Goal: Task Accomplishment & Management: Manage account settings

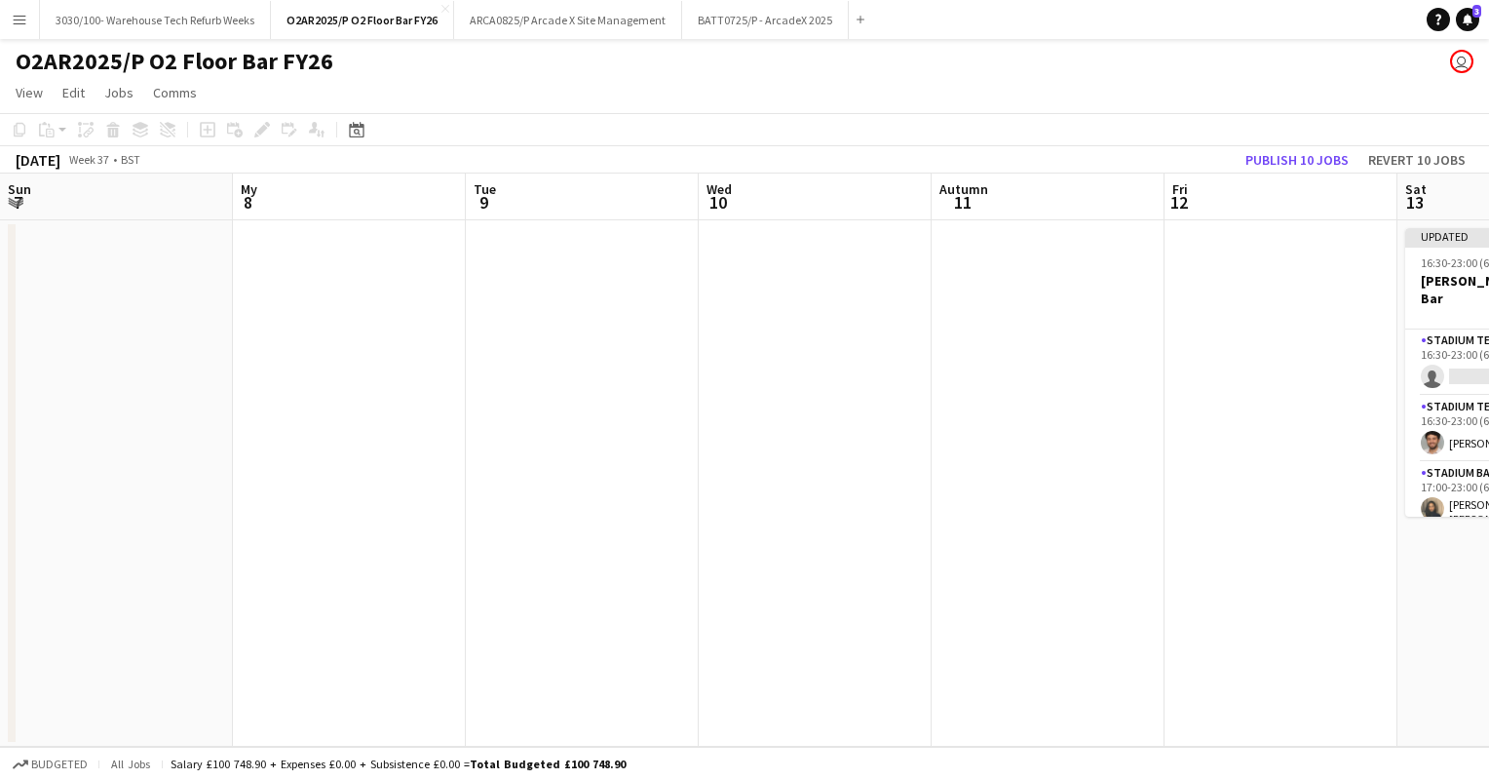
scroll to position [0, 521]
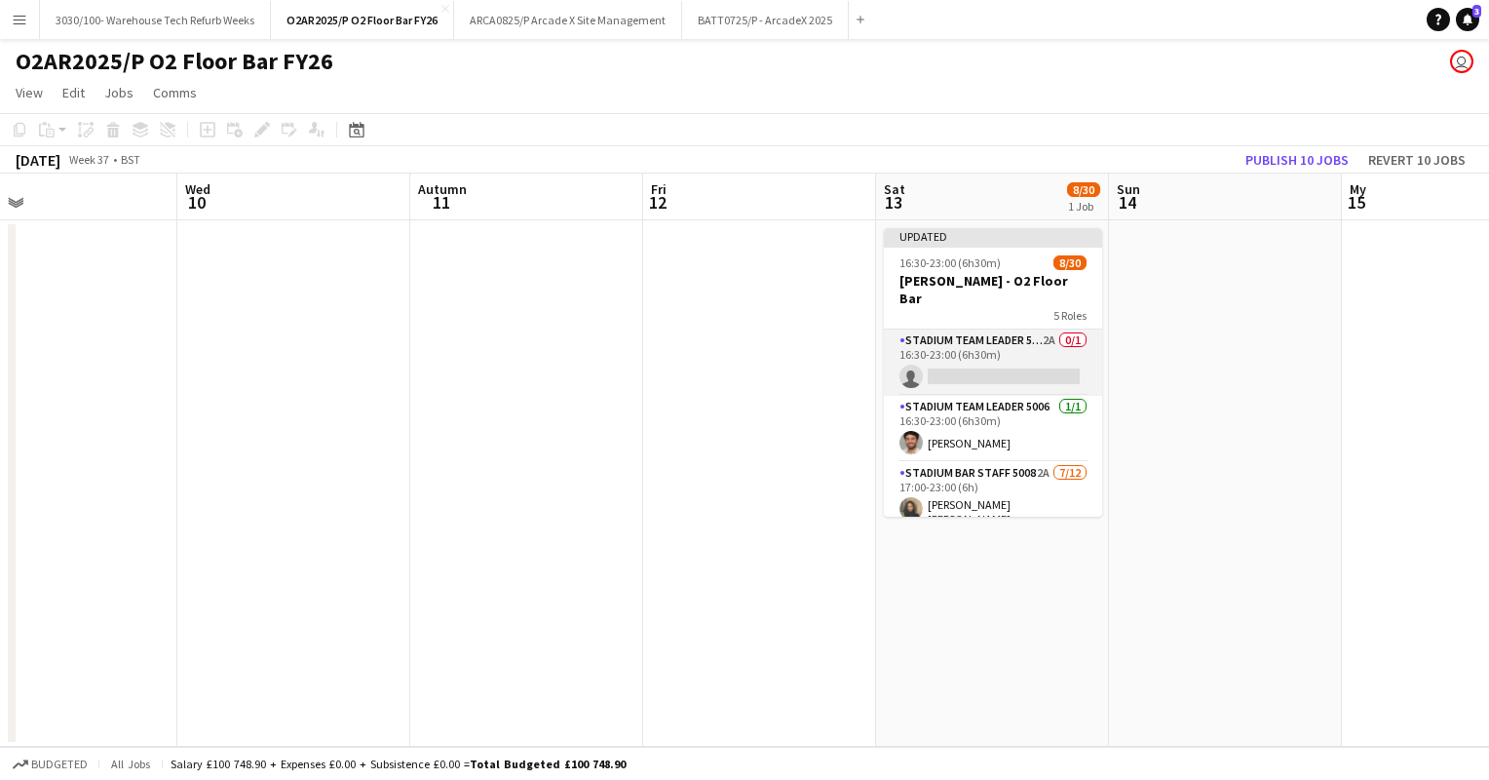
click at [977, 366] on app-card-role "Stadium Team Leader 5006 2A 0/1 16:30-23:00 (6h30m) single-neutral-actions" at bounding box center [993, 362] width 218 height 66
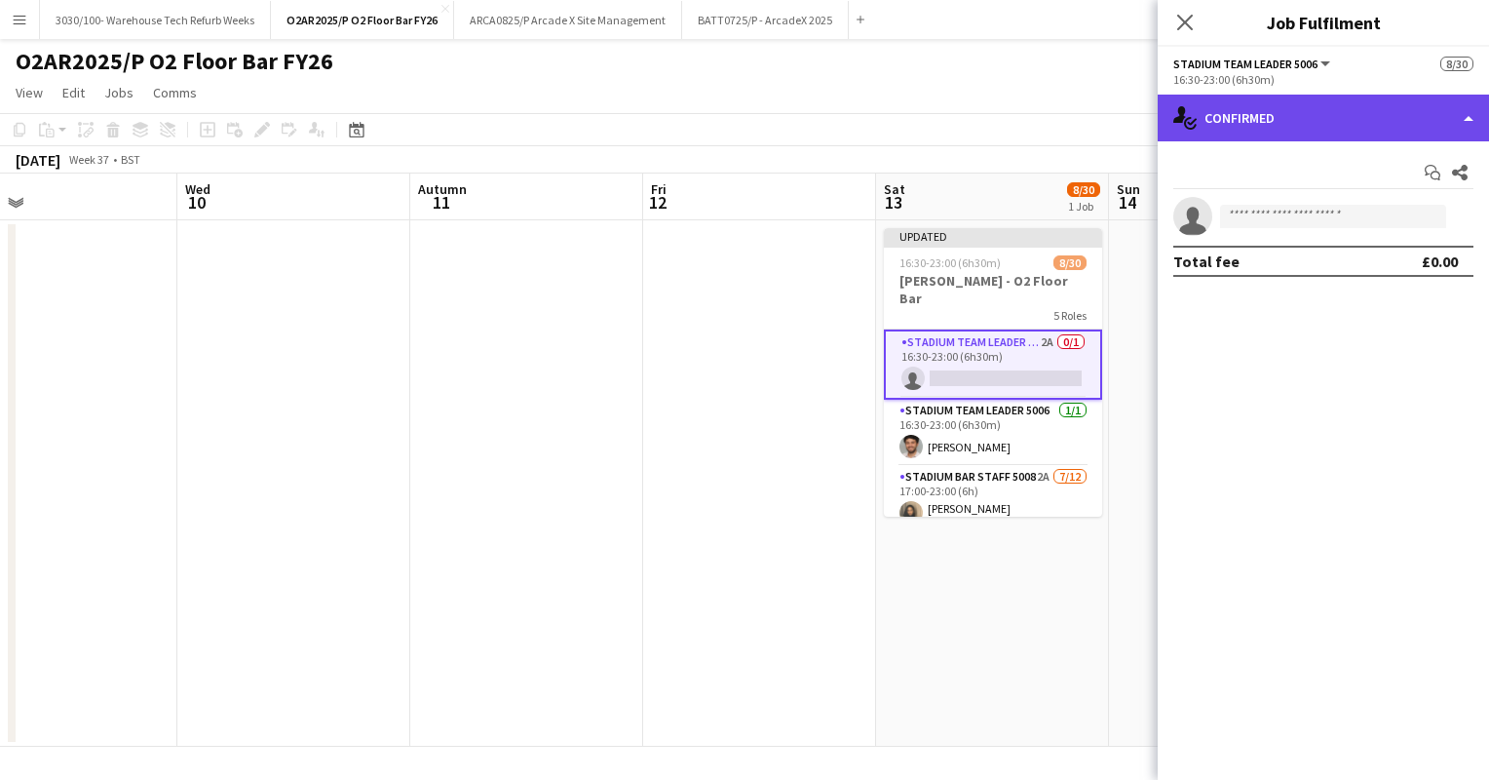
click at [1325, 125] on div "single-neutral-actions-check-2 Confirmed" at bounding box center [1323, 118] width 331 height 47
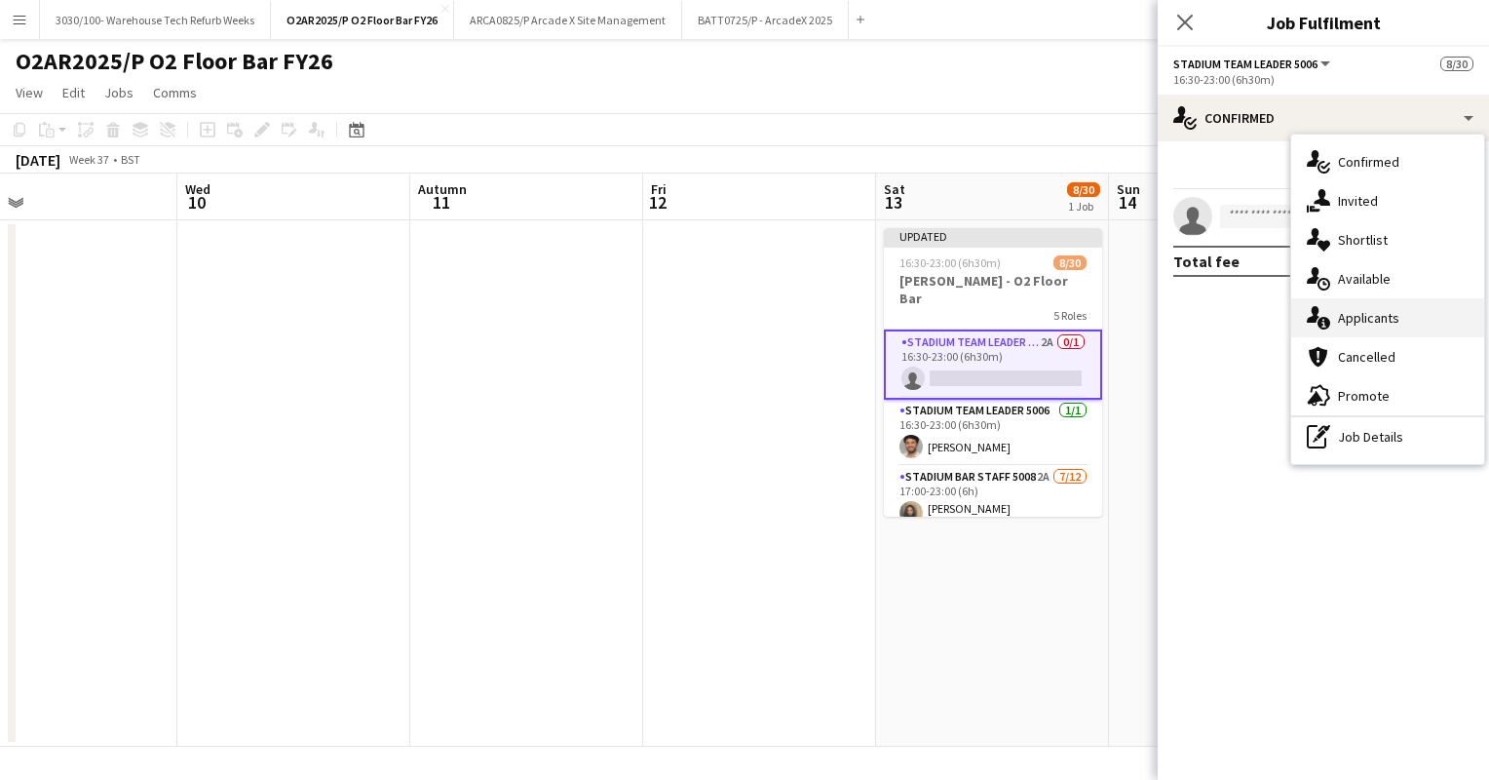
click at [1352, 312] on font "Applicants" at bounding box center [1368, 318] width 61 height 18
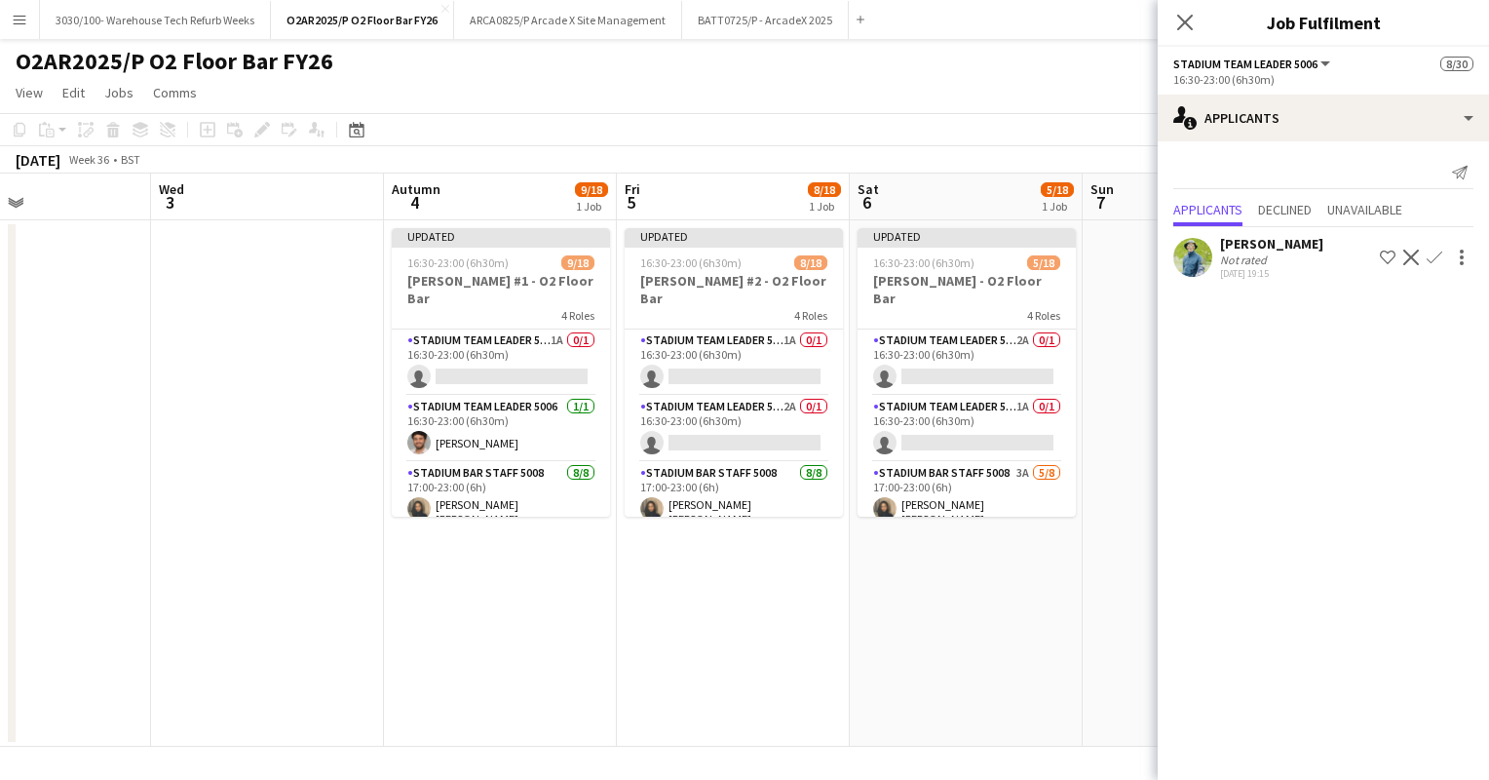
scroll to position [0, 517]
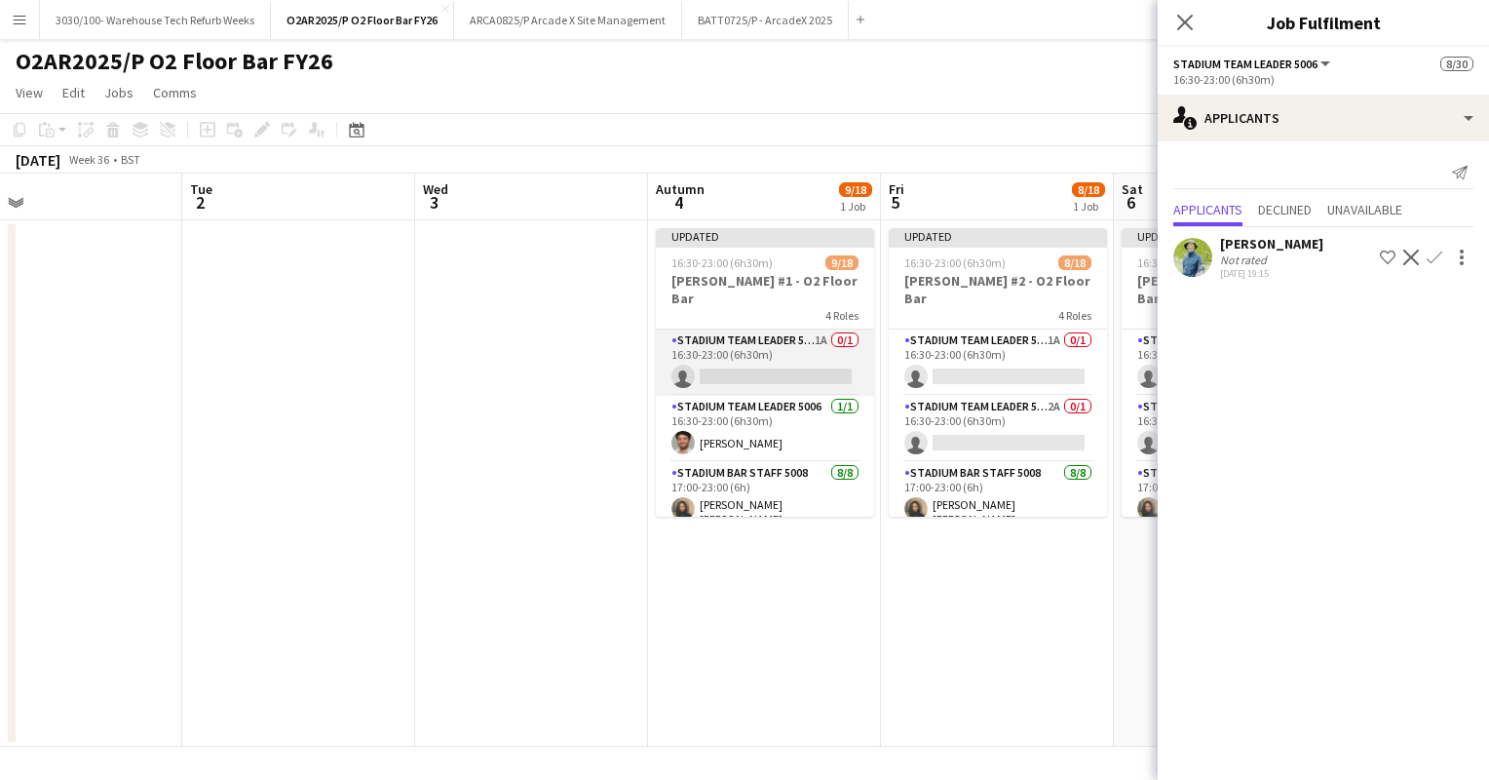
click at [791, 344] on app-card-role "Stadium Team Leader 5006 1A 0/1 16:30-23:00 (6h30m) single-neutral-actions" at bounding box center [765, 362] width 218 height 66
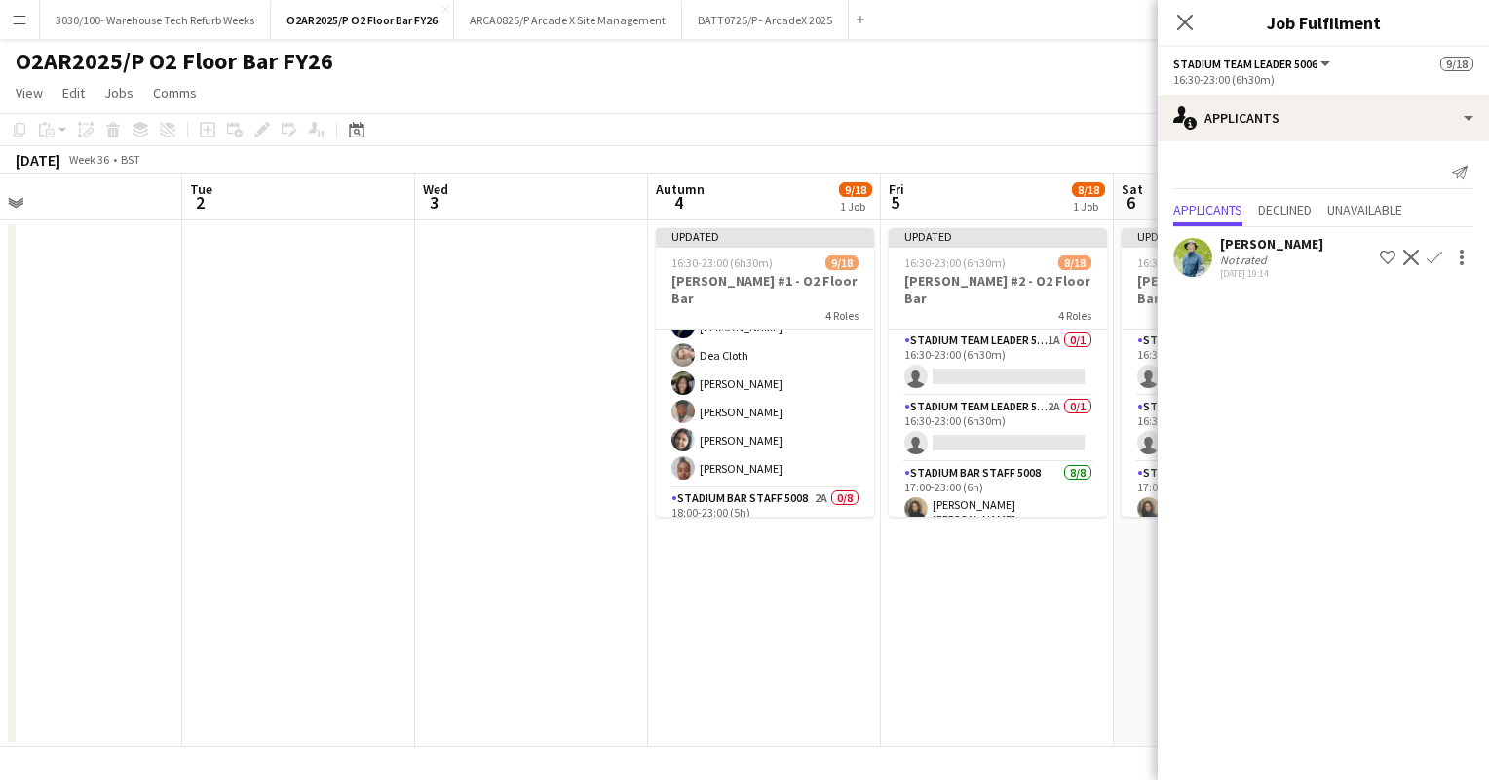
scroll to position [253, 0]
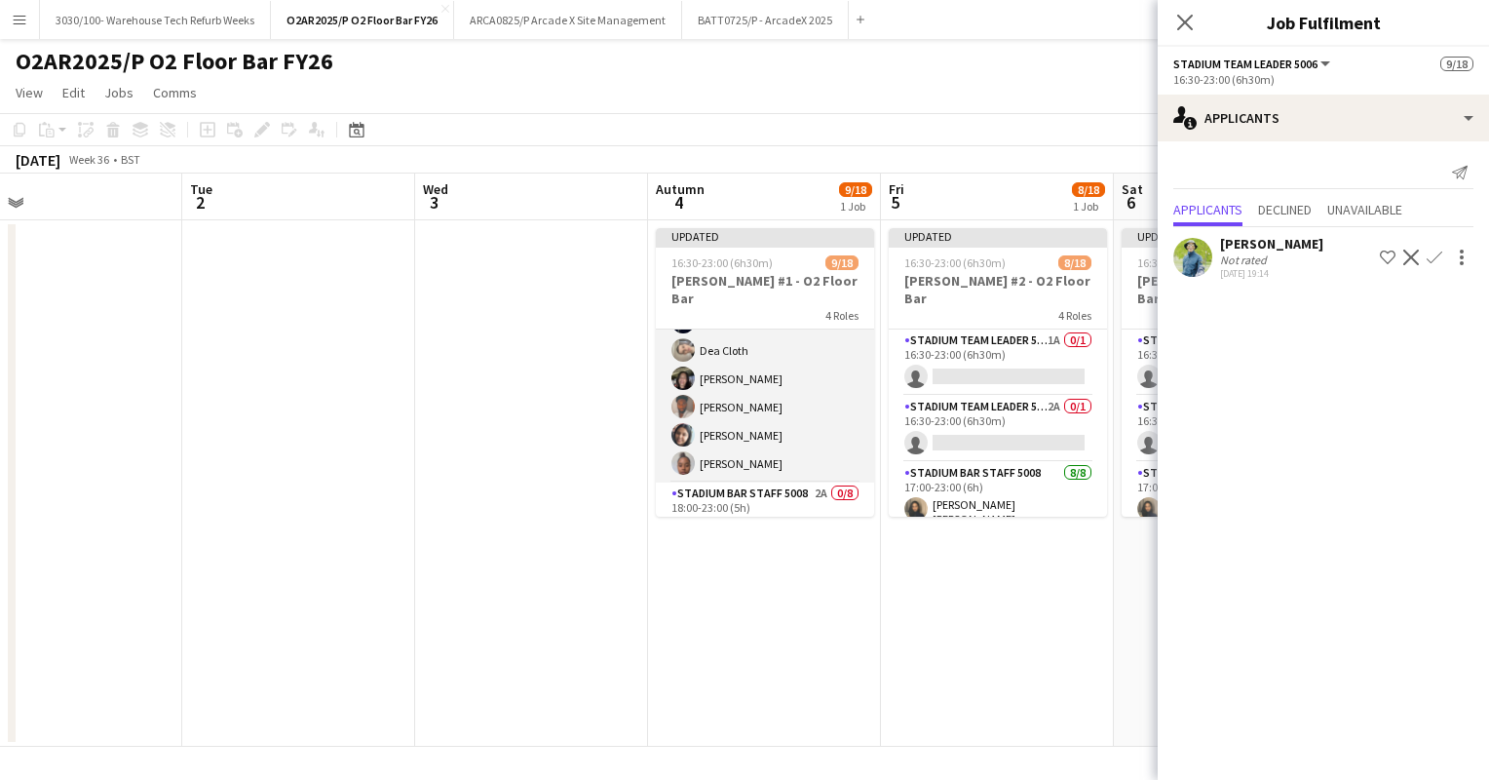
click at [772, 392] on app-card-role "Stadium Bar Staff 5008 [DATE] 17:00-23:00 (6h) [PERSON_NAME] [PERSON_NAME] [PER…" at bounding box center [765, 347] width 218 height 270
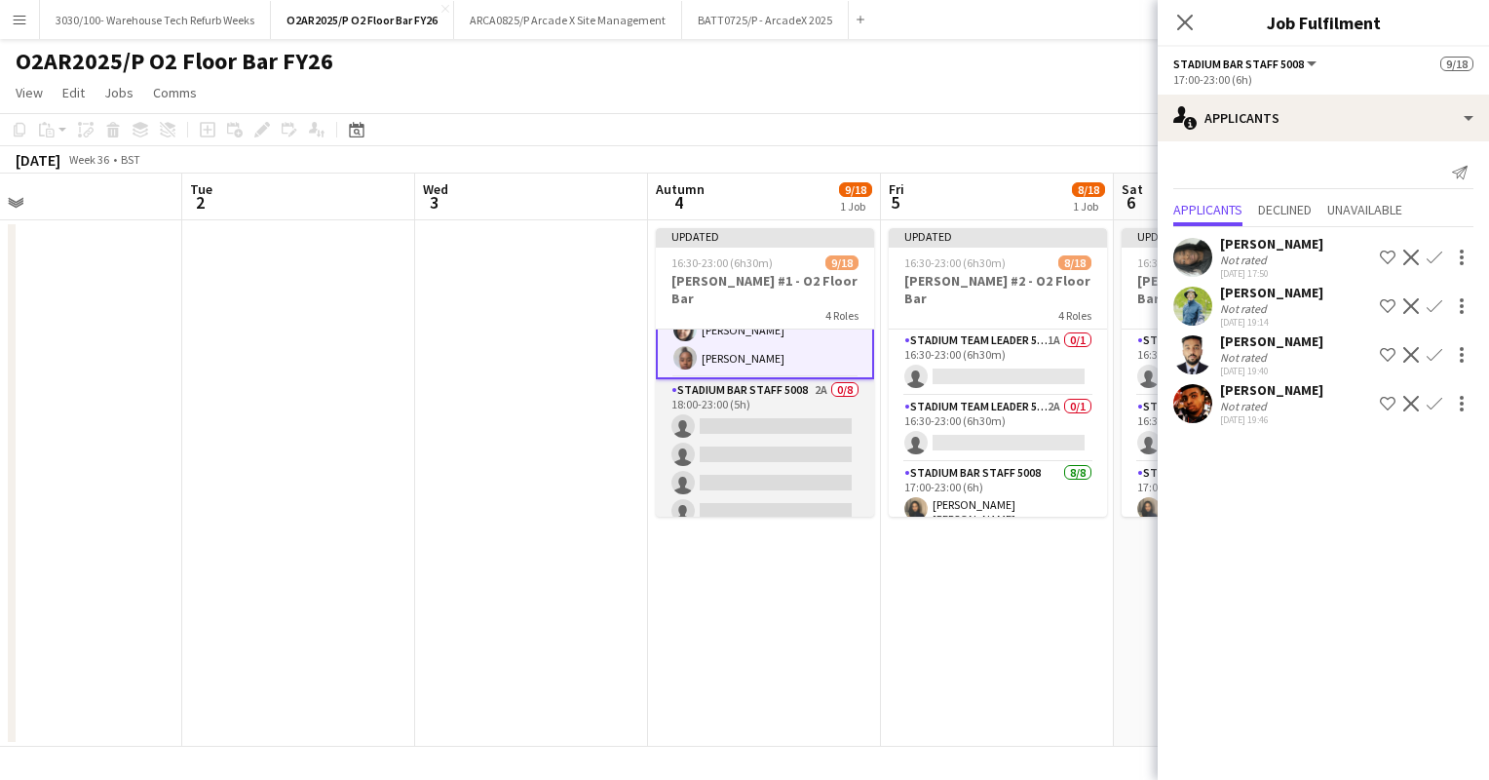
click at [752, 434] on app-card-role "Stadium Bar Staff 5008 2A 0/8 18:00-23:00 (5h) single-neutral-actions single-ne…" at bounding box center [765, 511] width 218 height 264
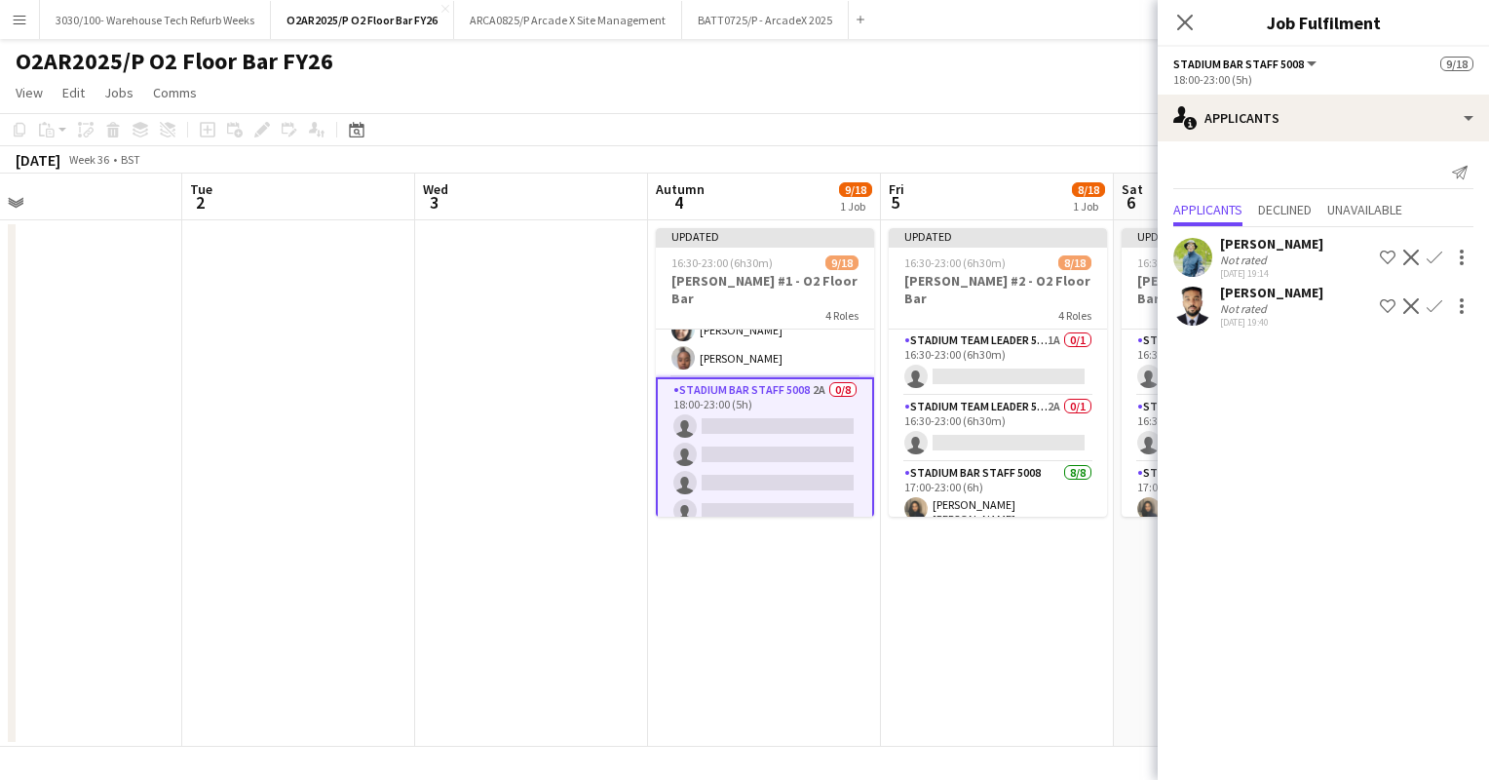
scroll to position [239, 0]
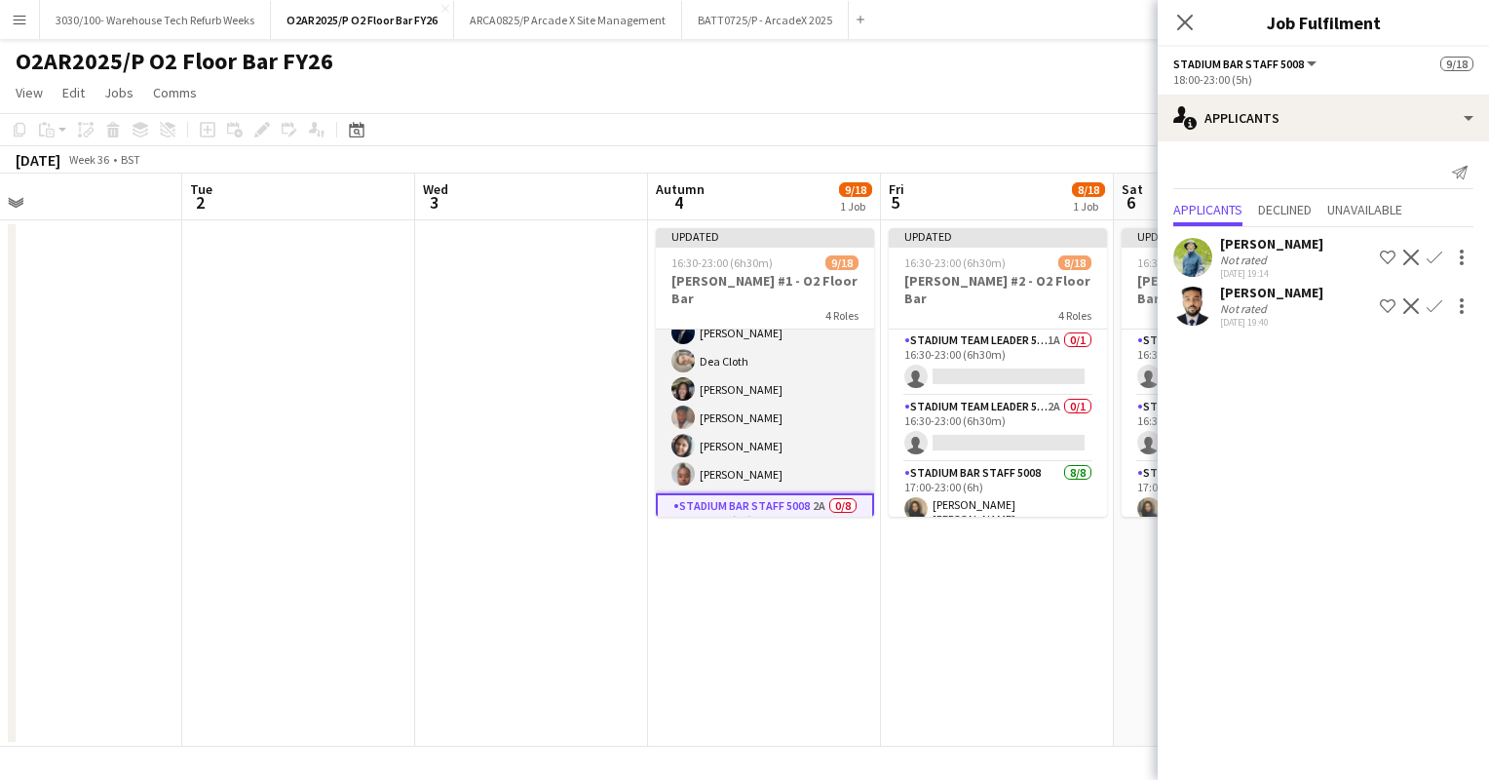
click at [760, 385] on app-card-role "Stadium Bar Staff 5008 [DATE] 17:00-23:00 (6h) [PERSON_NAME] [PERSON_NAME] [PER…" at bounding box center [765, 358] width 218 height 270
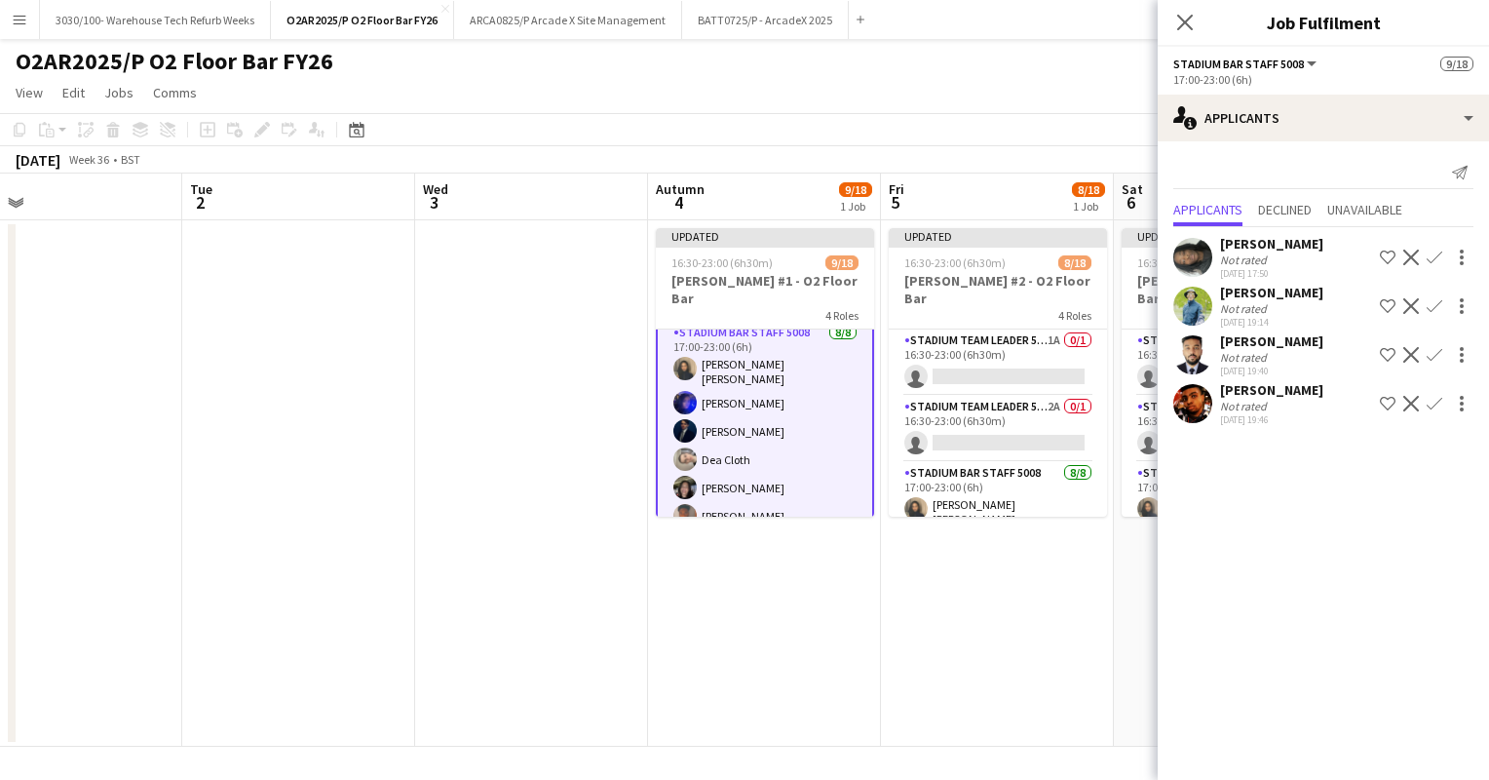
scroll to position [143, 0]
click at [1437, 398] on app-icon "Confirm" at bounding box center [1435, 404] width 16 height 16
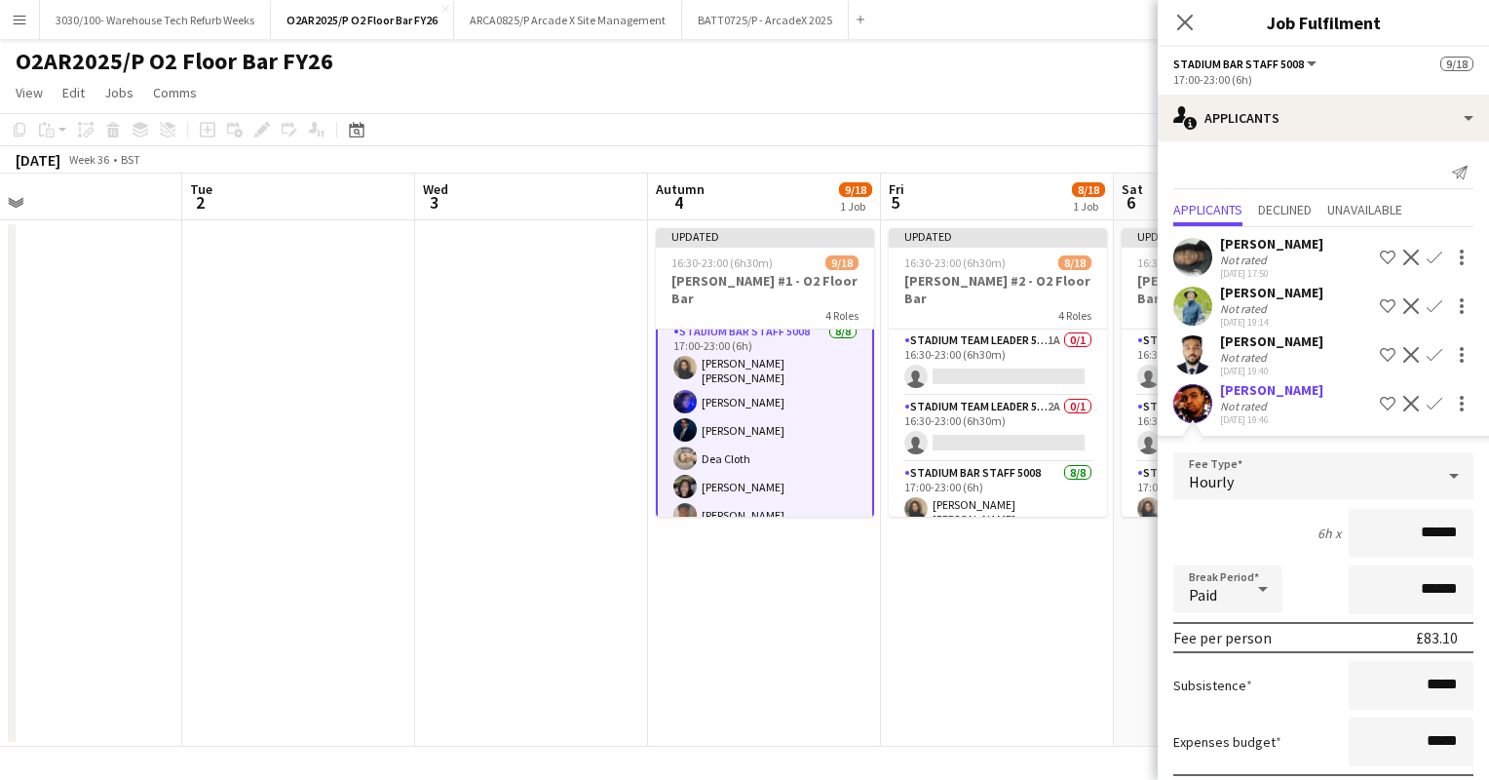
scroll to position [105, 0]
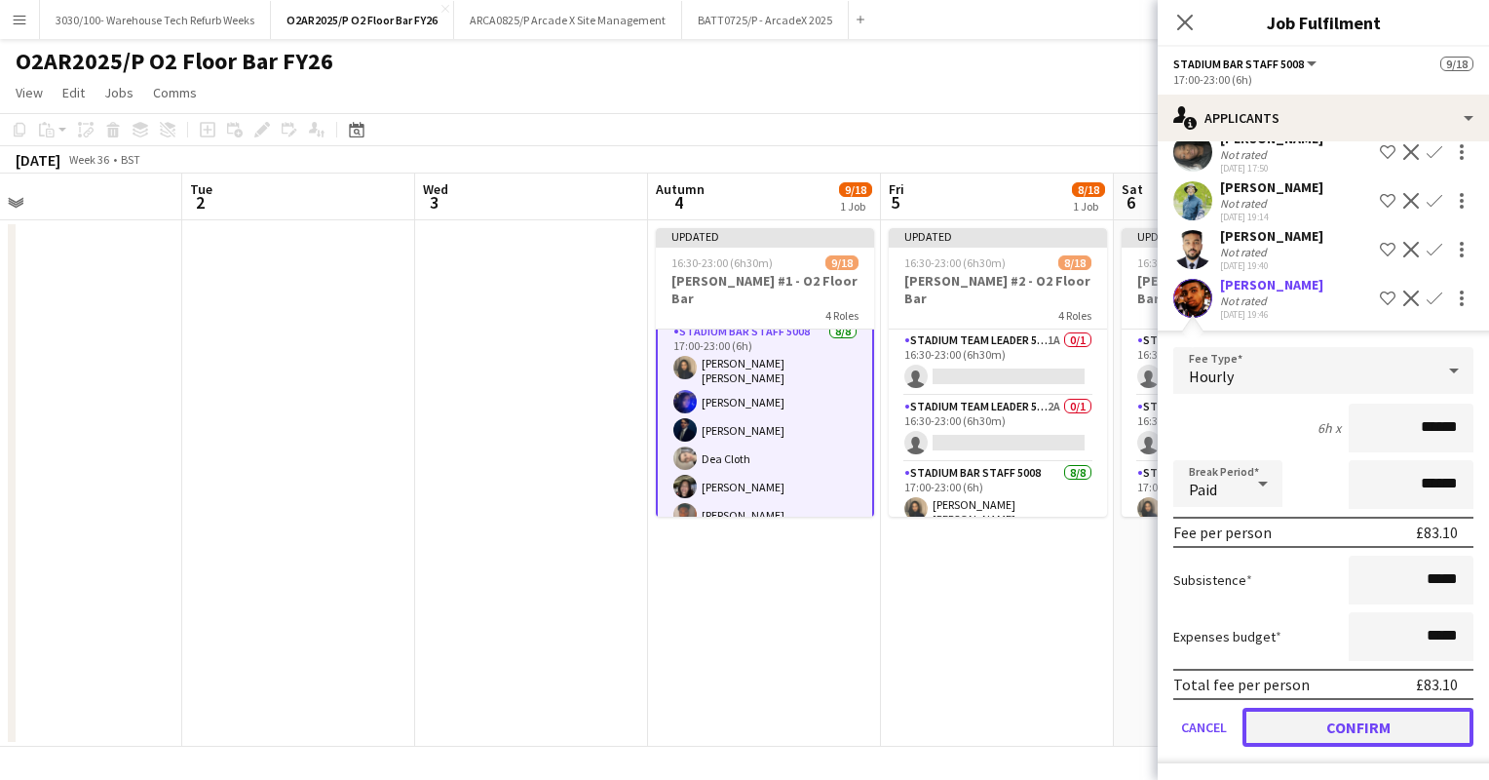
click at [1310, 712] on button "Confirm" at bounding box center [1358, 727] width 231 height 39
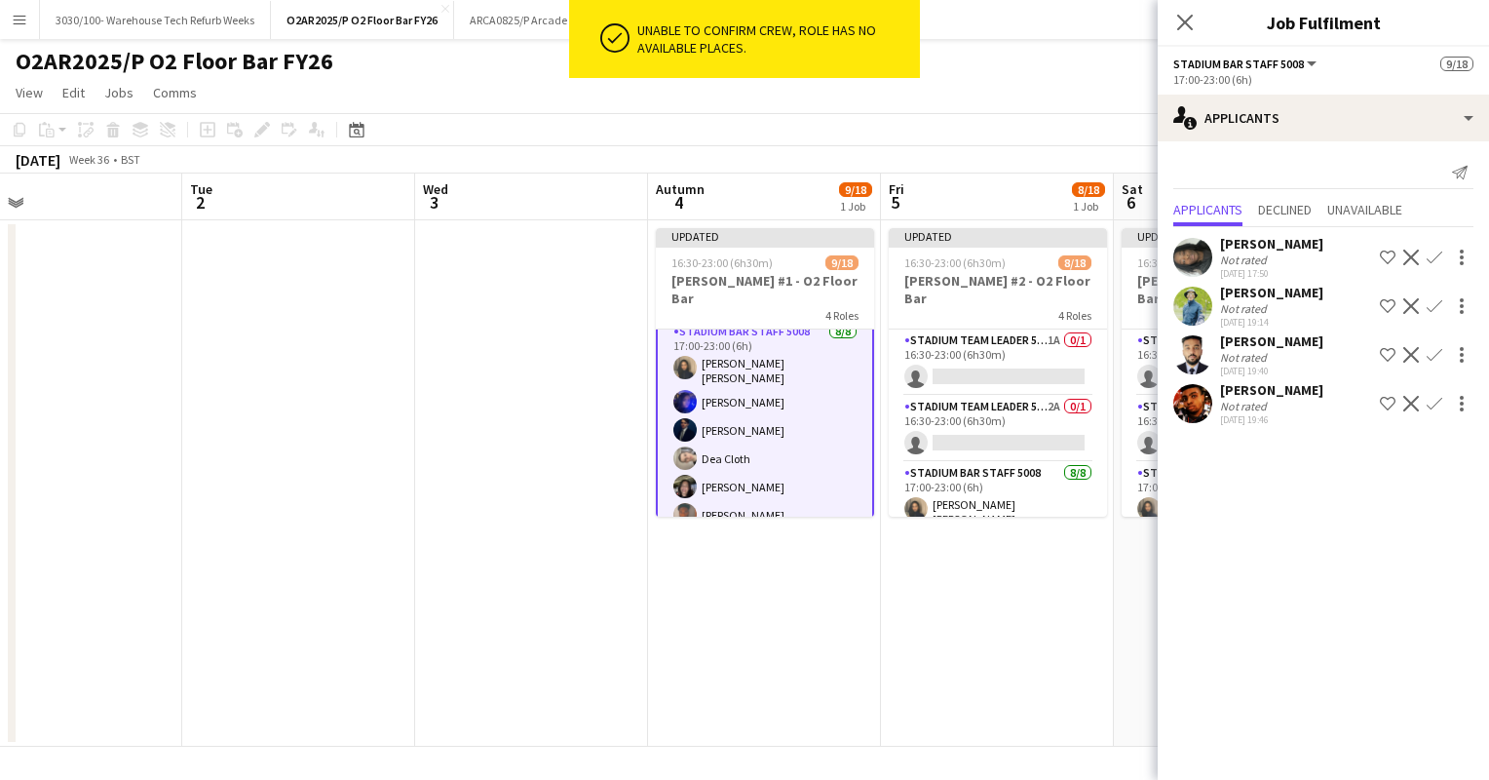
click at [785, 367] on app-card-role "Stadium Bar Staff 5008 [DATE] 17:00-23:00 (6h) [PERSON_NAME] [PERSON_NAME] [PER…" at bounding box center [765, 456] width 218 height 274
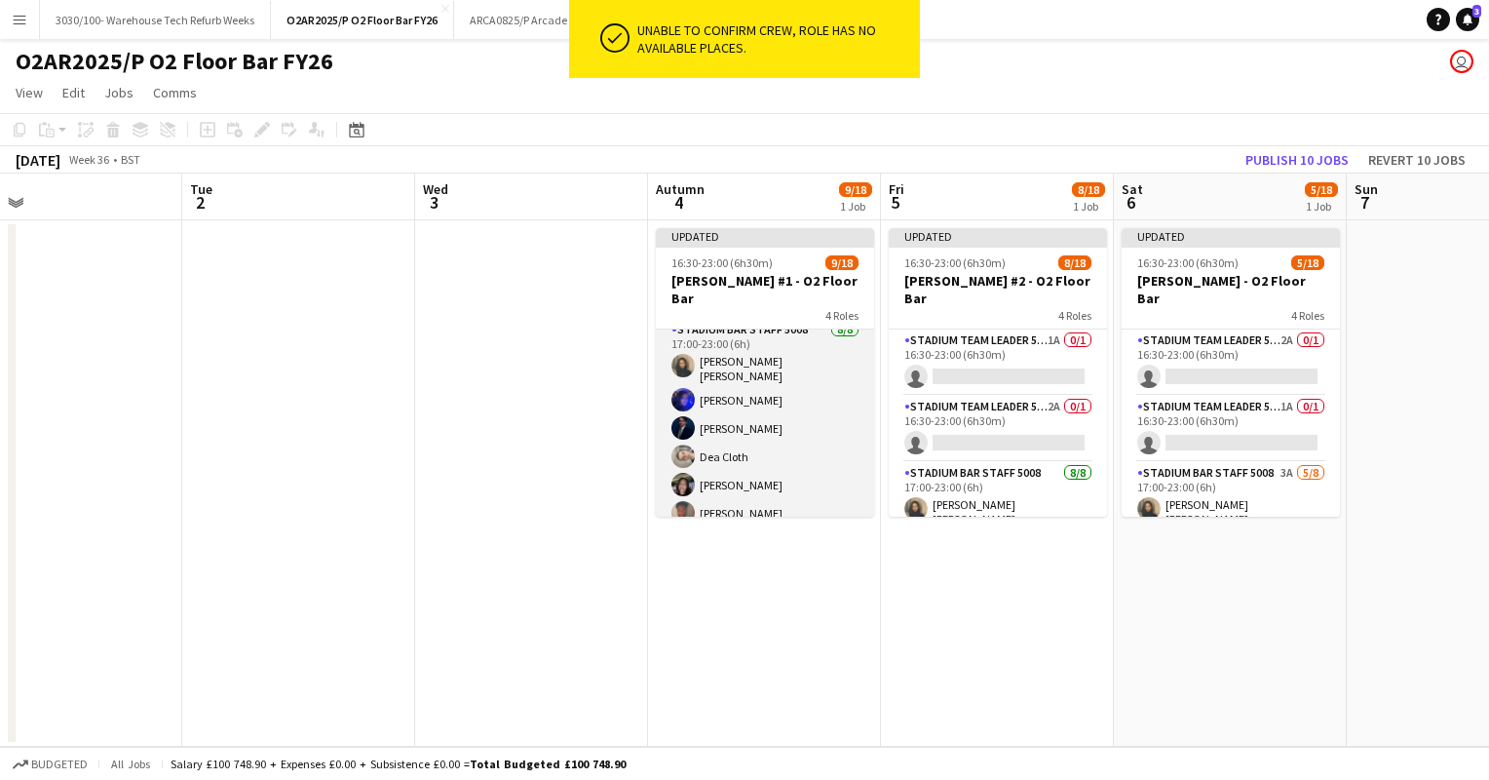
scroll to position [141, 0]
click at [749, 369] on app-card-role "Stadium Bar Staff 5008 [DATE] 17:00-23:00 (6h) [PERSON_NAME] [PERSON_NAME] [PER…" at bounding box center [765, 456] width 218 height 270
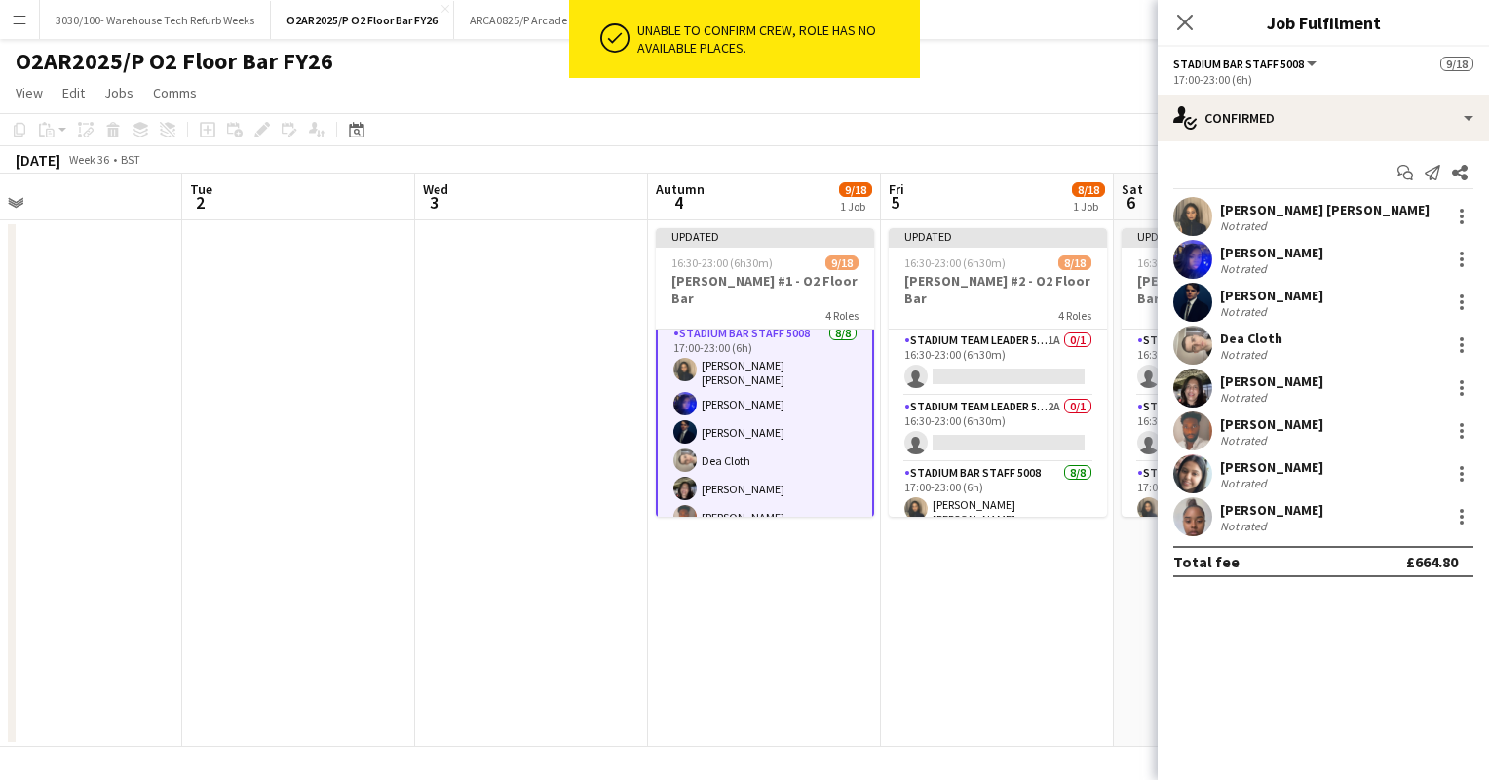
scroll to position [143, 0]
click at [1458, 253] on div at bounding box center [1461, 259] width 23 height 23
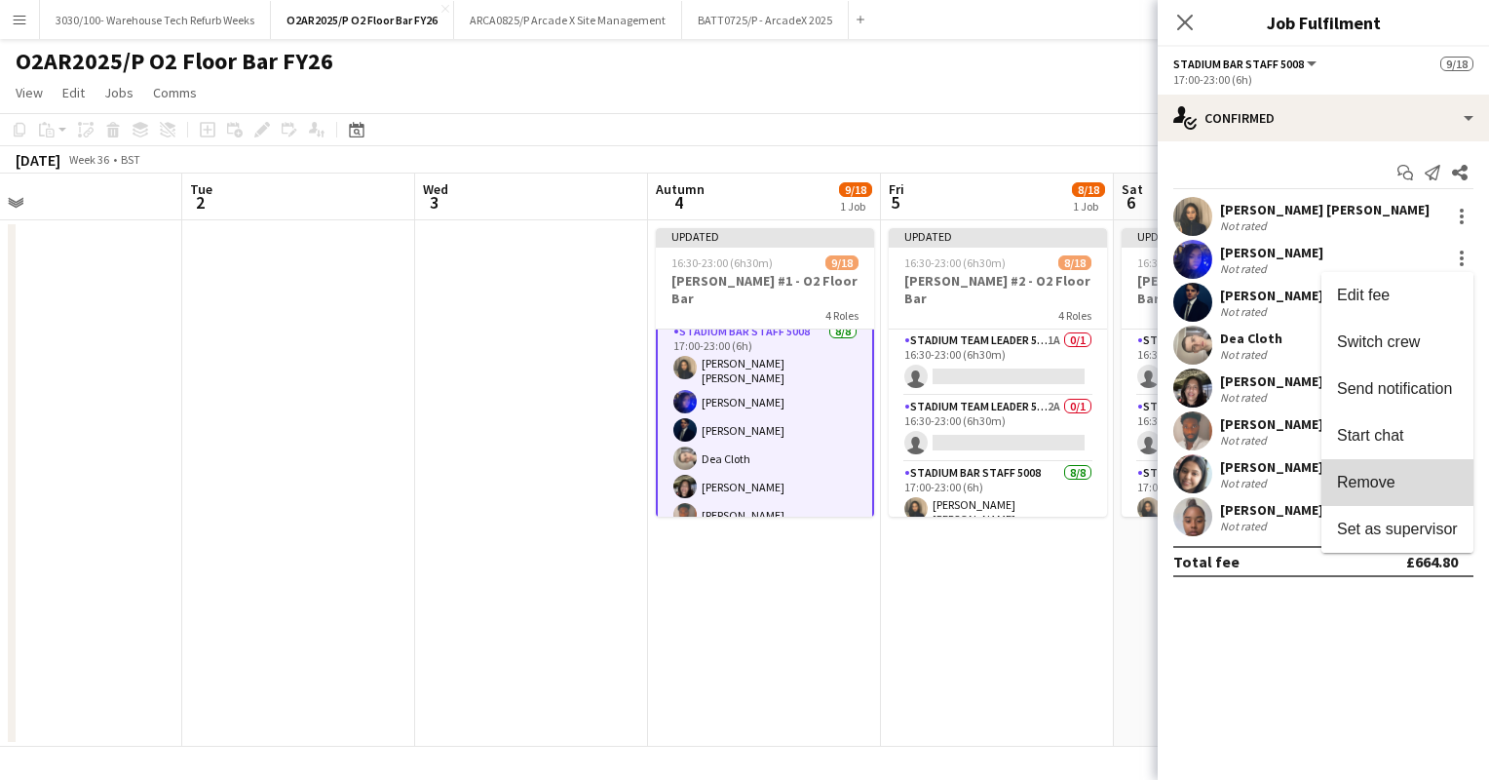
click at [1389, 471] on button "Remove" at bounding box center [1398, 482] width 152 height 47
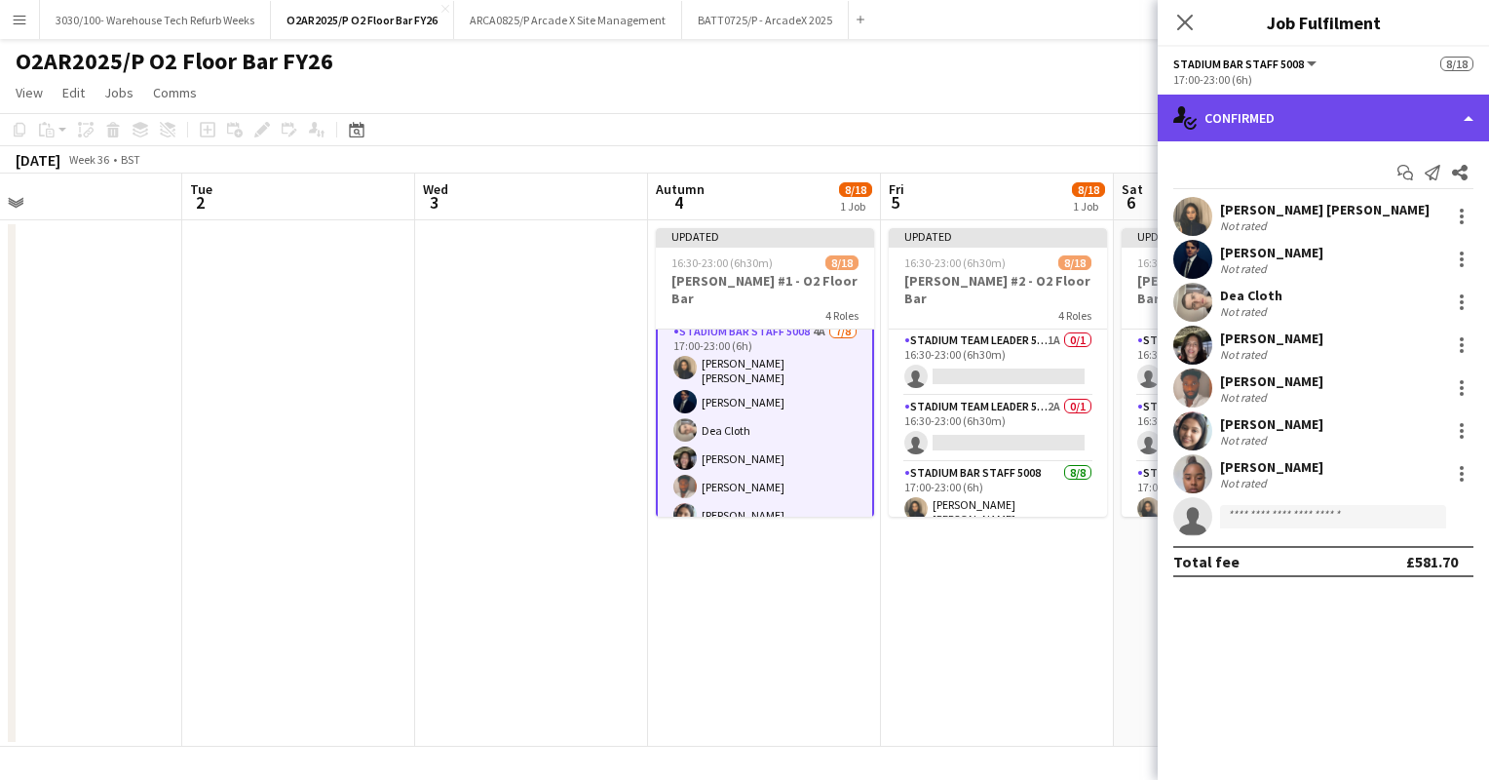
click at [1249, 125] on font "Confirmed" at bounding box center [1240, 118] width 70 height 18
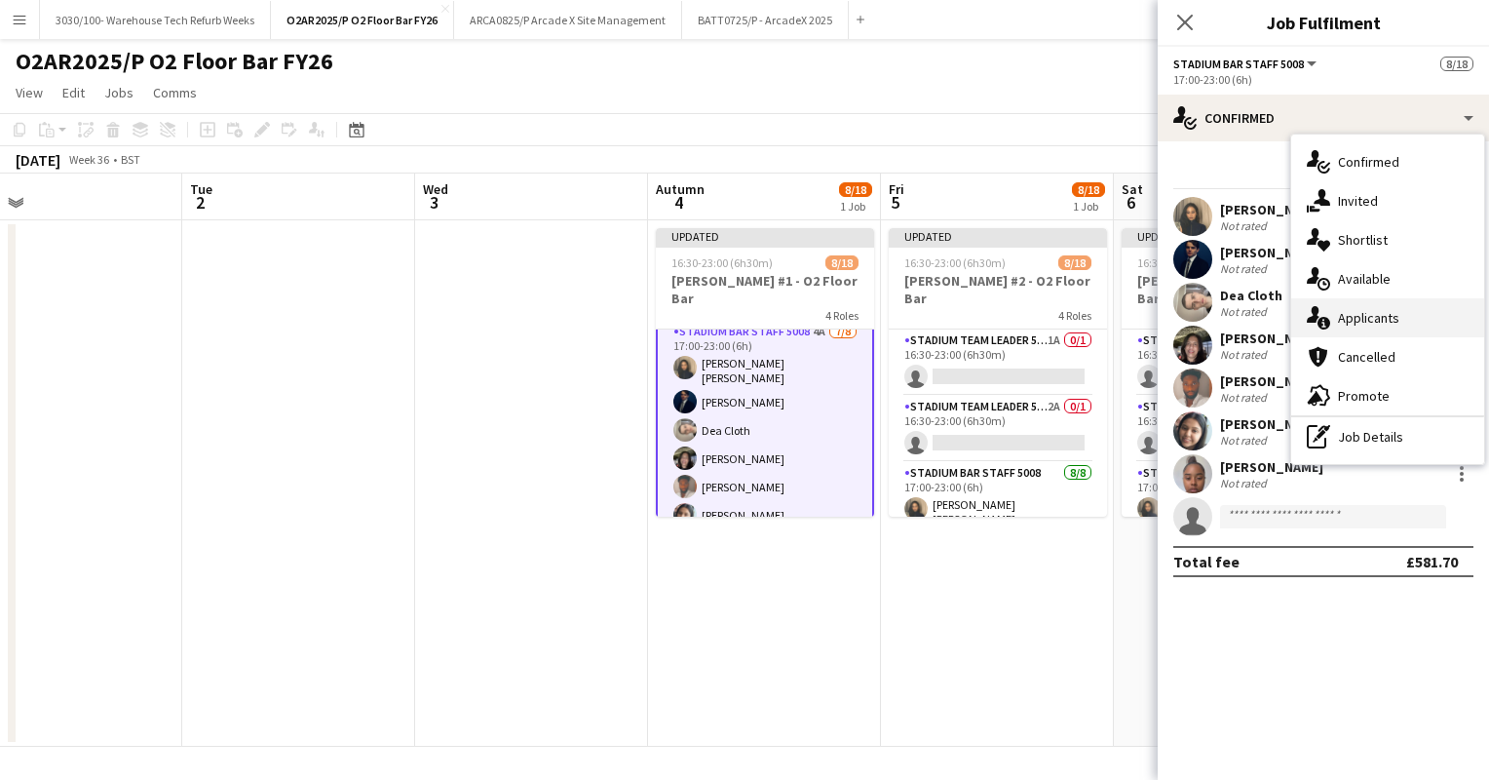
click at [1357, 318] on font "Applicants" at bounding box center [1368, 318] width 61 height 18
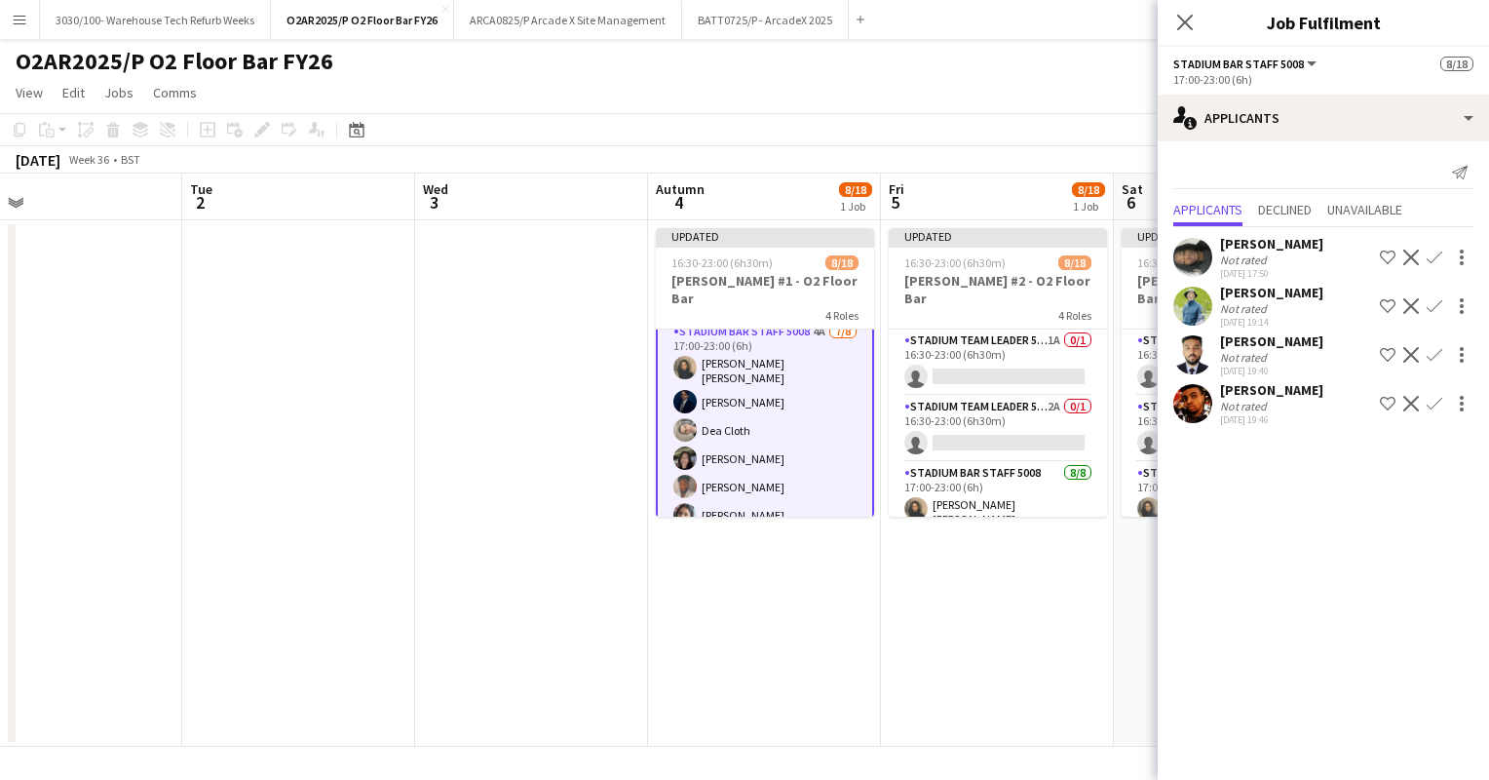
click at [1436, 404] on app-icon "Confirm" at bounding box center [1435, 404] width 16 height 16
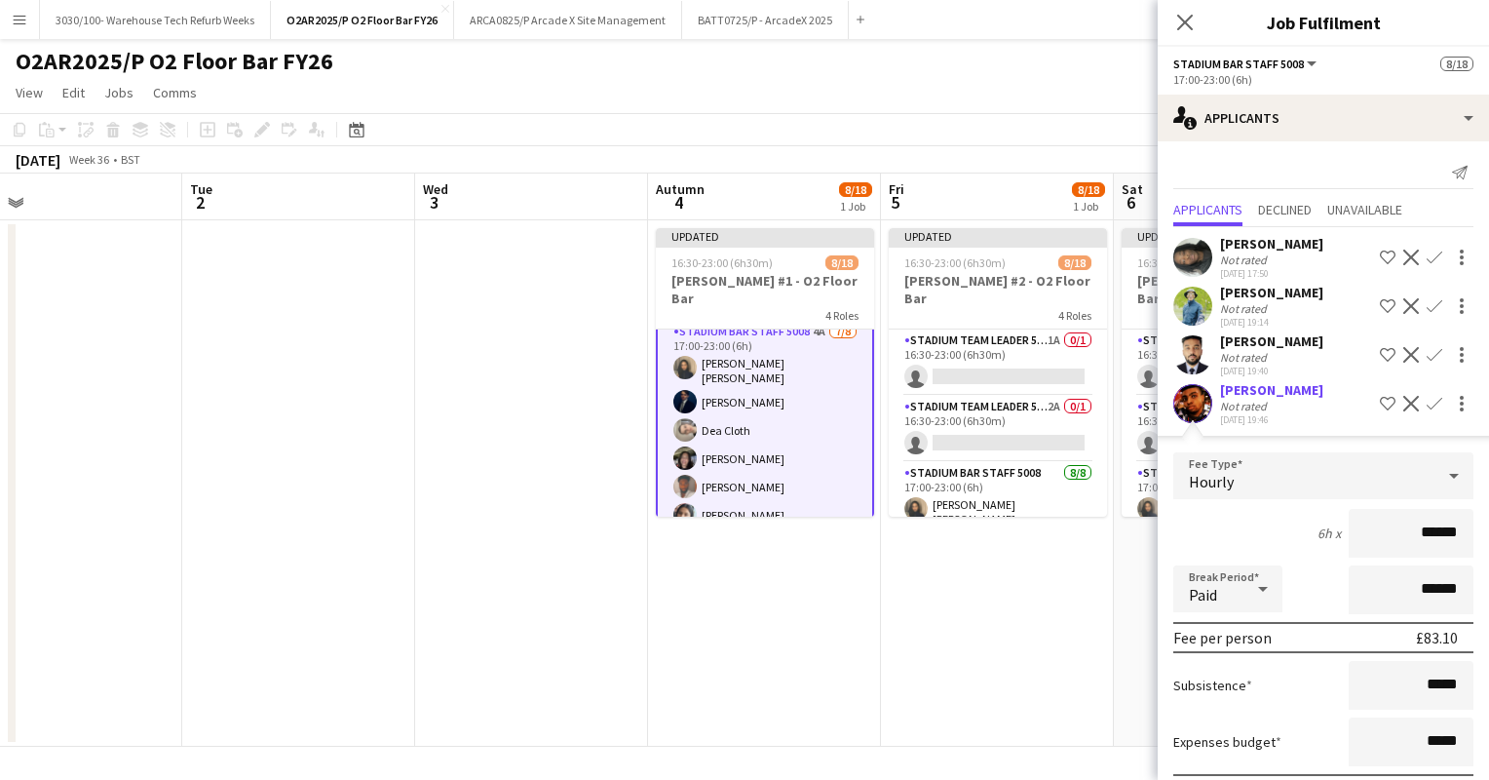
scroll to position [105, 0]
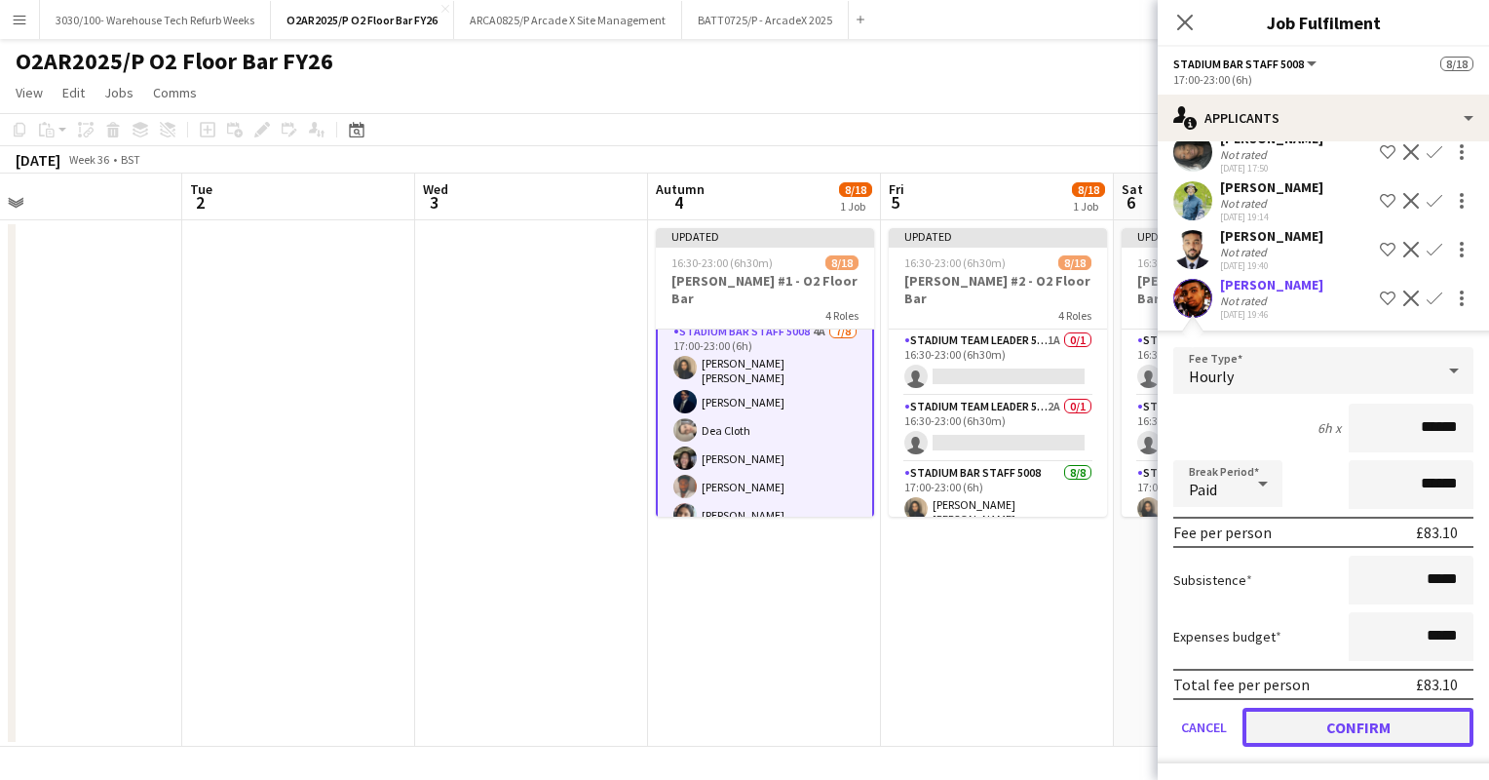
click at [1339, 721] on button "Confirm" at bounding box center [1358, 727] width 231 height 39
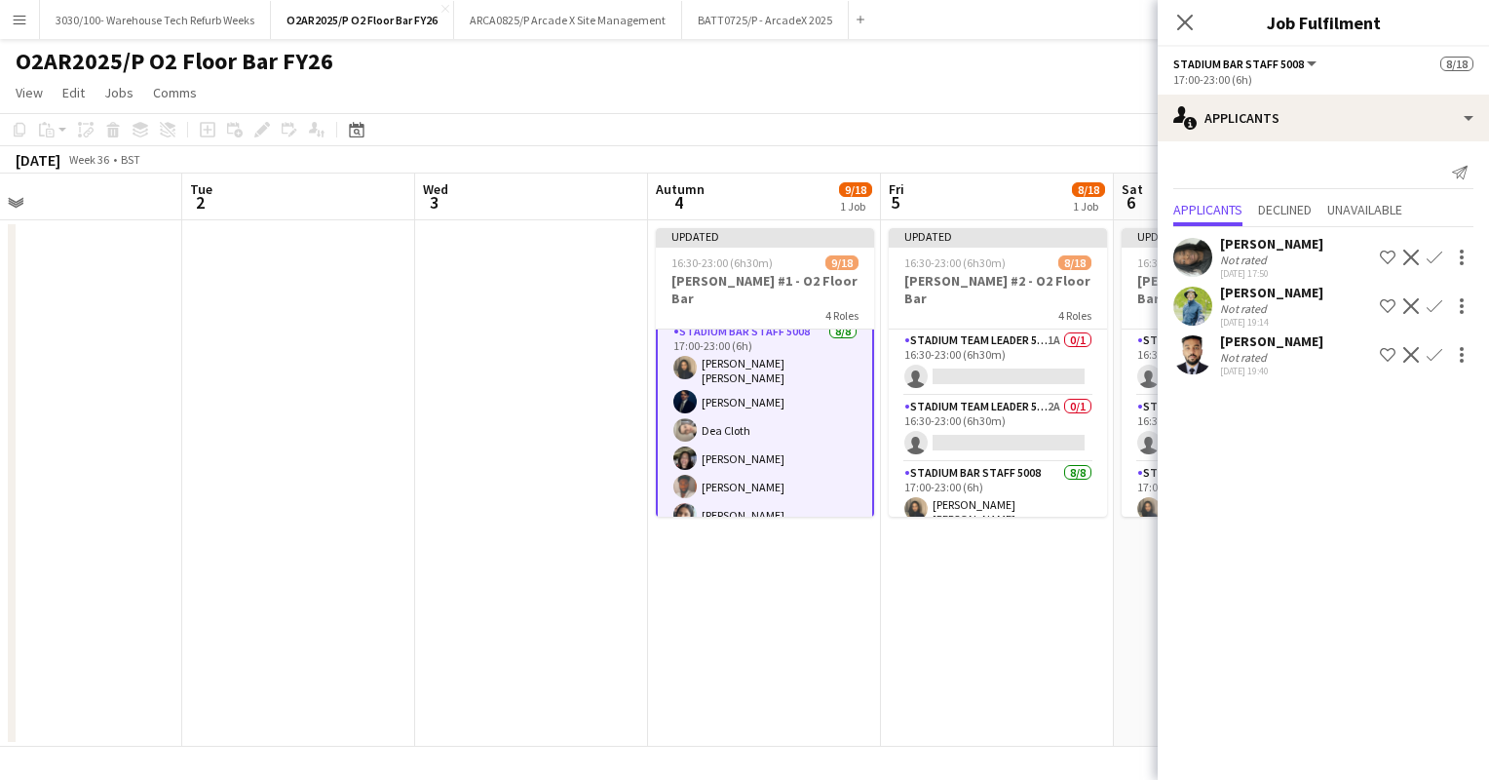
scroll to position [0, 0]
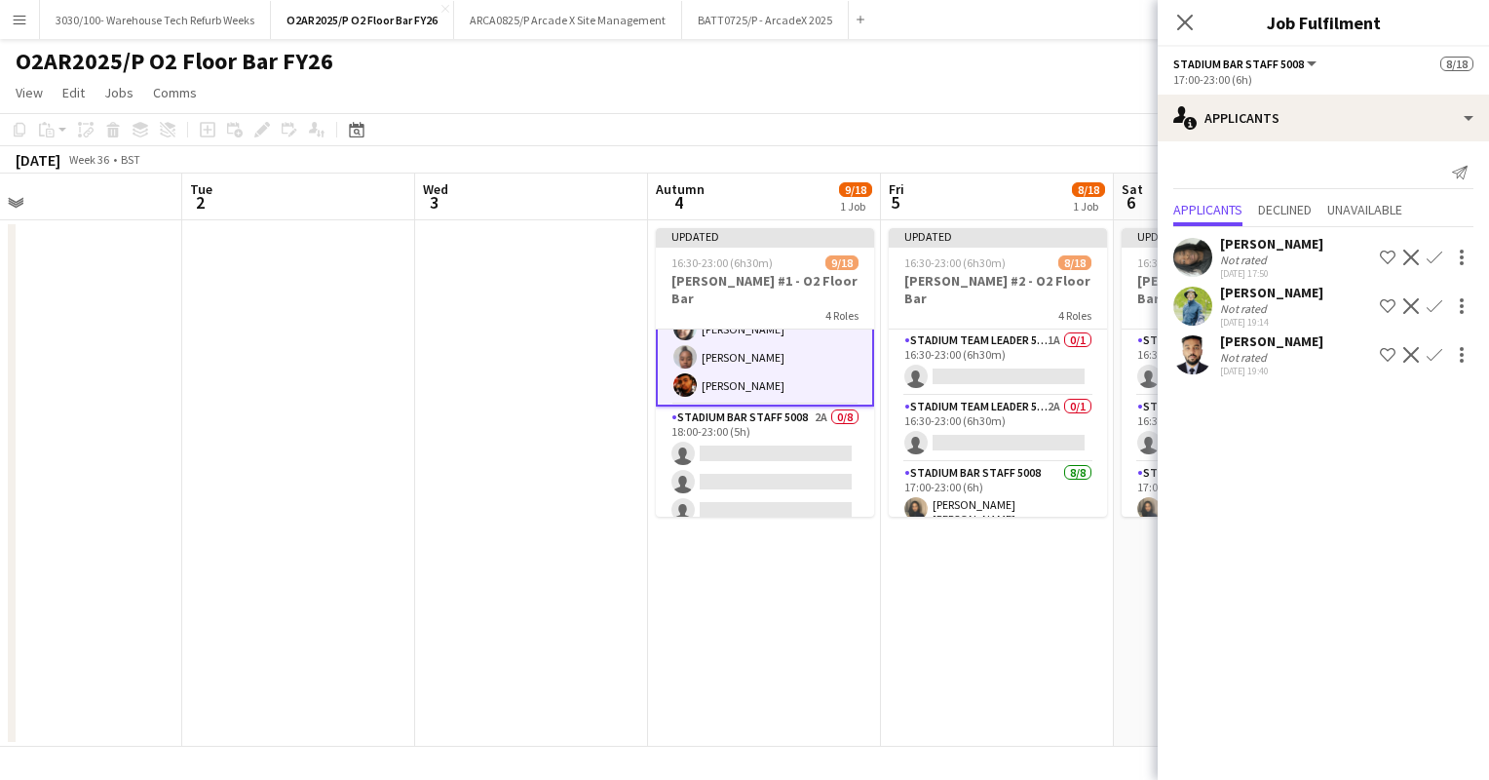
click at [756, 406] on app-card-role "Stadium Bar Staff 5008 2A 0/8 18:00-23:00 (5h) single-neutral-actions single-ne…" at bounding box center [765, 538] width 218 height 264
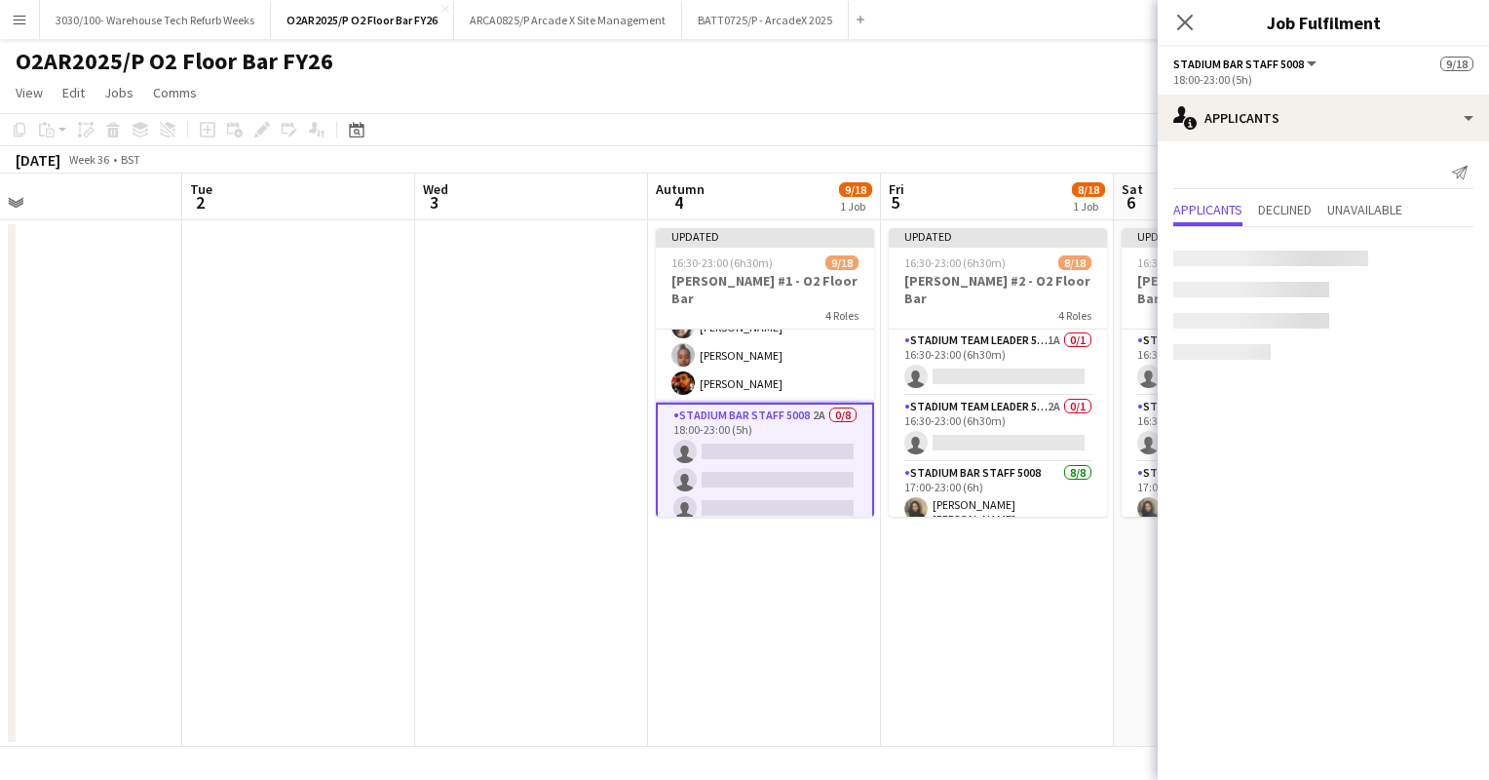
scroll to position [327, 0]
click at [1435, 250] on app-icon "Confirm" at bounding box center [1435, 258] width 16 height 16
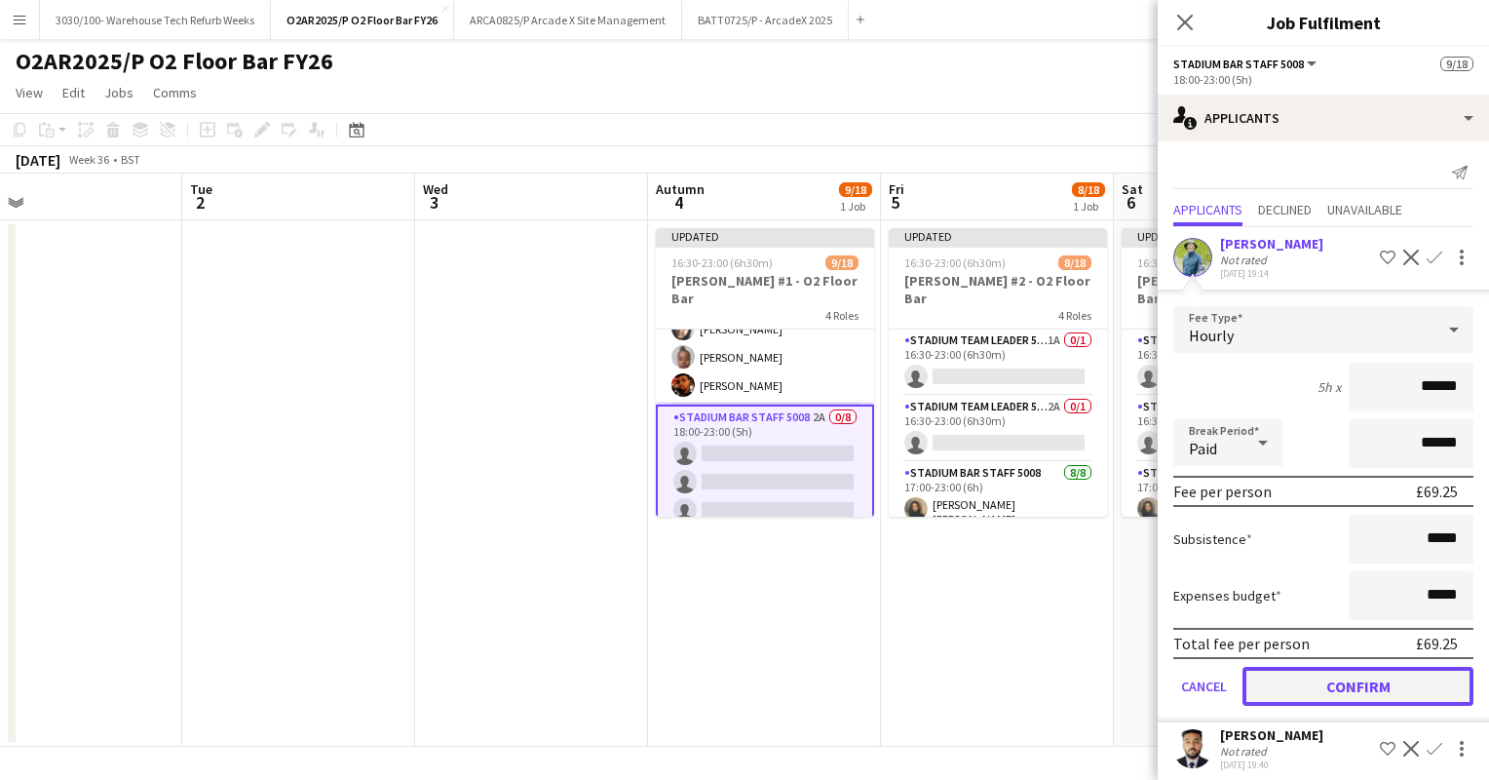
click at [1358, 676] on button "Confirm" at bounding box center [1358, 686] width 231 height 39
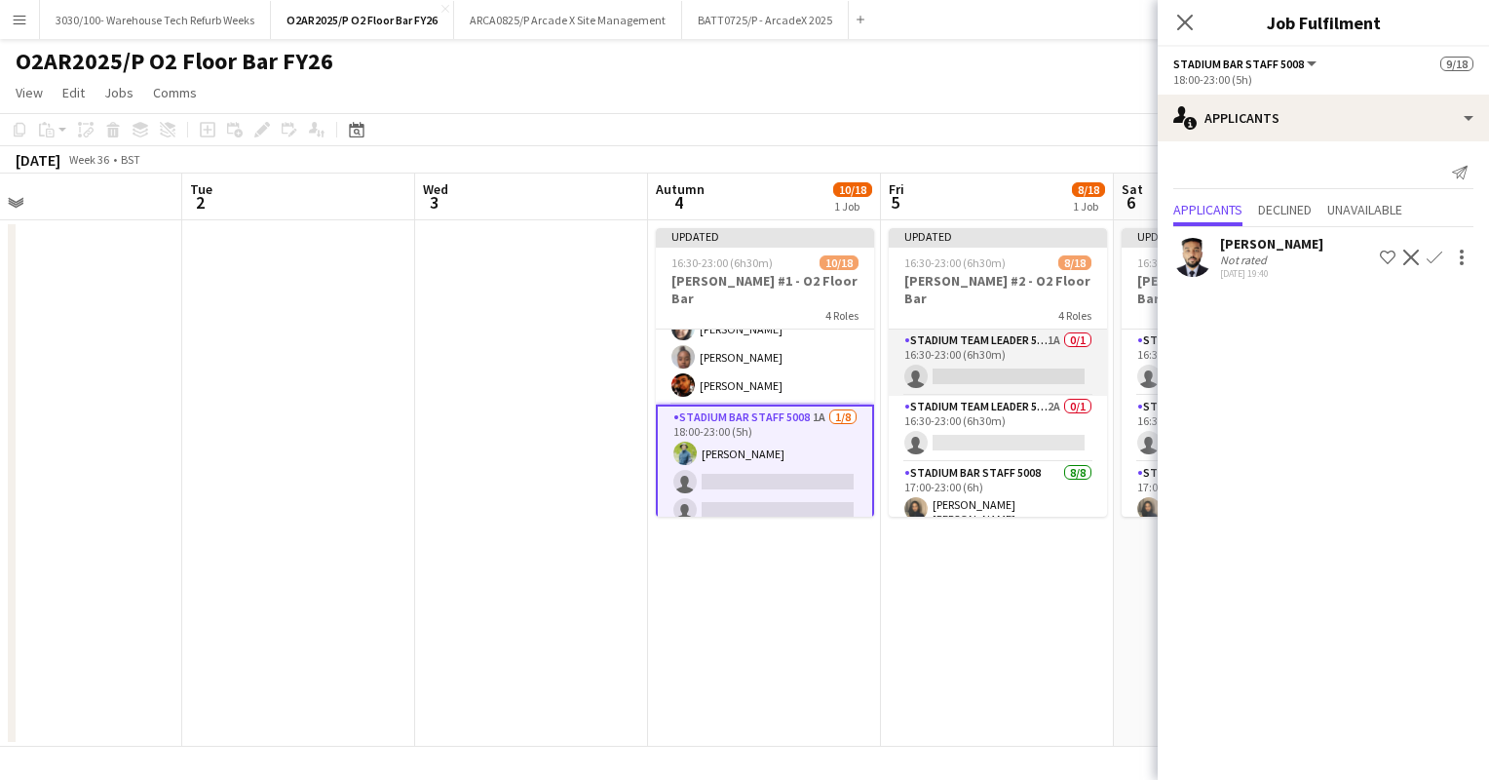
click at [1002, 353] on app-card-role "Stadium Team Leader 5006 1A 0/1 16:30-23:00 (6h30m) single-neutral-actions" at bounding box center [998, 362] width 218 height 66
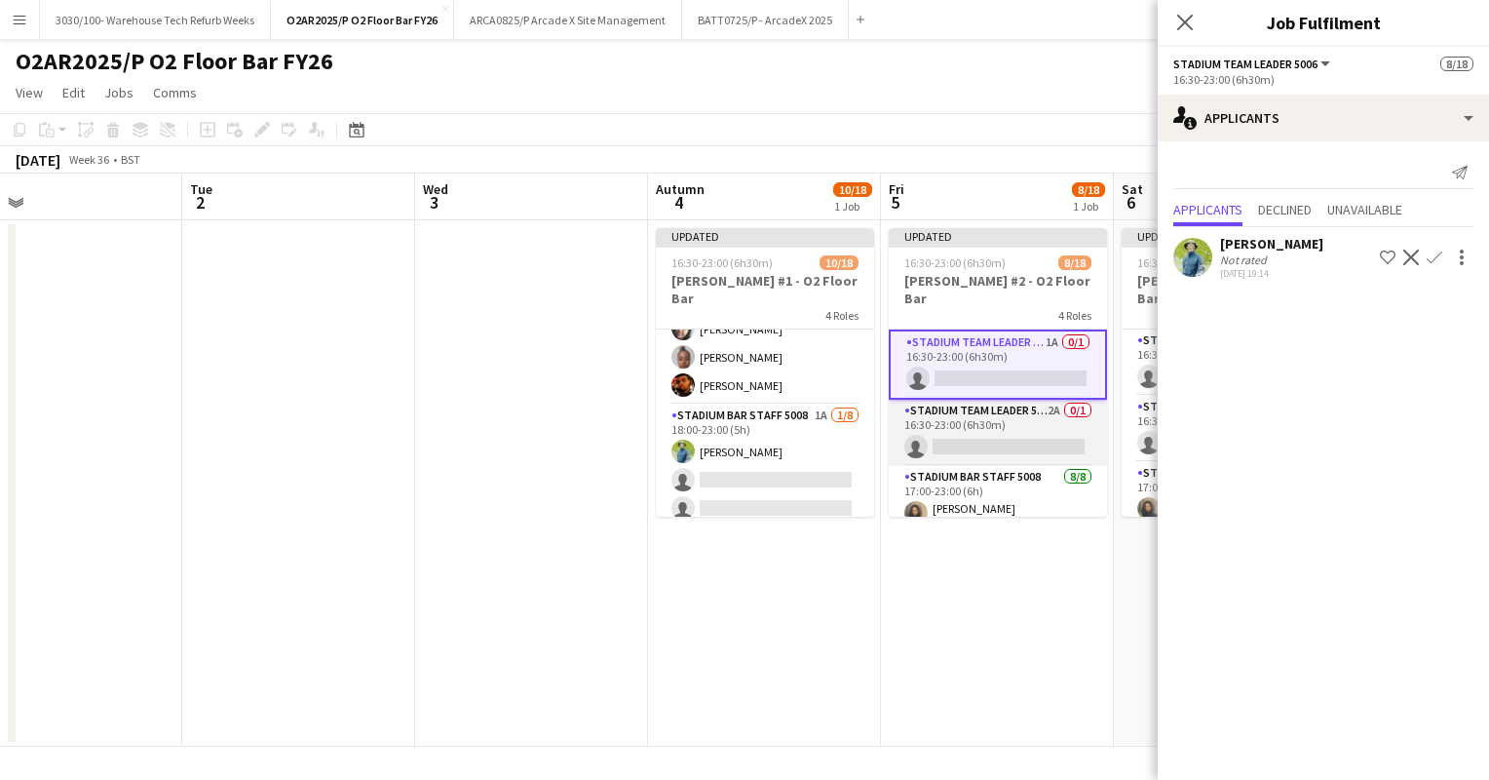
click at [979, 424] on app-card-role "Stadium Team Leader 5006 2A 0/1 16:30-23:00 (6h30m) single-neutral-actions" at bounding box center [998, 433] width 218 height 66
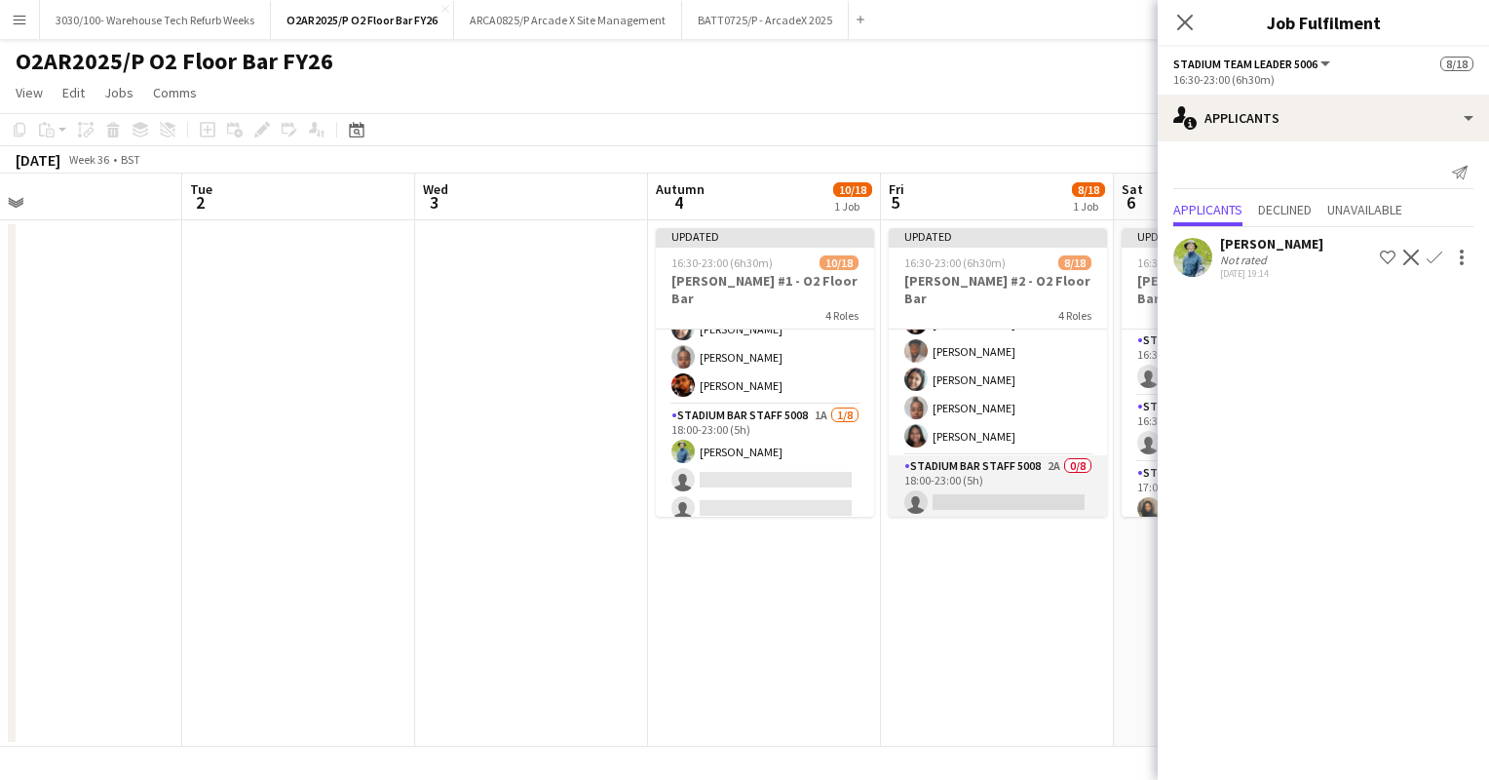
click at [988, 455] on app-card-role "Stadium Bar Staff 5008 2A 0/8 18:00-23:00 (5h) single-neutral-actions single-ne…" at bounding box center [998, 587] width 218 height 264
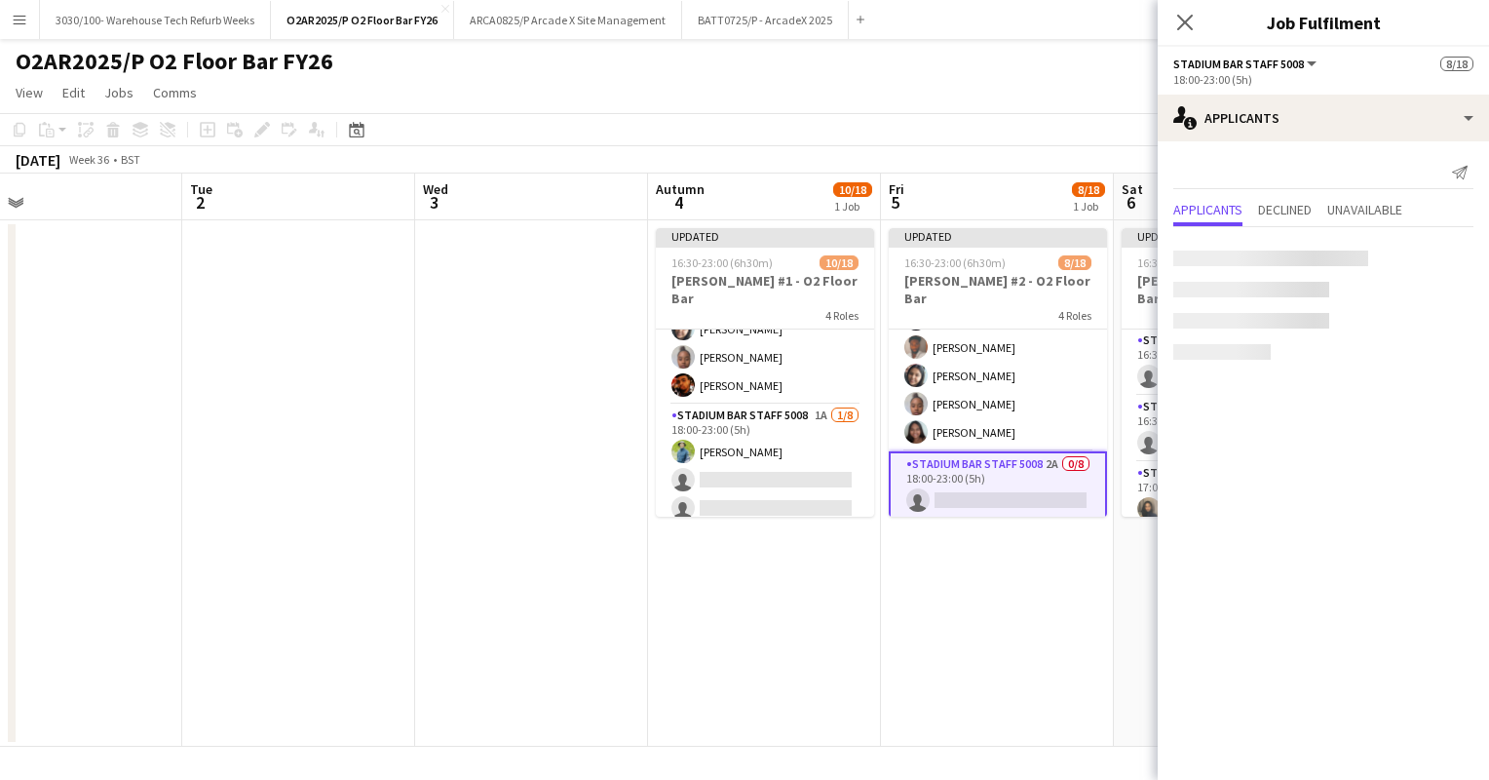
scroll to position [277, 0]
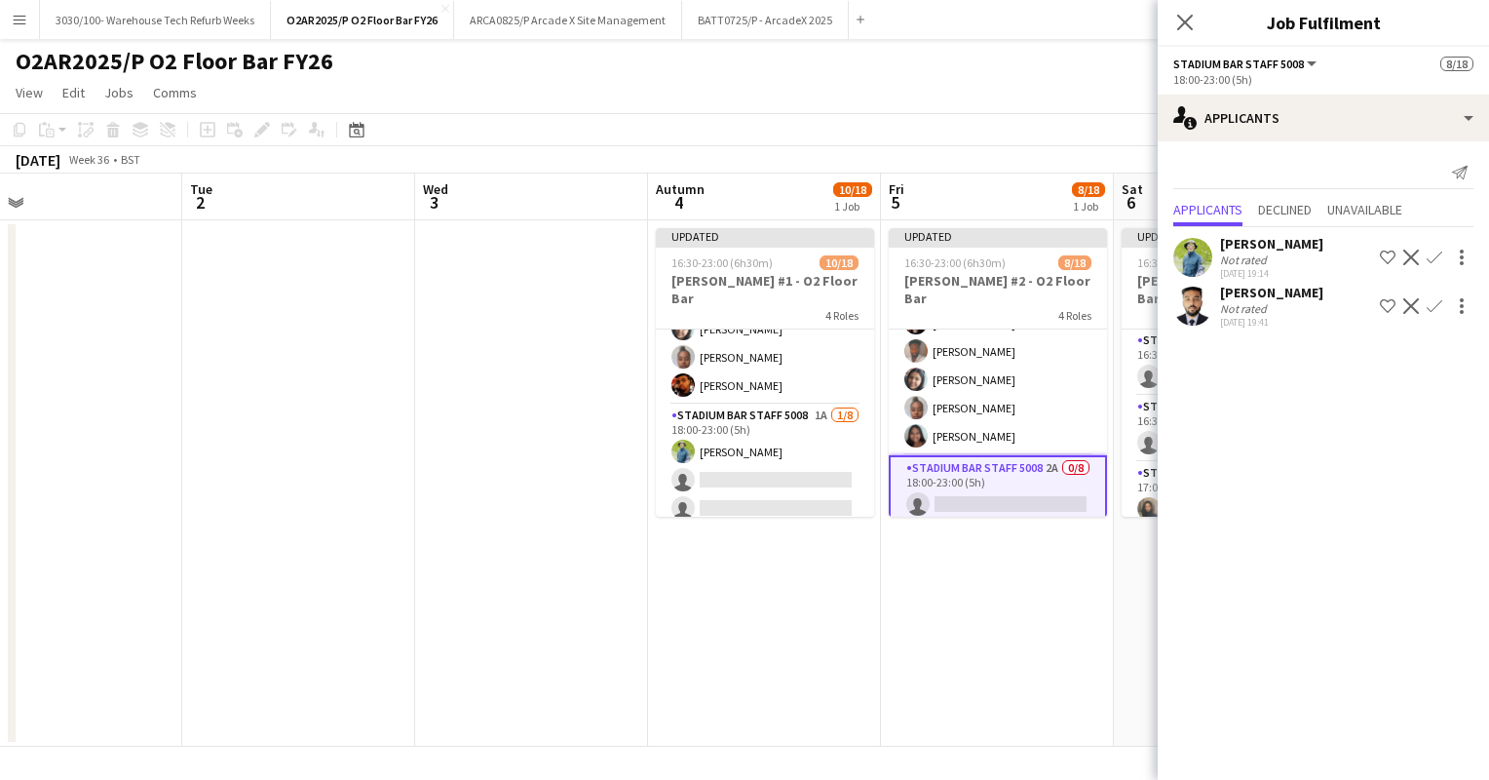
click at [1432, 254] on app-icon "Confirm" at bounding box center [1435, 258] width 16 height 16
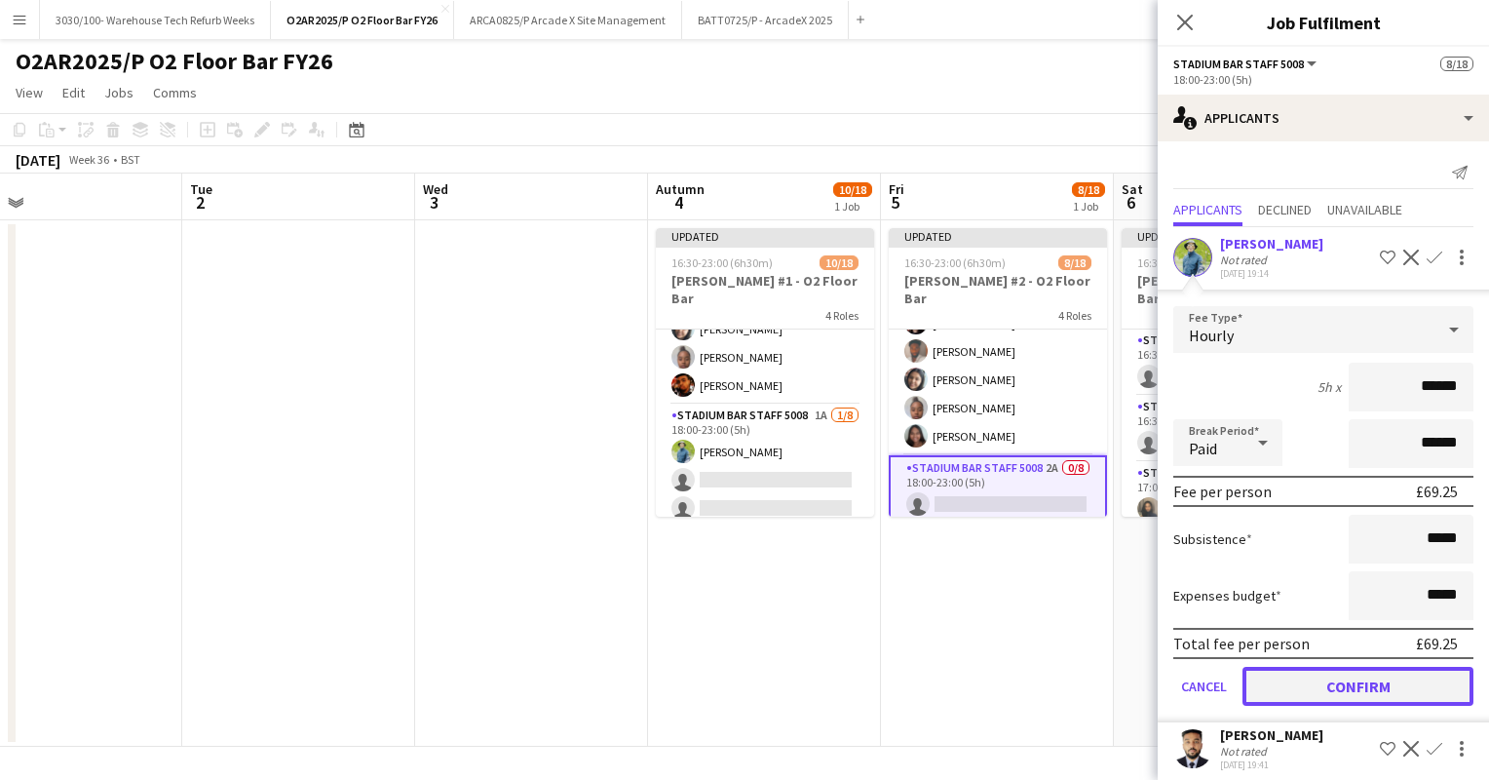
click at [1339, 667] on button "Confirm" at bounding box center [1358, 686] width 231 height 39
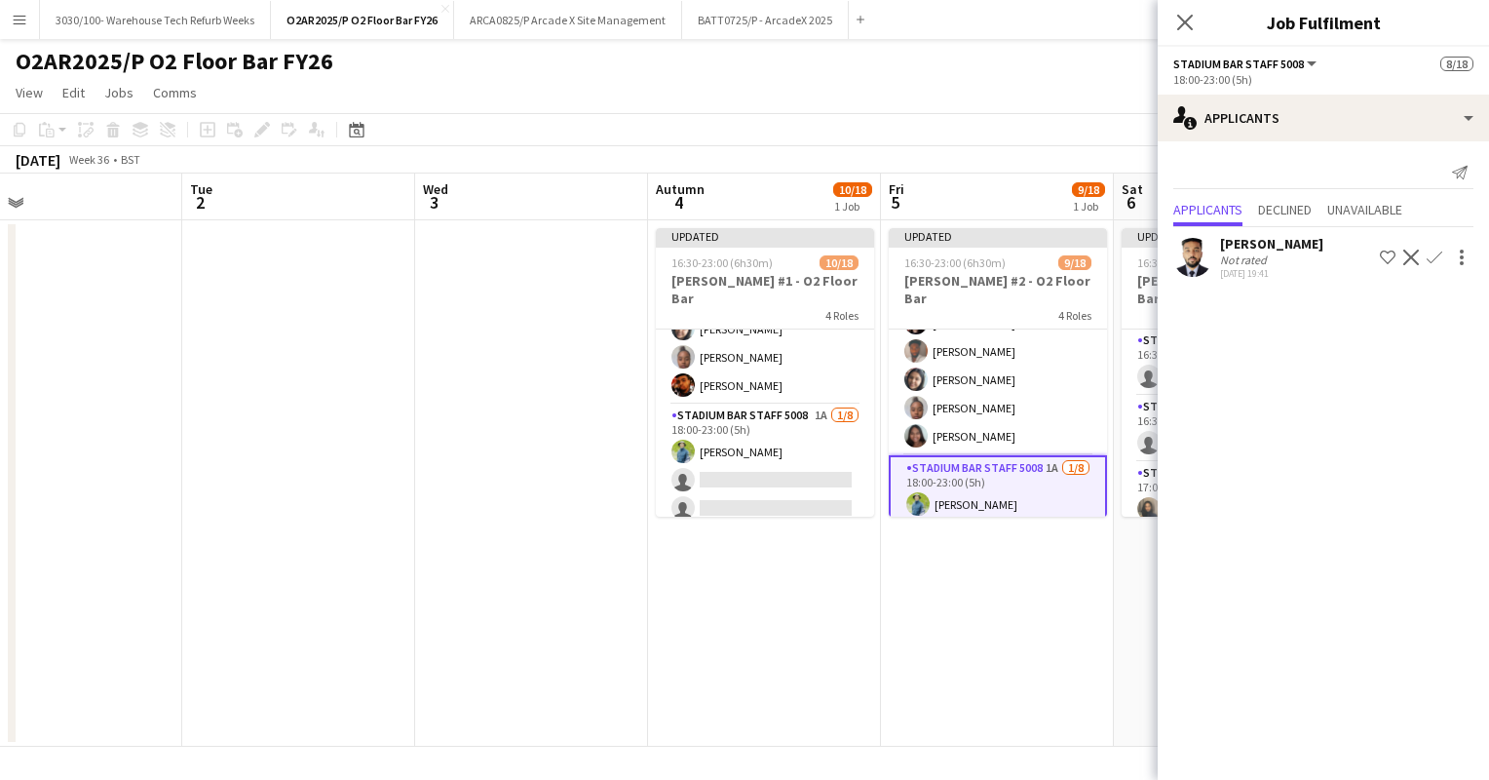
scroll to position [0, 880]
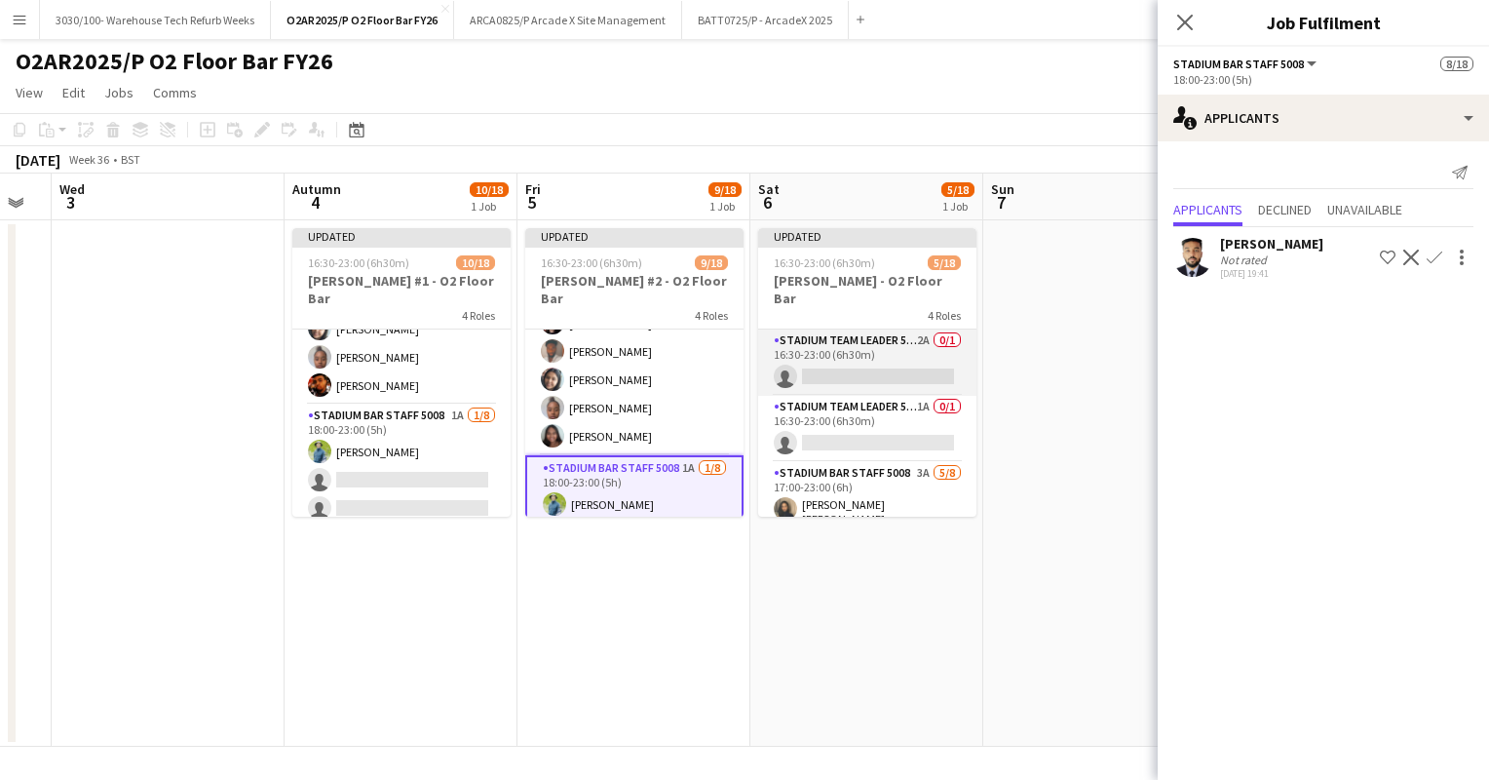
click at [878, 359] on app-card-role "Stadium Team Leader 5006 2A 0/1 16:30-23:00 (6h30m) single-neutral-actions" at bounding box center [867, 362] width 218 height 66
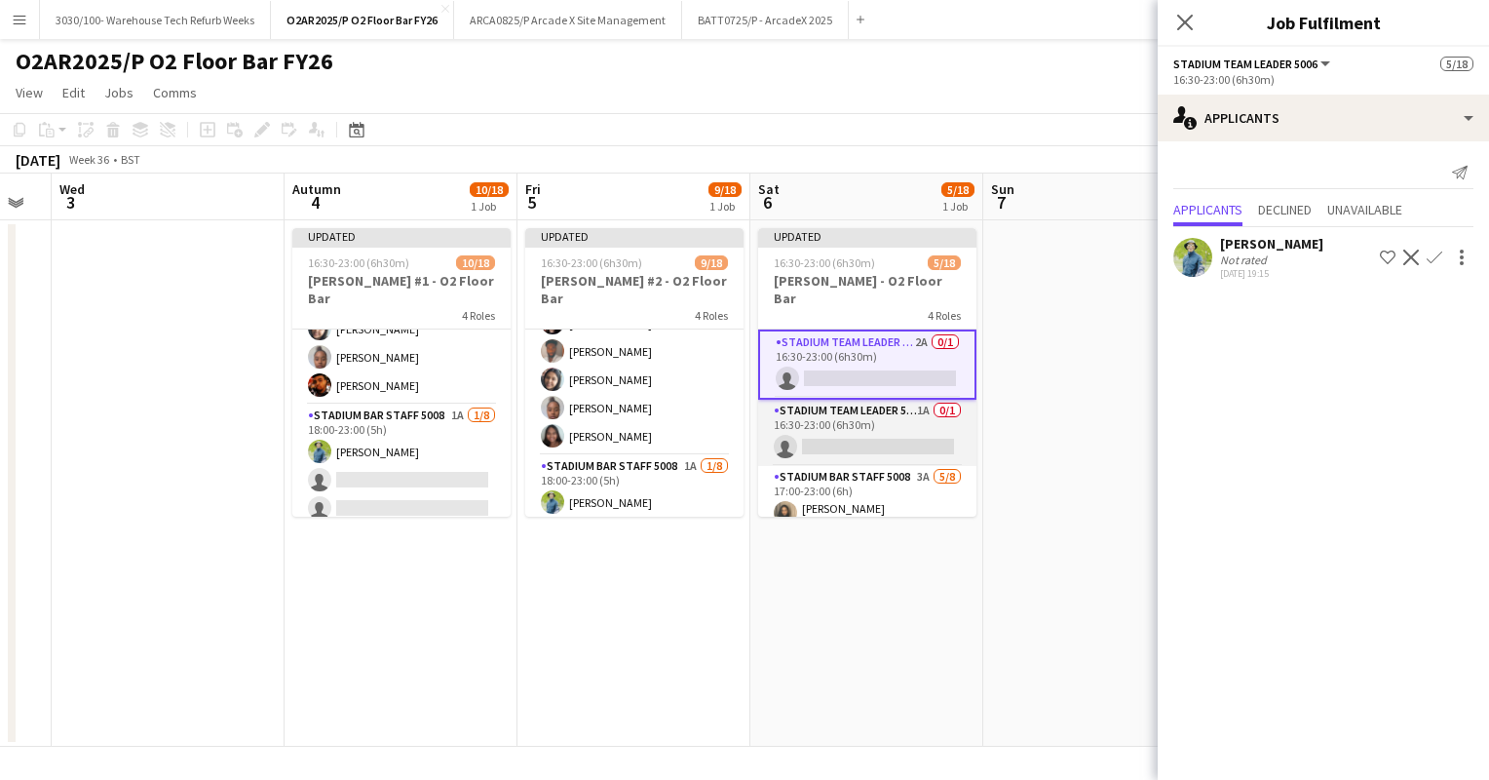
click at [862, 417] on app-card-role "Stadium Team Leader 5006 1A 0/1 16:30-23:00 (6h30m) single-neutral-actions" at bounding box center [867, 433] width 218 height 66
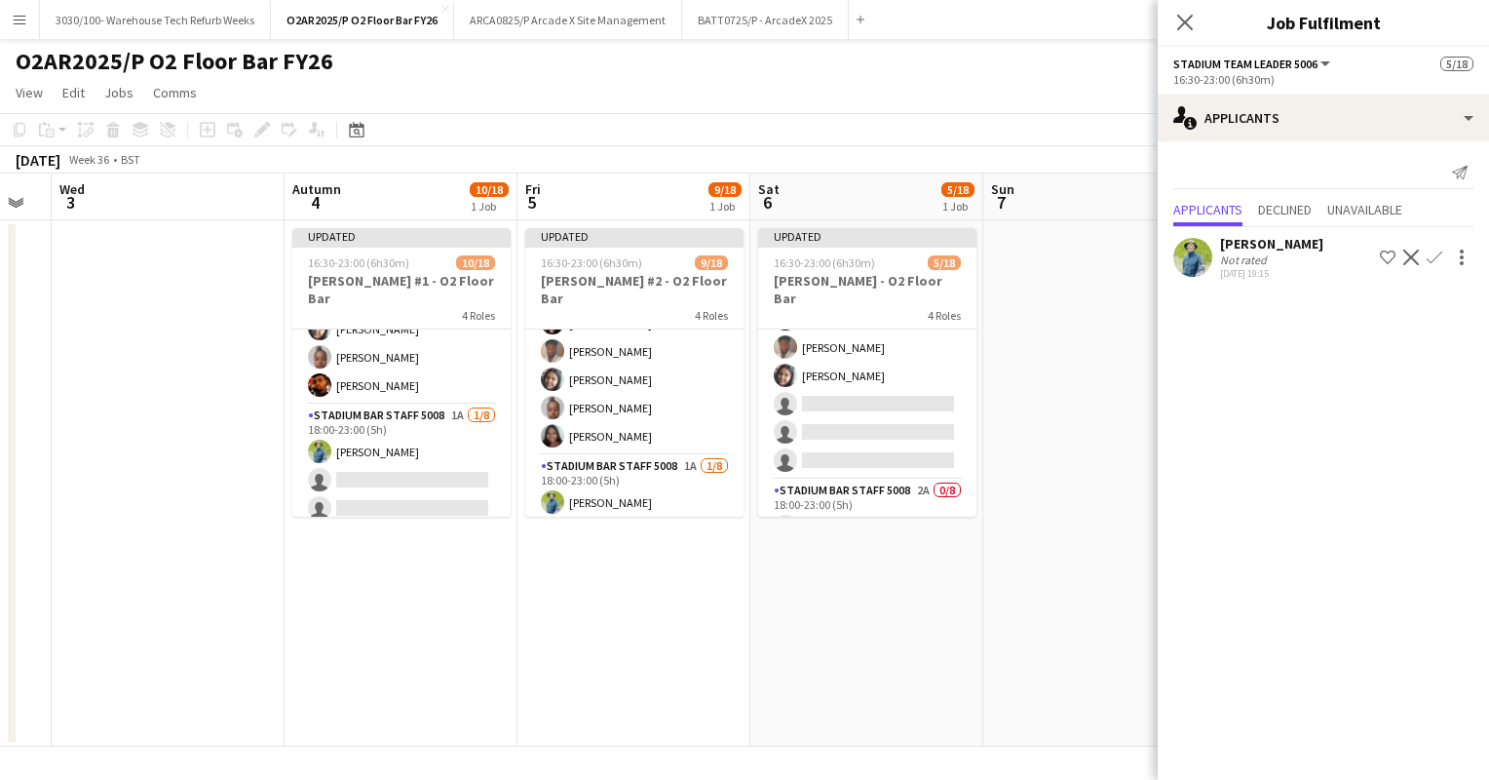
click at [862, 417] on app-card-role "Stadium Bar Staff 5008 3A [DATE] 17:00-23:00 (6h) [PERSON_NAME] [PERSON_NAME] C…" at bounding box center [867, 345] width 218 height 270
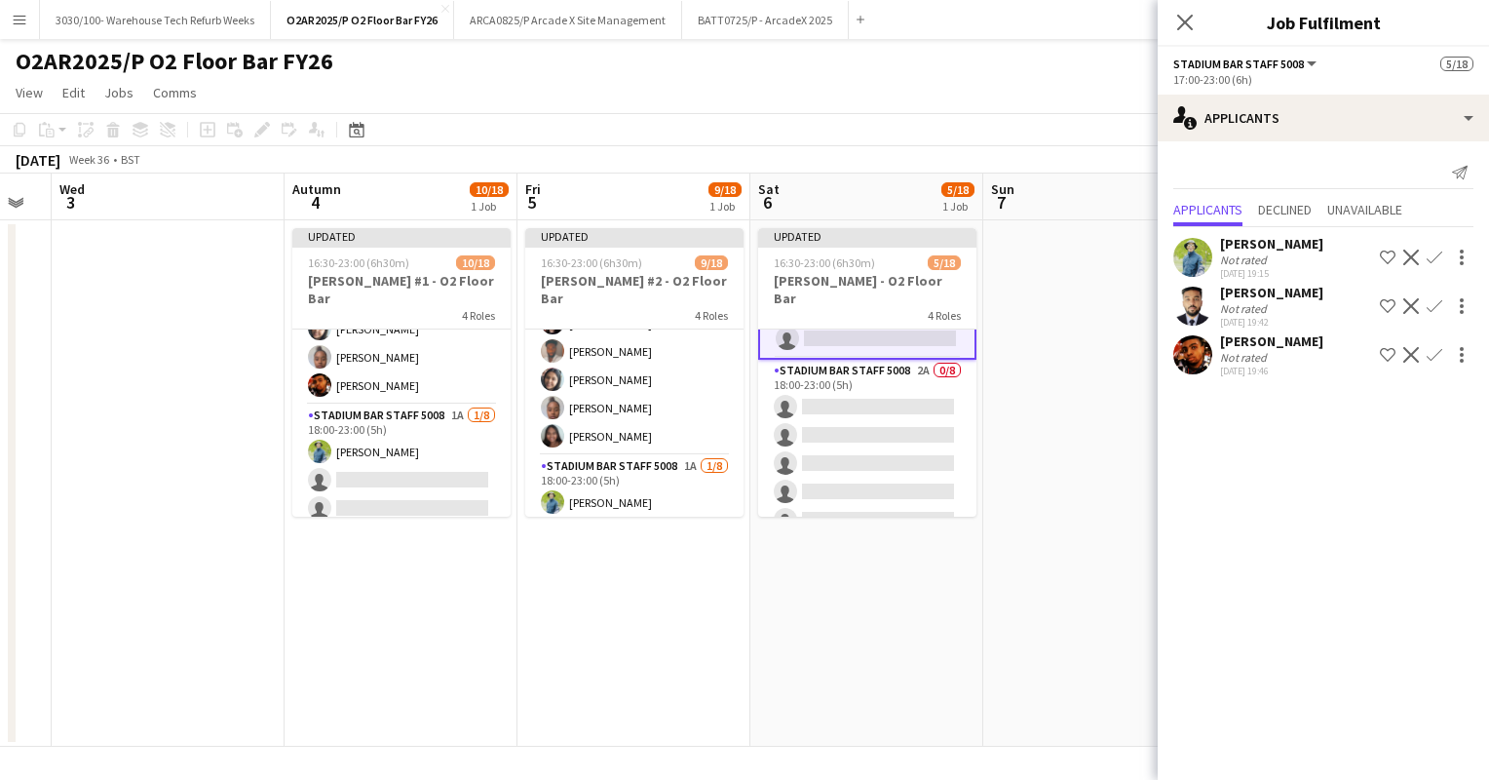
scroll to position [378, 0]
click at [1431, 352] on app-icon "Confirm" at bounding box center [1435, 355] width 16 height 16
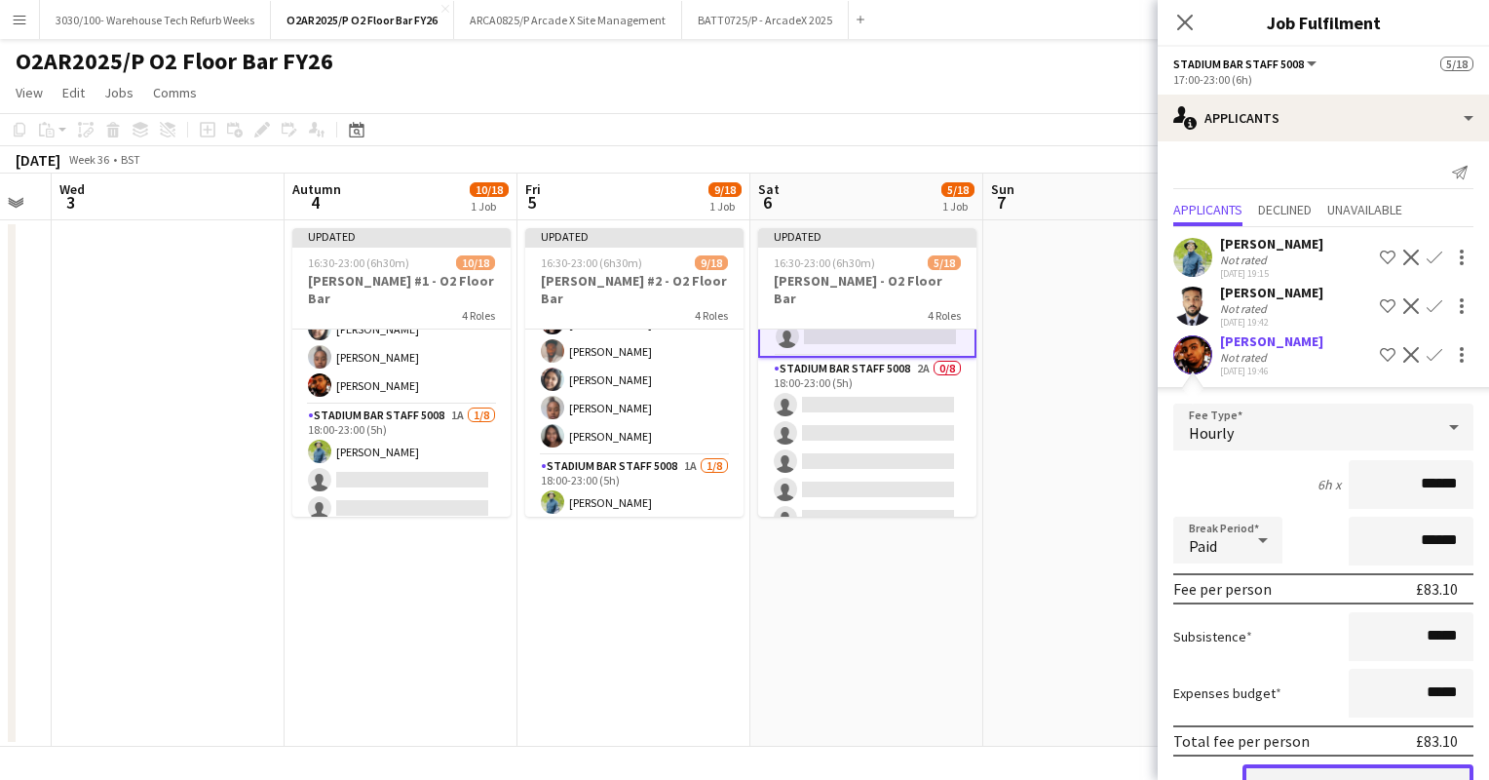
click at [1336, 769] on button "Confirm" at bounding box center [1358, 783] width 231 height 39
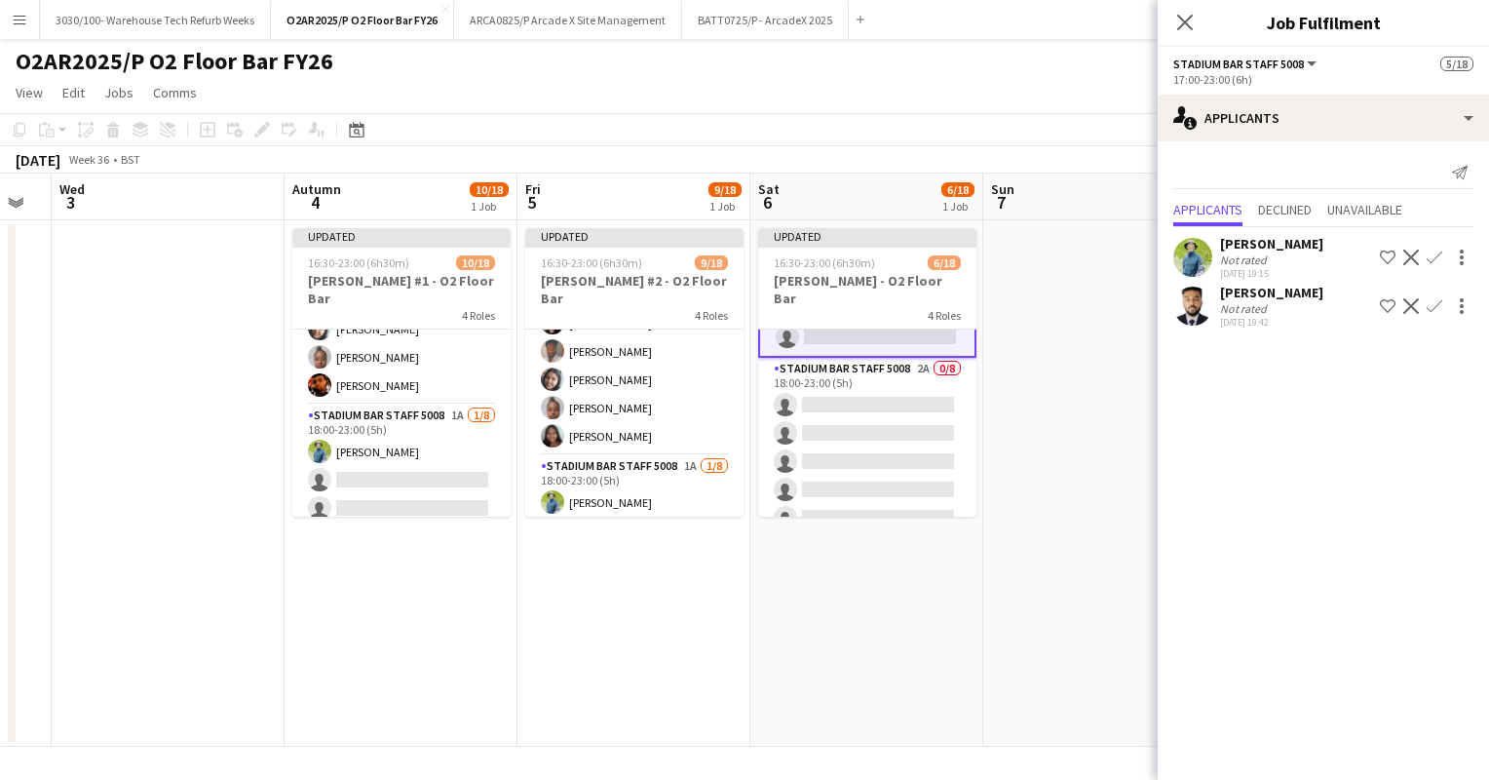
click at [1440, 254] on app-icon "Confirm" at bounding box center [1435, 258] width 16 height 16
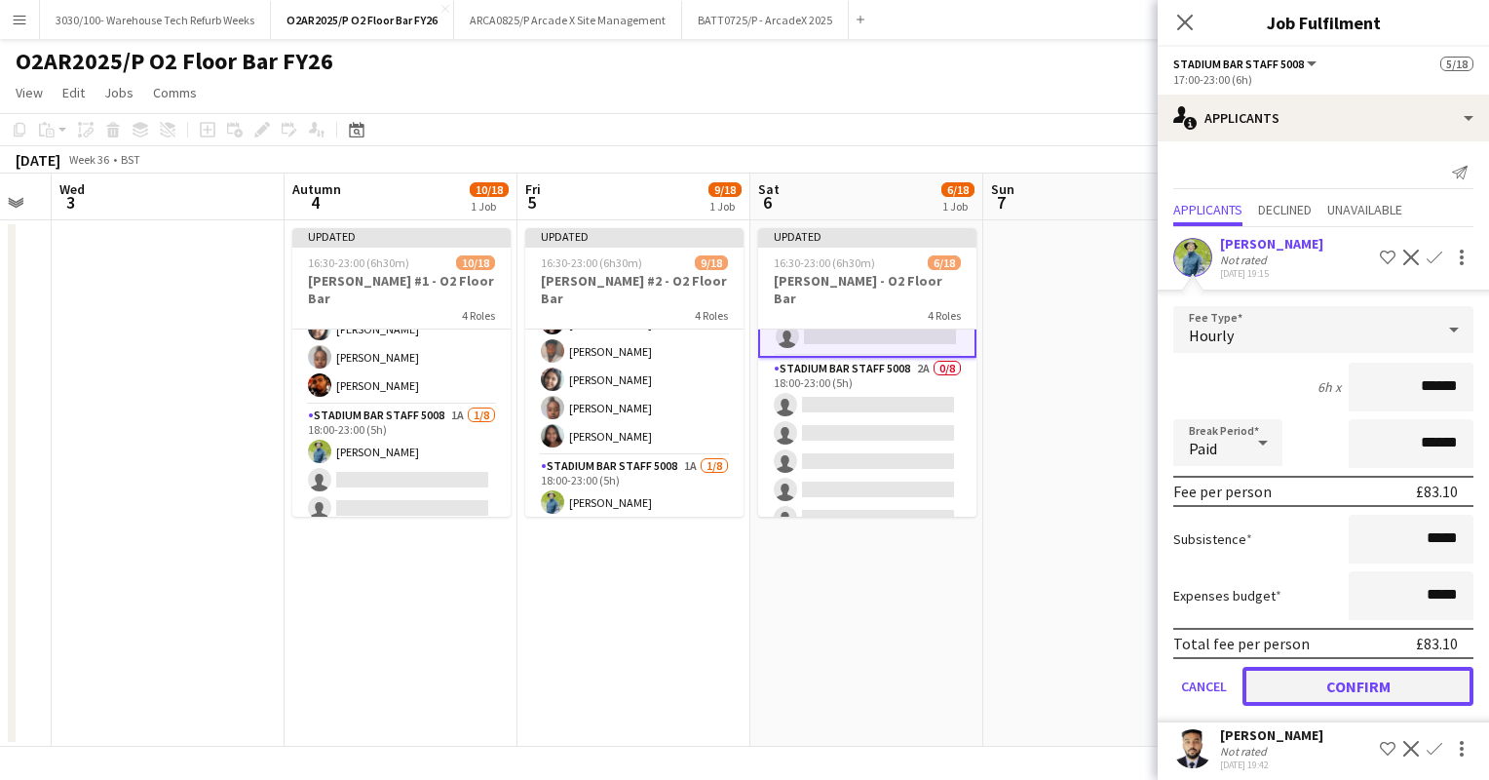
click at [1339, 674] on button "Confirm" at bounding box center [1358, 686] width 231 height 39
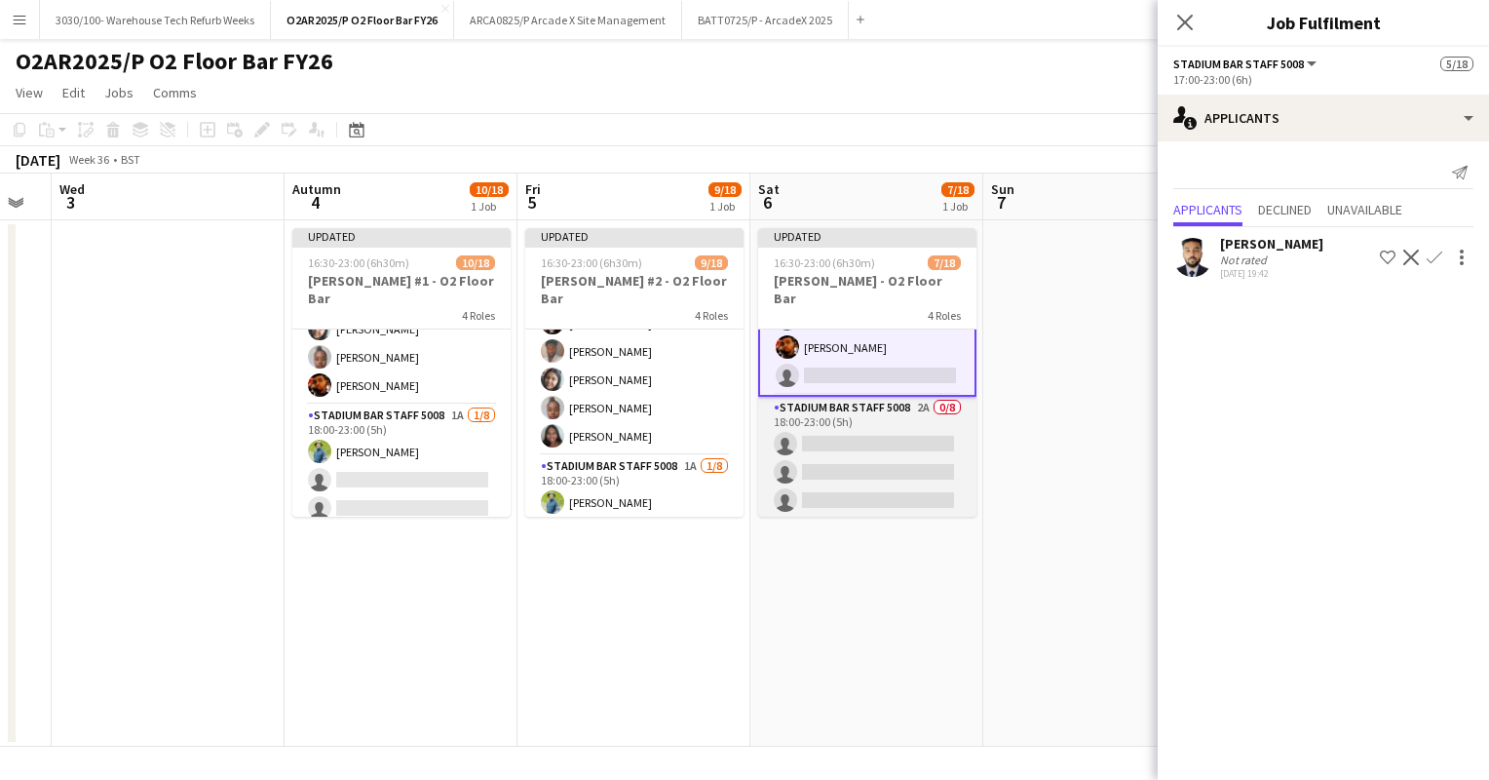
click at [868, 421] on app-card-role "Stadium Bar Staff 5008 2A 0/8 18:00-23:00 (5h) single-neutral-actions single-ne…" at bounding box center [867, 529] width 218 height 264
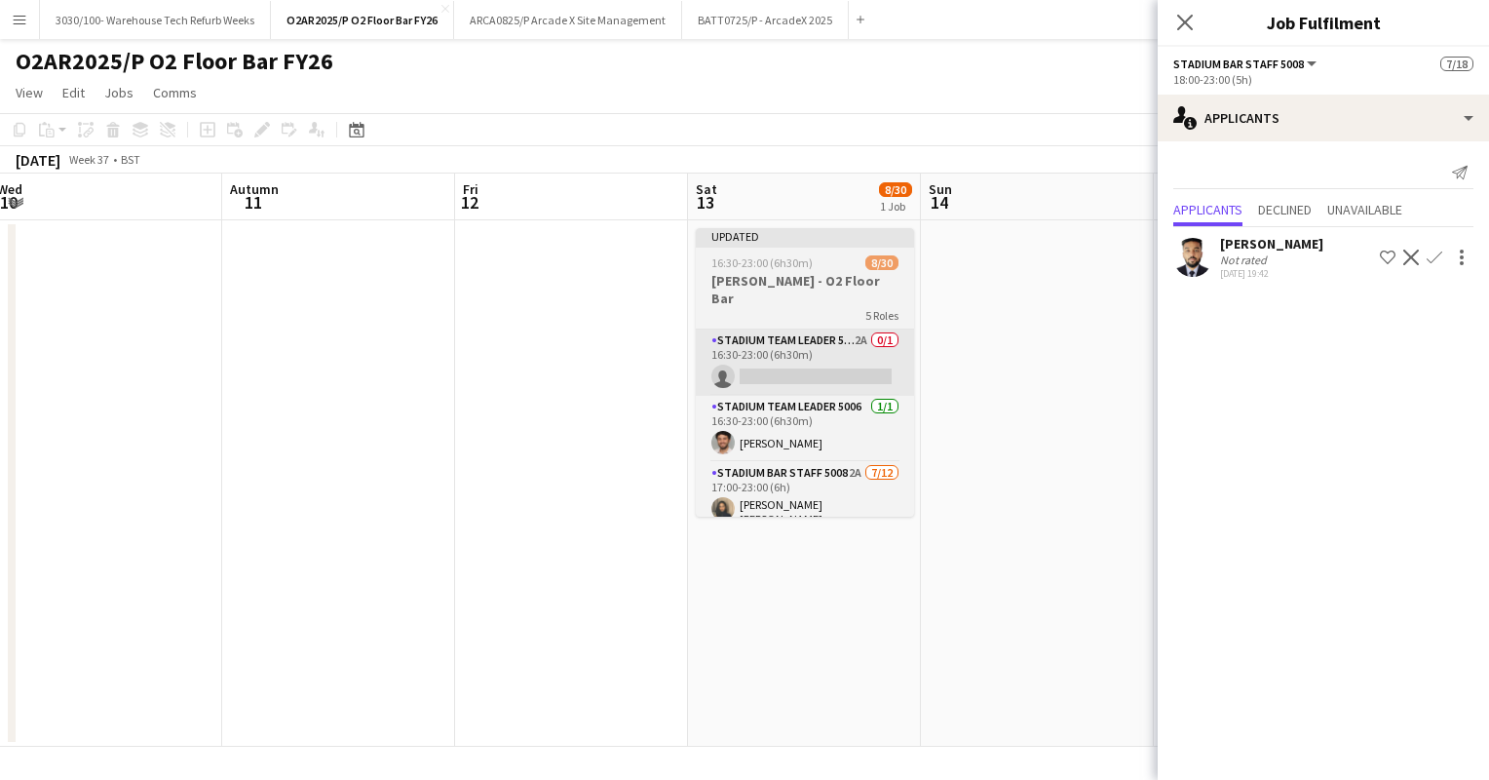
scroll to position [0, 713]
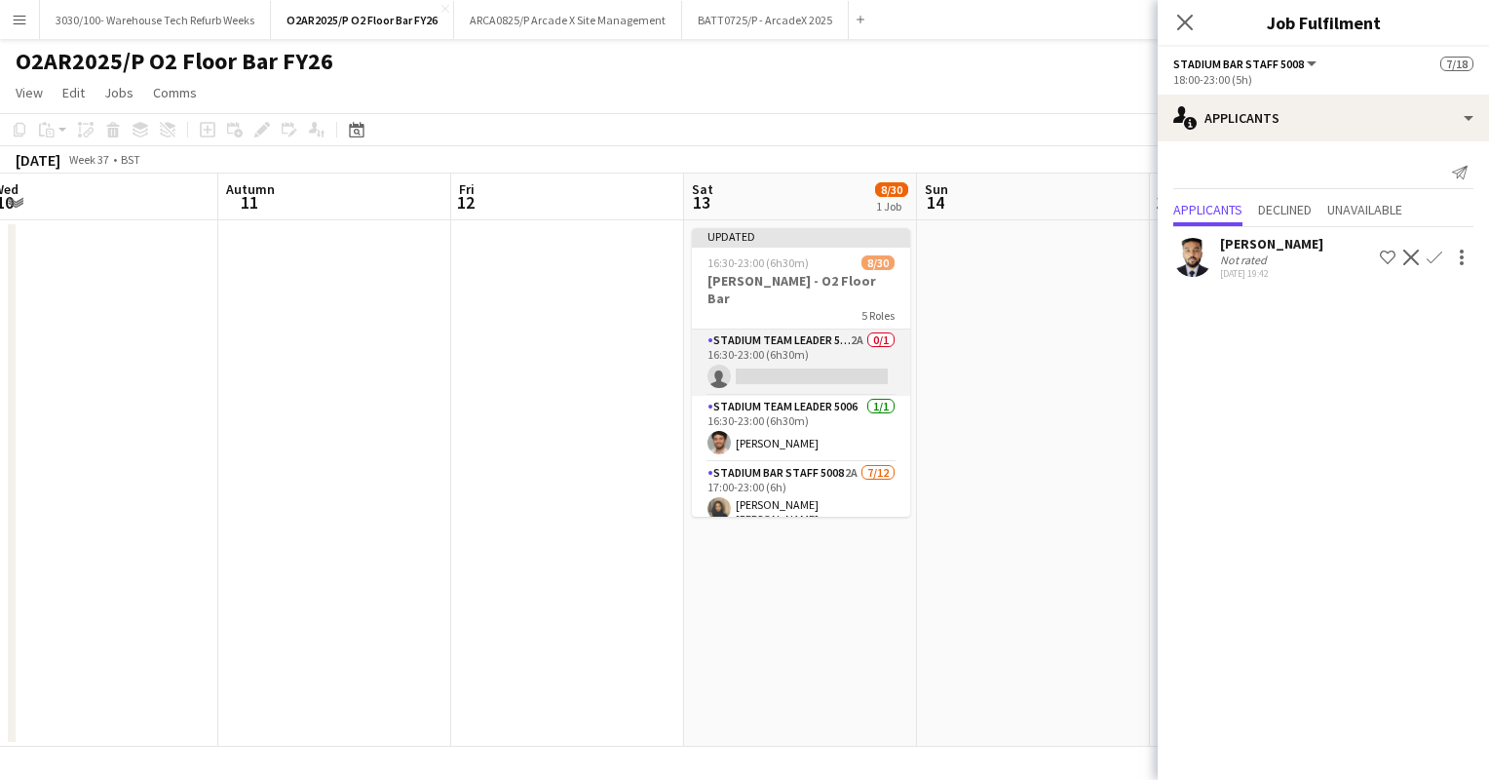
click at [746, 340] on app-card-role "Stadium Team Leader 5006 2A 0/1 16:30-23:00 (6h30m) single-neutral-actions" at bounding box center [801, 362] width 218 height 66
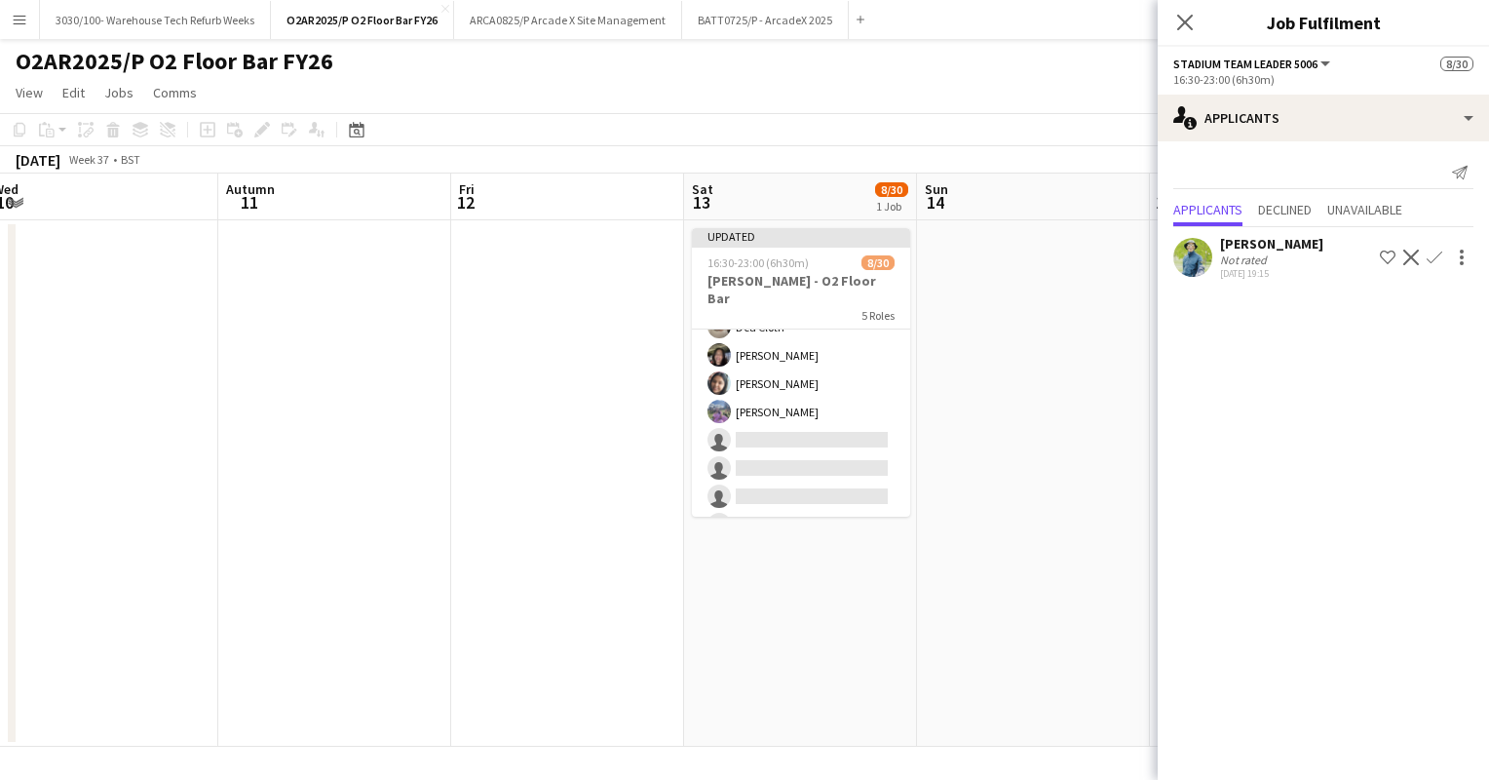
click at [793, 393] on app-card-role "Stadium Bar Staff 5008 2A [DATE] 17:00-23:00 (6h) [PERSON_NAME] [PERSON_NAME] […" at bounding box center [801, 380] width 218 height 383
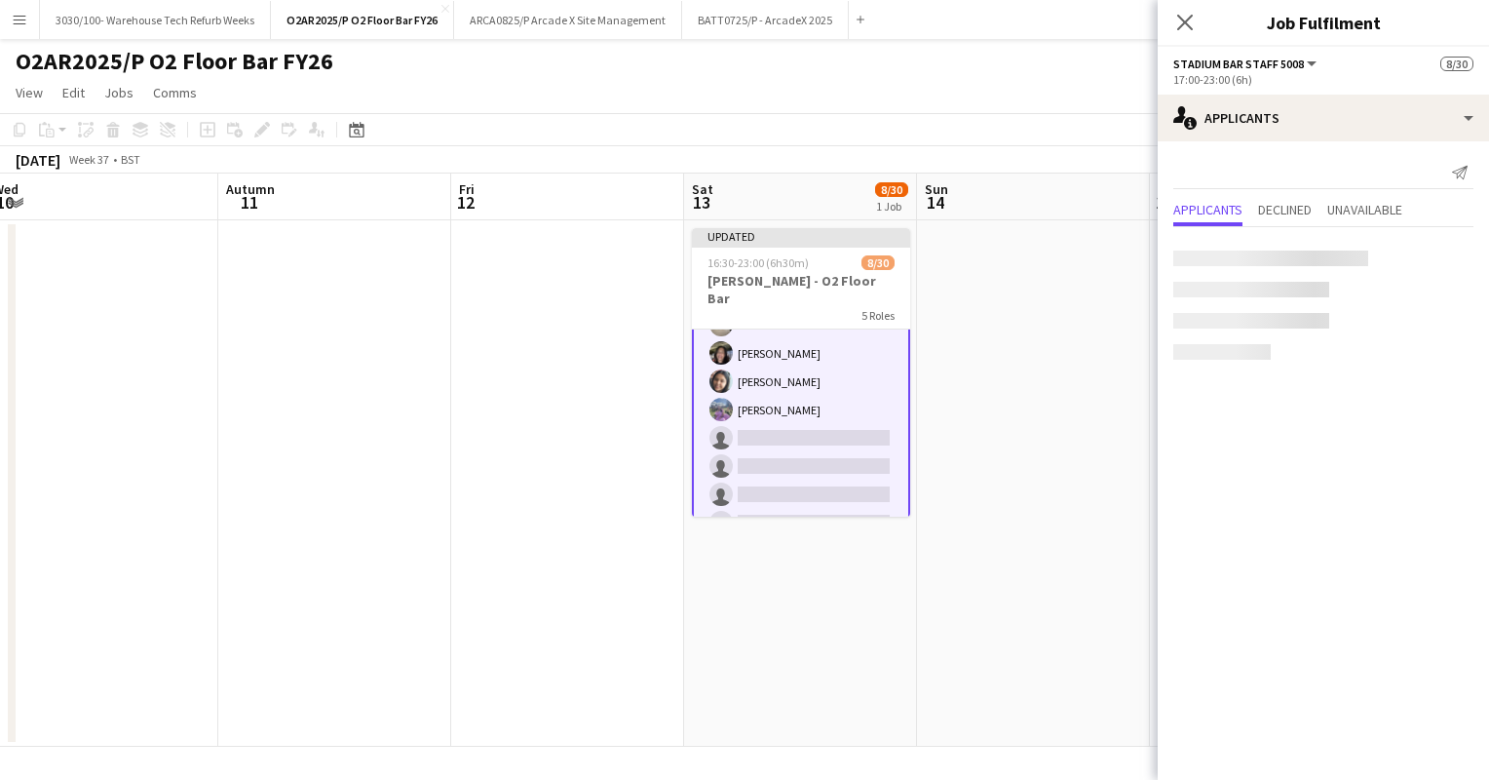
scroll to position [275, 0]
click at [1443, 255] on button "Confirm" at bounding box center [1434, 257] width 23 height 23
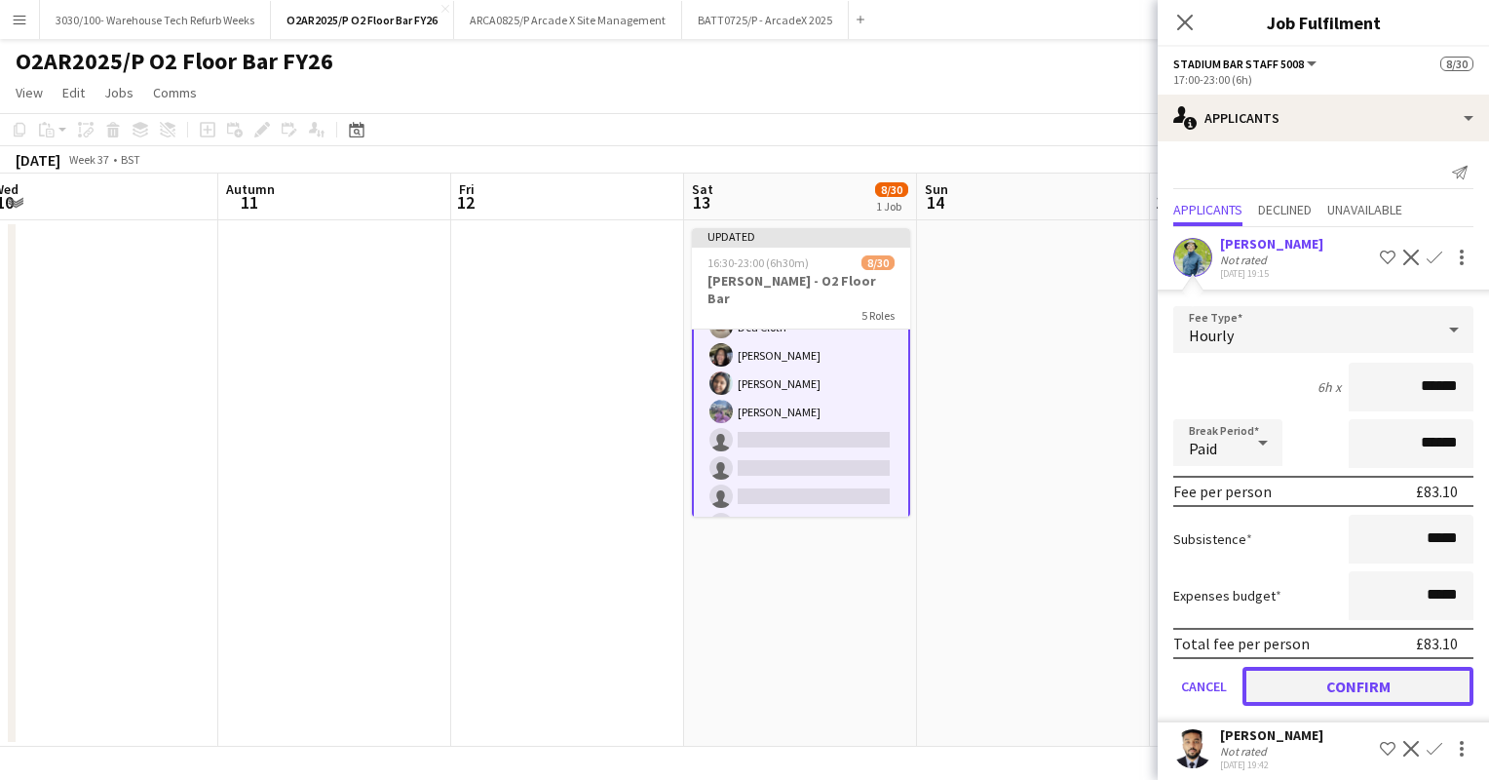
click at [1342, 672] on button "Confirm" at bounding box center [1358, 686] width 231 height 39
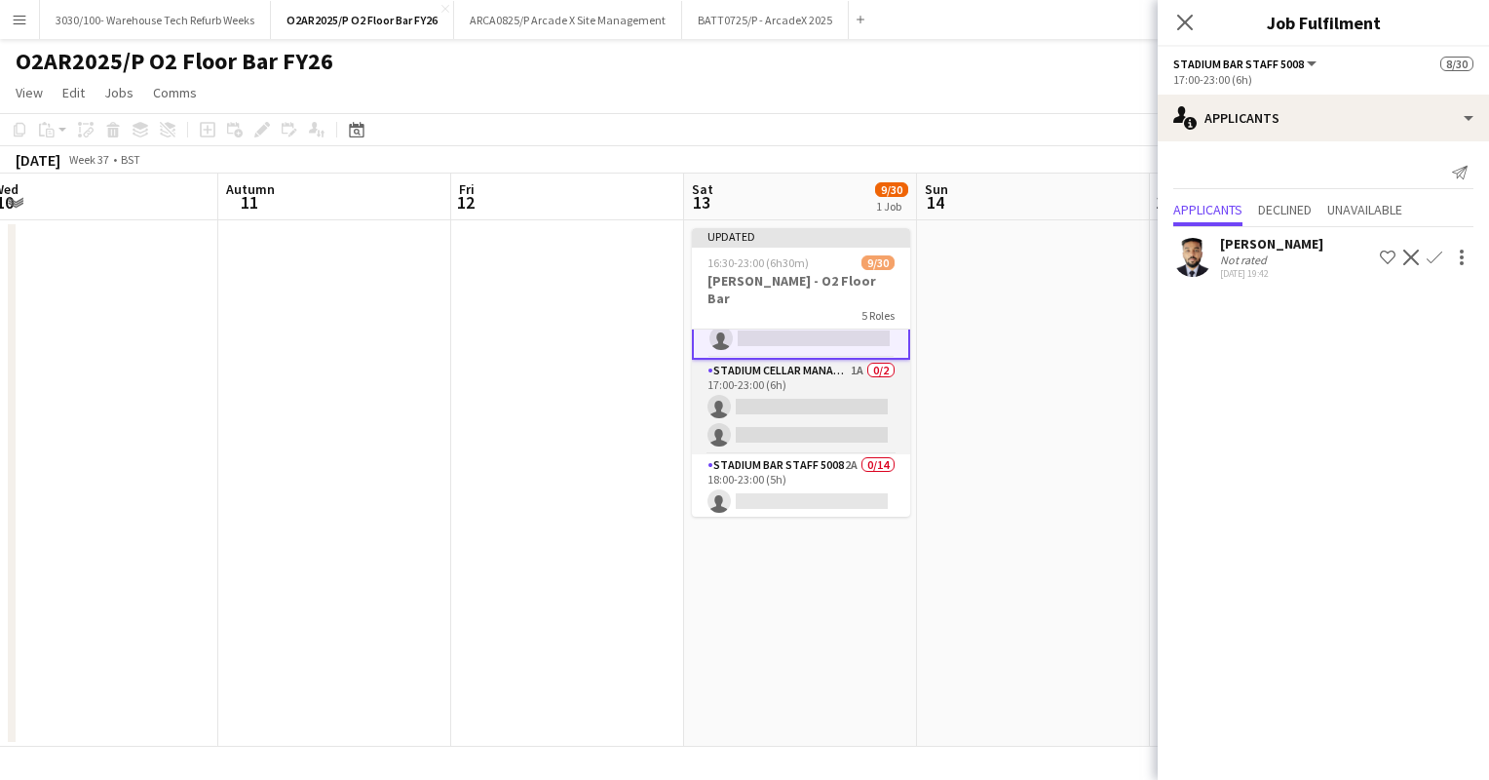
click at [787, 401] on app-card-role "Stadium Cellar Manager 5006 1A 0/2 17:00-23:00 (6h) single-neutral-actions sing…" at bounding box center [801, 407] width 218 height 95
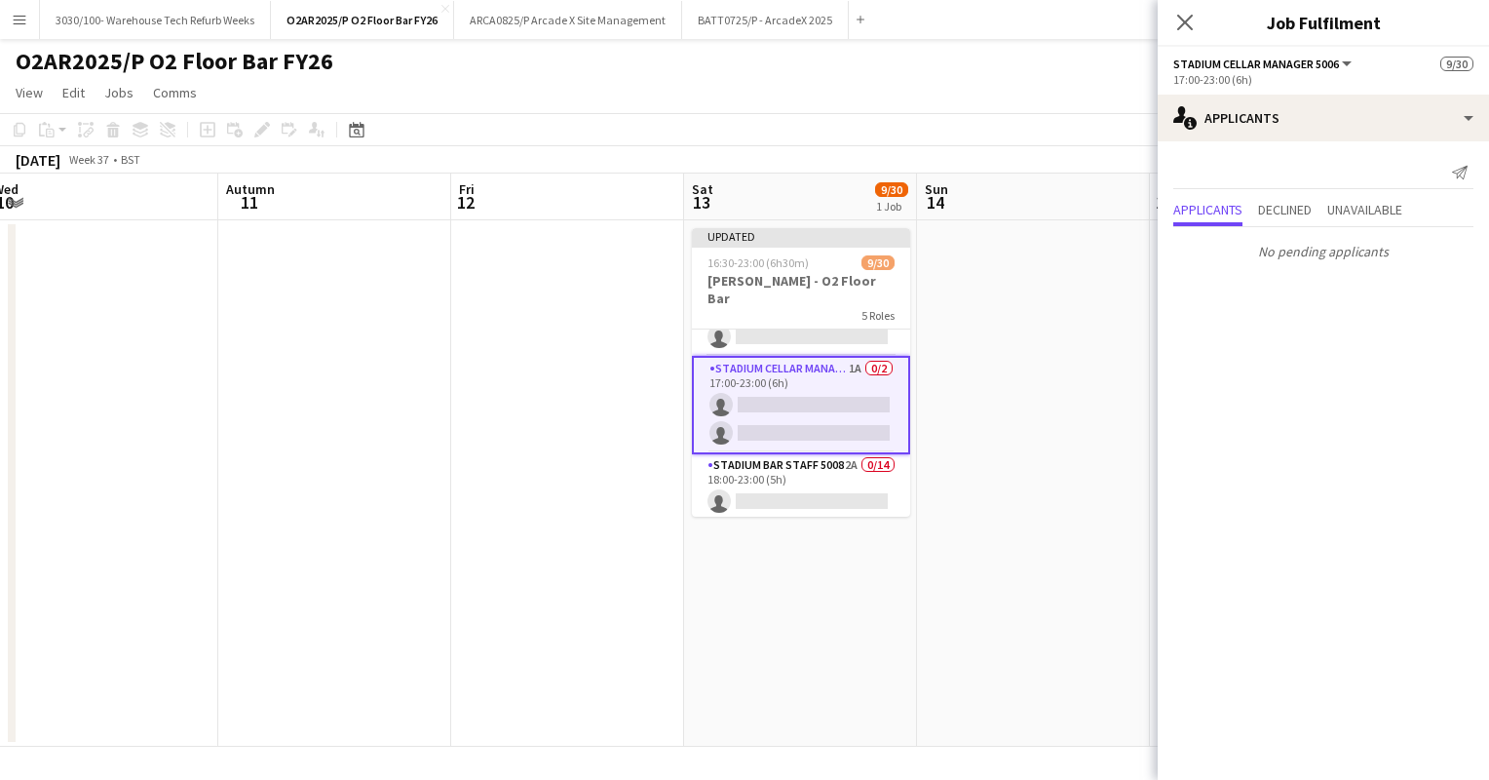
scroll to position [487, 0]
click at [798, 478] on app-card-role "Stadium Bar Staff 5008 2A 0/14 18:00-23:00 (5h) single-neutral-actions single-n…" at bounding box center [801, 673] width 218 height 434
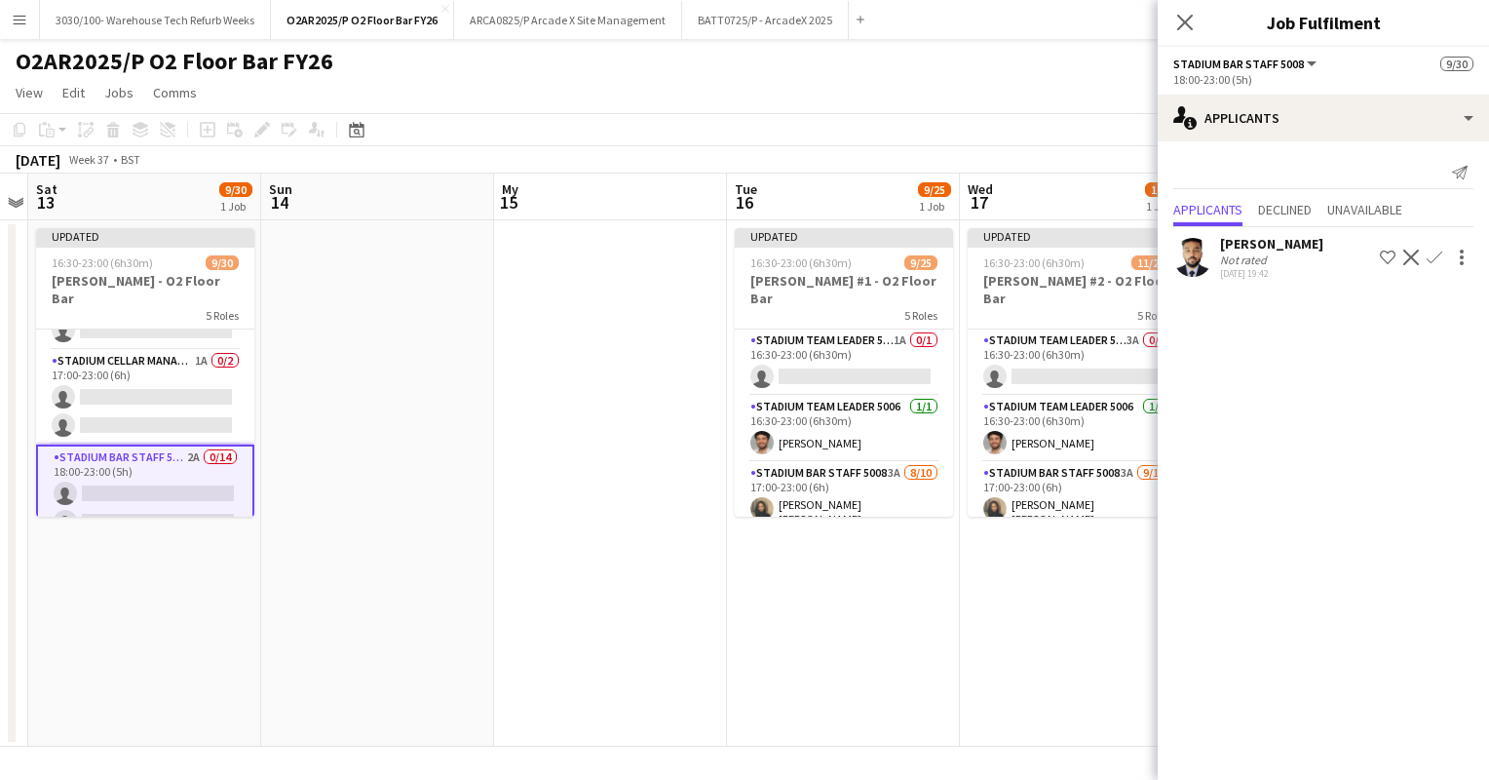
scroll to position [0, 912]
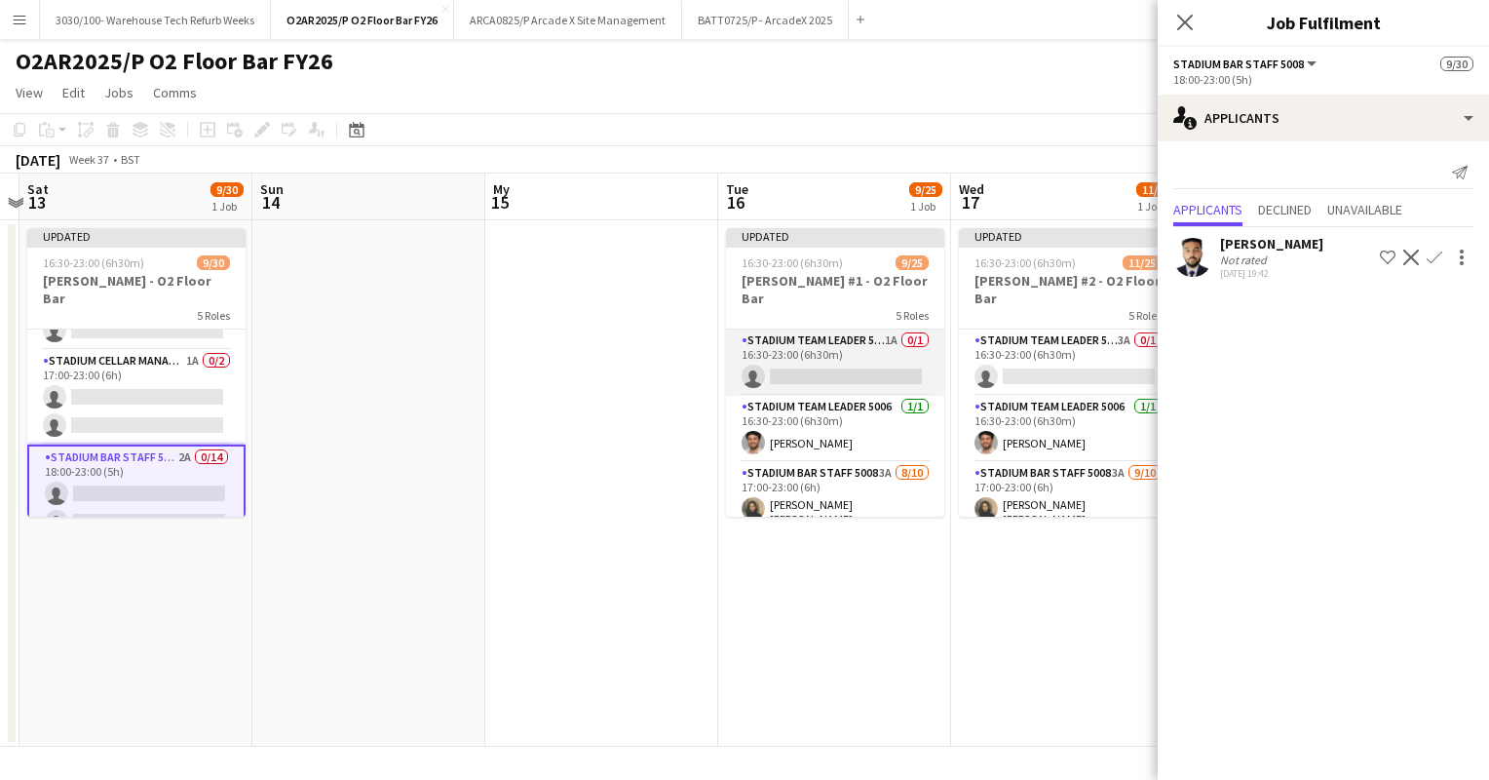
click at [850, 348] on app-card-role "Stadium Team Leader 5006 1A 0/1 16:30-23:00 (6h30m) single-neutral-actions" at bounding box center [835, 362] width 218 height 66
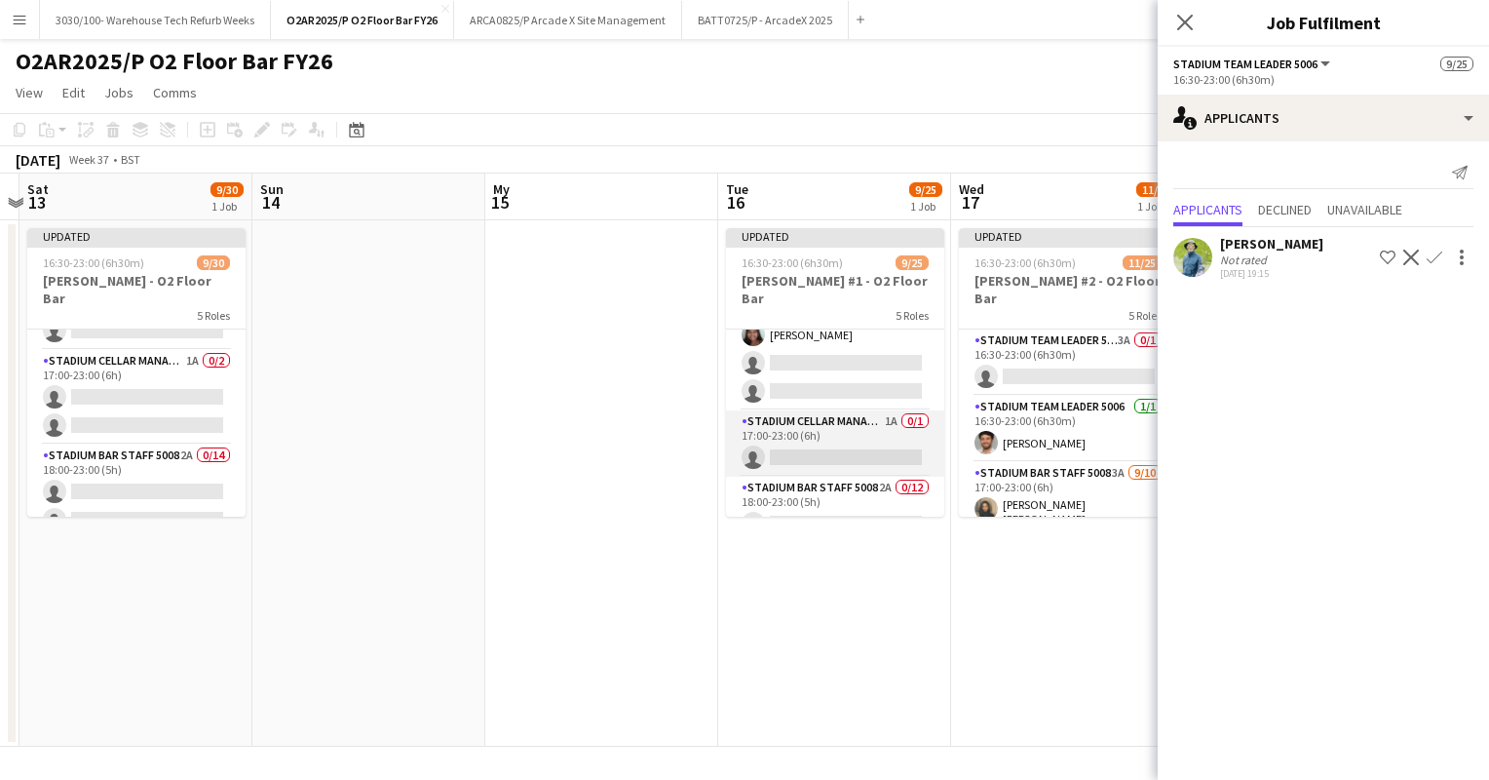
click at [829, 421] on app-card-role "Stadium Cellar Manager 5006 1A 0/1 17:00-23:00 (6h) single-neutral-actions" at bounding box center [835, 443] width 218 height 66
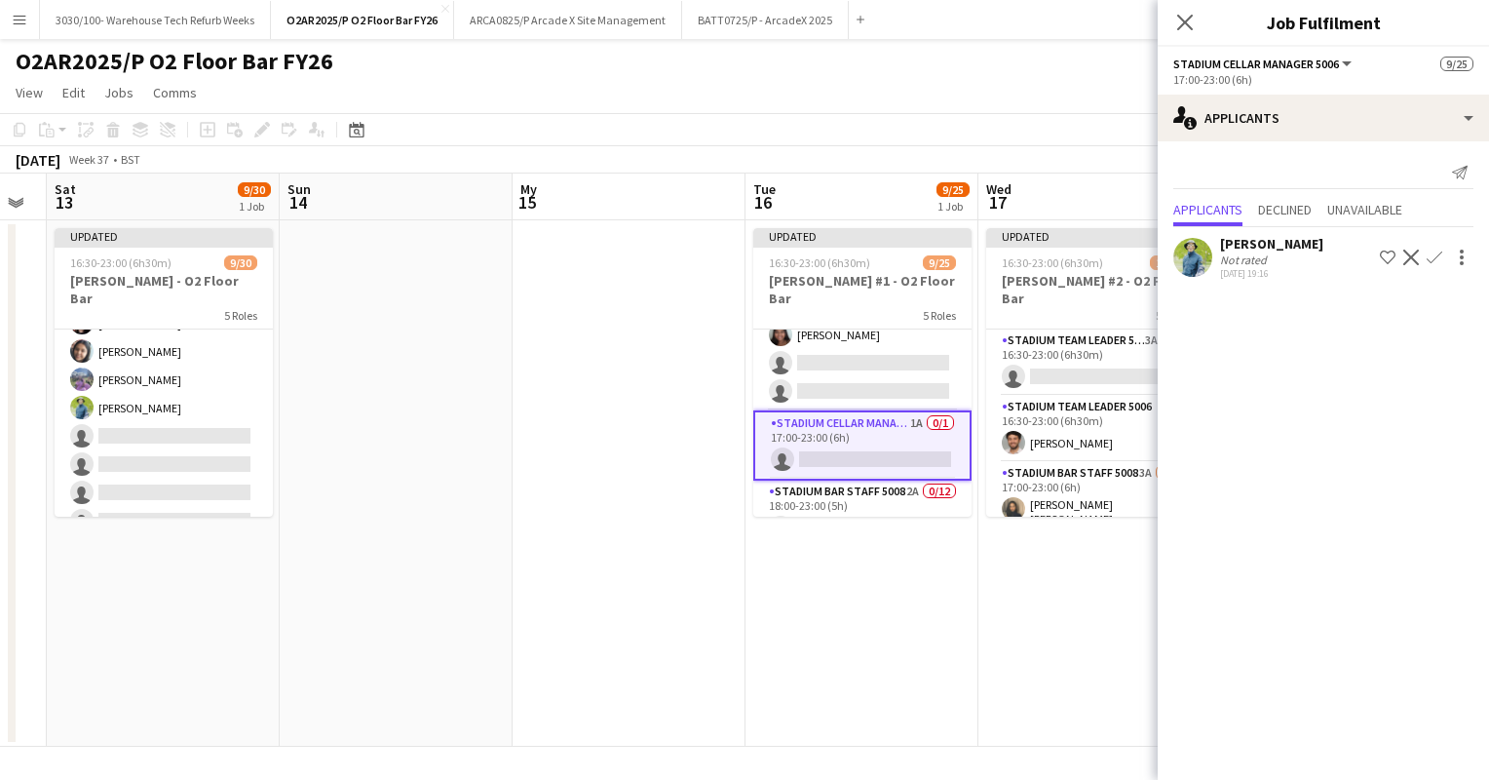
scroll to position [0, 926]
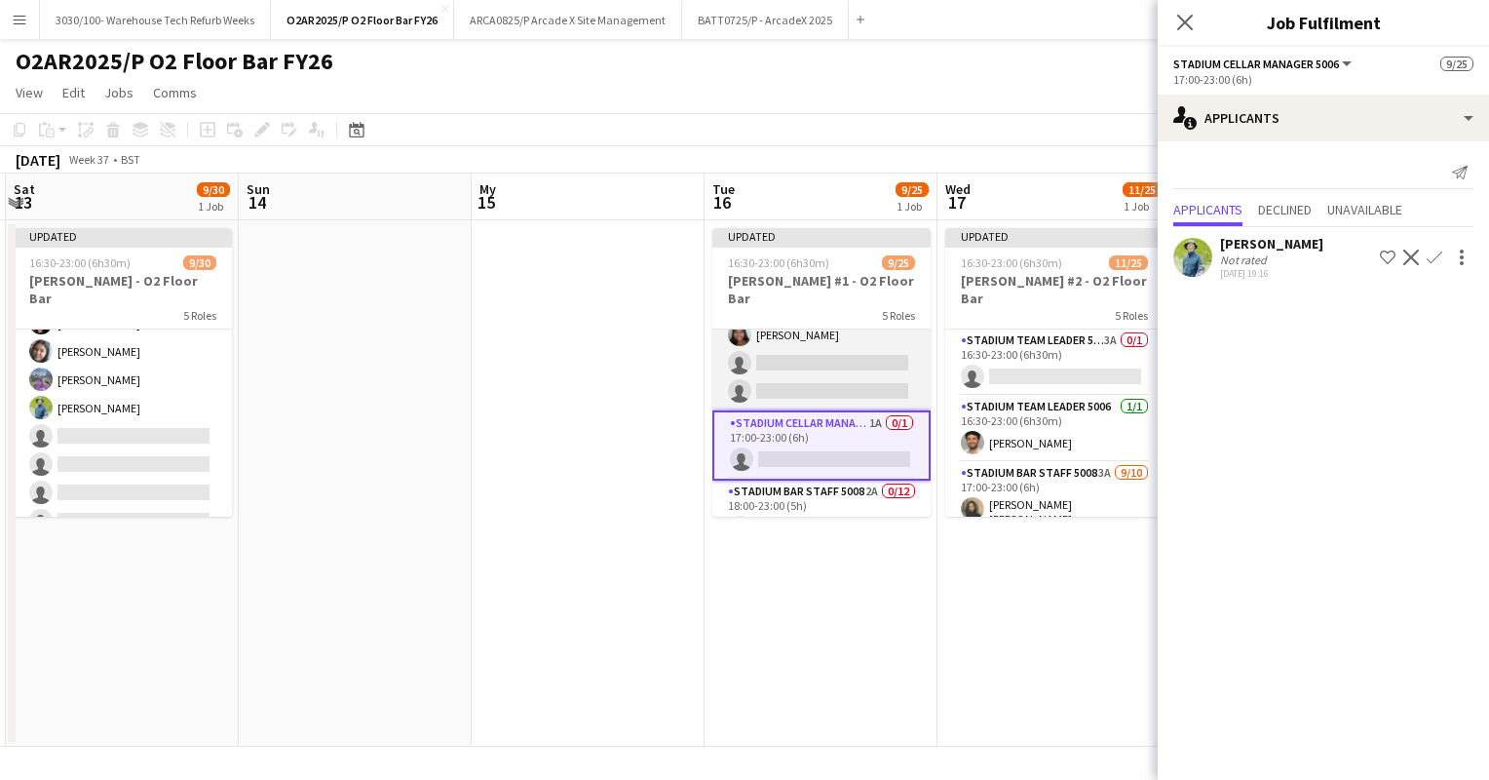
click at [839, 350] on app-card-role "Stadium Bar Staff 5008 3A [DATE] 17:00-23:00 (6h) [PERSON_NAME] [PERSON_NAME] D…" at bounding box center [821, 247] width 218 height 327
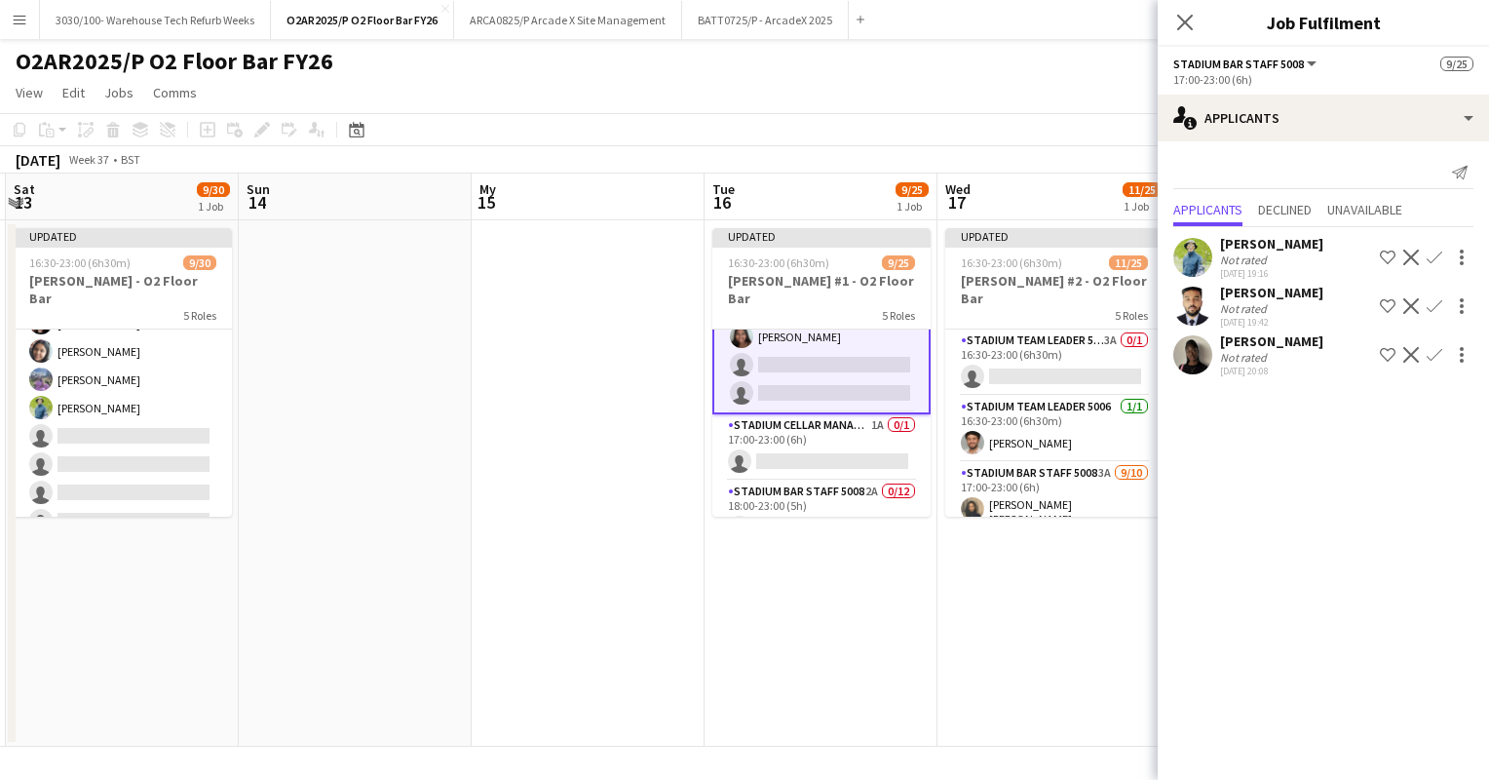
scroll to position [380, 0]
click at [1434, 253] on app-icon "Confirm" at bounding box center [1435, 258] width 16 height 16
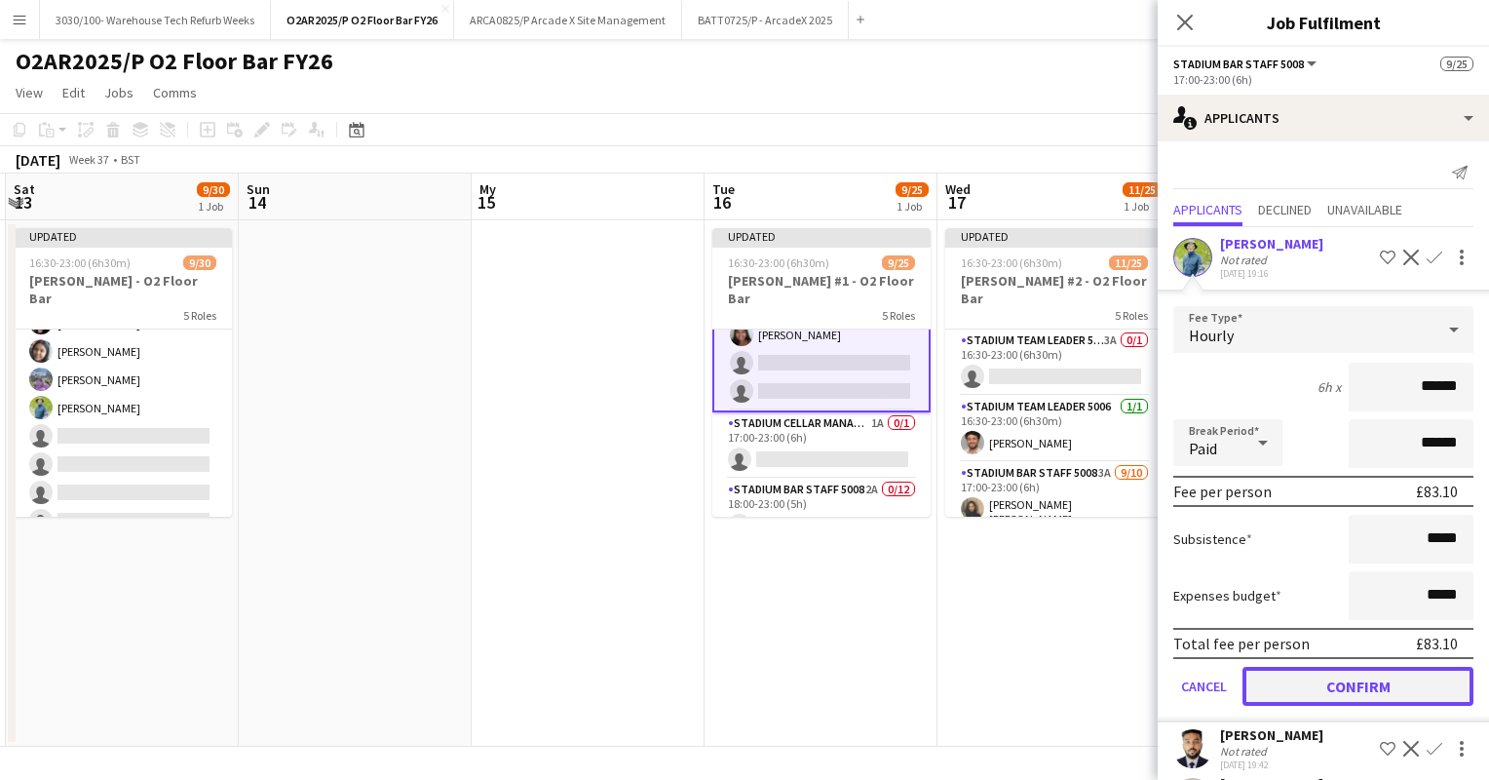
click at [1334, 669] on button "Confirm" at bounding box center [1358, 686] width 231 height 39
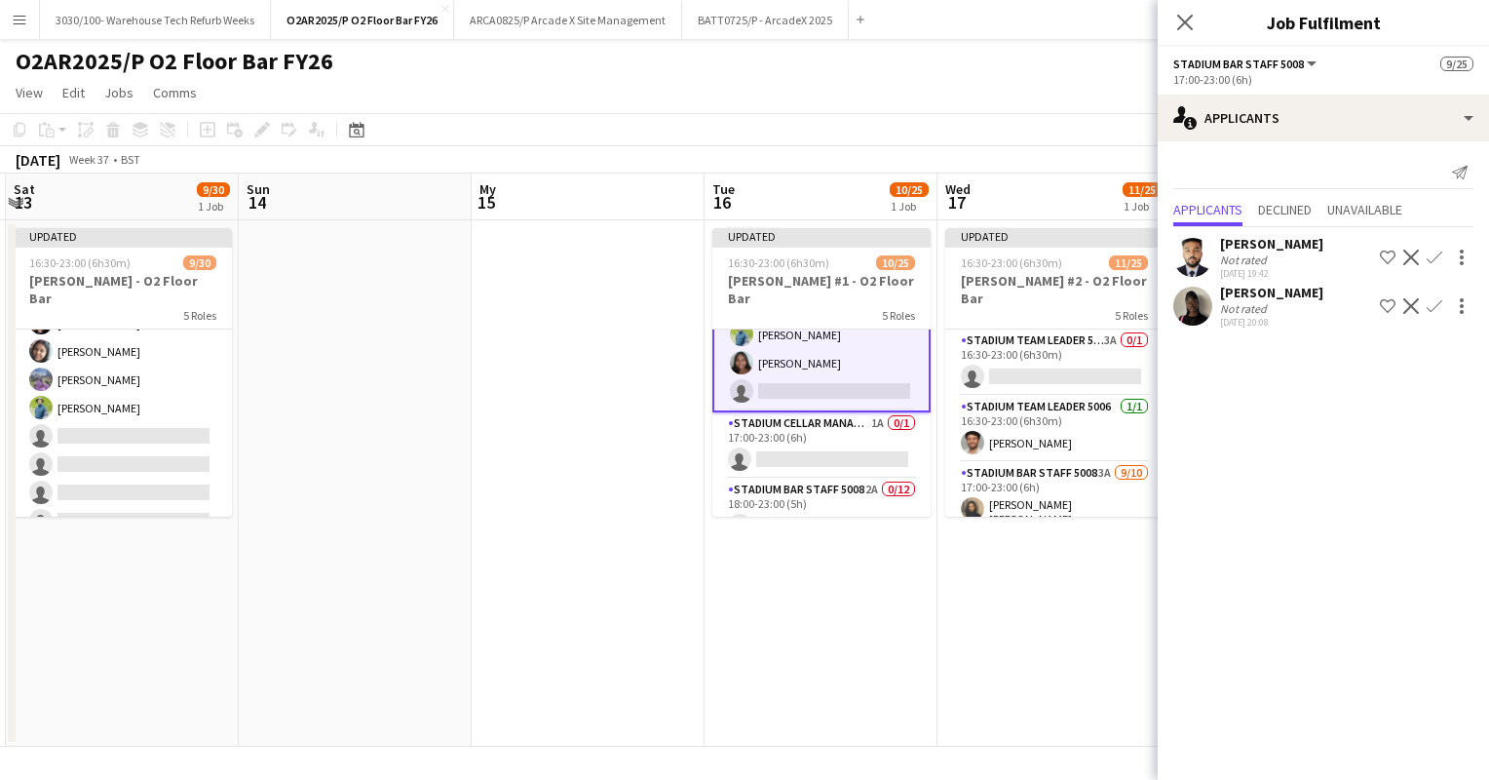
click at [1431, 301] on app-icon "Confirm" at bounding box center [1435, 306] width 16 height 16
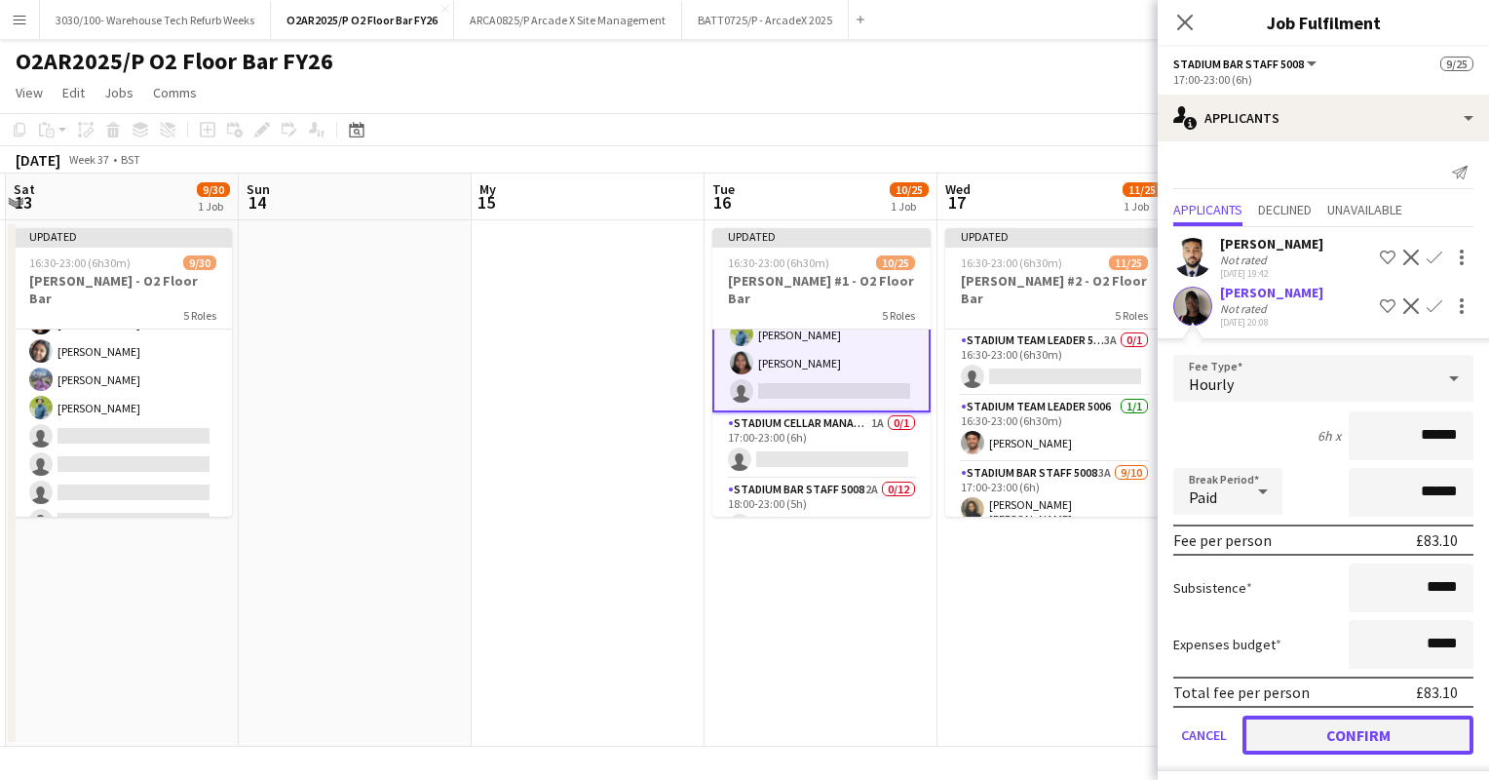
click at [1329, 737] on button "Confirm" at bounding box center [1358, 734] width 231 height 39
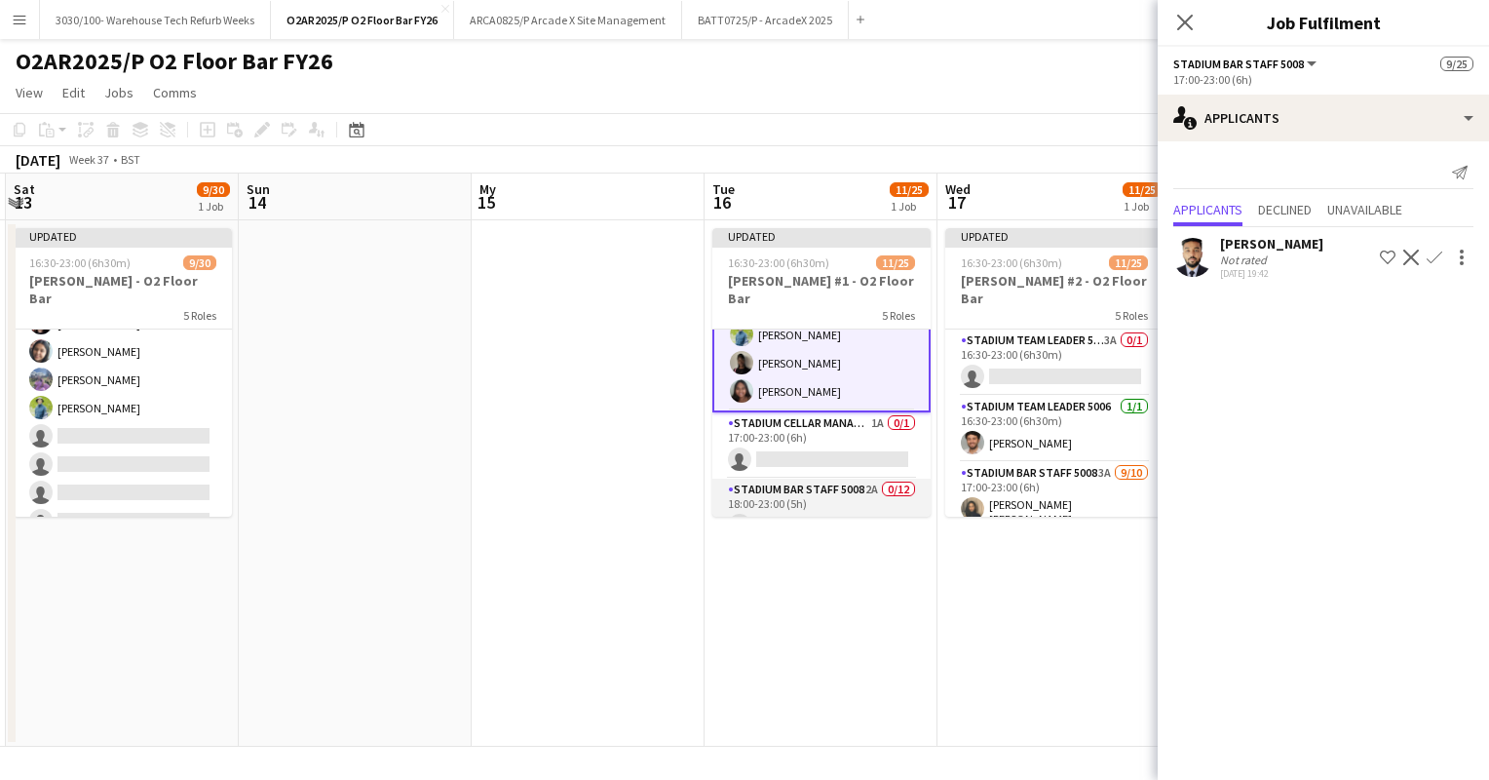
click at [819, 479] on app-card-role "Stadium Bar Staff 5008 2A 0/12 18:00-23:00 (5h) single-neutral-actions single-n…" at bounding box center [821, 667] width 218 height 377
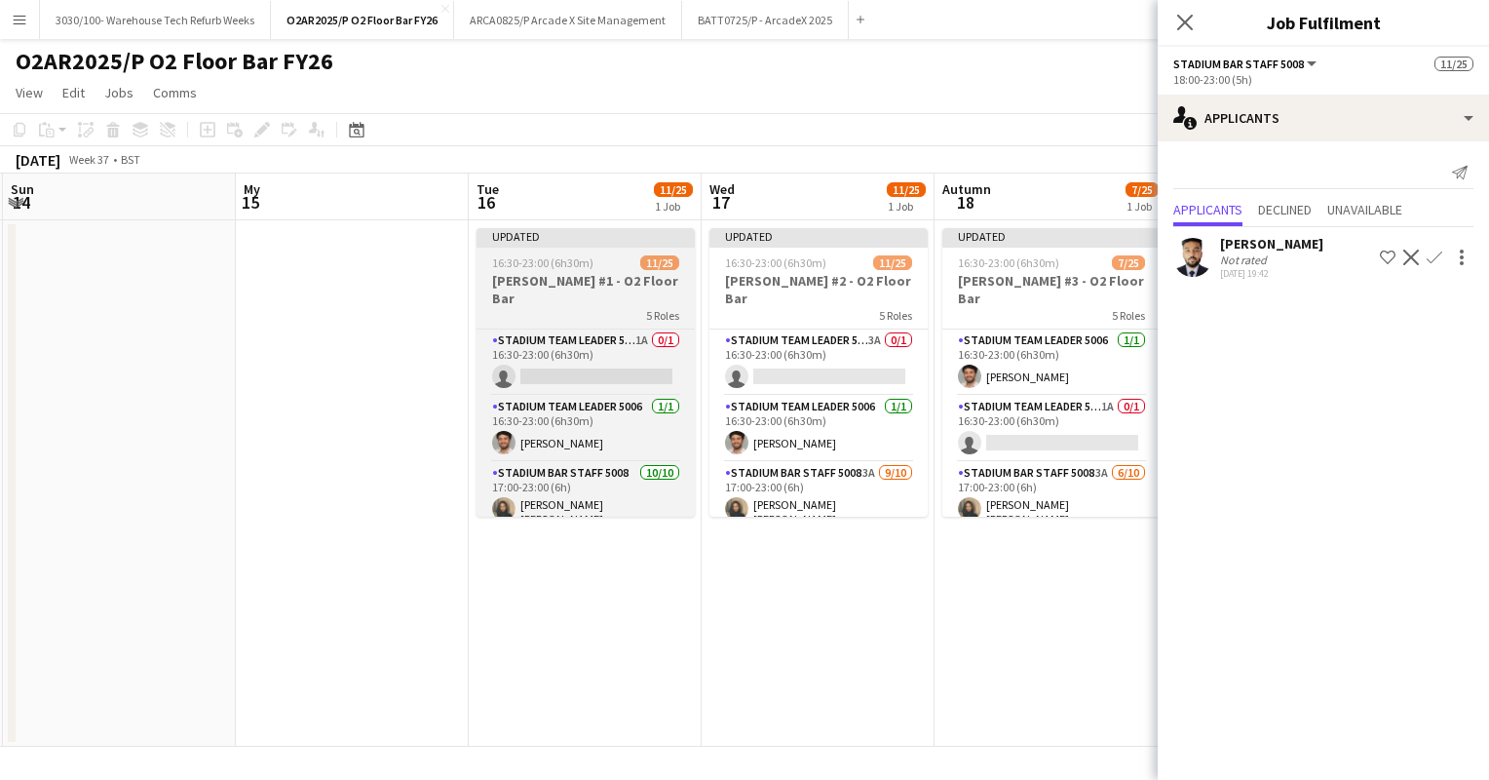
scroll to position [0, 697]
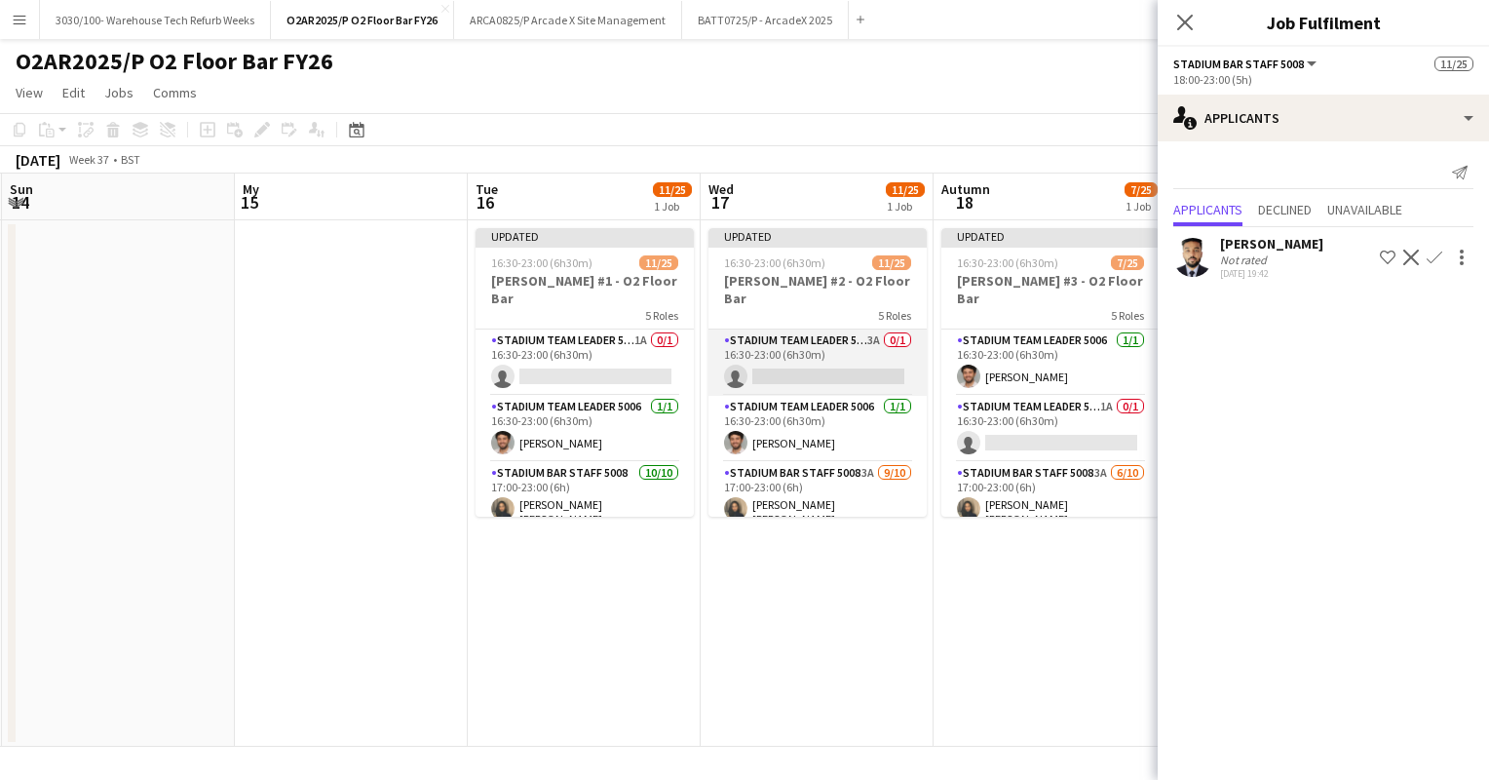
click at [827, 351] on app-card-role "Stadium Team Leader 5006 3A 0/1 16:30-23:00 (6h30m) single-neutral-actions" at bounding box center [818, 362] width 218 height 66
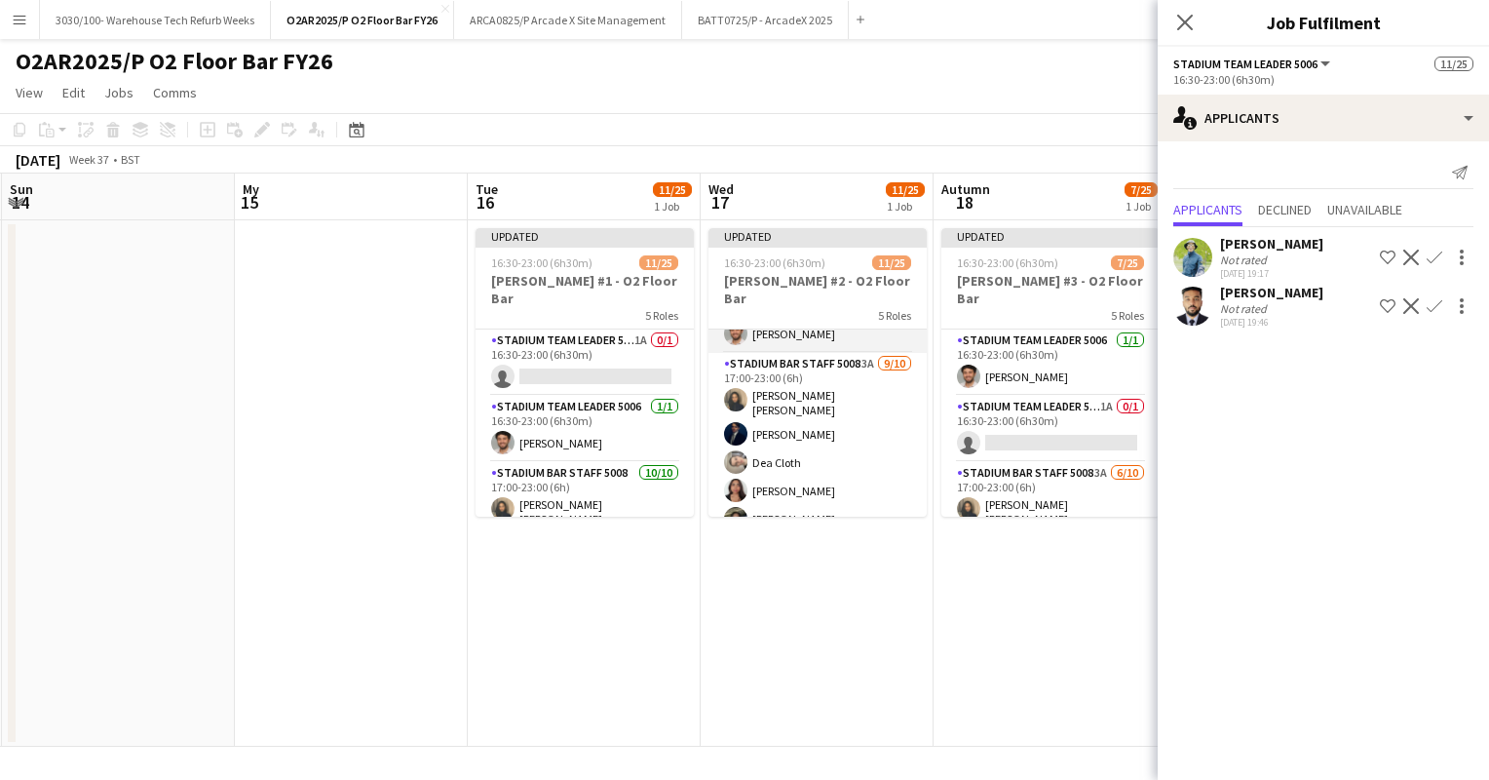
click at [835, 411] on app-card-role "Stadium Bar Staff 5008 3A [DATE] 17:00-23:00 (6h) [PERSON_NAME] [PERSON_NAME] D…" at bounding box center [818, 516] width 218 height 327
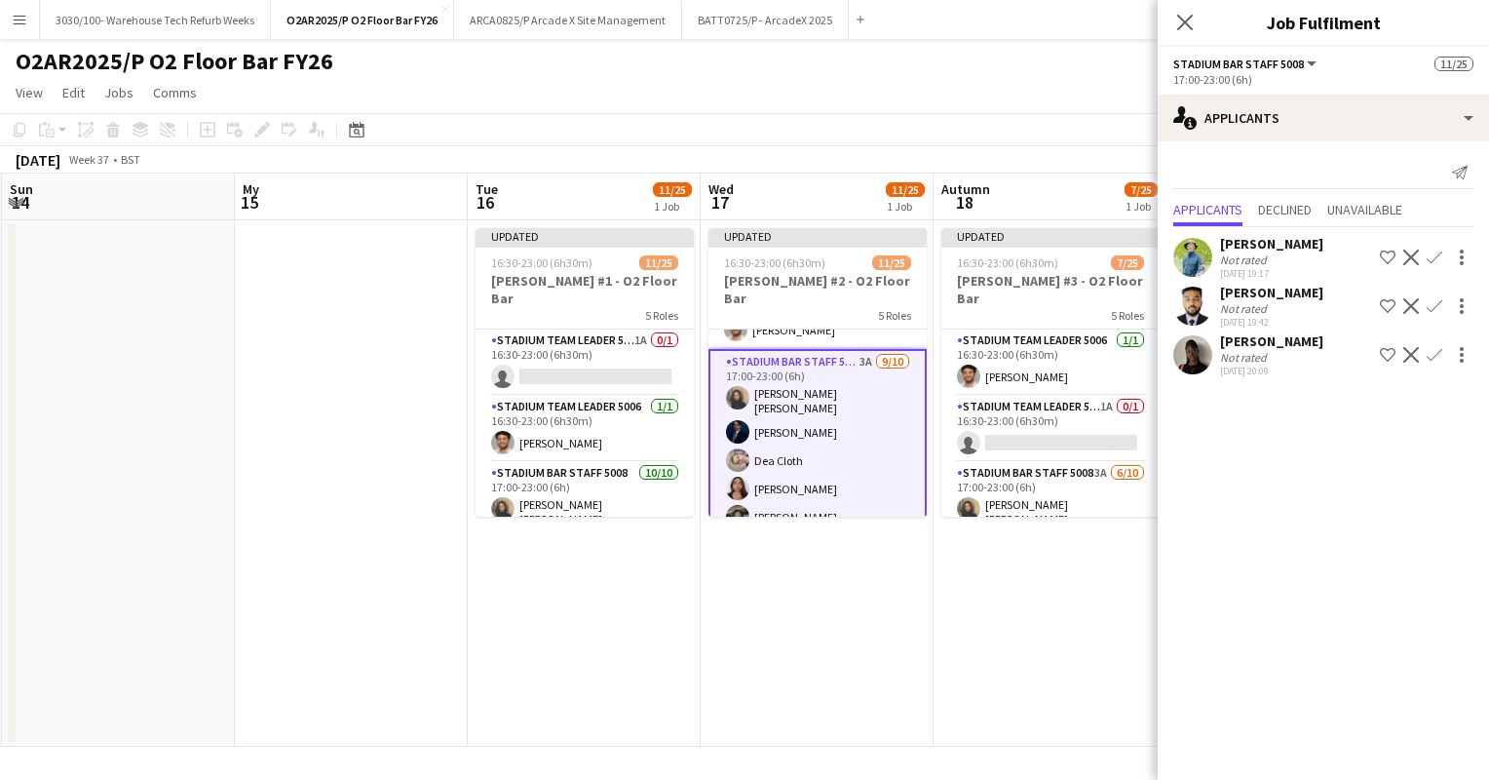
scroll to position [110, 0]
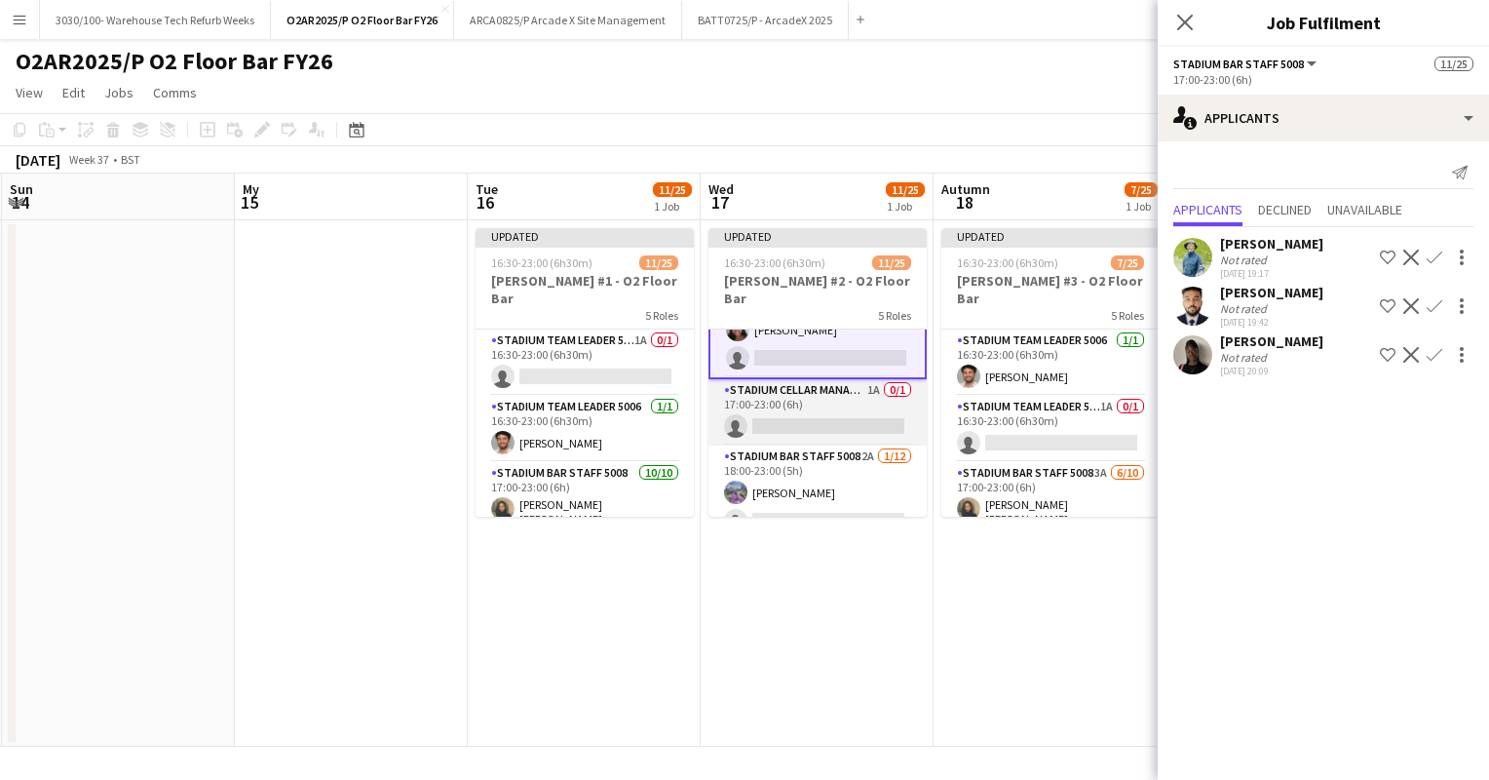
click at [858, 387] on app-card-role "Stadium Cellar Manager 5006 1A 0/1 17:00-23:00 (6h) single-neutral-actions" at bounding box center [818, 412] width 218 height 66
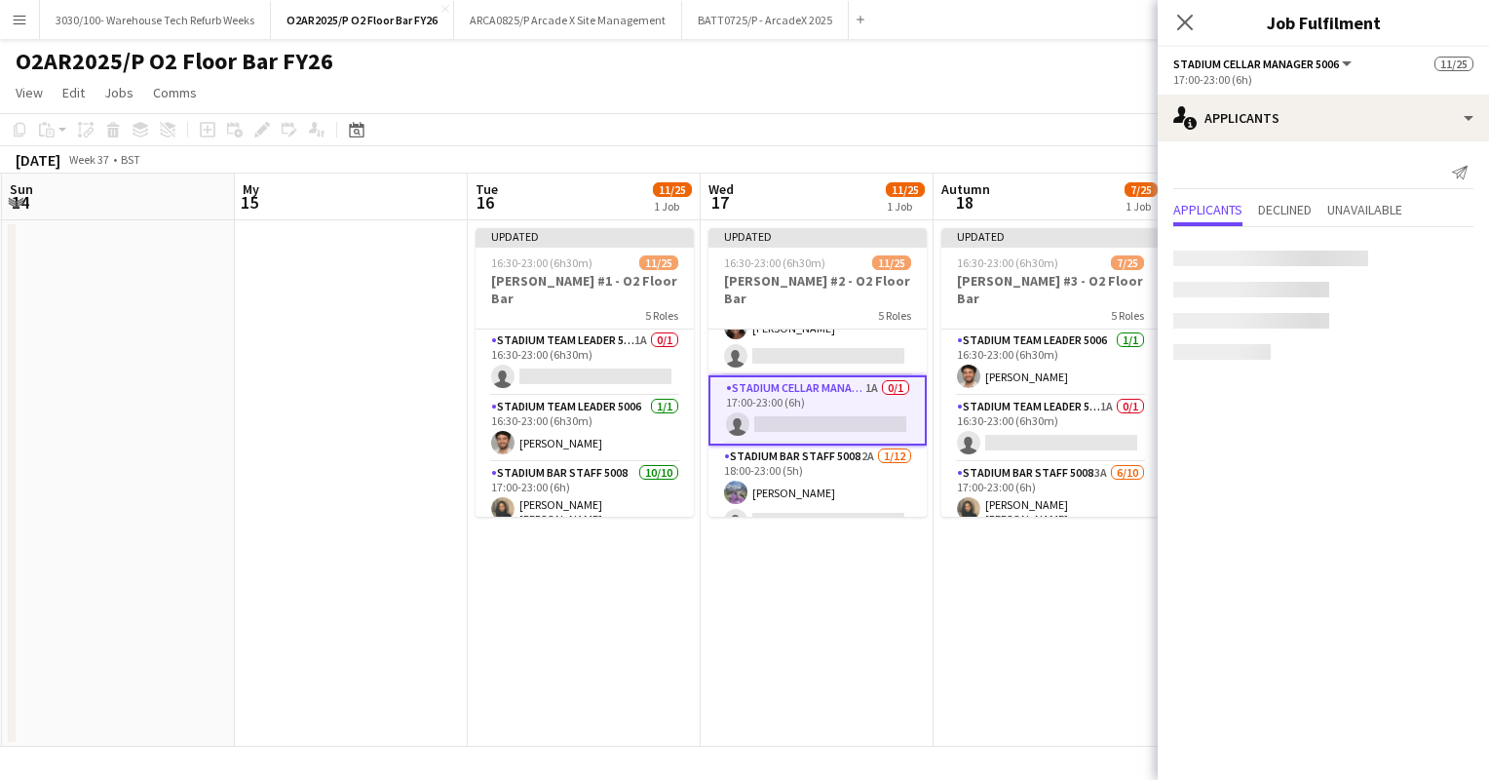
scroll to position [412, 0]
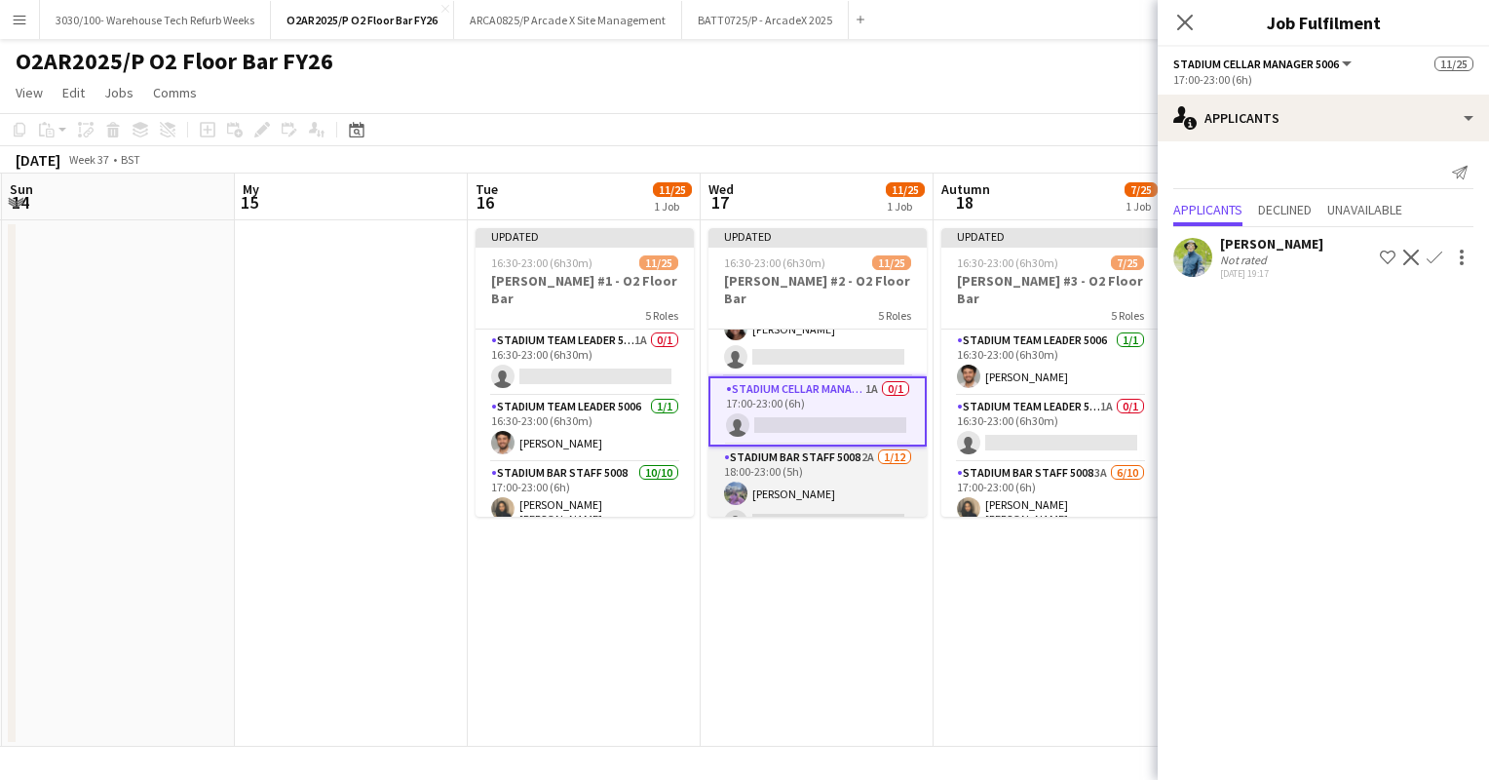
click at [828, 460] on app-card-role "Stadium Bar Staff 5008 2A [DATE] 18:00-23:00 (5h) [PERSON_NAME] single-neutral-…" at bounding box center [818, 634] width 218 height 377
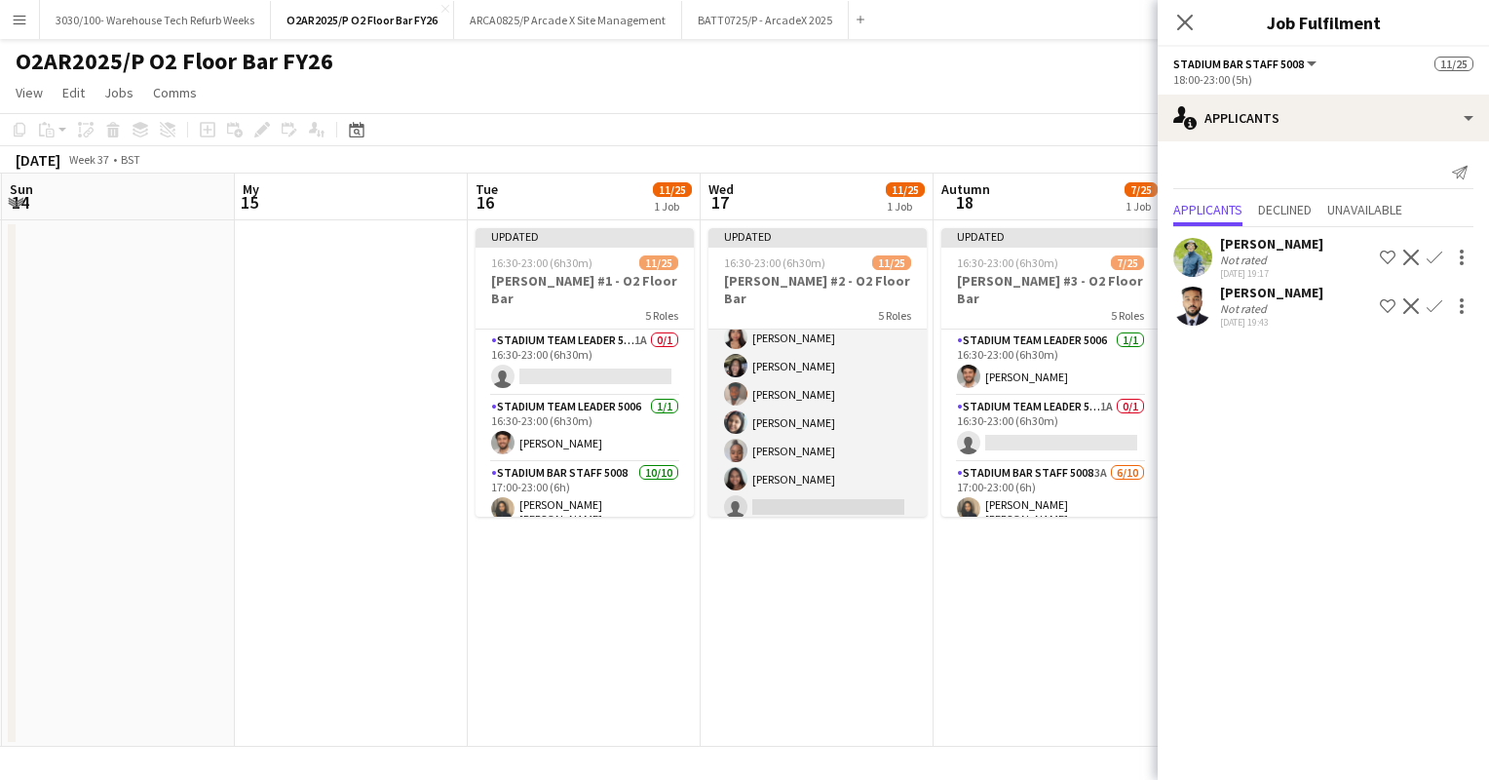
click at [819, 409] on app-card-role "Stadium Bar Staff 5008 3A [DATE] 17:00-23:00 (6h) [PERSON_NAME] [PERSON_NAME] D…" at bounding box center [818, 363] width 218 height 327
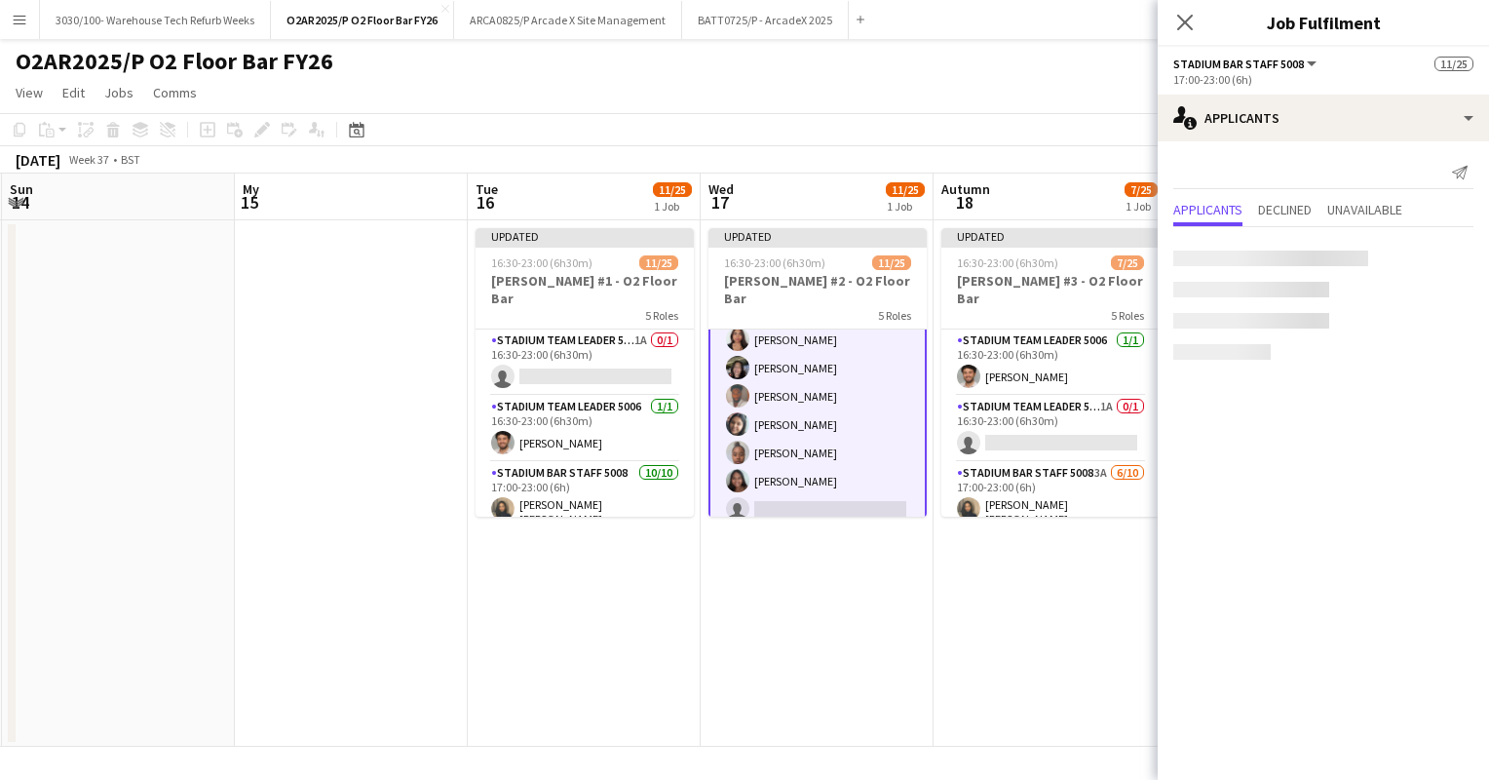
scroll to position [264, 0]
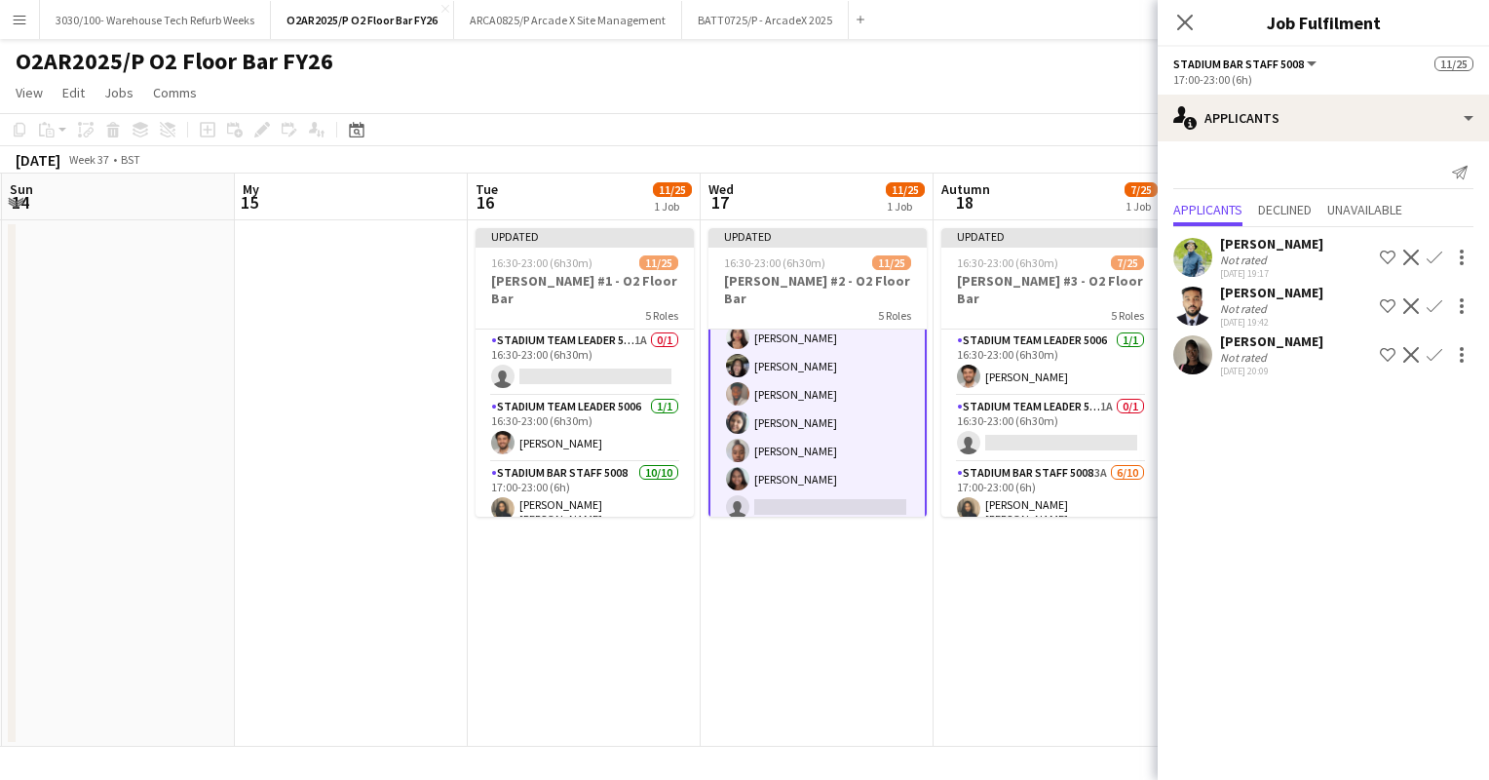
click at [1434, 351] on app-icon "Confirm" at bounding box center [1435, 355] width 16 height 16
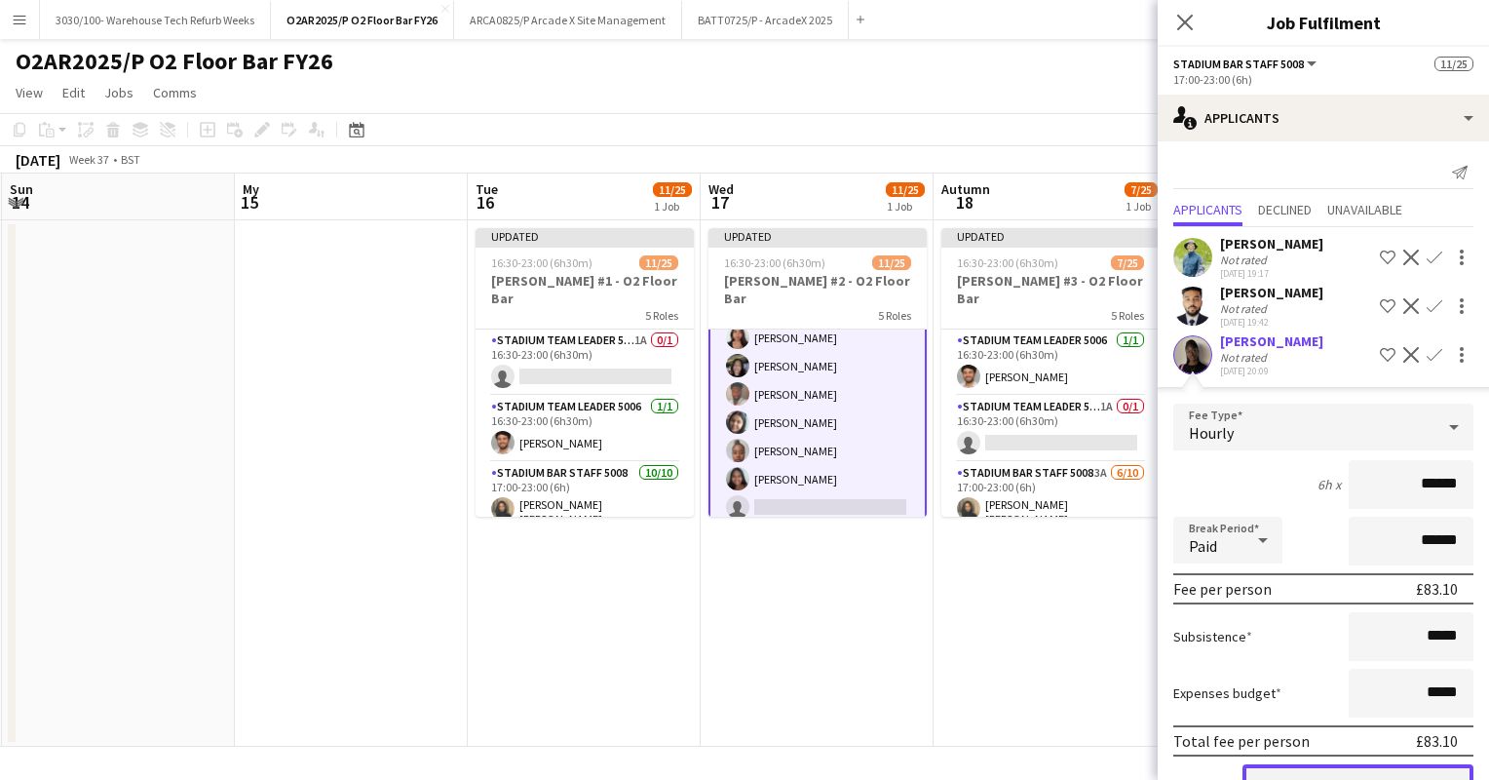
click at [1317, 774] on button "Confirm" at bounding box center [1358, 783] width 231 height 39
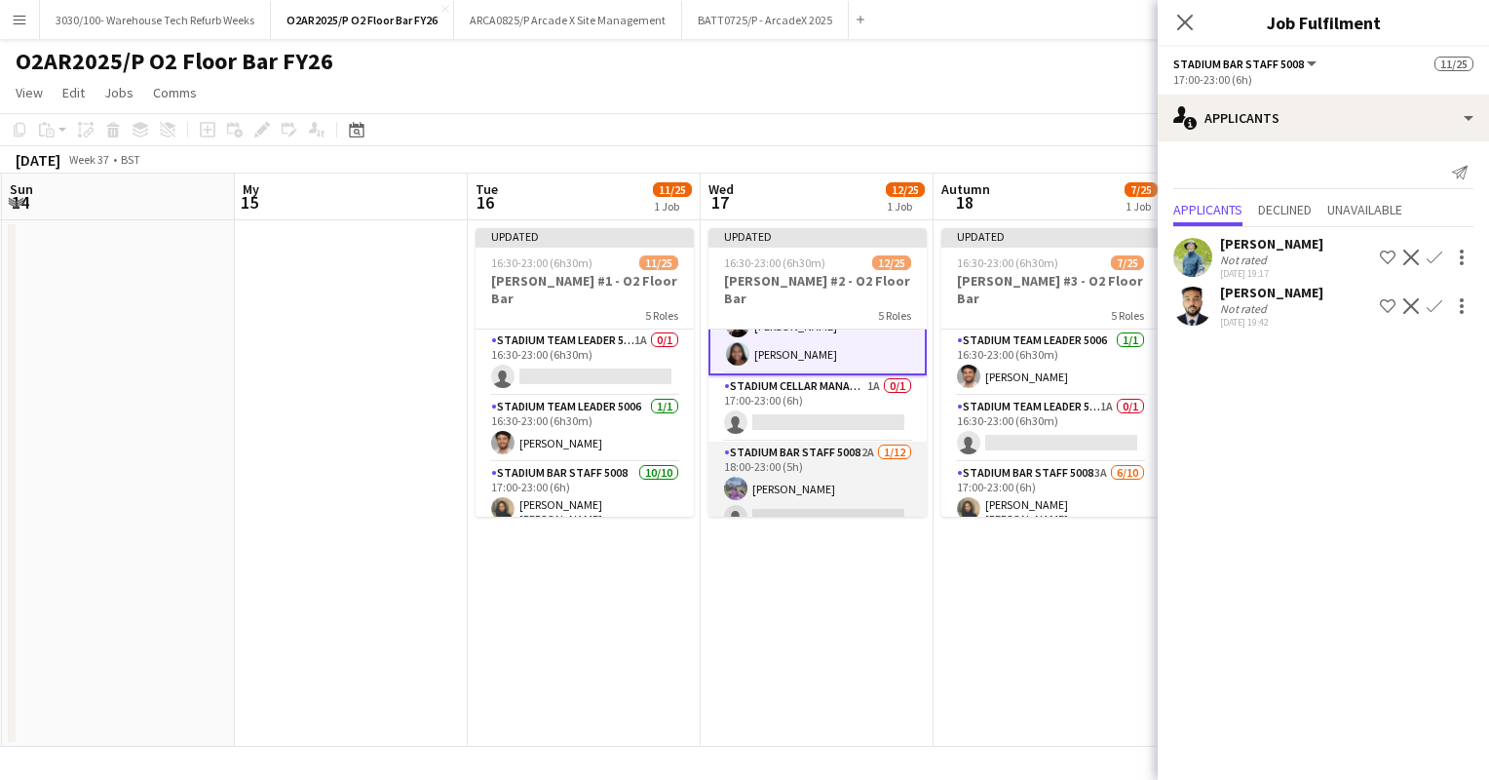
click at [831, 456] on app-card-role "Stadium Bar Staff 5008 2A [DATE] 18:00-23:00 (5h) [PERSON_NAME] single-neutral-…" at bounding box center [818, 630] width 218 height 377
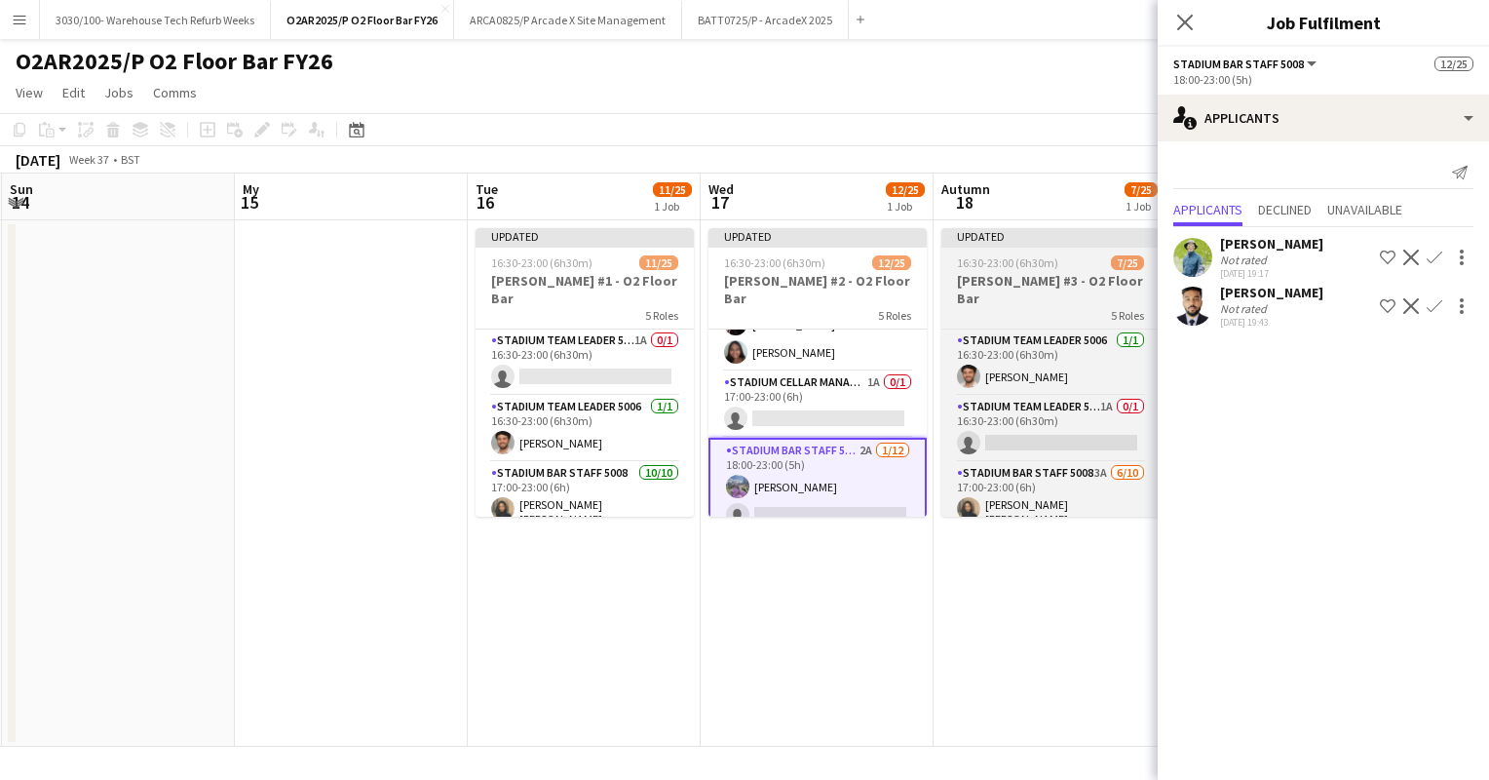
scroll to position [415, 0]
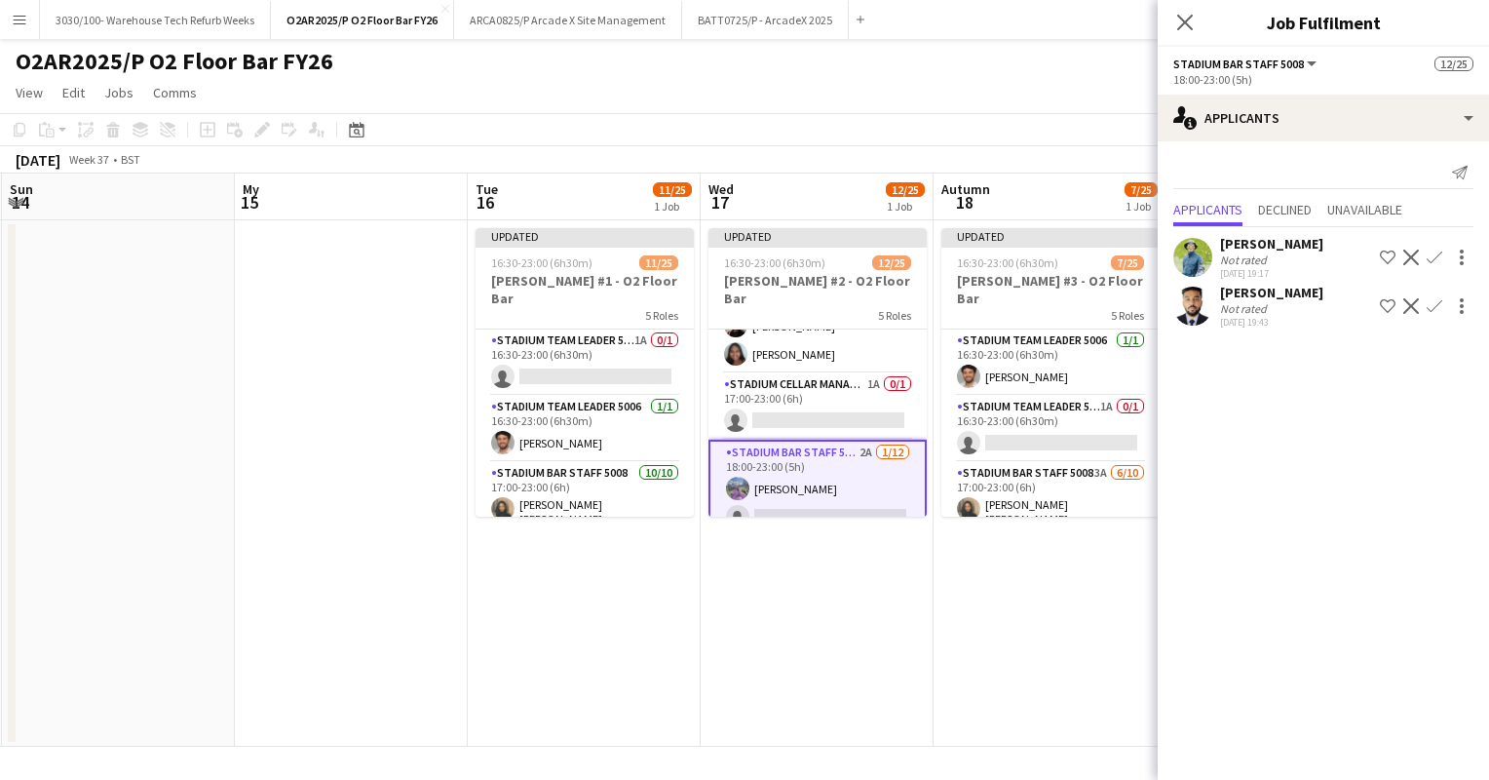
click at [1436, 252] on app-icon "Confirm" at bounding box center [1435, 258] width 16 height 16
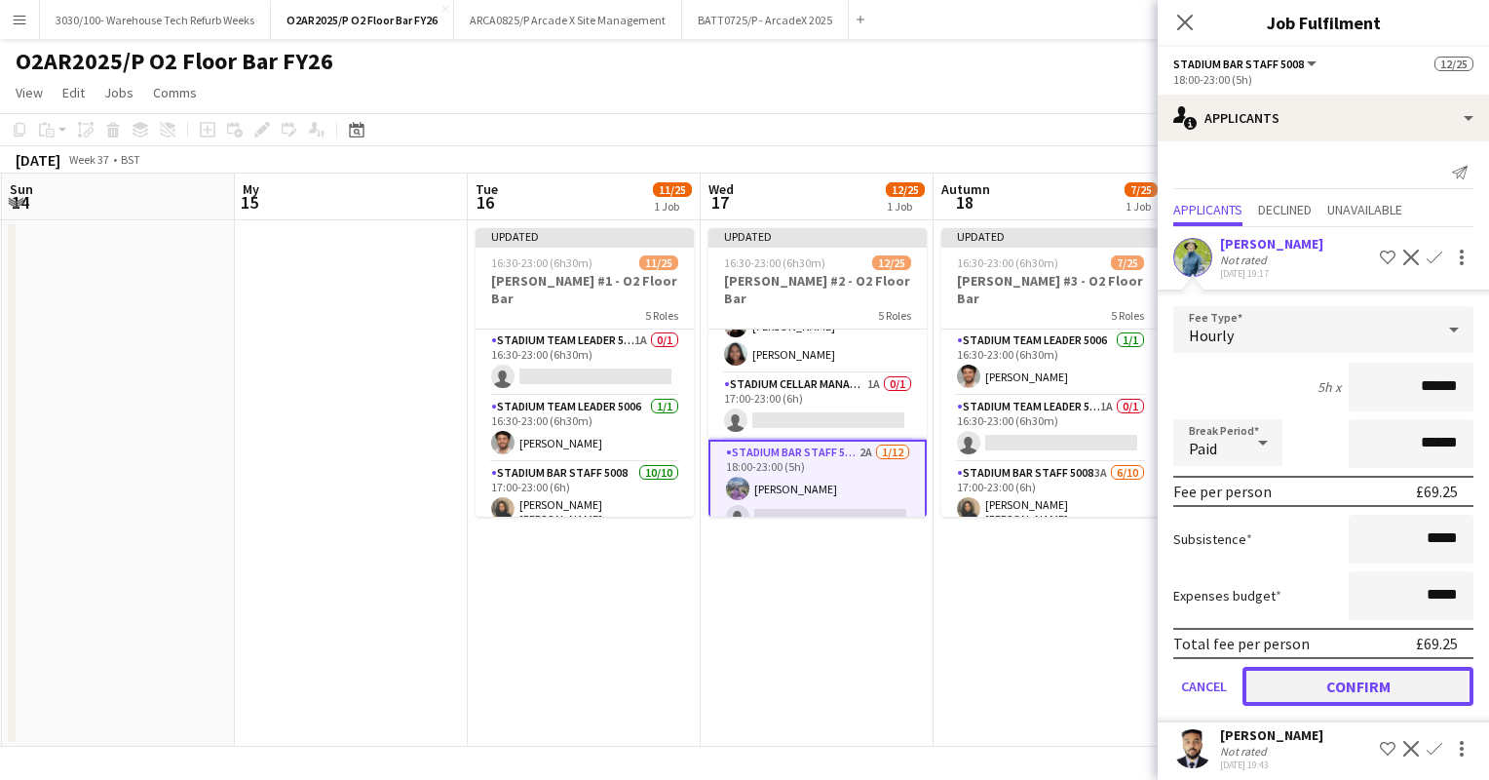
click at [1319, 686] on button "Confirm" at bounding box center [1358, 686] width 231 height 39
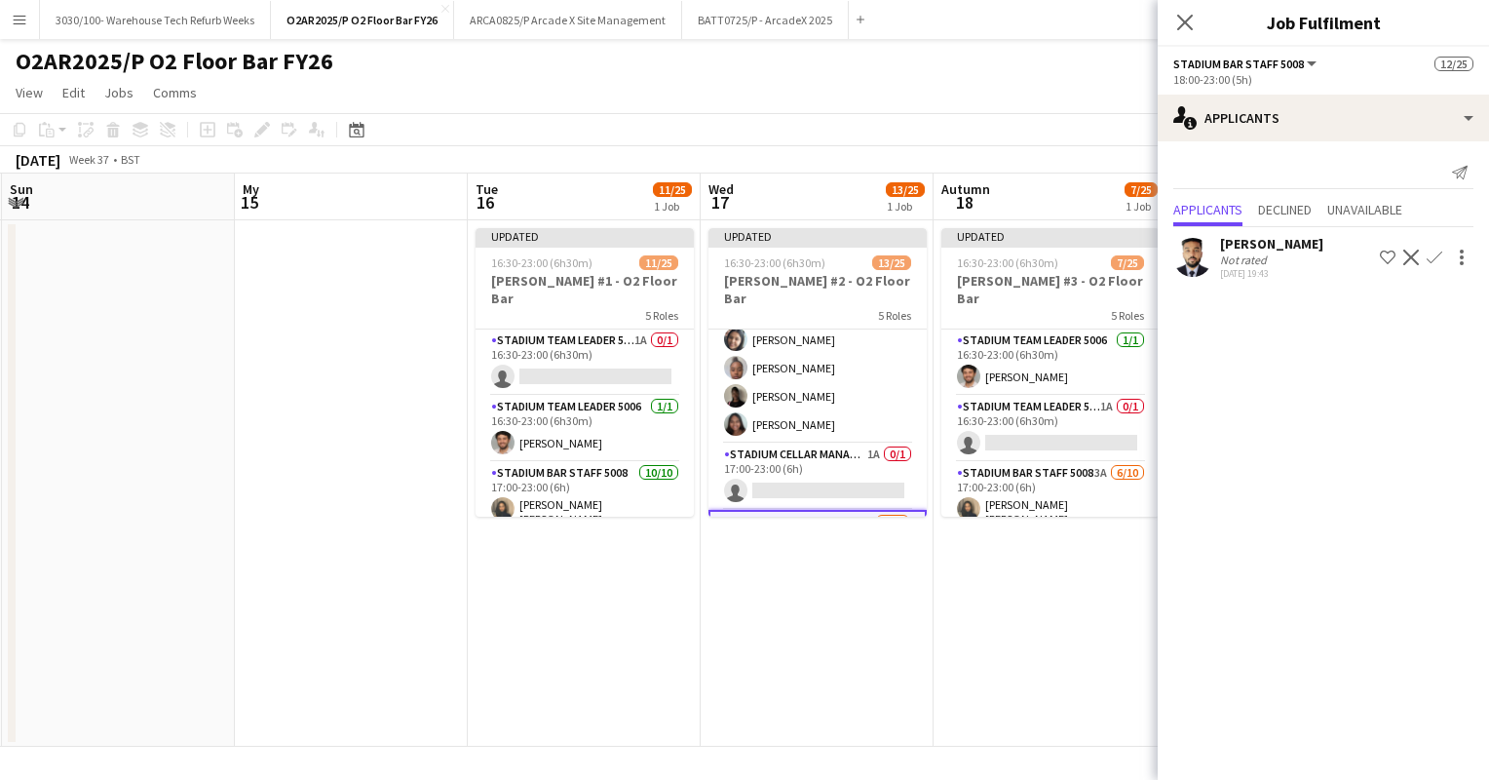
scroll to position [342, 0]
click at [818, 450] on app-card-role "Stadium Cellar Manager 5006 1A 0/1 17:00-23:00 (6h) single-neutral-actions" at bounding box center [818, 479] width 218 height 66
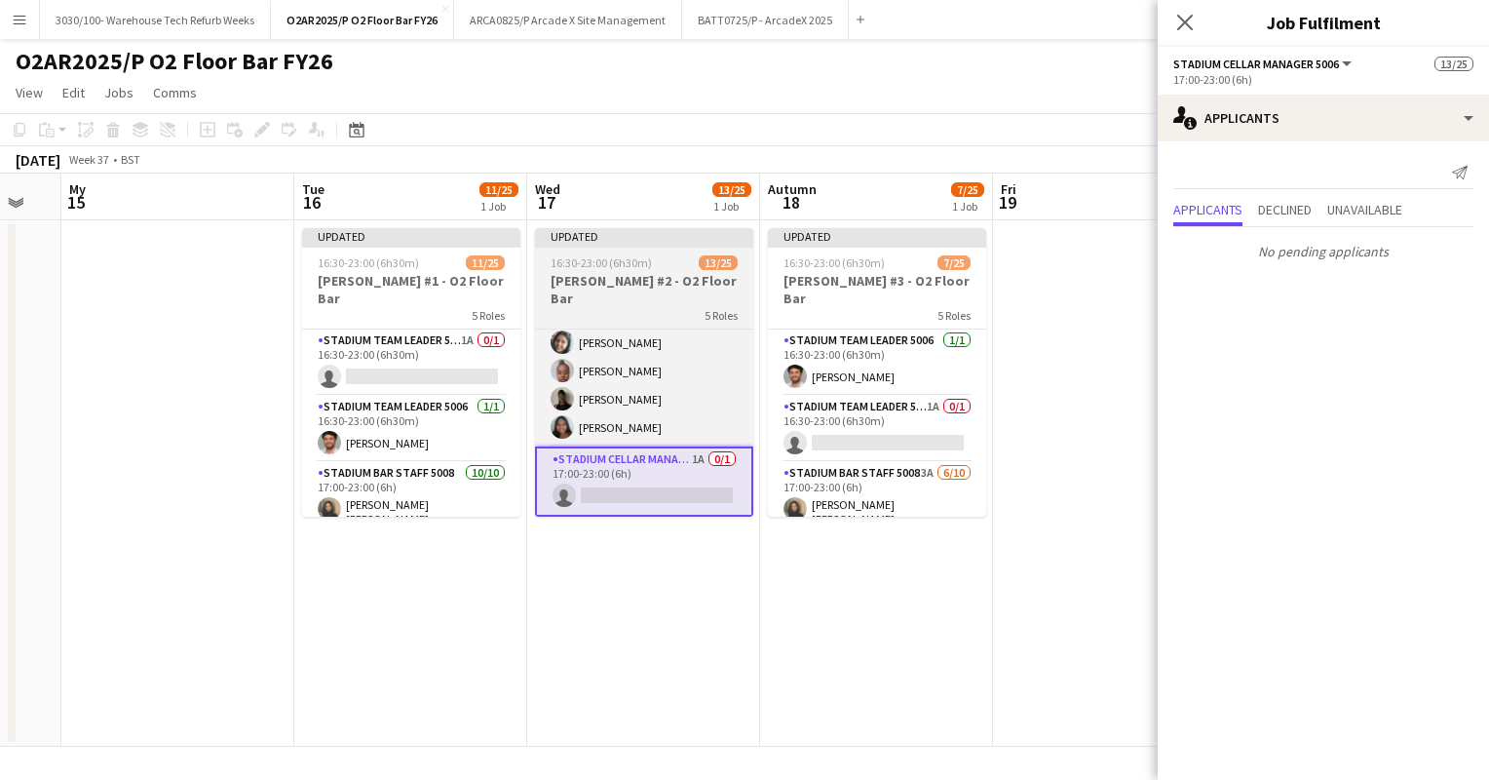
scroll to position [0, 871]
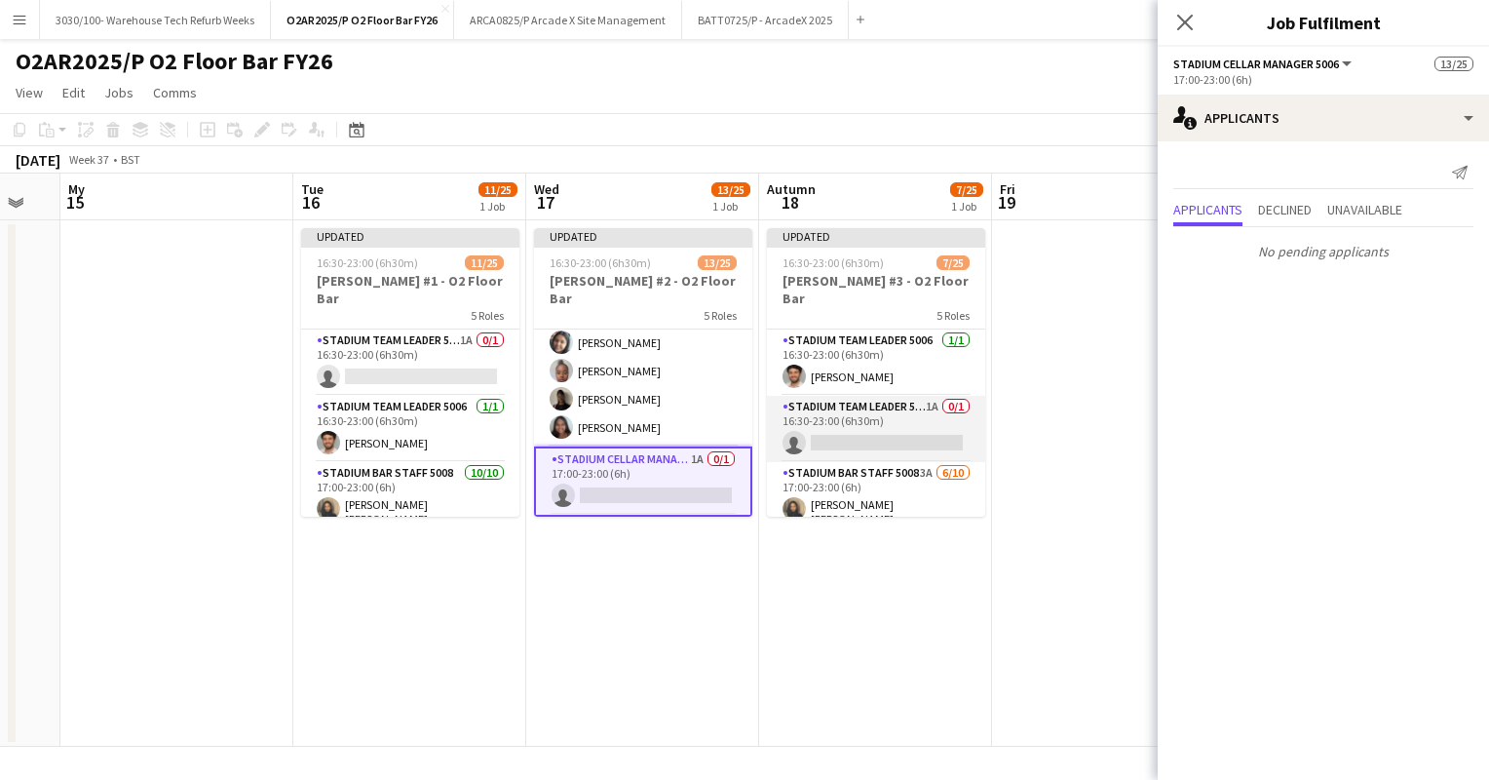
click at [916, 396] on app-card-role "Stadium Team Leader 5006 1A 0/1 16:30-23:00 (6h30m) single-neutral-actions" at bounding box center [876, 429] width 218 height 66
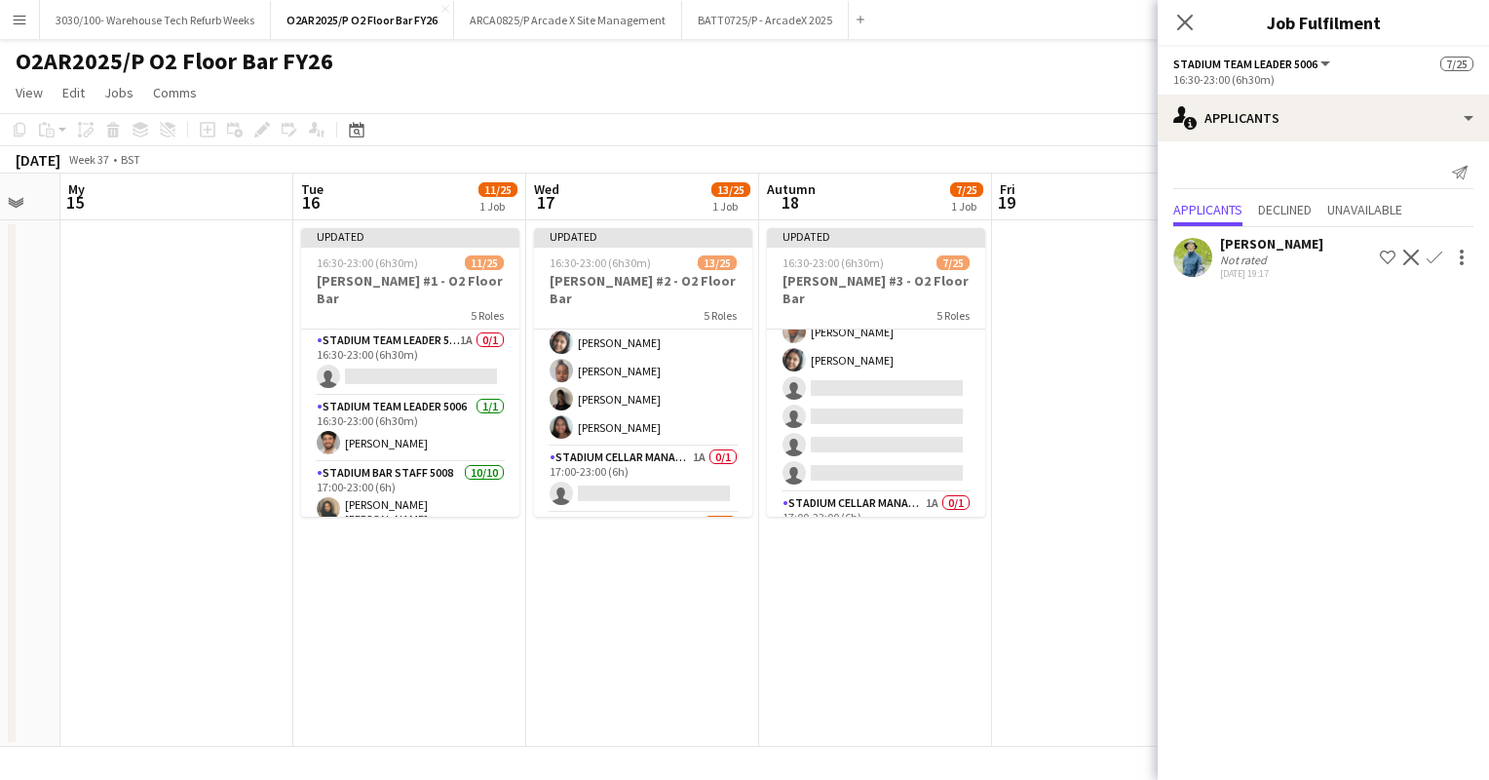
click at [916, 390] on app-card-role "Stadium Bar Staff 5008 3A [DATE] 17:00-23:00 (6h) [PERSON_NAME] [PERSON_NAME] D…" at bounding box center [876, 329] width 218 height 327
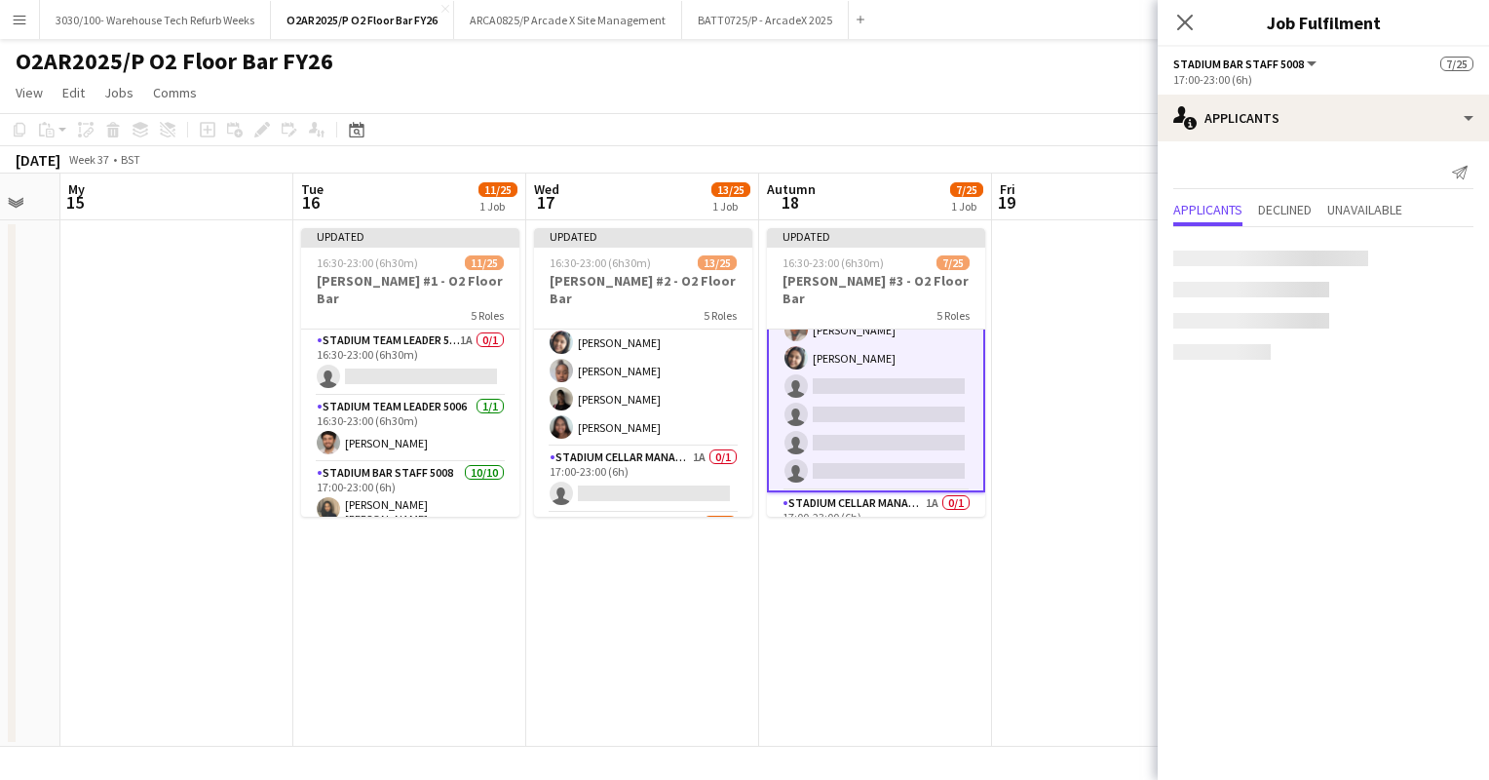
scroll to position [298, 0]
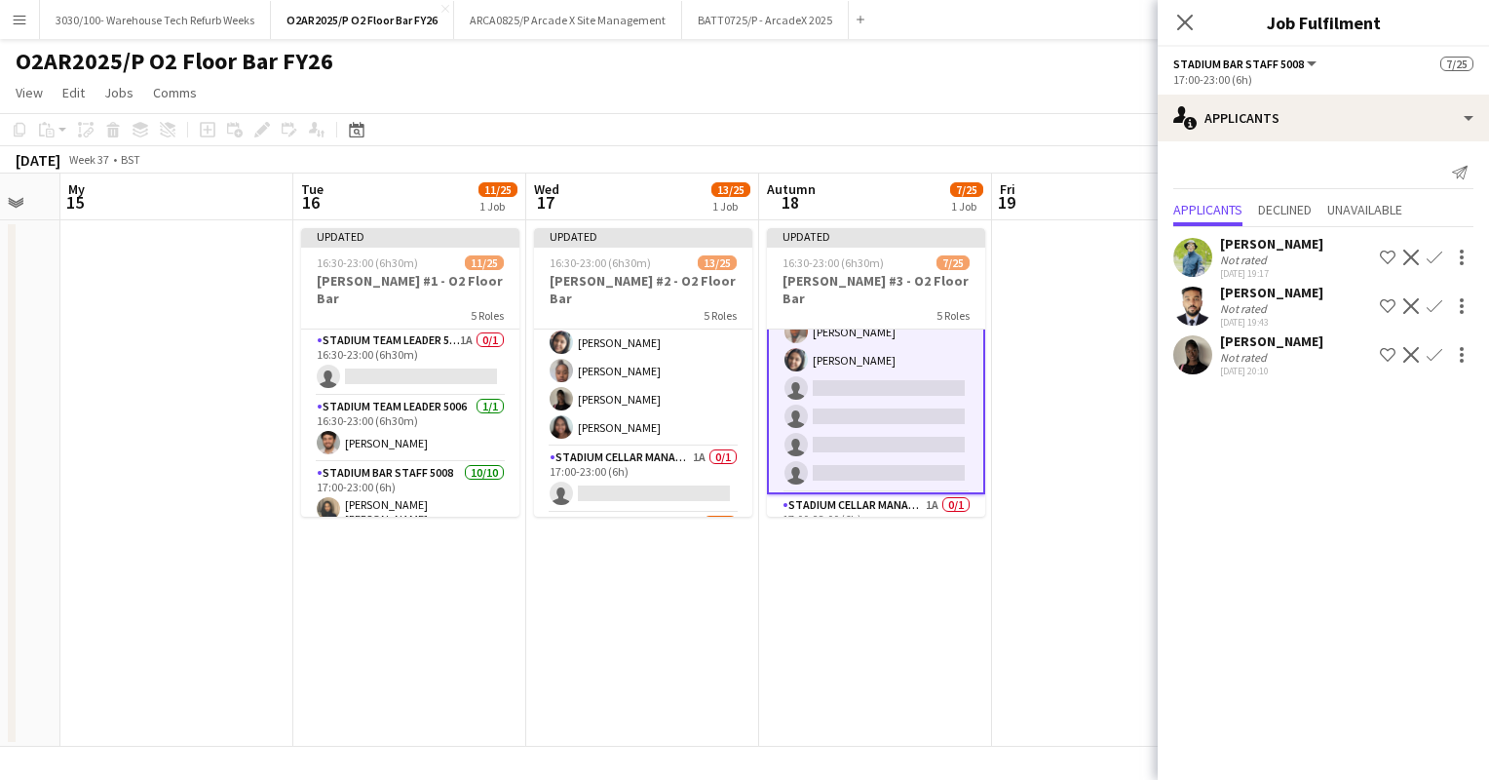
click at [1431, 260] on app-icon "Confirm" at bounding box center [1435, 258] width 16 height 16
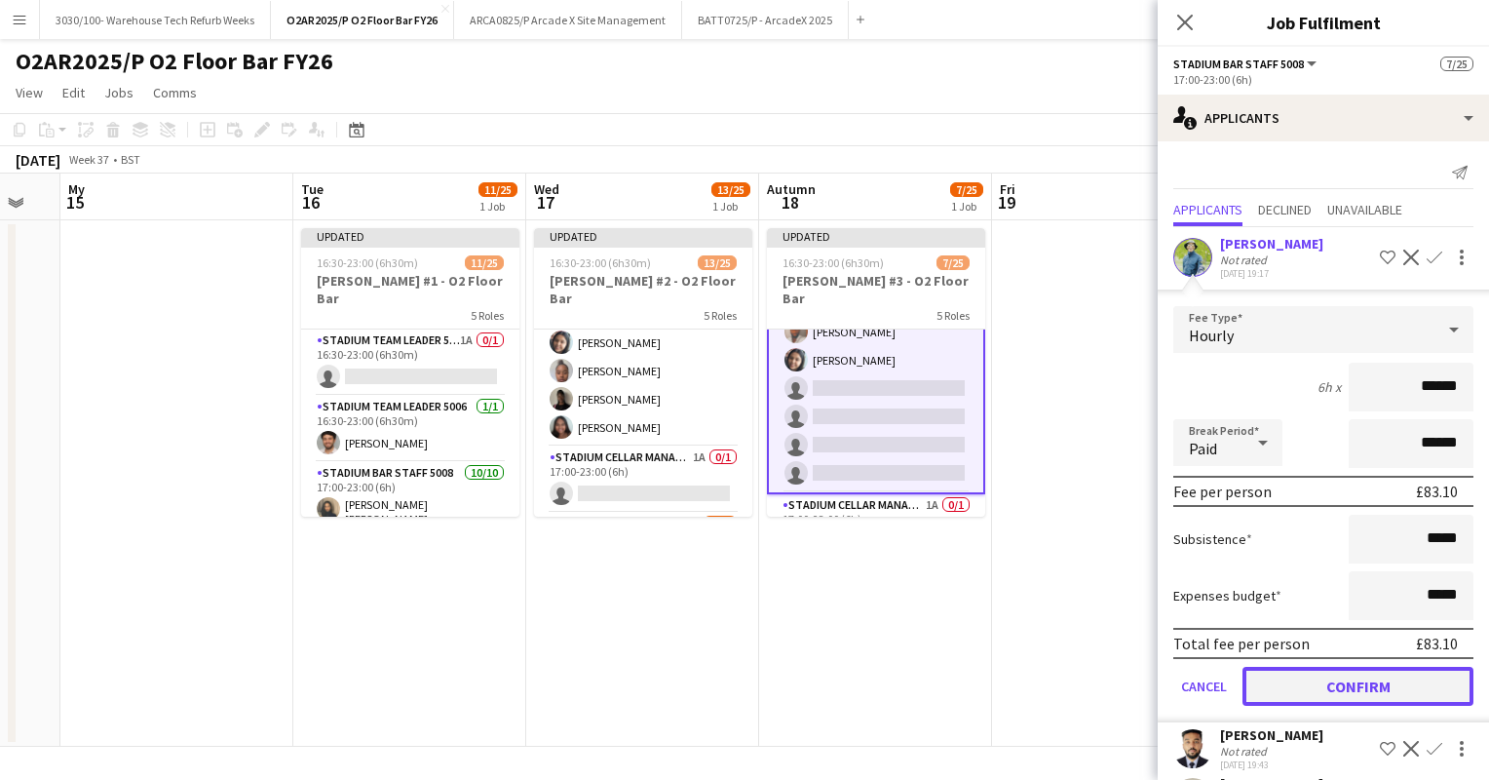
click at [1332, 671] on button "Confirm" at bounding box center [1358, 686] width 231 height 39
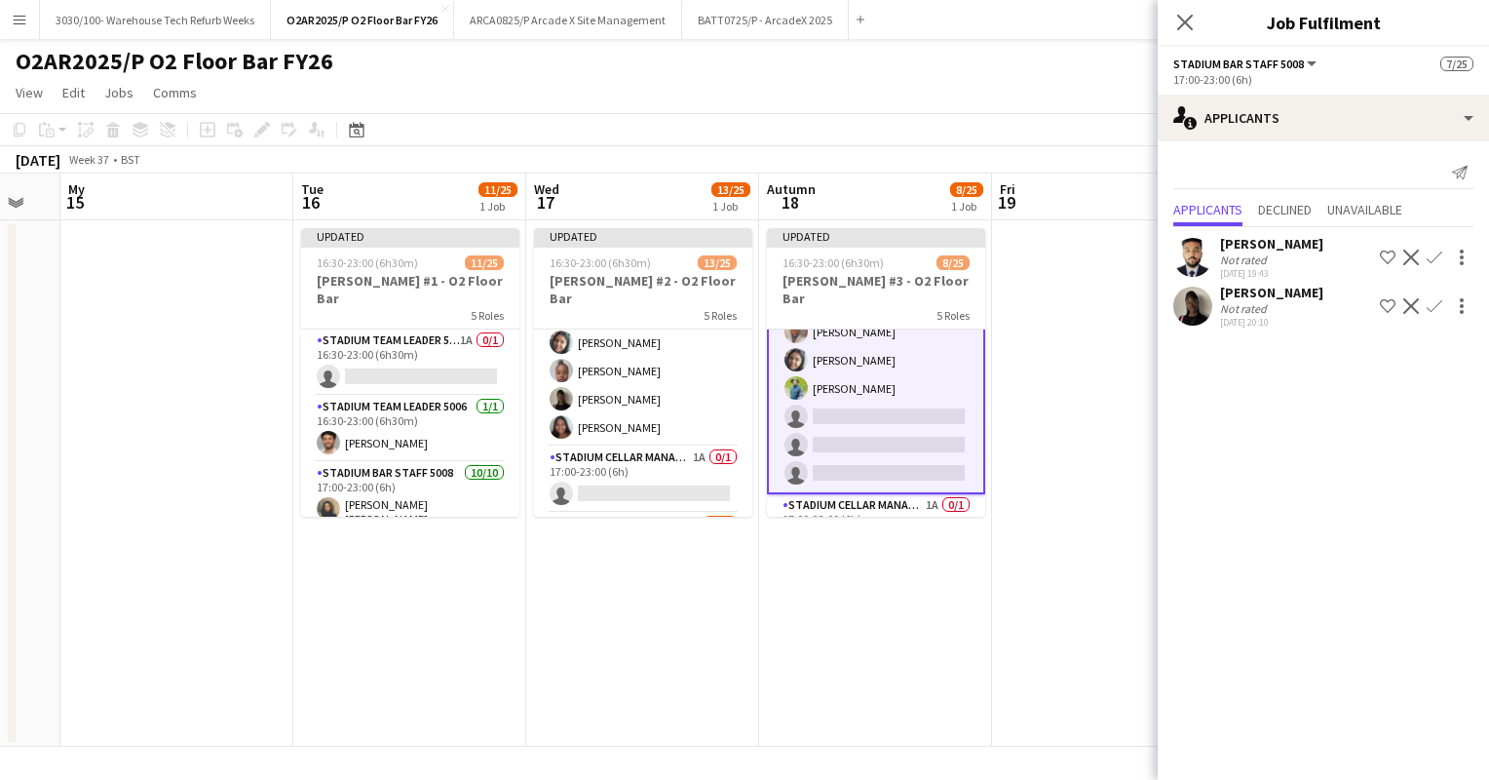
click at [1433, 305] on app-icon "Confirm" at bounding box center [1435, 306] width 16 height 16
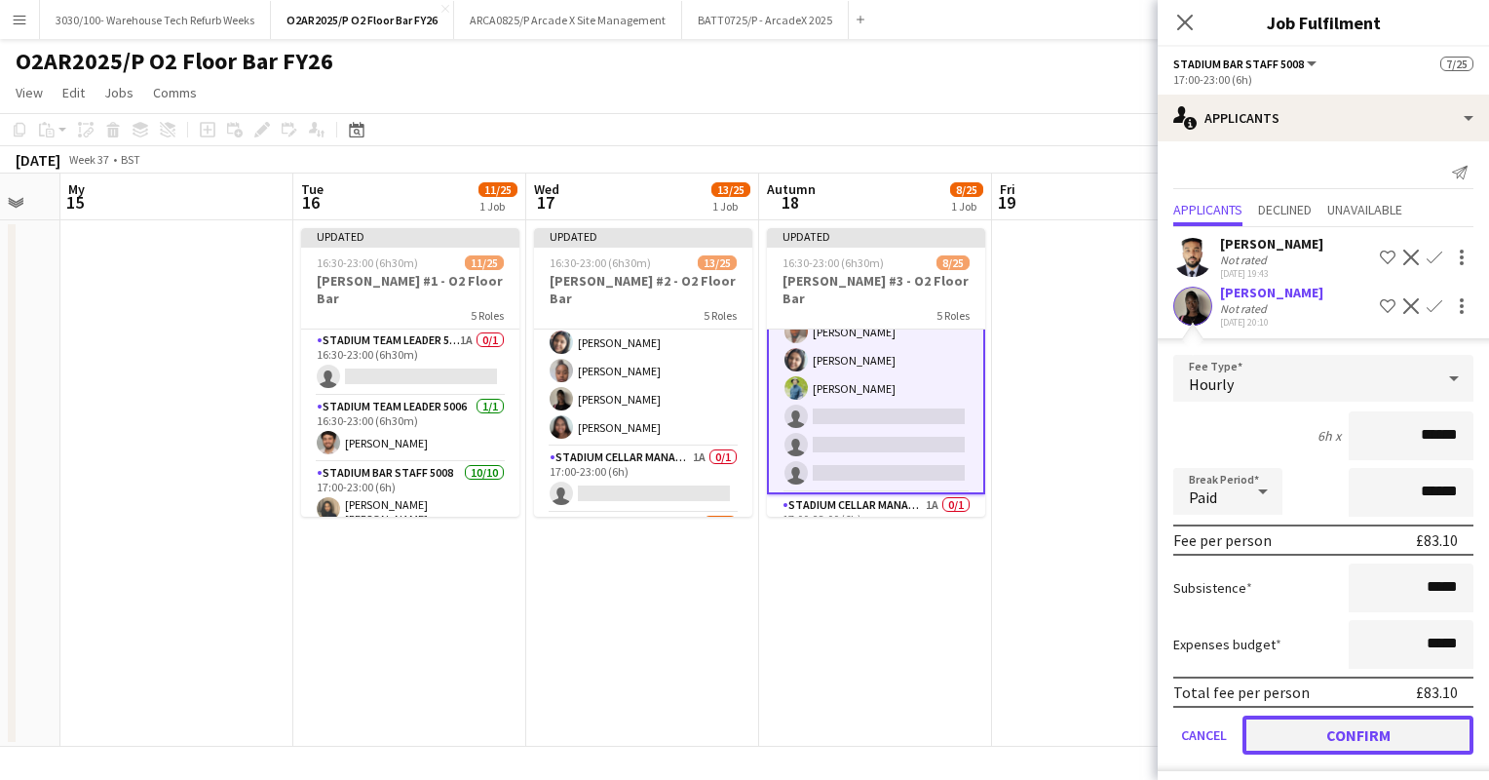
click at [1331, 728] on button "Confirm" at bounding box center [1358, 734] width 231 height 39
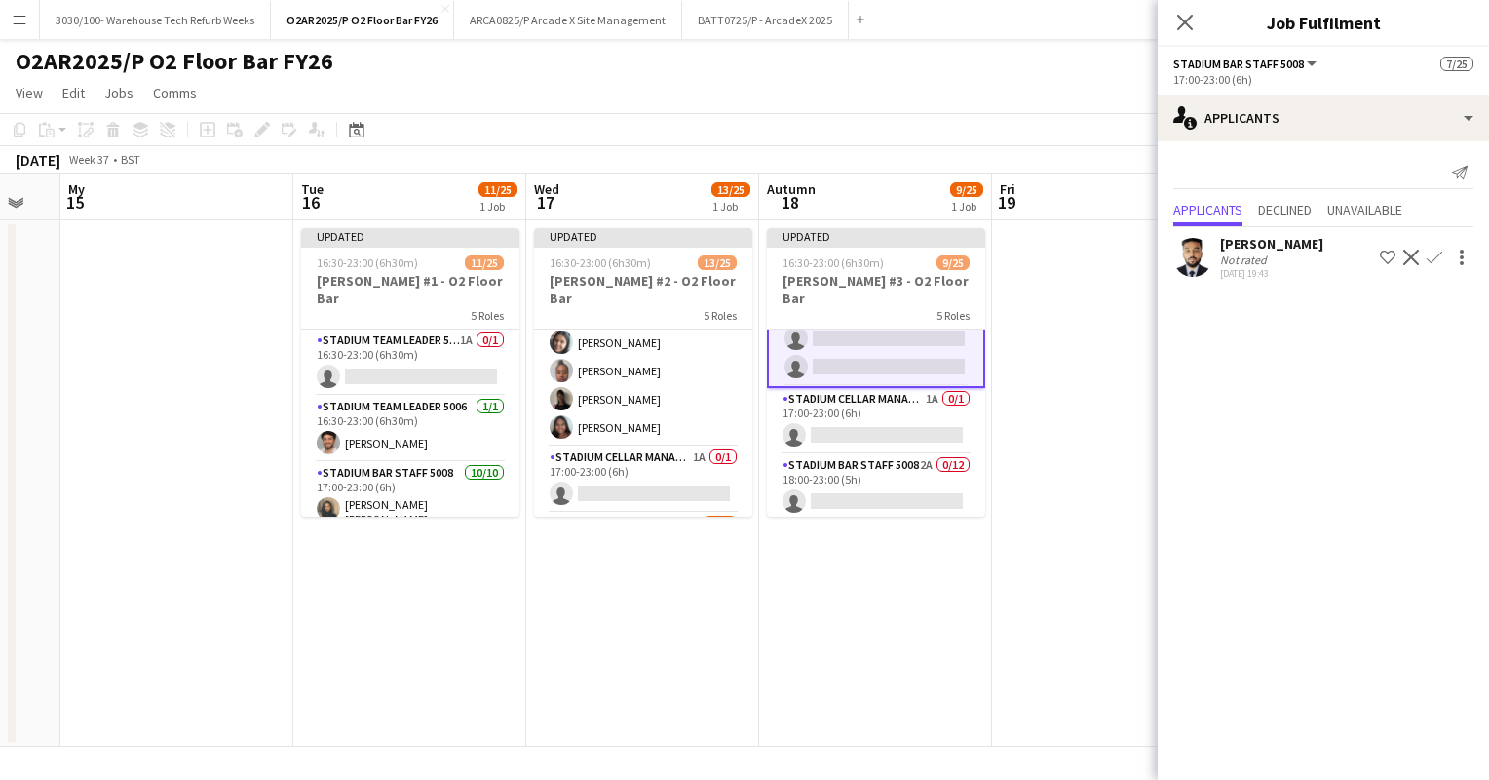
click at [900, 389] on app-card-role "Stadium Cellar Manager 5006 1A 0/1 17:00-23:00 (6h) single-neutral-actions" at bounding box center [876, 421] width 218 height 66
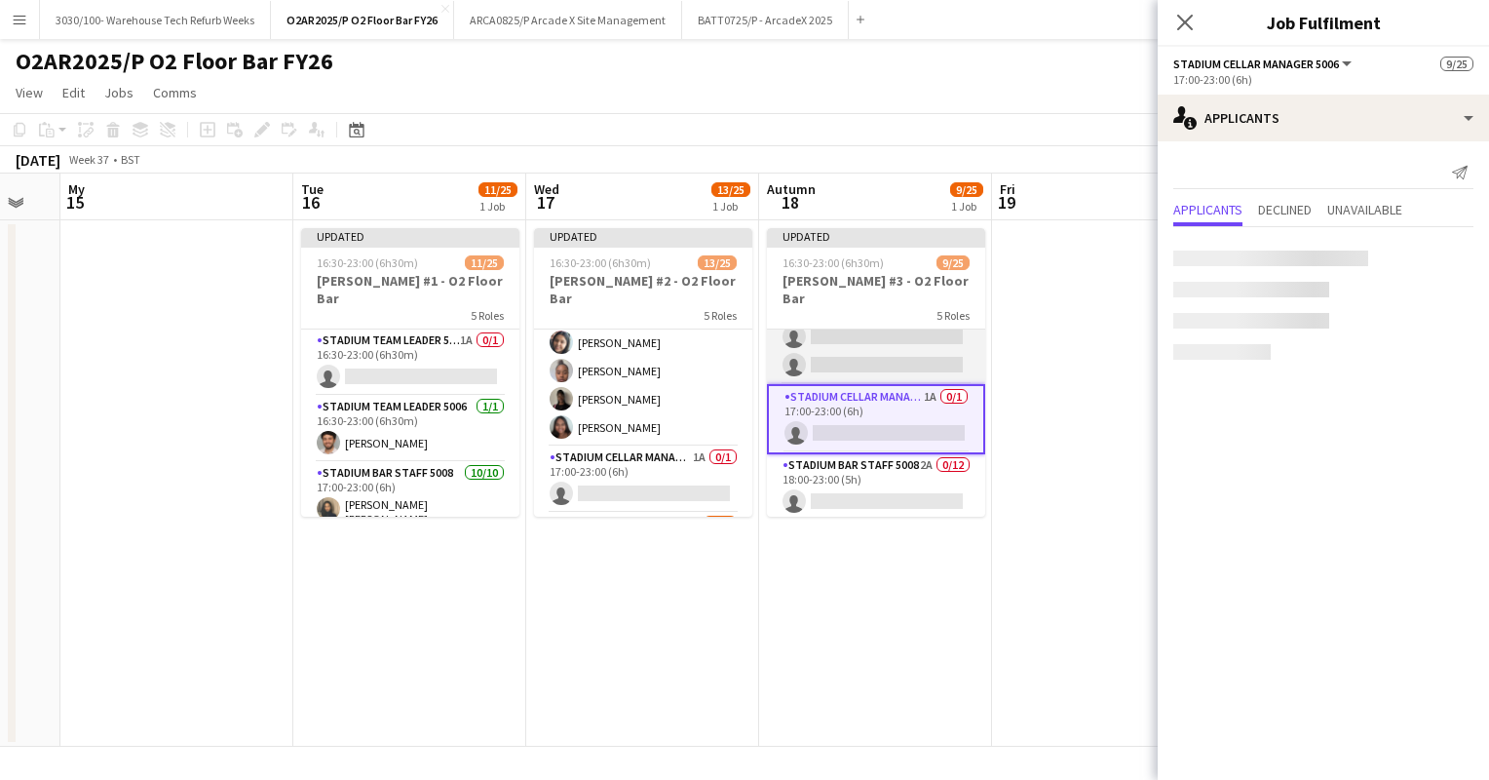
scroll to position [403, 0]
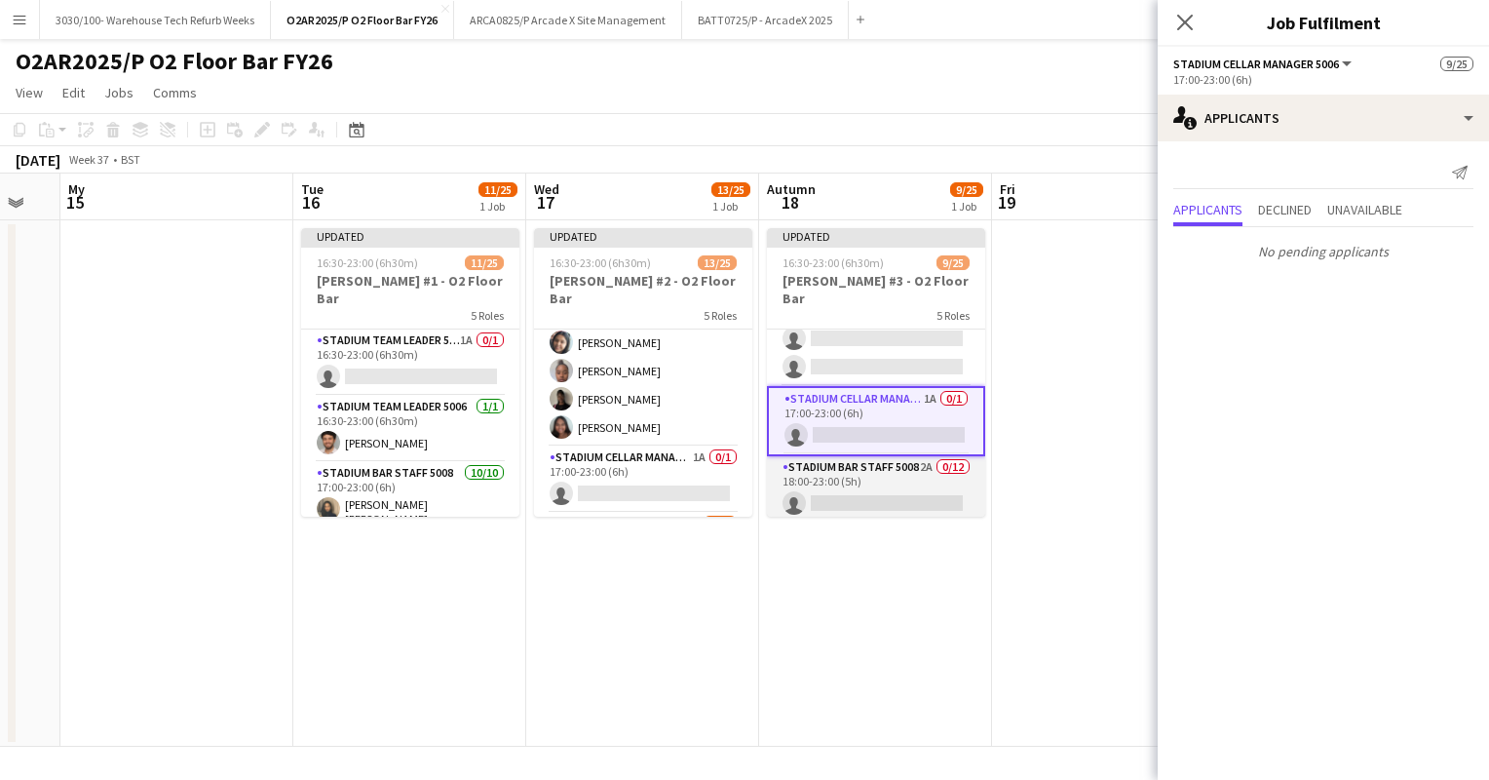
click at [878, 474] on app-card-role "Stadium Bar Staff 5008 2A 0/12 18:00-23:00 (5h) single-neutral-actions single-n…" at bounding box center [876, 644] width 218 height 377
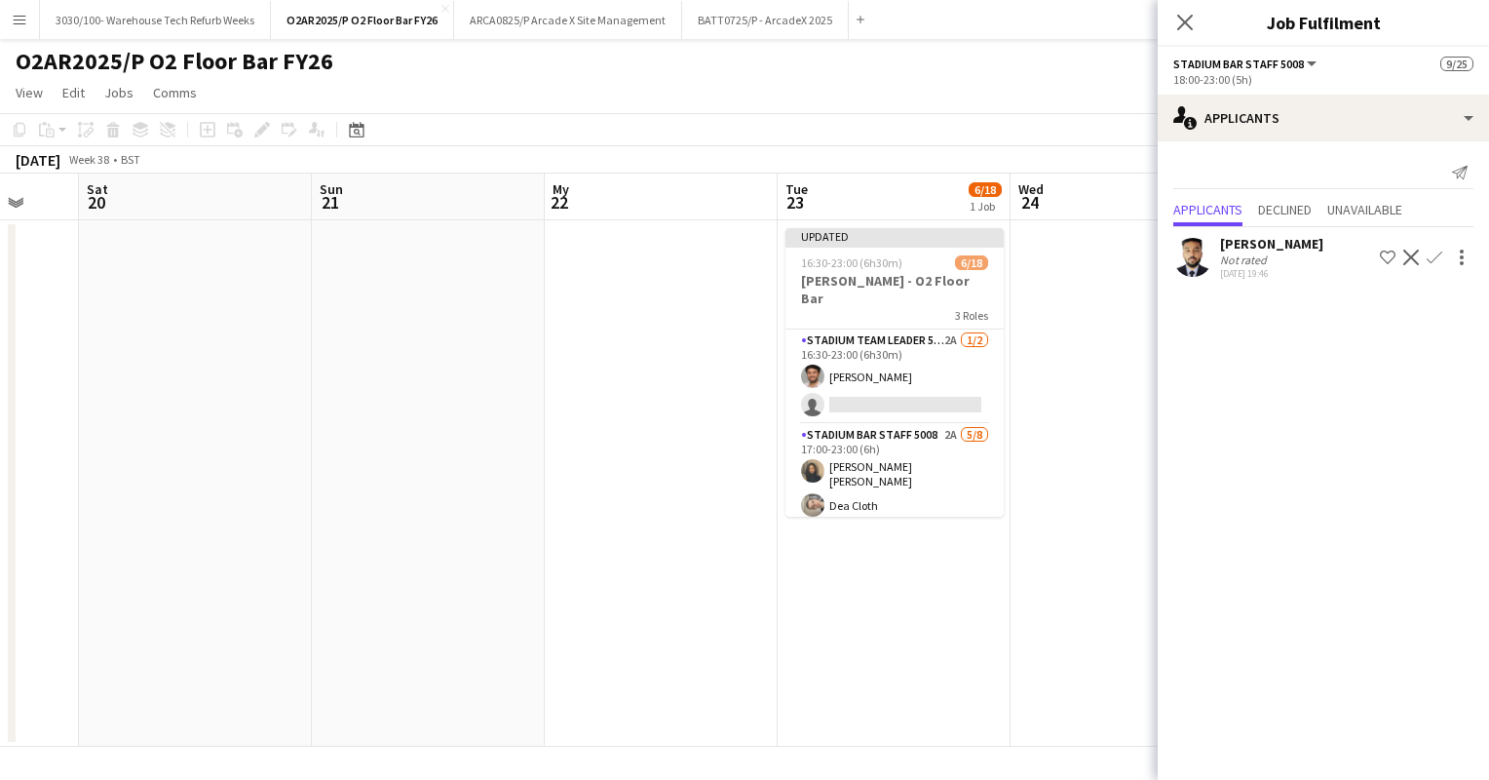
scroll to position [0, 628]
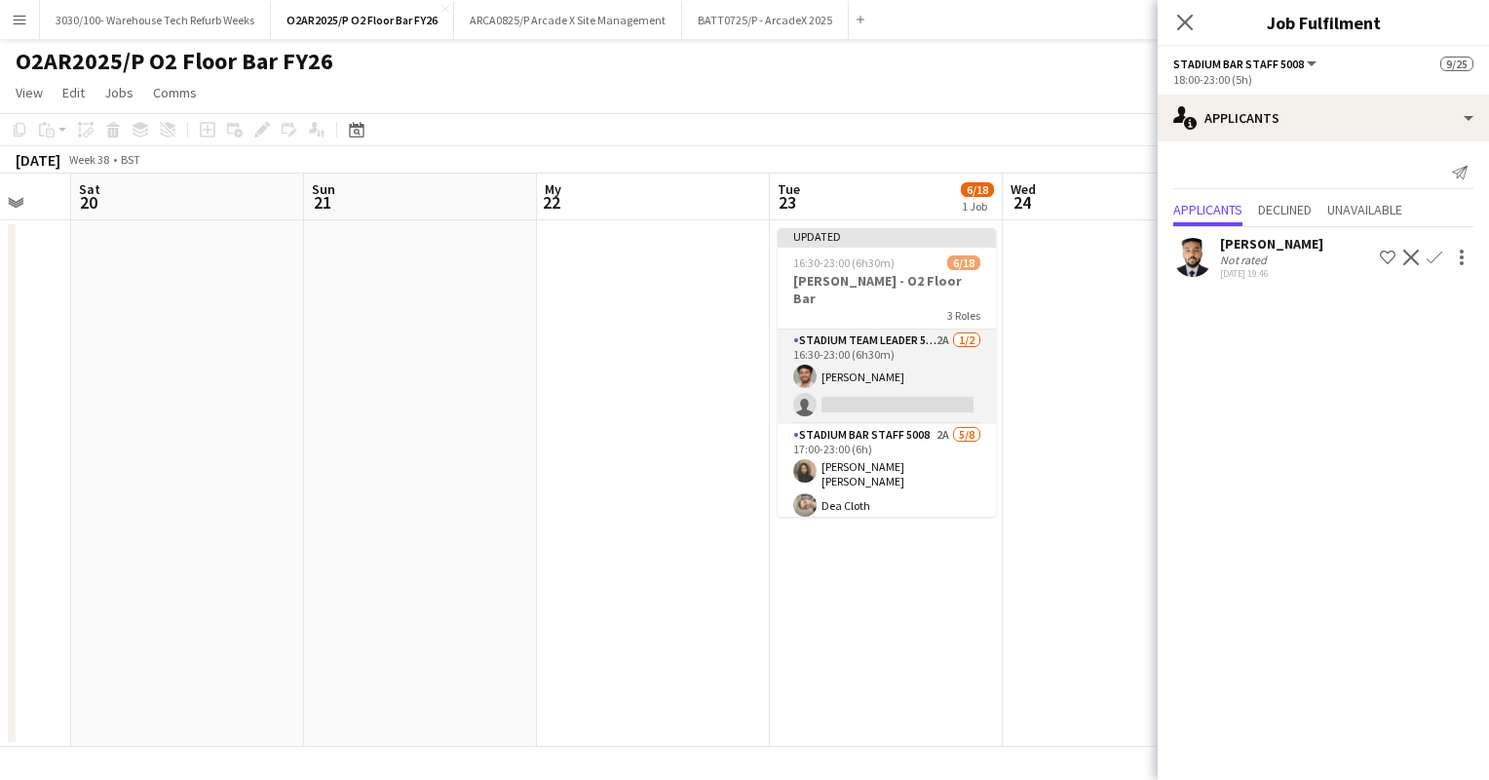
click at [900, 366] on app-card-role "Stadium Team Leader 5006 2A [DATE] 16:30-23:00 (6h30m) [PERSON_NAME] single-neu…" at bounding box center [887, 376] width 218 height 95
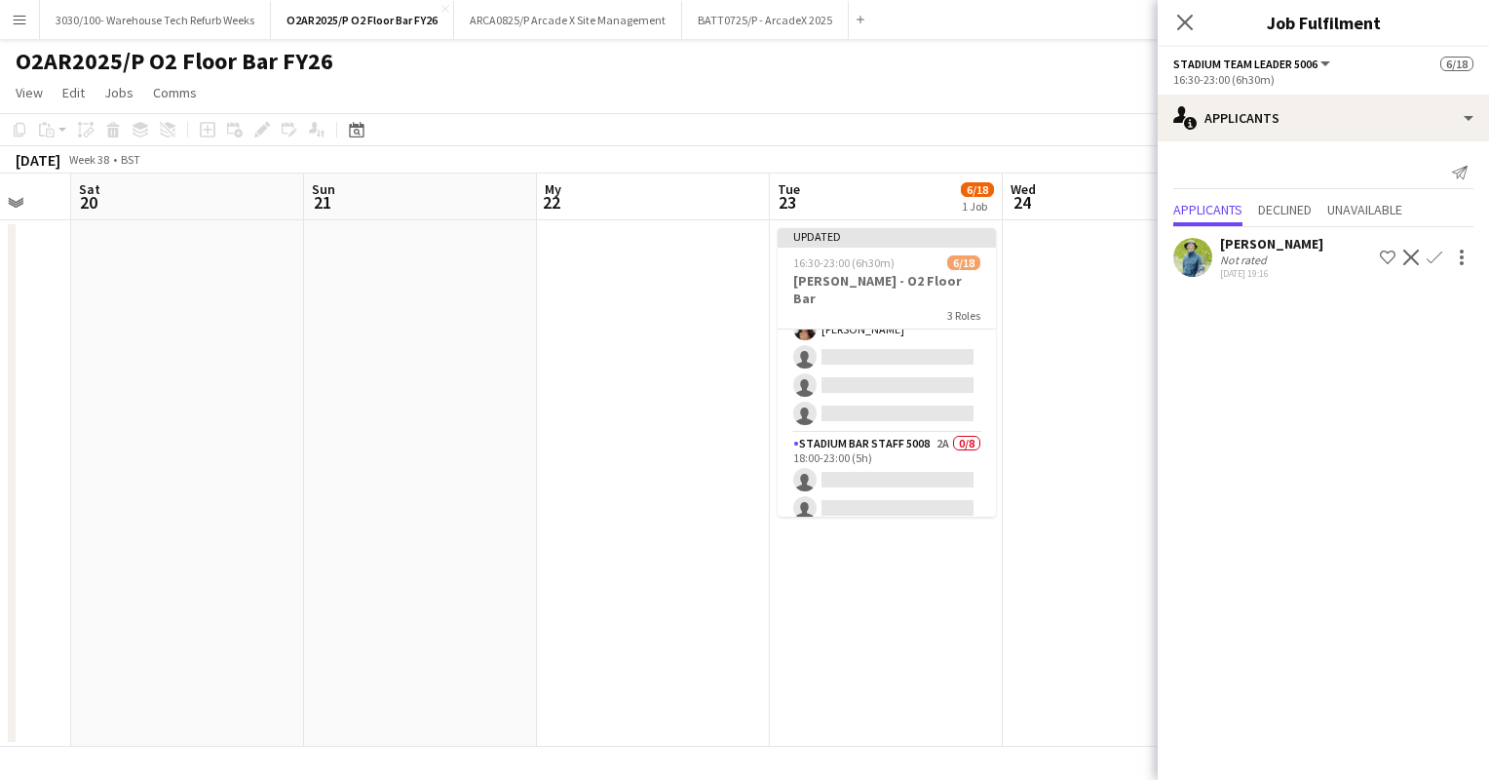
click at [900, 366] on app-card-role "Stadium Bar Staff 5008 2A [DATE] 17:00-23:00 (6h) [PERSON_NAME] [PERSON_NAME] C…" at bounding box center [887, 298] width 218 height 270
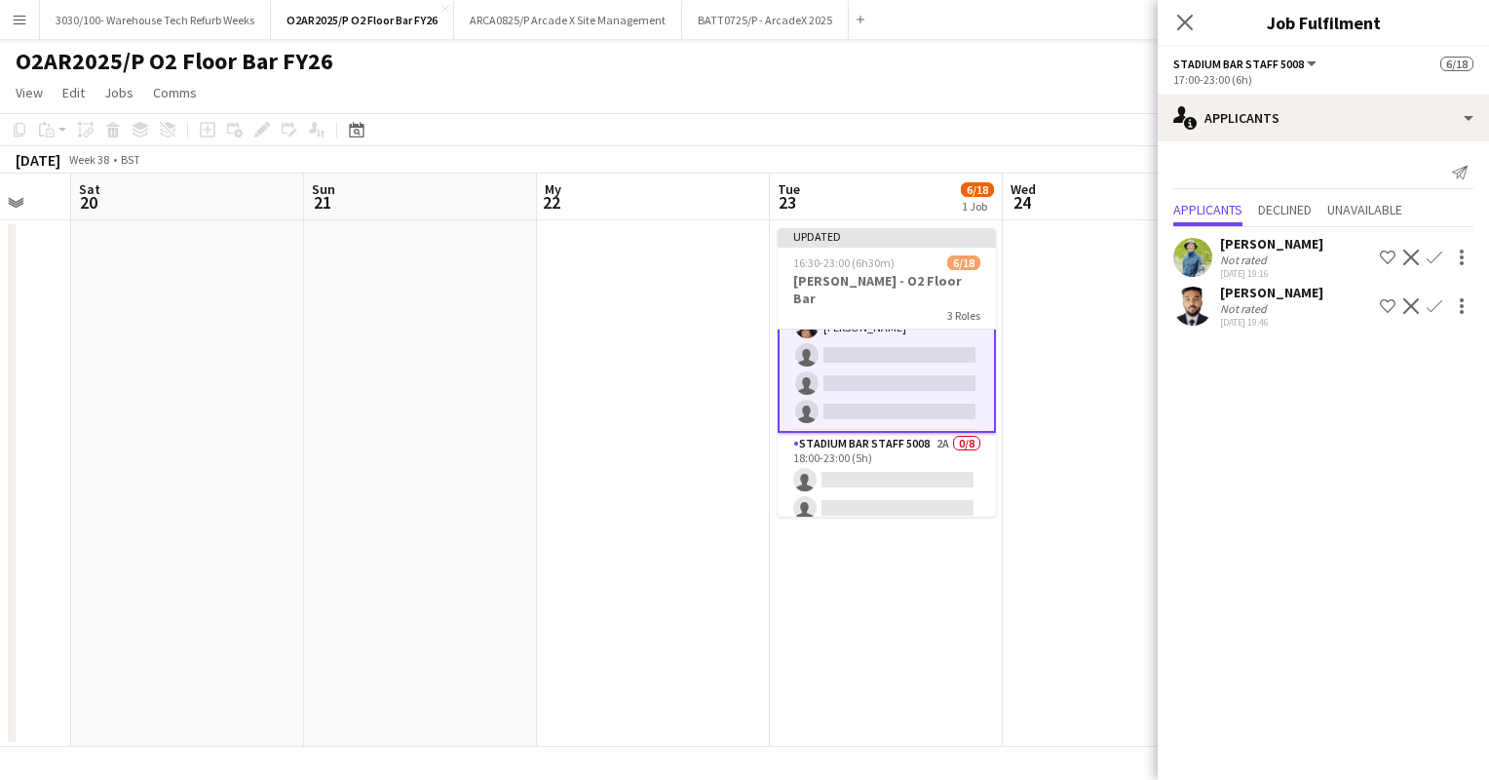
scroll to position [264, 0]
click at [1429, 255] on app-icon "Confirm" at bounding box center [1435, 258] width 16 height 16
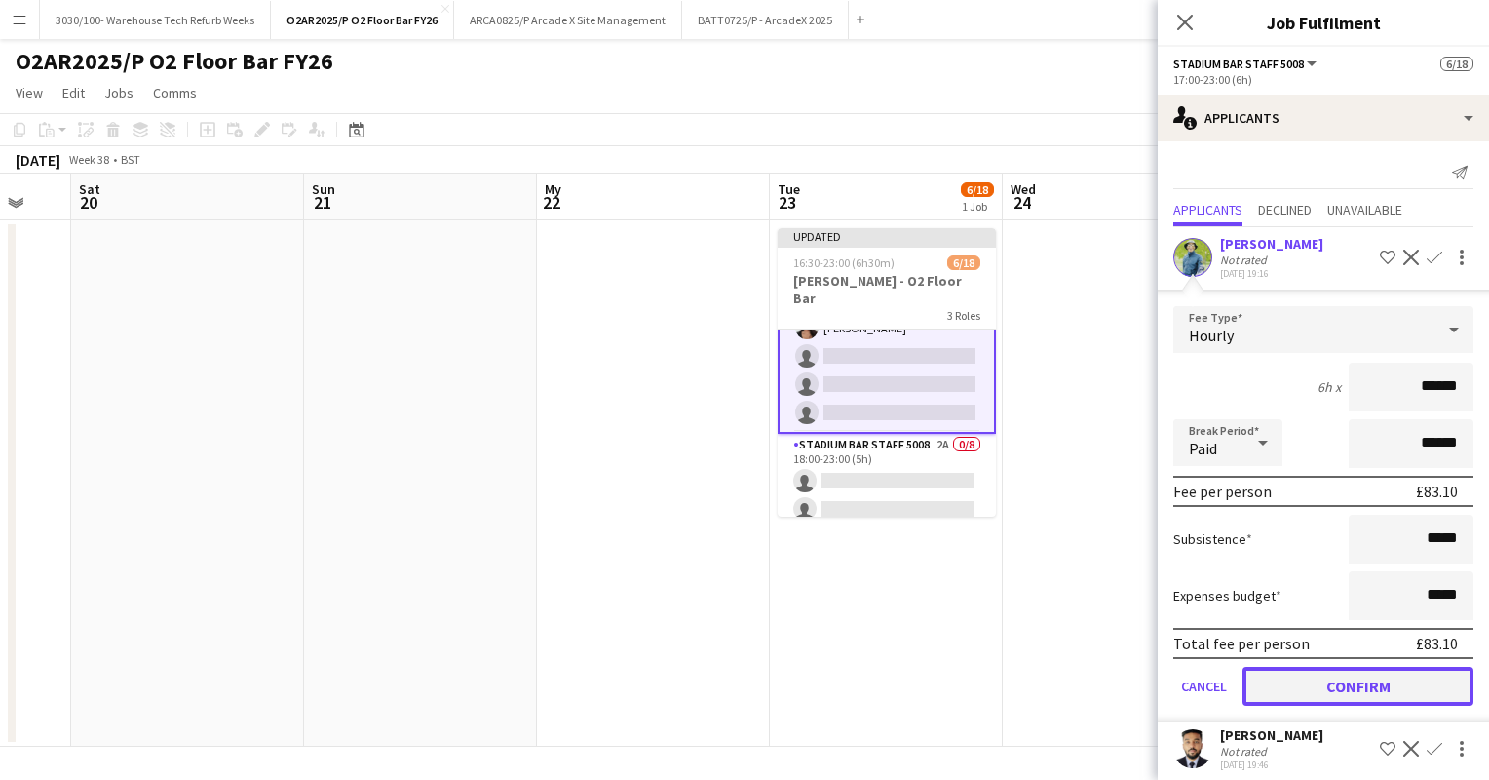
click at [1336, 682] on button "Confirm" at bounding box center [1358, 686] width 231 height 39
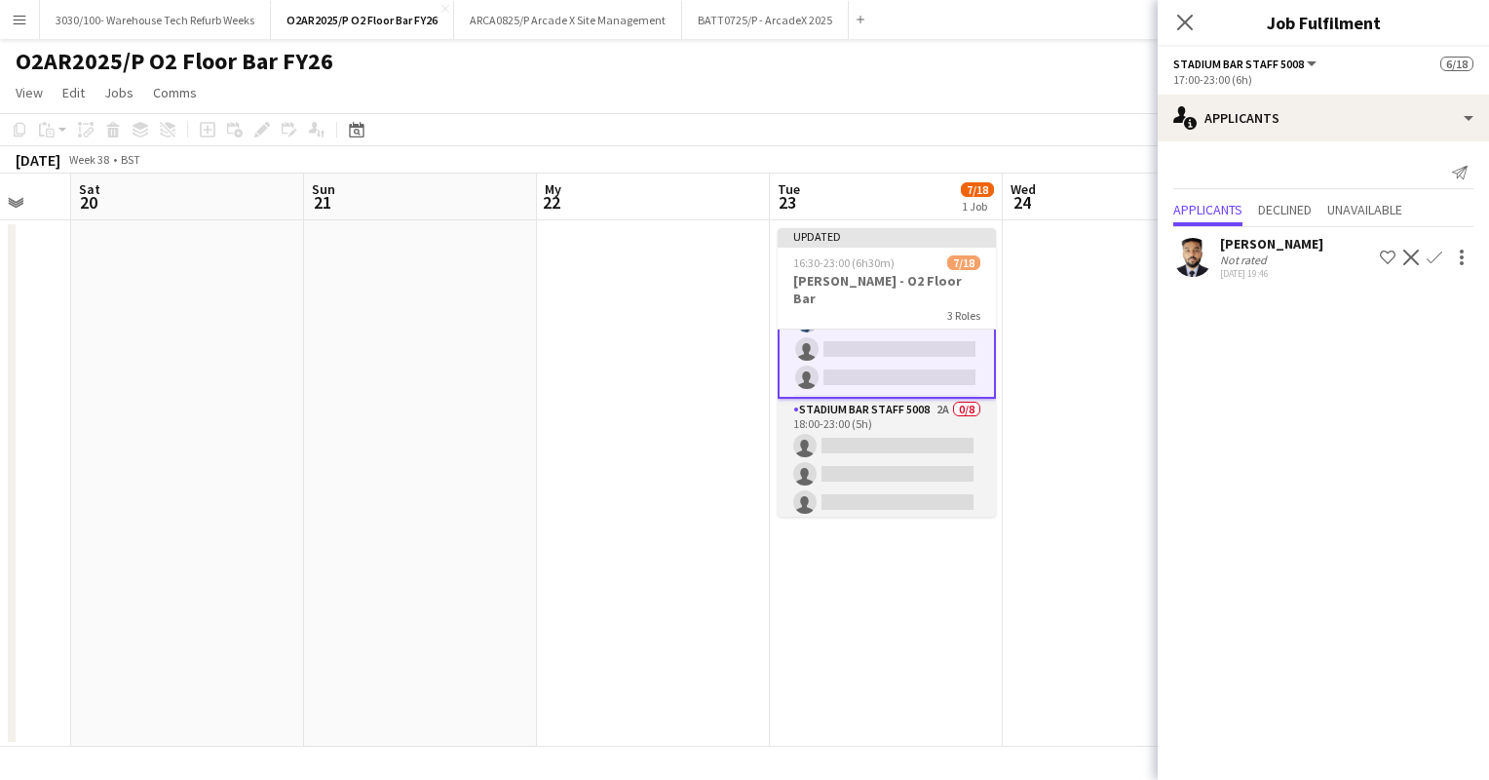
click at [885, 427] on app-card-role "Stadium Bar Staff 5008 2A 0/8 18:00-23:00 (5h) single-neutral-actions single-ne…" at bounding box center [887, 531] width 218 height 264
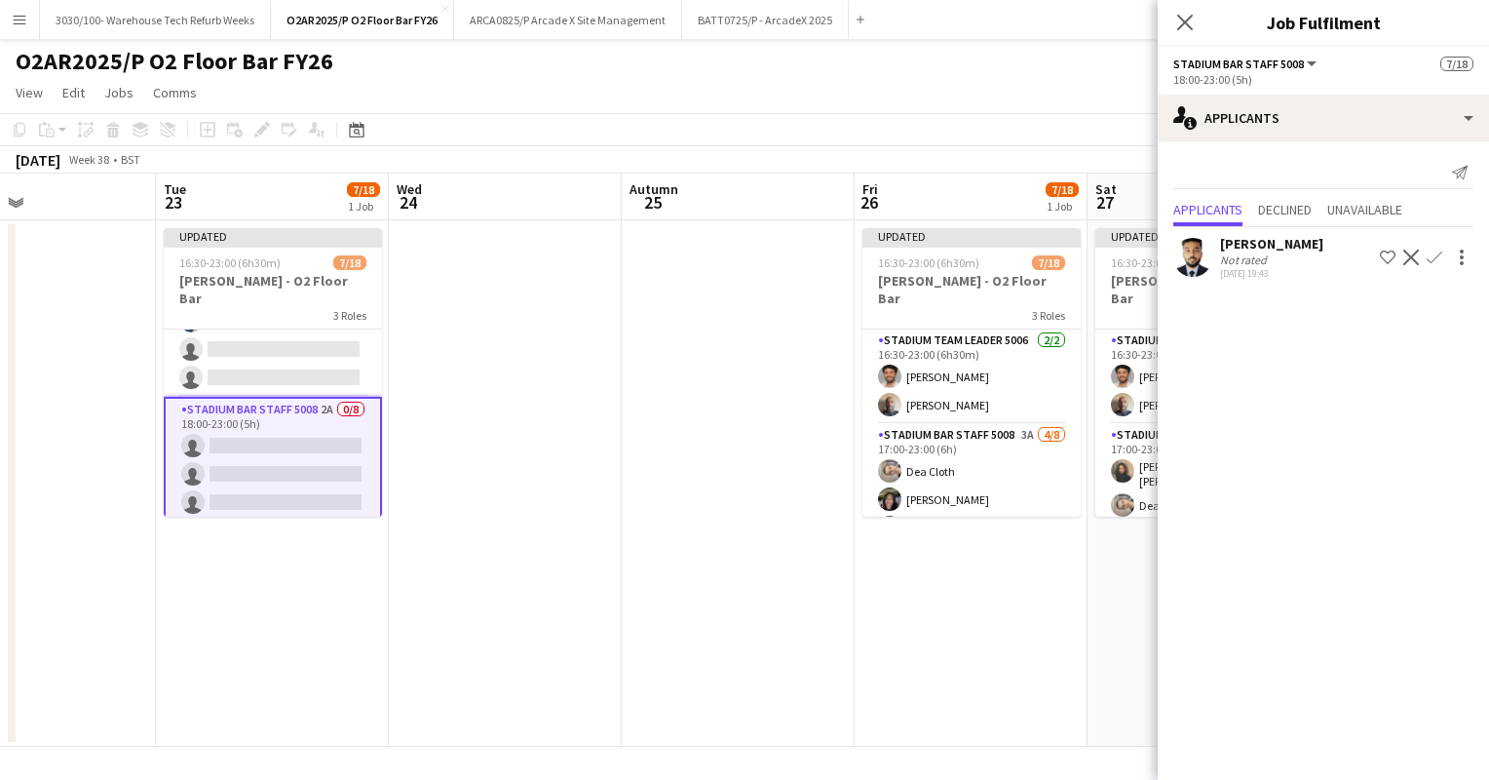
scroll to position [0, 793]
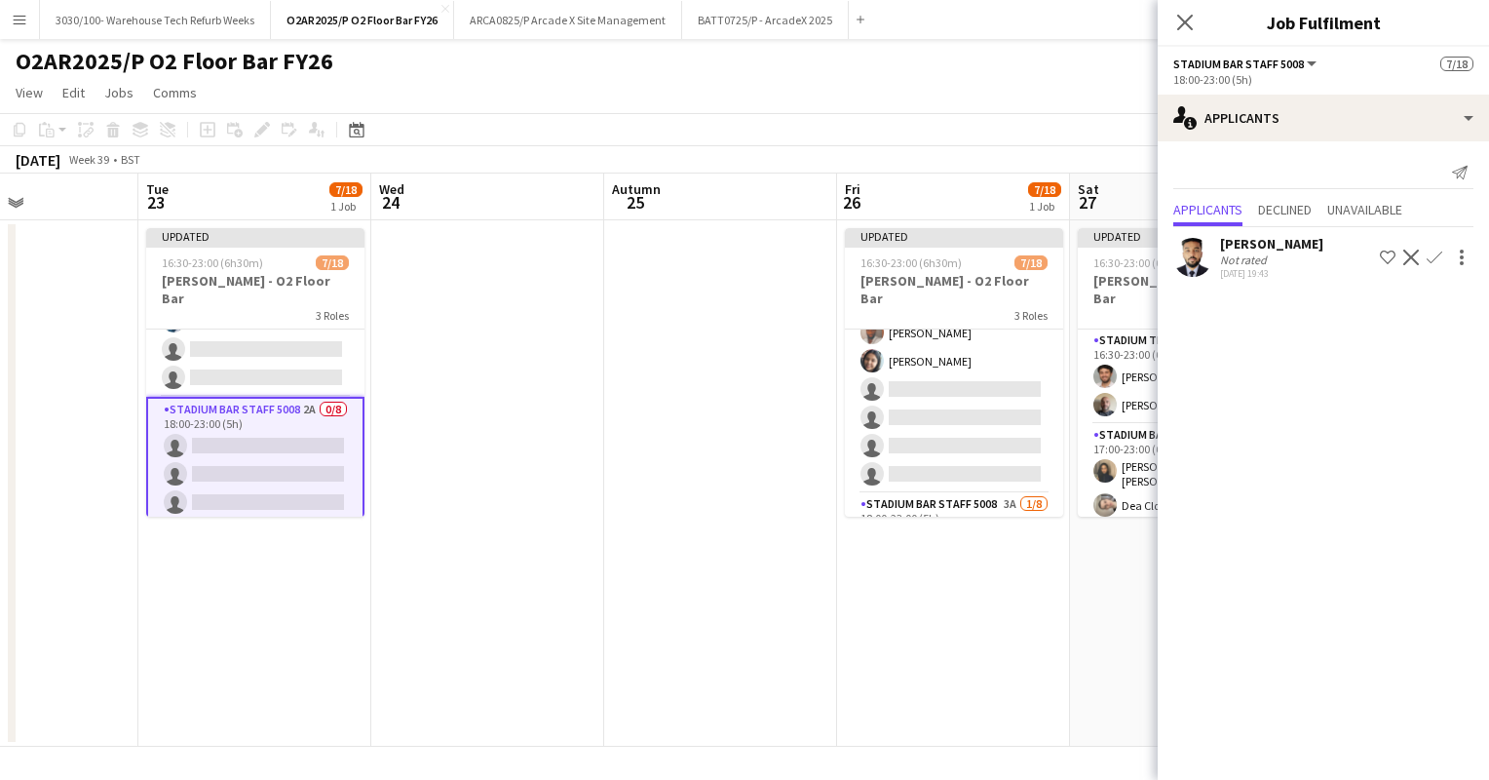
click at [979, 390] on app-card-role "Stadium Bar Staff 5008 3A [DATE] 17:00-23:00 (6h) Dea Cloth [PERSON_NAME] [PERS…" at bounding box center [954, 361] width 218 height 264
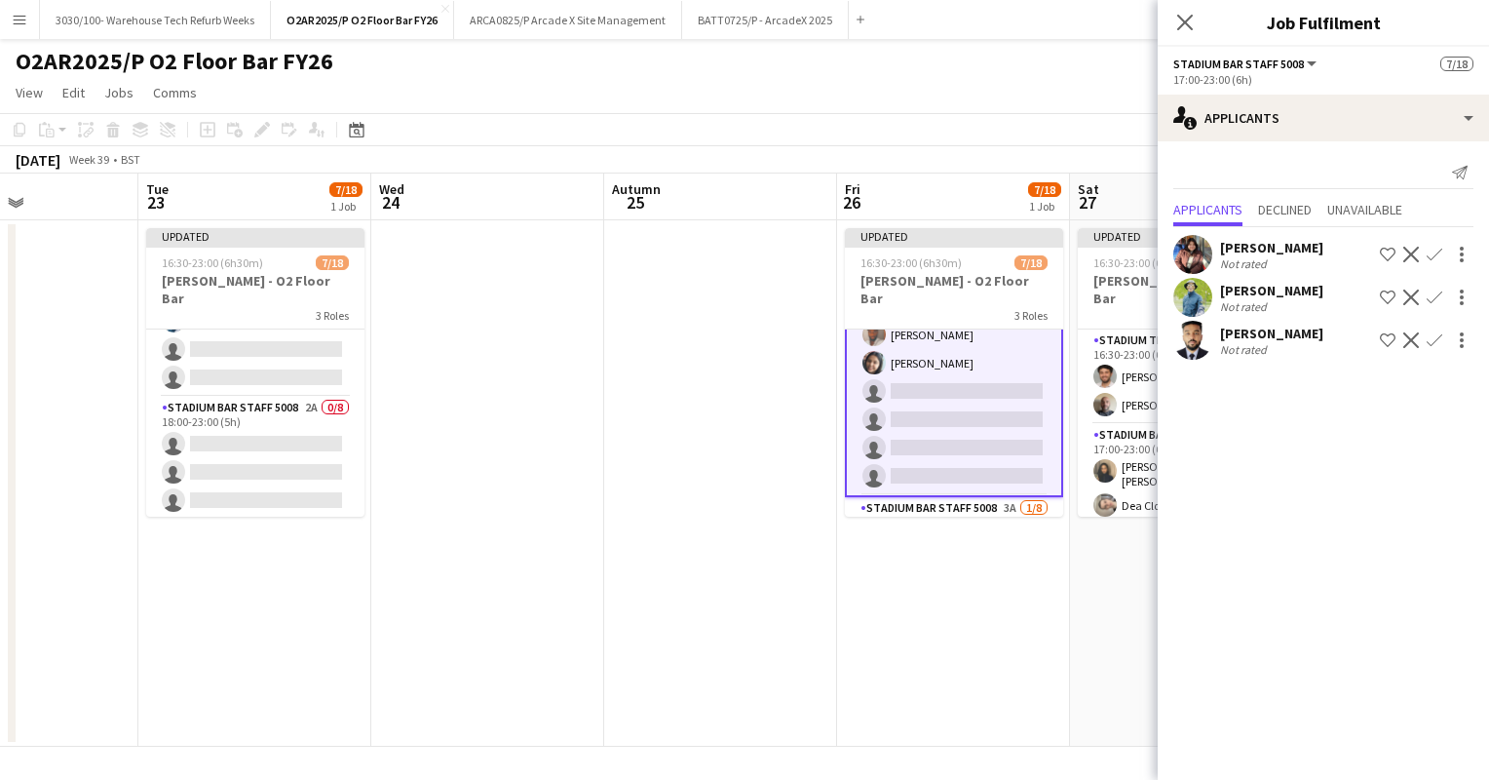
scroll to position [197, 0]
click at [1437, 304] on app-icon "Confirm" at bounding box center [1435, 306] width 16 height 16
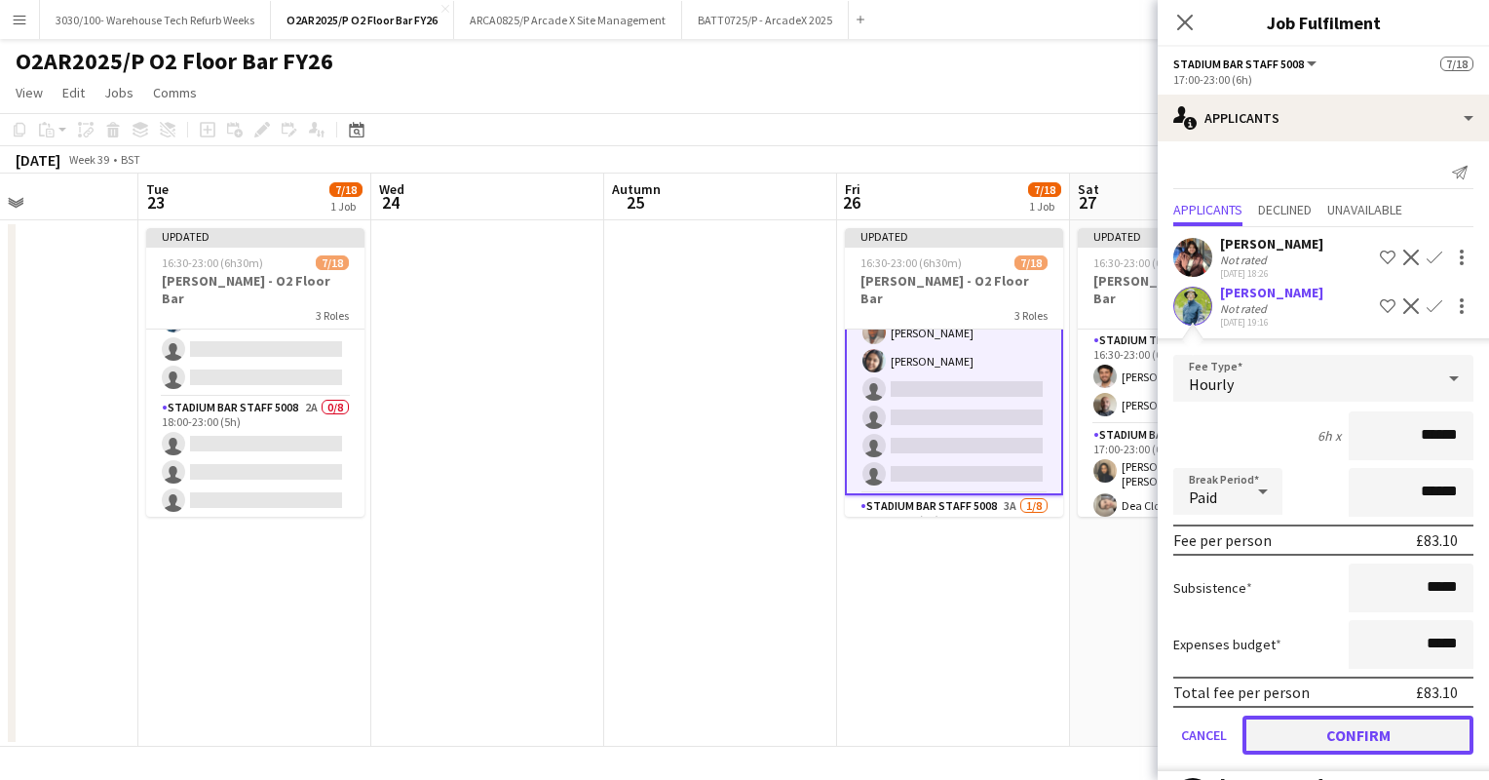
click at [1304, 737] on button "Confirm" at bounding box center [1358, 734] width 231 height 39
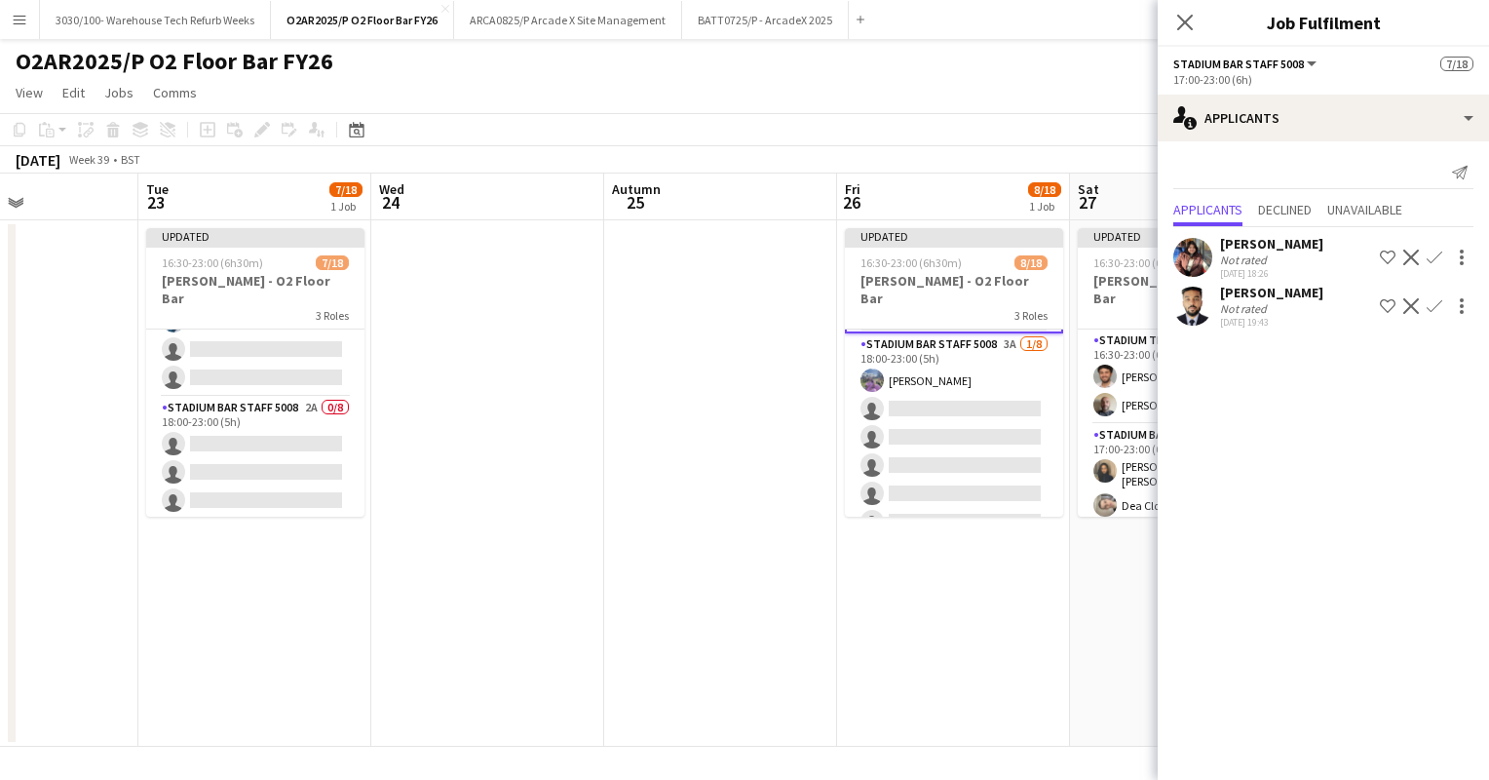
click at [982, 398] on app-card-role "Stadium Bar Staff 5008 3A [DATE] 18:00-23:00 (5h) [PERSON_NAME] single-neutral-…" at bounding box center [954, 465] width 218 height 264
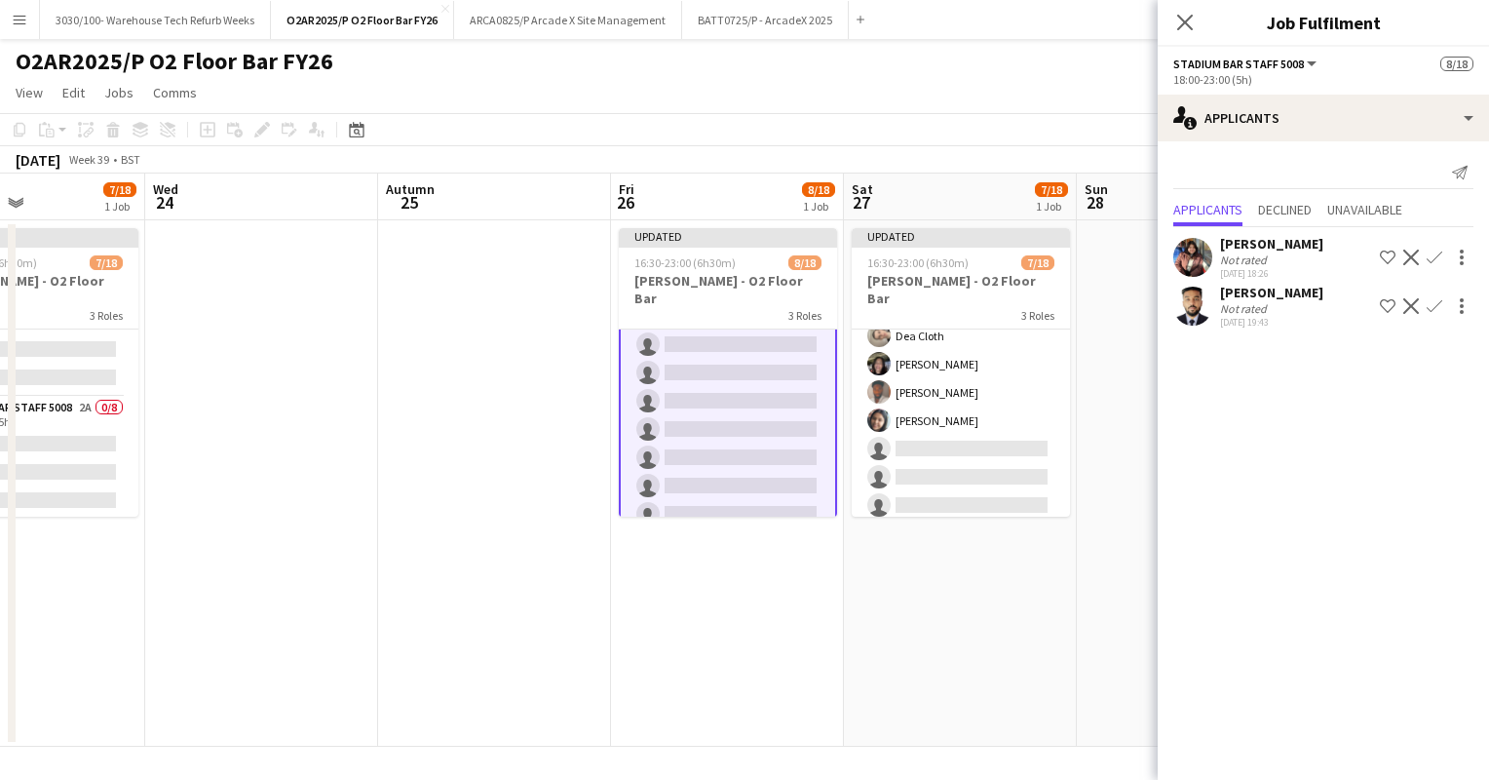
scroll to position [170, 0]
click at [980, 378] on app-card-role "Stadium Bar Staff 5008 3A [DATE] 17:00-23:00 (6h) [PERSON_NAME] [PERSON_NAME] C…" at bounding box center [961, 389] width 218 height 270
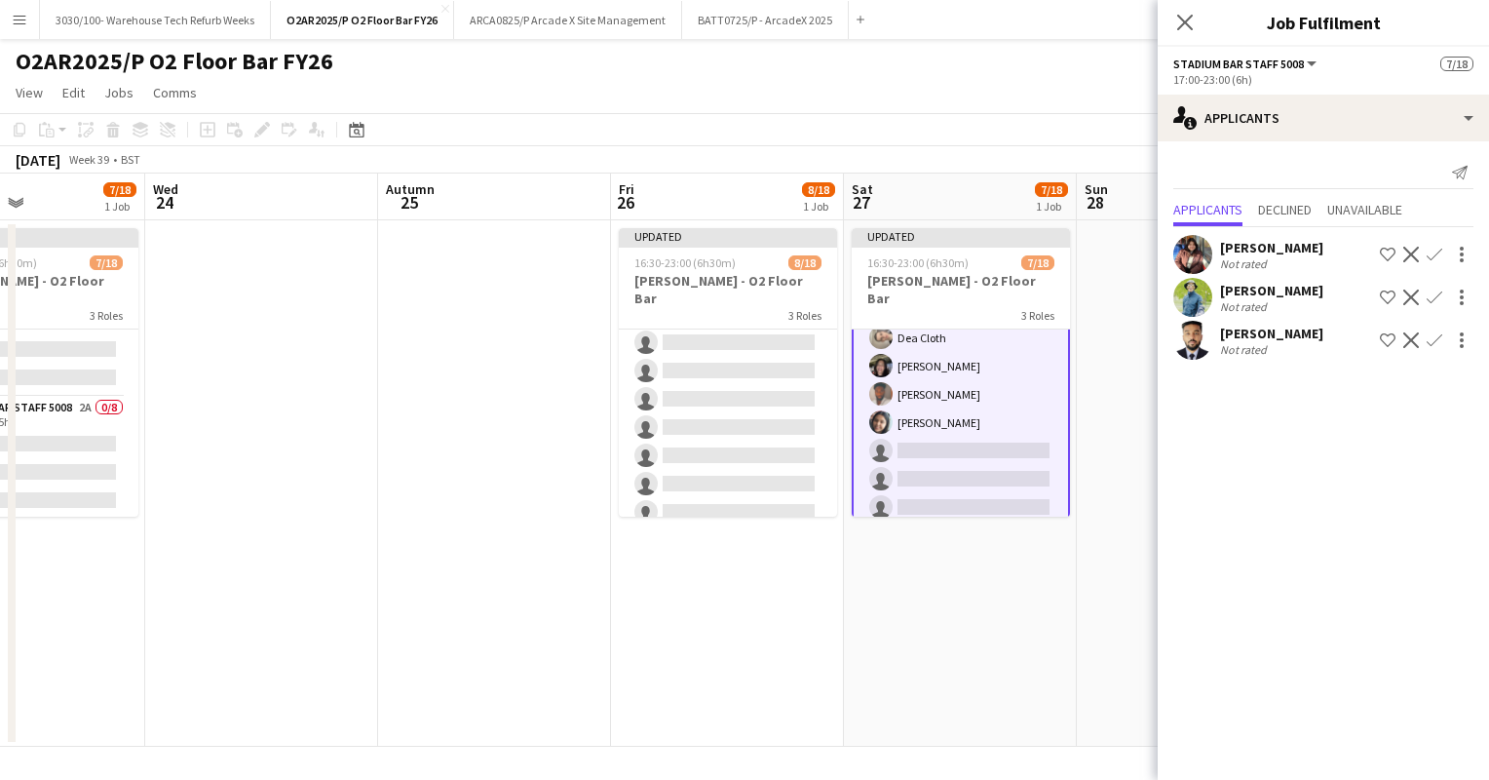
scroll to position [172, 0]
click at [1432, 308] on app-icon "Confirm" at bounding box center [1435, 306] width 16 height 16
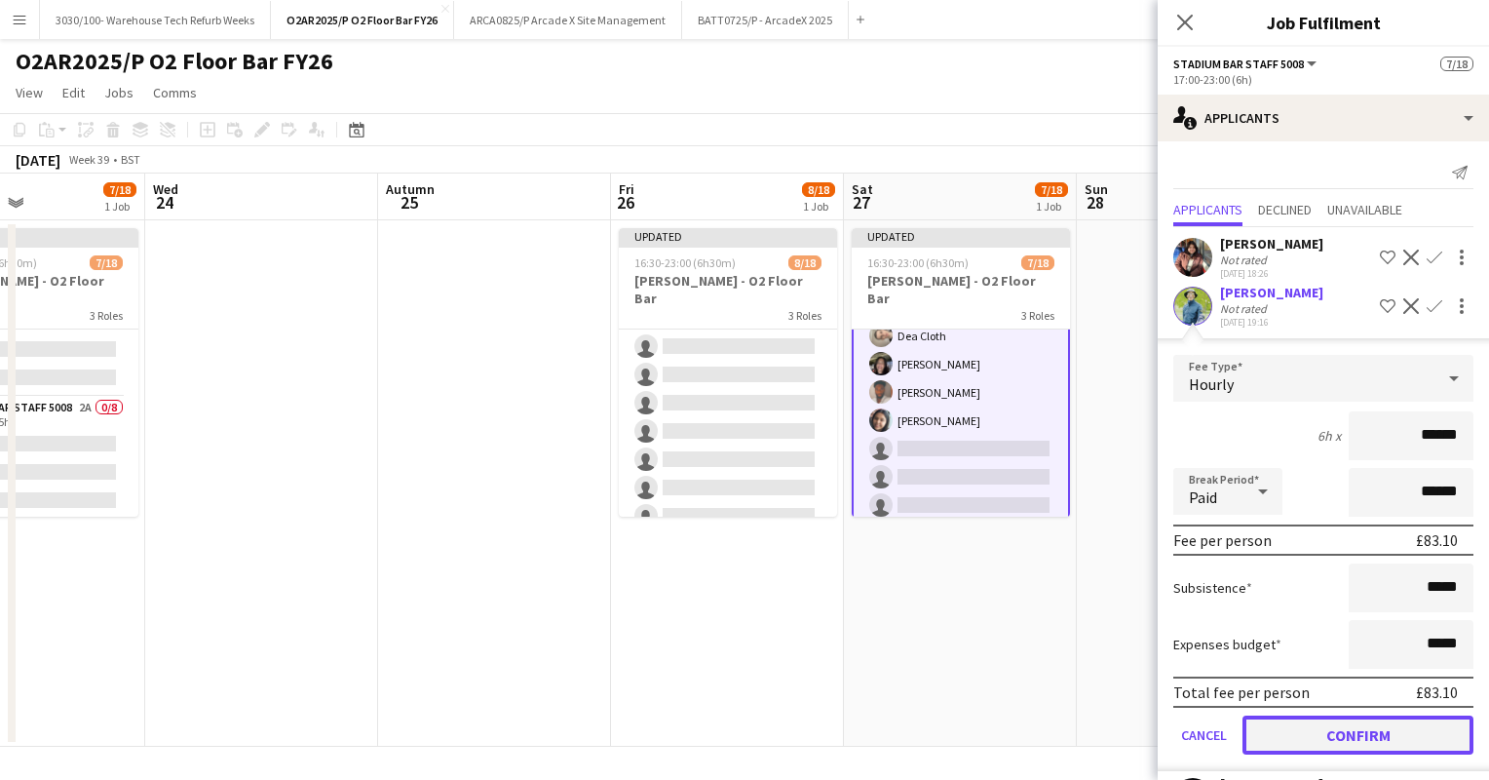
click at [1337, 736] on button "Confirm" at bounding box center [1358, 734] width 231 height 39
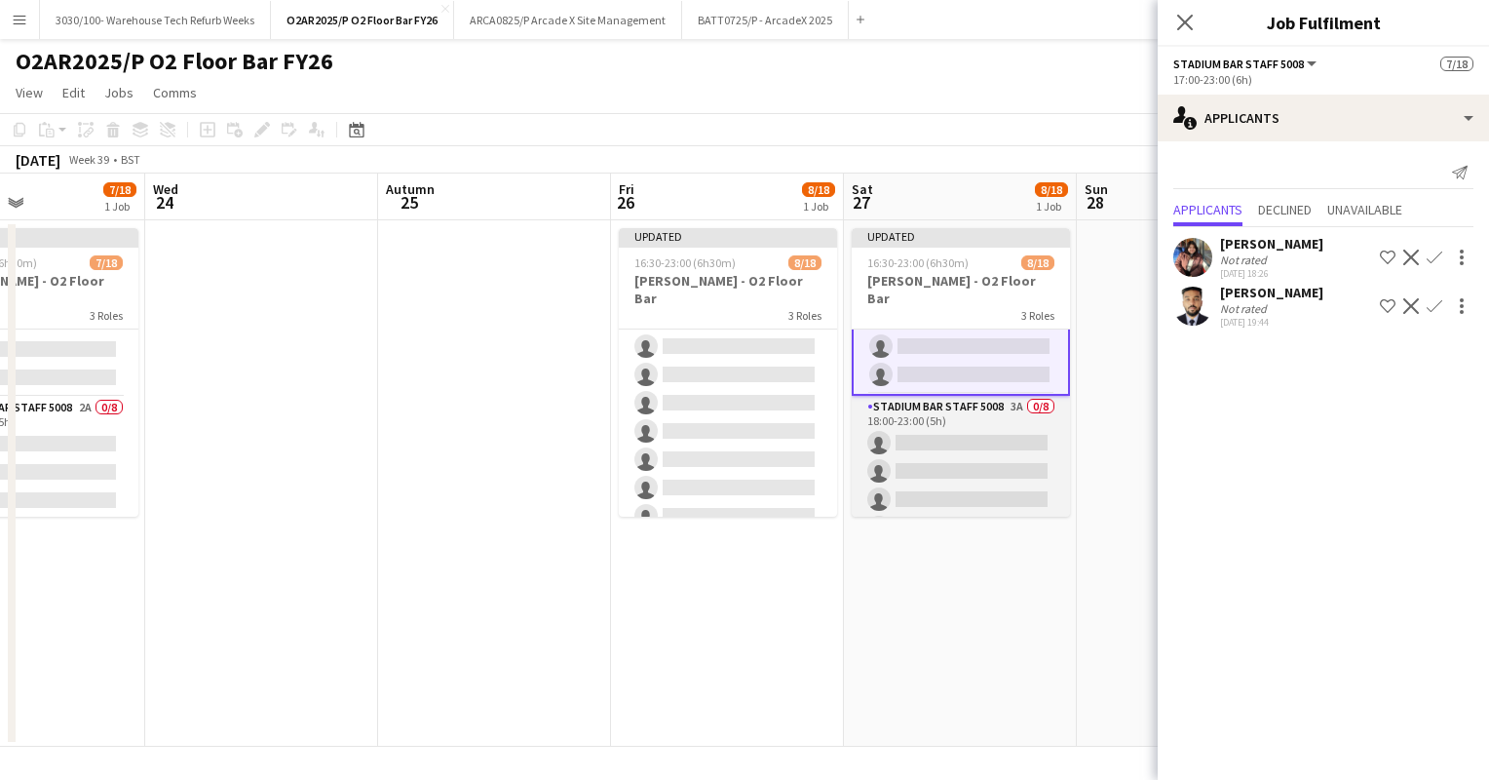
click at [947, 441] on app-card-role "Stadium Bar Staff 5008 3A 0/8 18:00-23:00 (5h) single-neutral-actions single-ne…" at bounding box center [961, 528] width 218 height 264
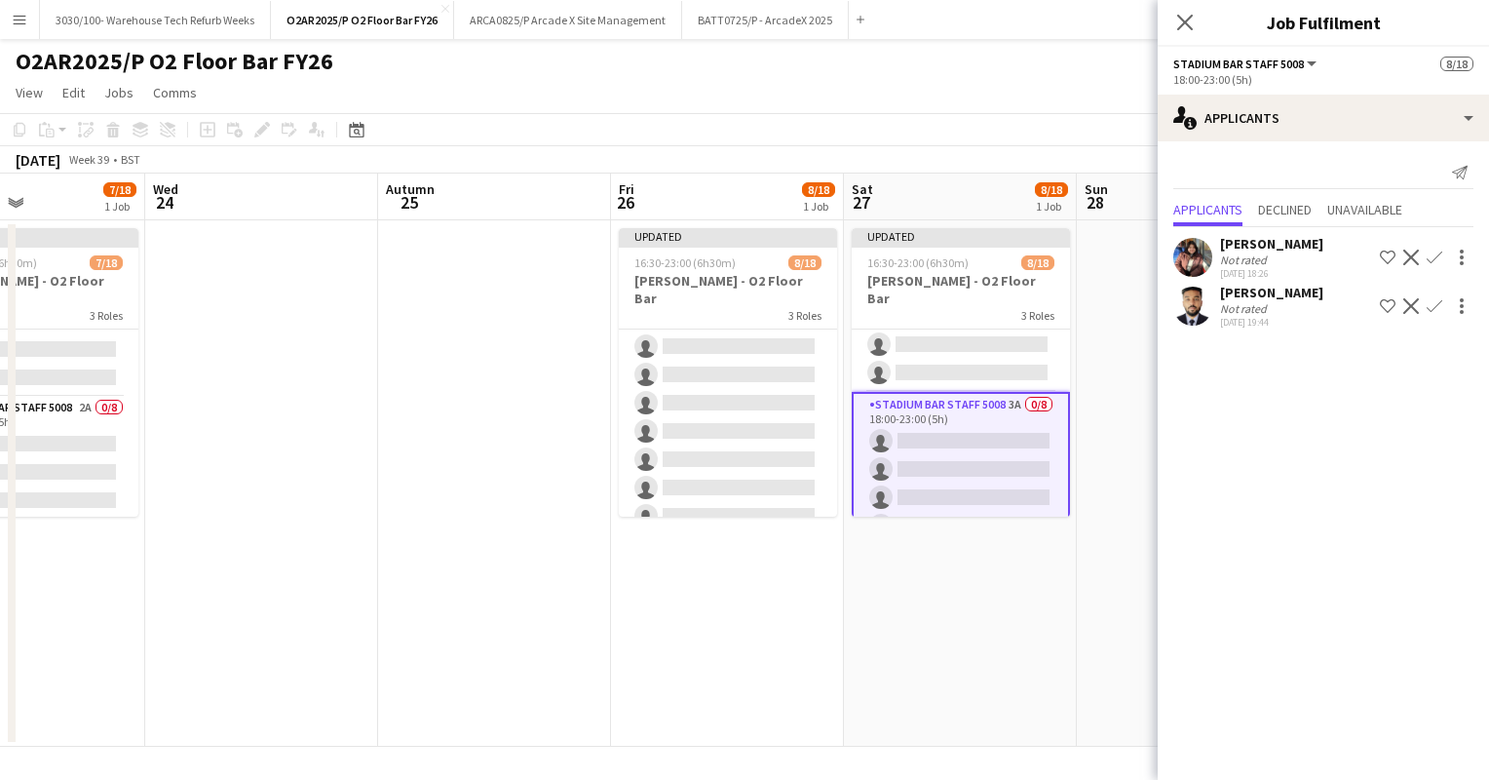
scroll to position [300, 0]
click at [589, 328] on app-date-cell at bounding box center [494, 483] width 233 height 526
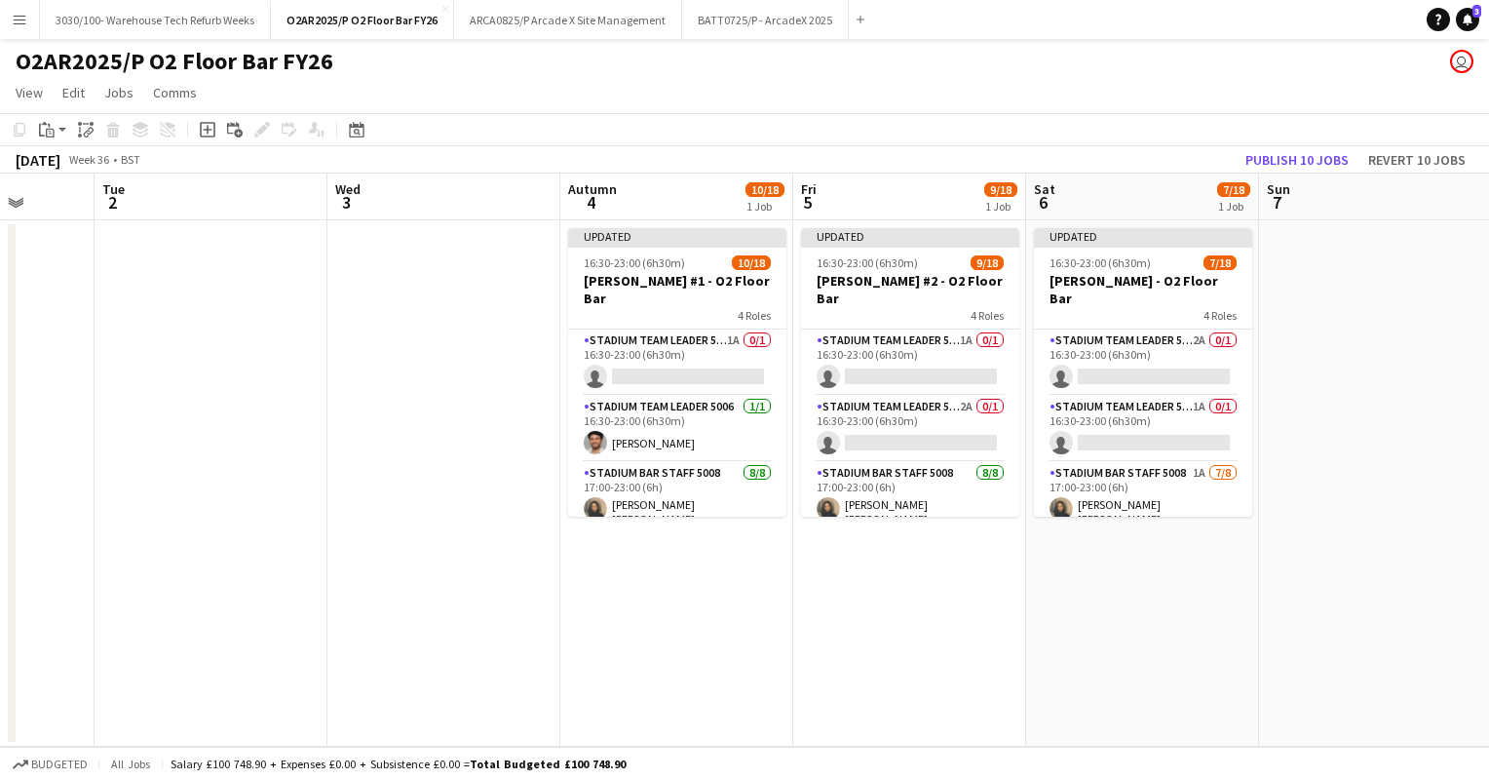
scroll to position [0, 643]
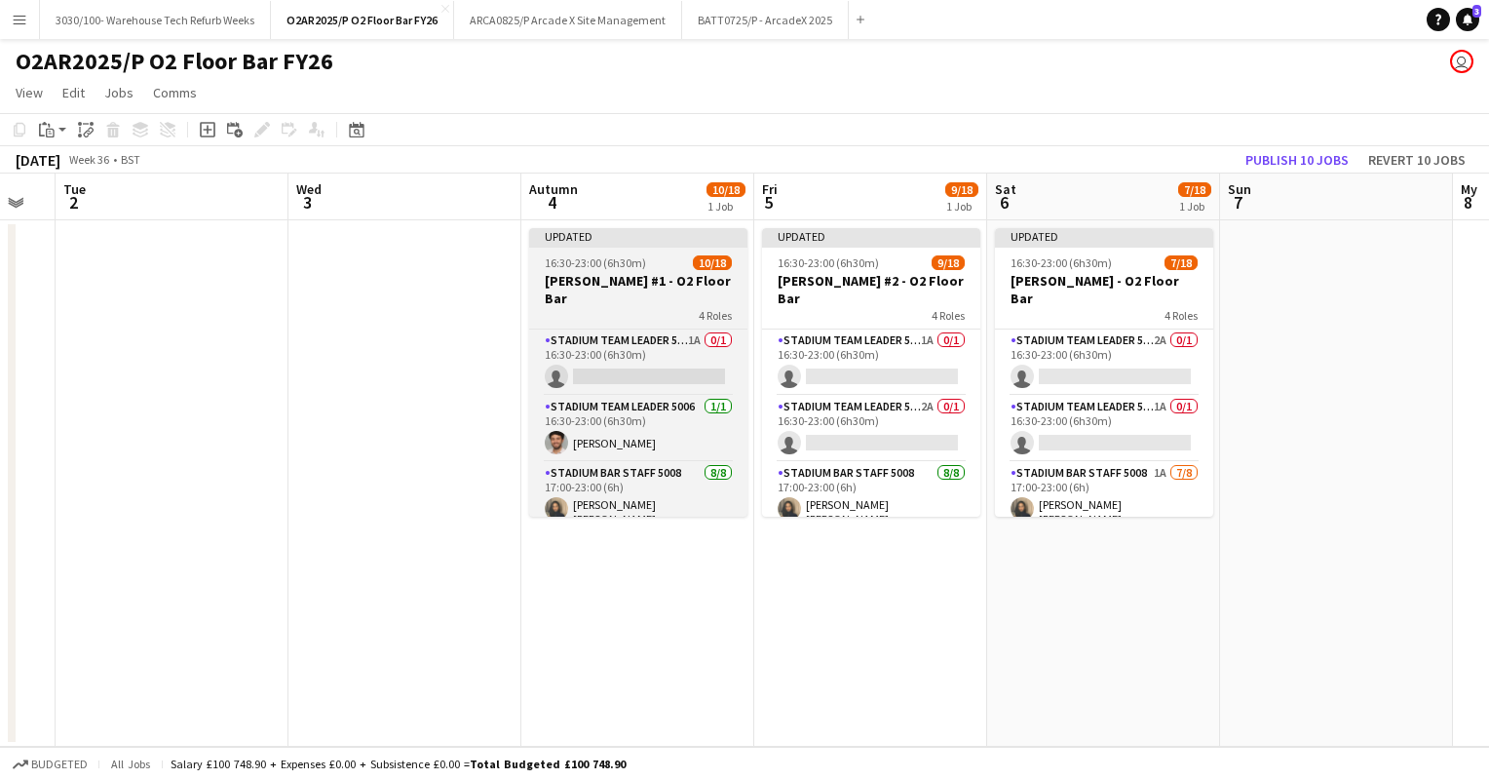
click at [635, 308] on app-job-card "Updated 16:30-23:00 (6h30m) 10/18 [PERSON_NAME] #1 - O2 Floor Bar 4 Roles Stadi…" at bounding box center [638, 372] width 218 height 289
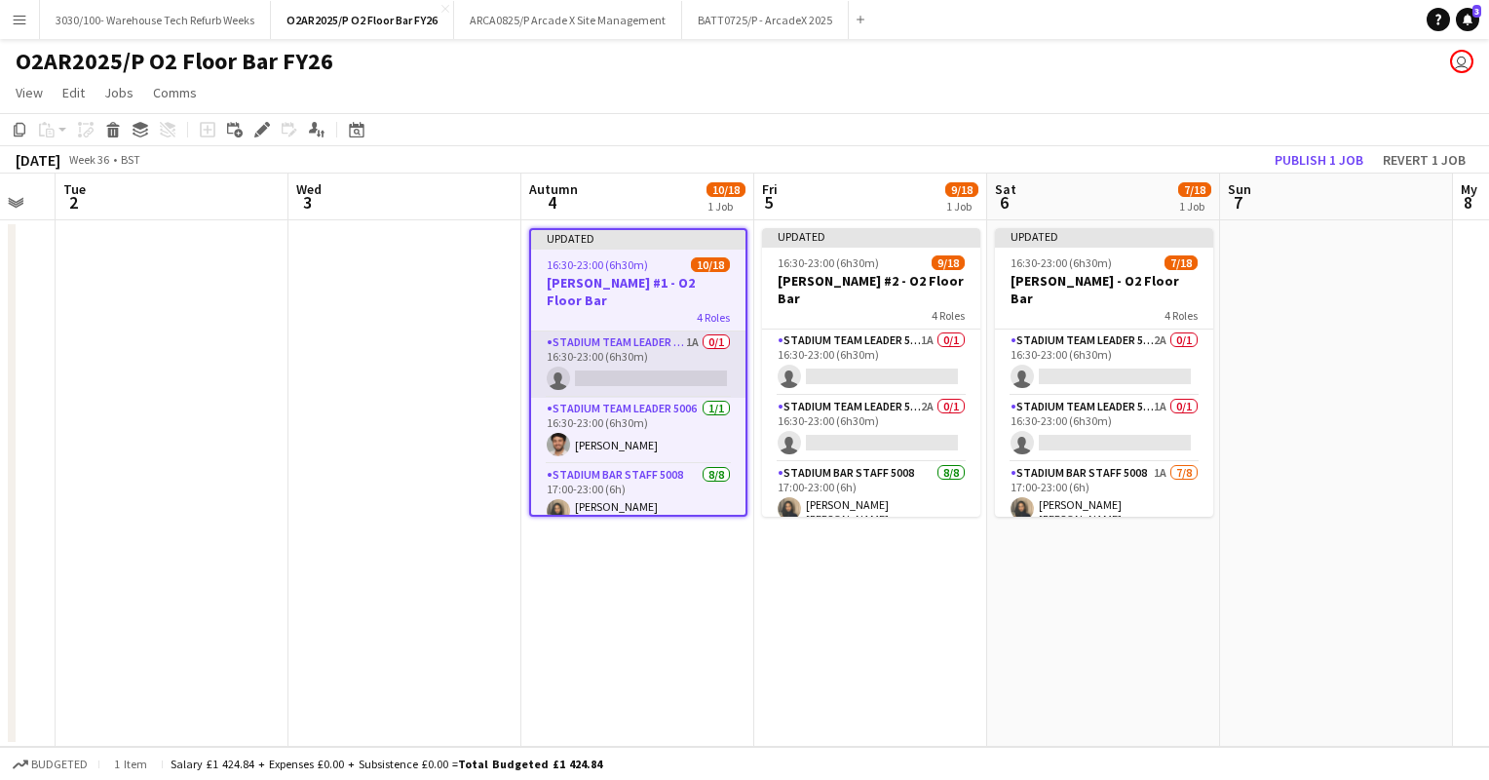
click at [656, 331] on app-card-role "Stadium Team Leader 5006 1A 0/1 16:30-23:00 (6h30m) single-neutral-actions" at bounding box center [638, 364] width 214 height 66
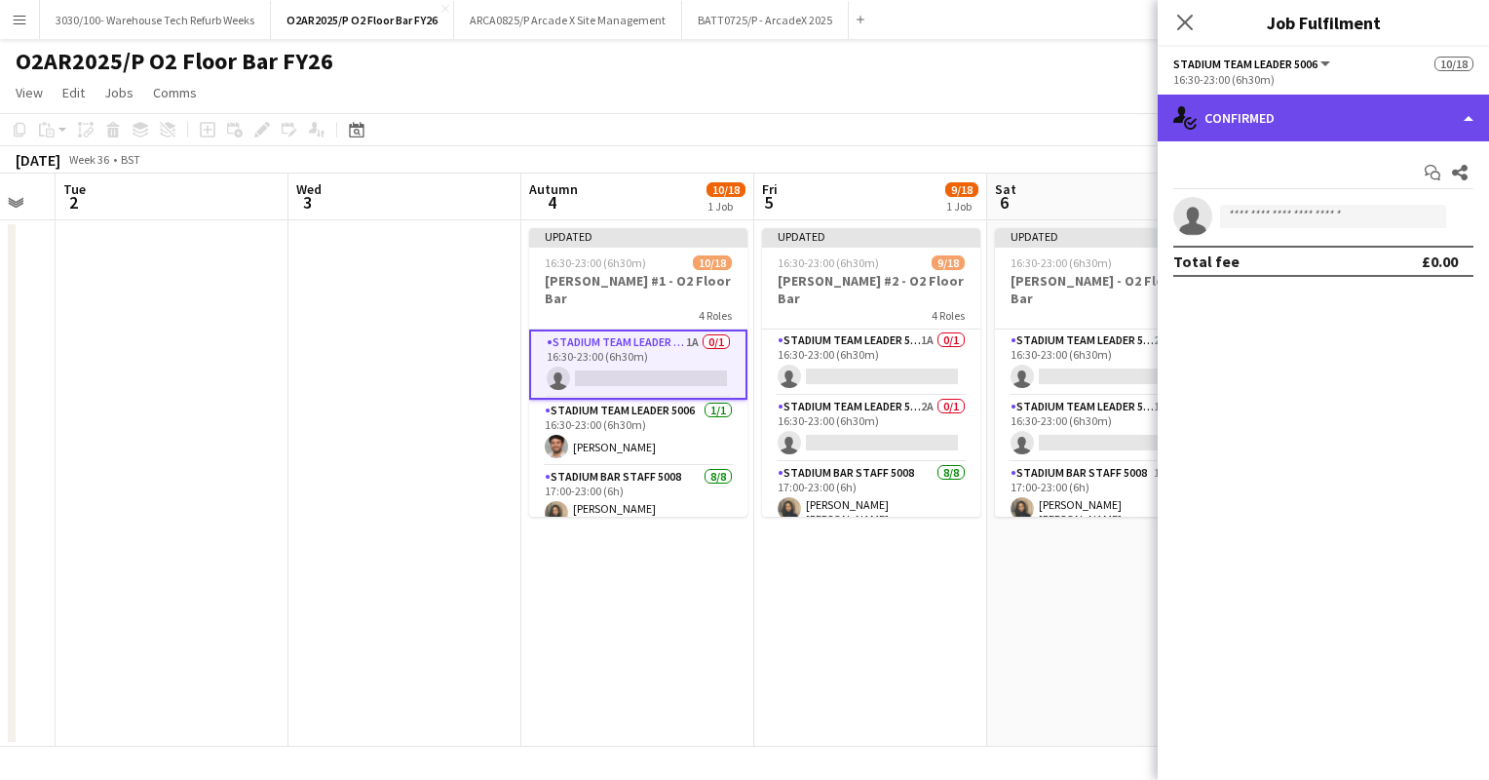
click at [1232, 118] on font "Confirmed" at bounding box center [1240, 118] width 70 height 18
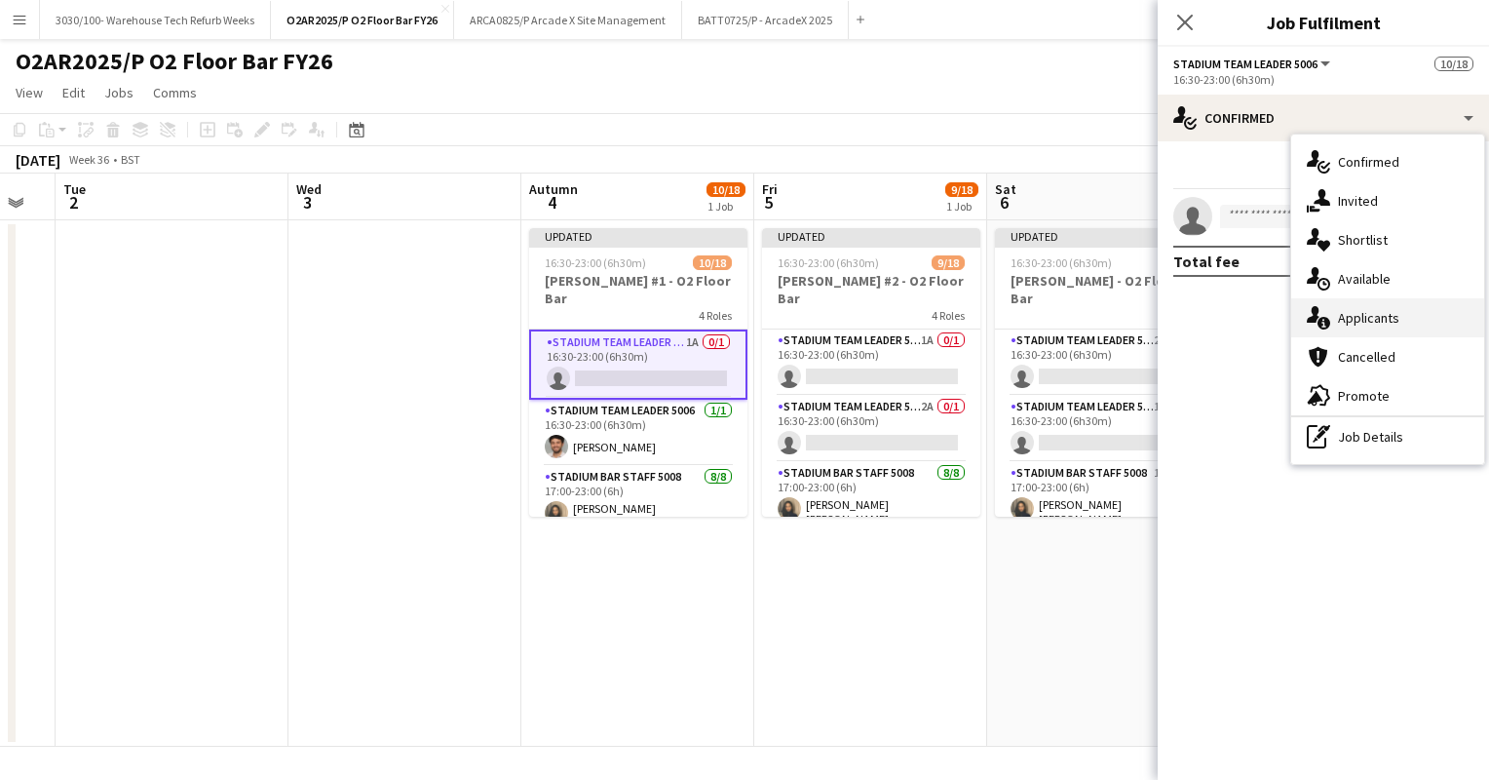
click at [1356, 307] on div "single-neutral-actions-information Applicants" at bounding box center [1387, 317] width 193 height 39
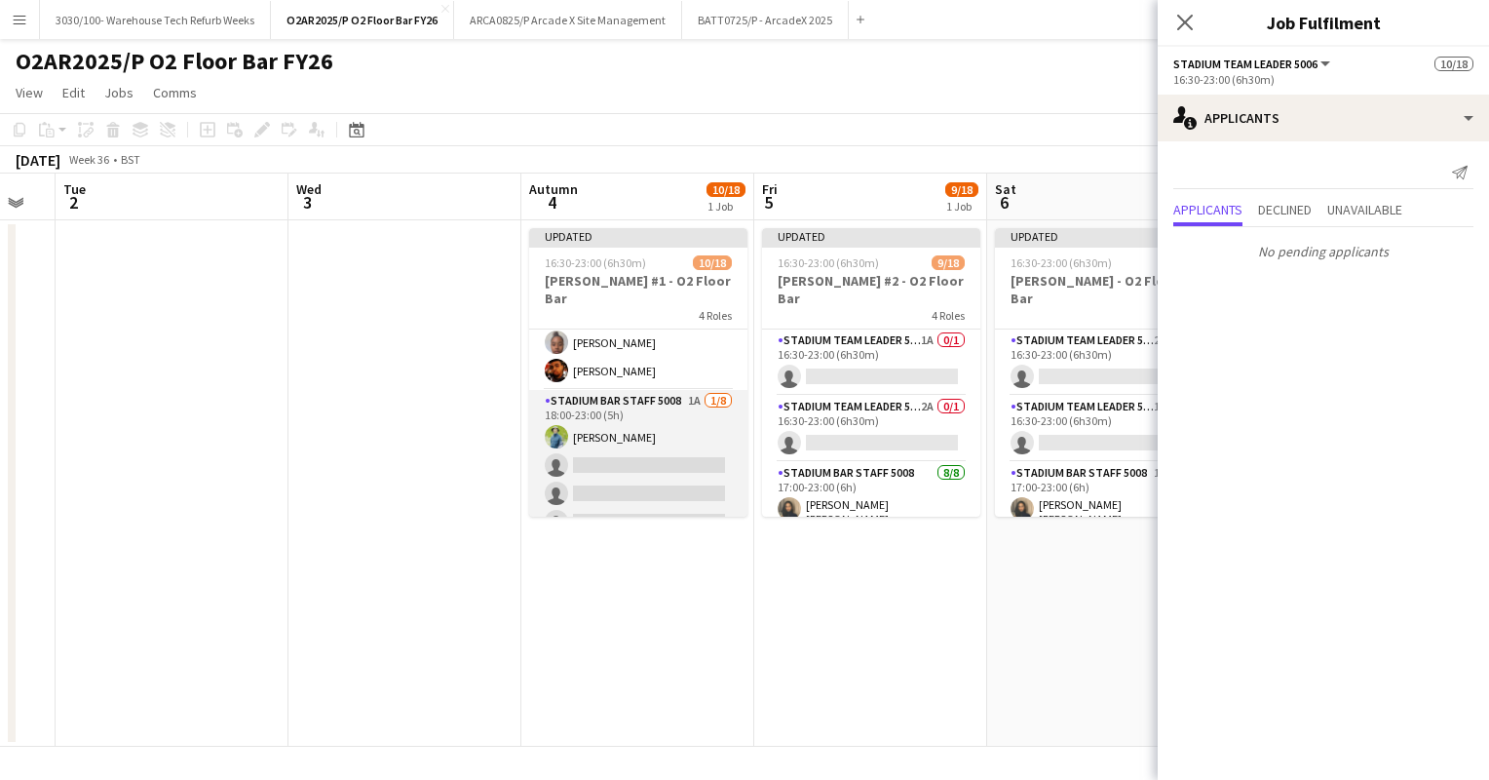
click at [668, 408] on app-card-role "Stadium Bar Staff 5008 1A [DATE] 18:00-23:00 (5h) [PERSON_NAME] single-neutral-…" at bounding box center [638, 522] width 218 height 264
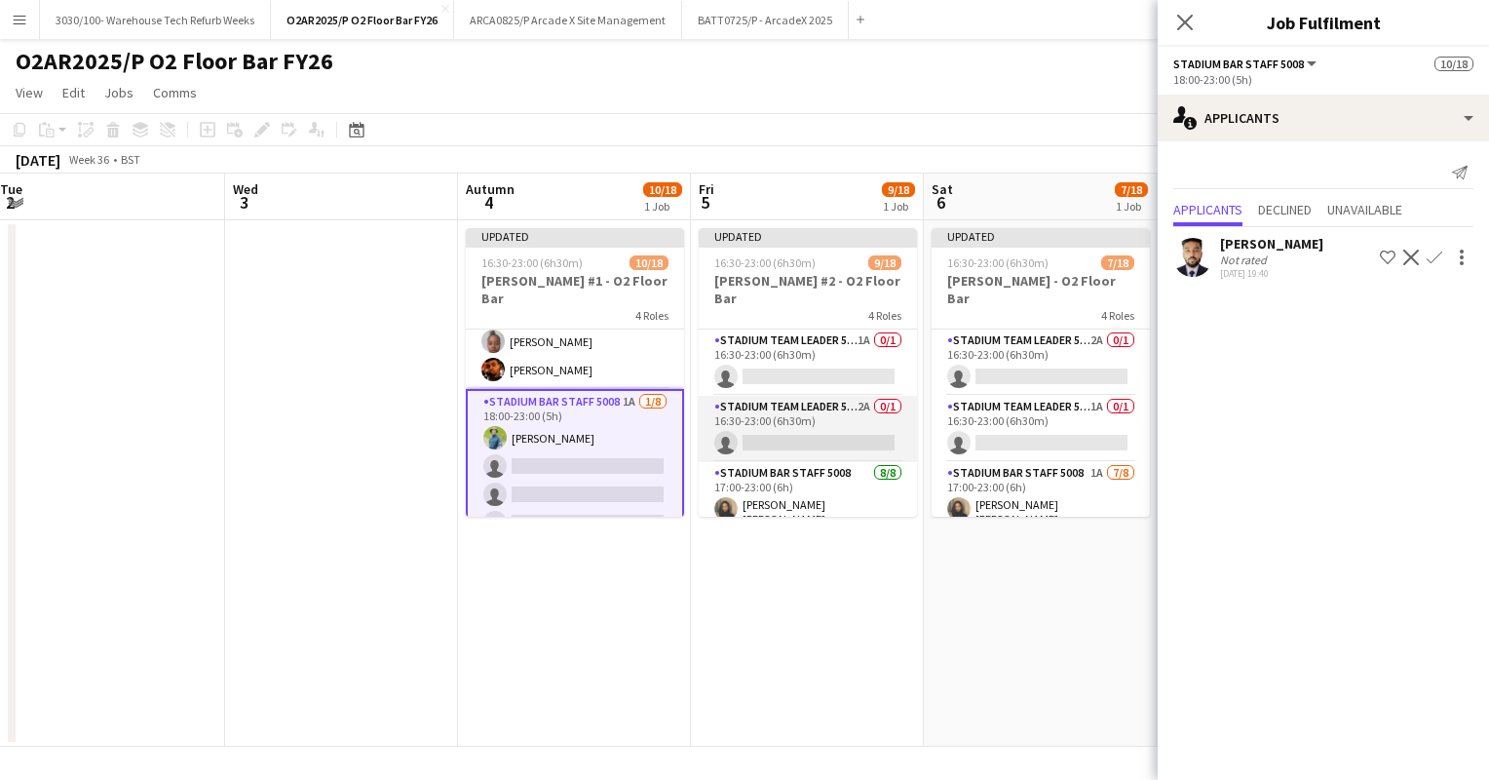
scroll to position [0, 721]
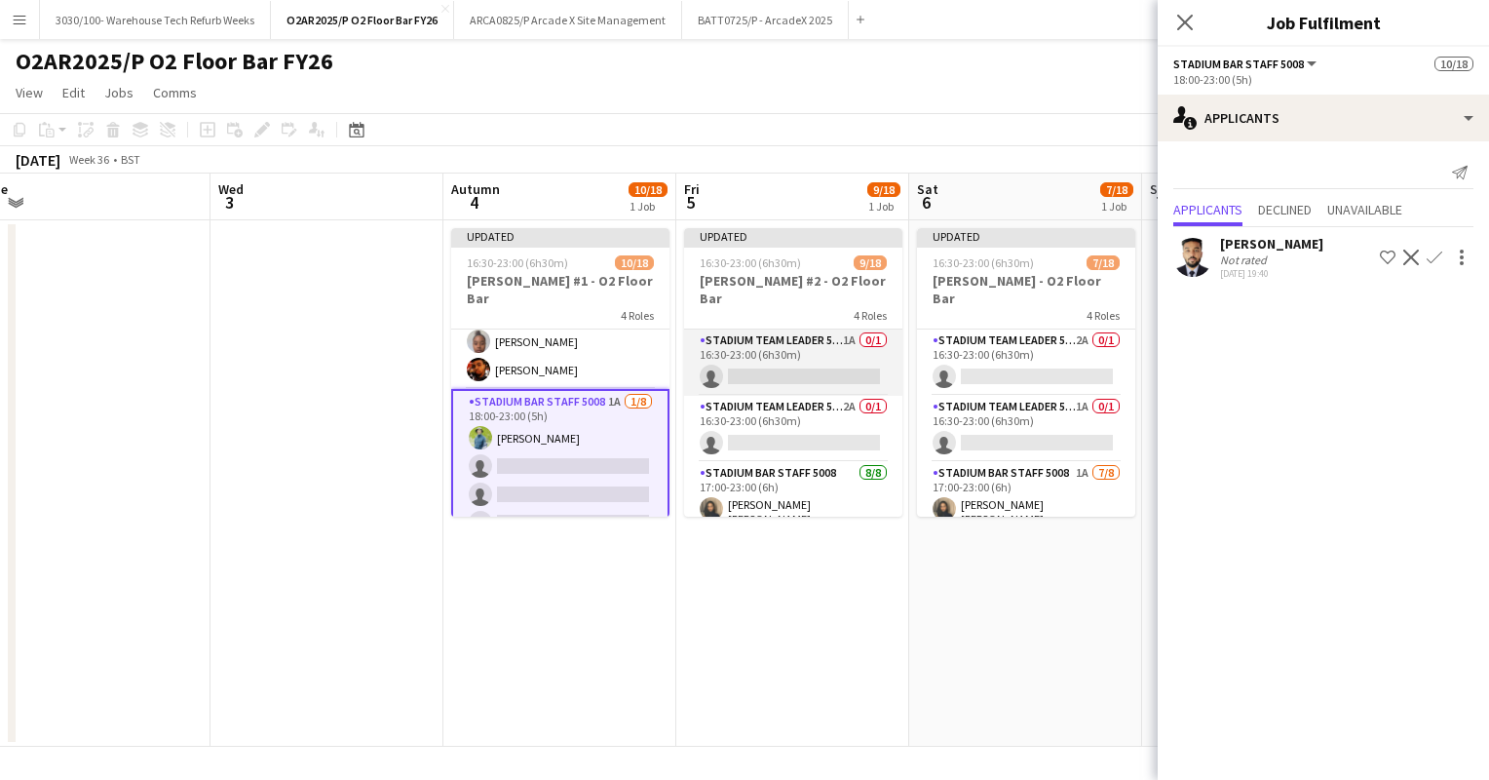
click at [811, 350] on app-card-role "Stadium Team Leader 5006 1A 0/1 16:30-23:00 (6h30m) single-neutral-actions" at bounding box center [793, 362] width 218 height 66
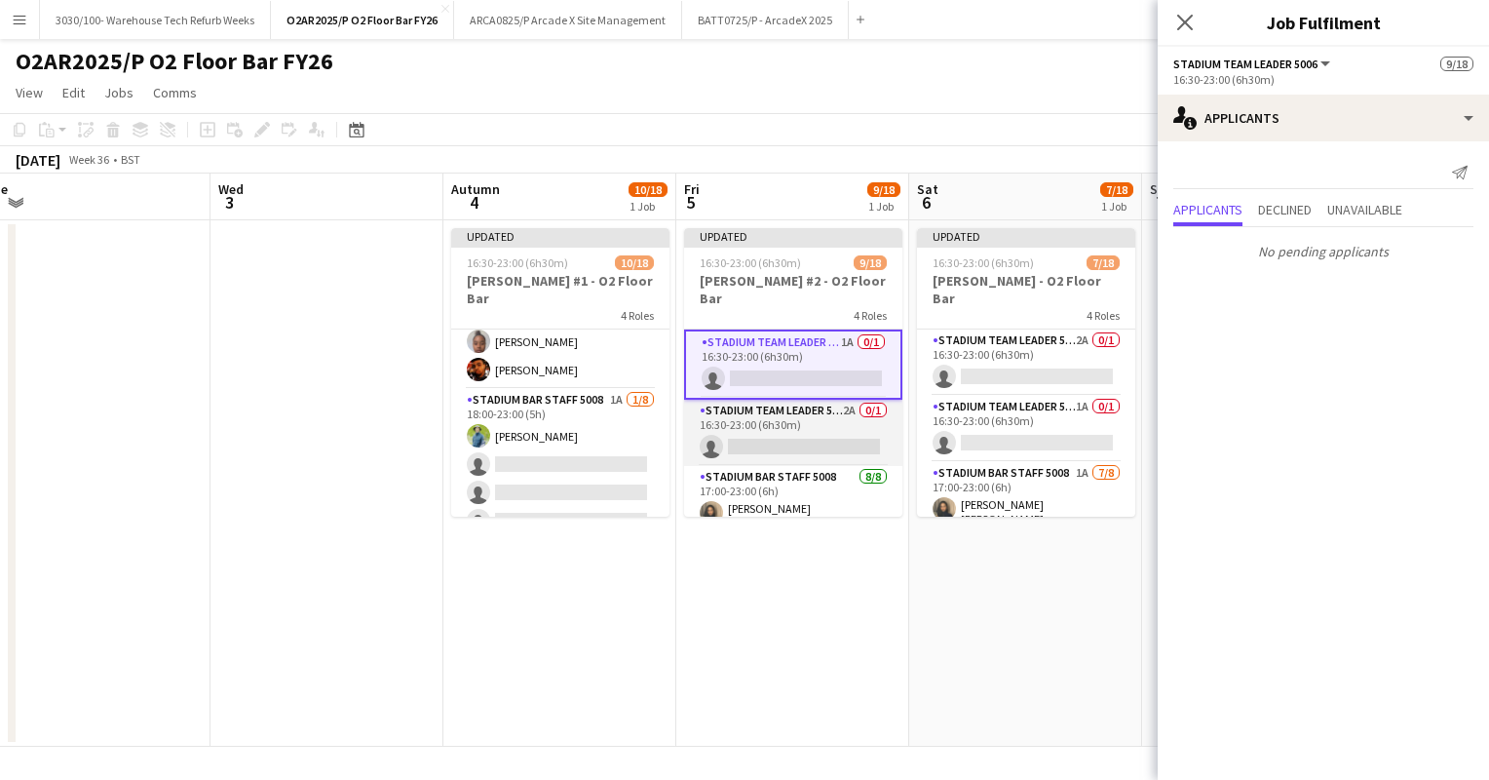
click at [790, 400] on app-card-role "Stadium Team Leader 5006 2A 0/1 16:30-23:00 (6h30m) single-neutral-actions" at bounding box center [793, 433] width 218 height 66
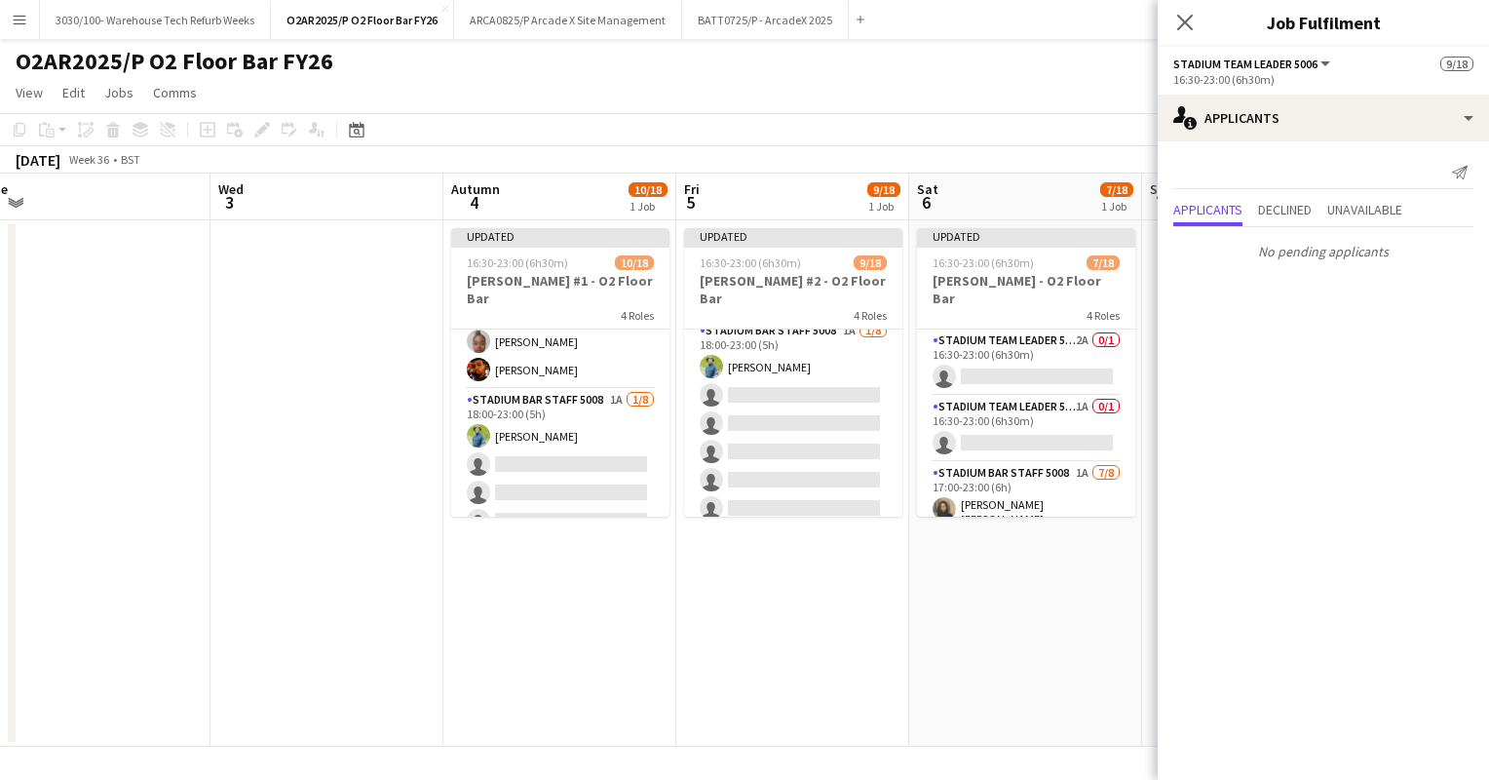
click at [790, 400] on app-card-role "Stadium Bar Staff 5008 1A [DATE] 18:00-23:00 (5h) [PERSON_NAME] single-neutral-…" at bounding box center [793, 452] width 218 height 264
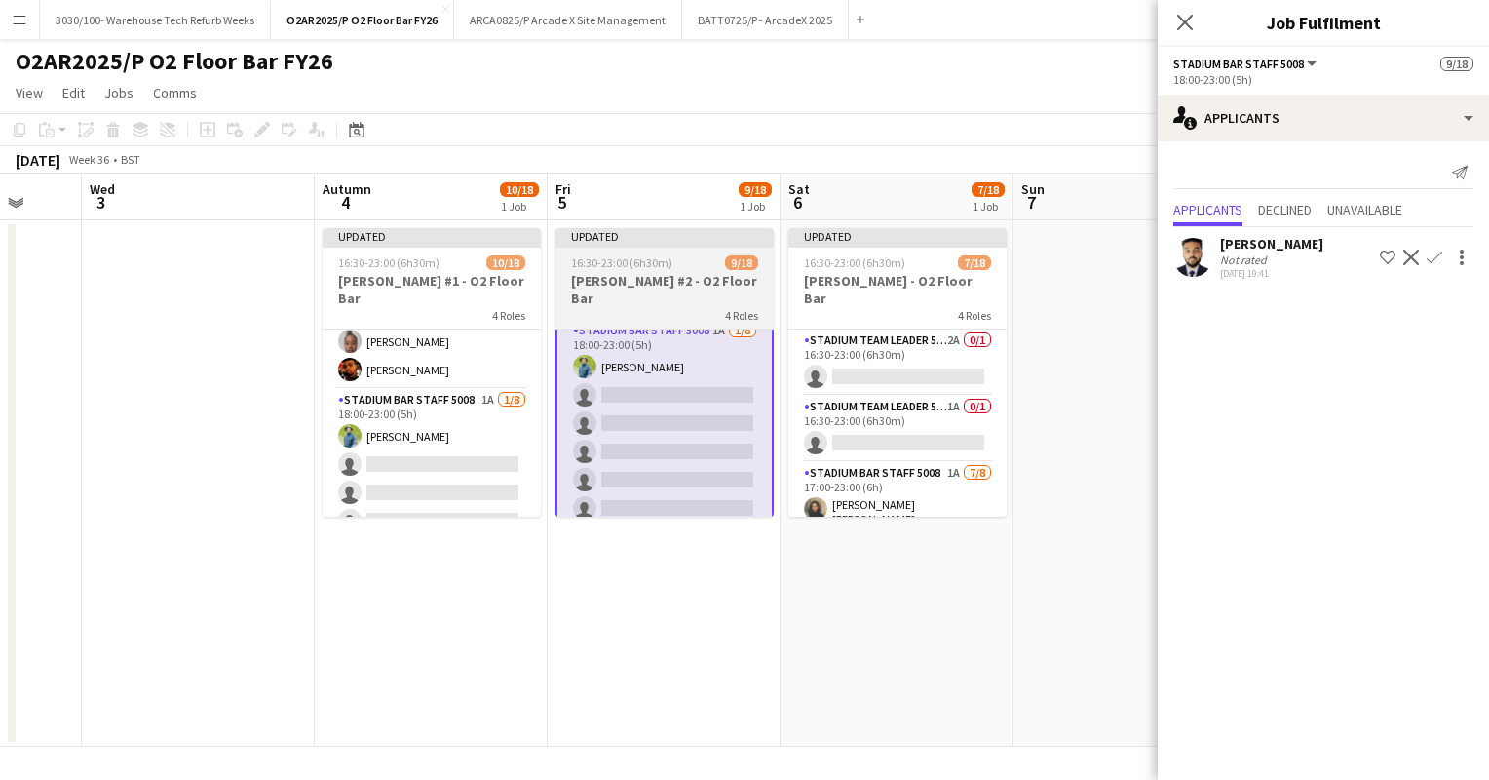
scroll to position [0, 866]
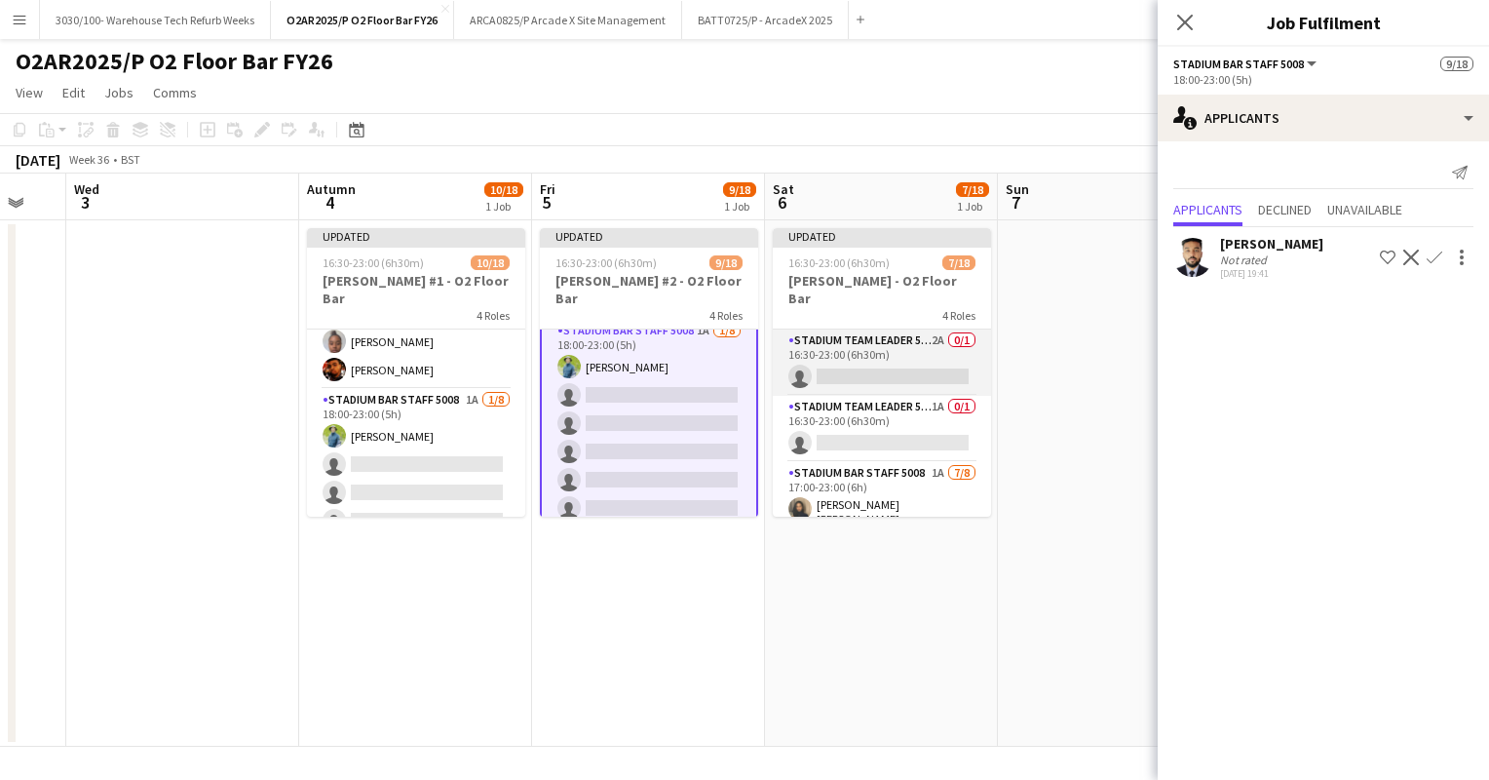
click at [890, 348] on app-card-role "Stadium Team Leader 5006 2A 0/1 16:30-23:00 (6h30m) single-neutral-actions" at bounding box center [882, 362] width 218 height 66
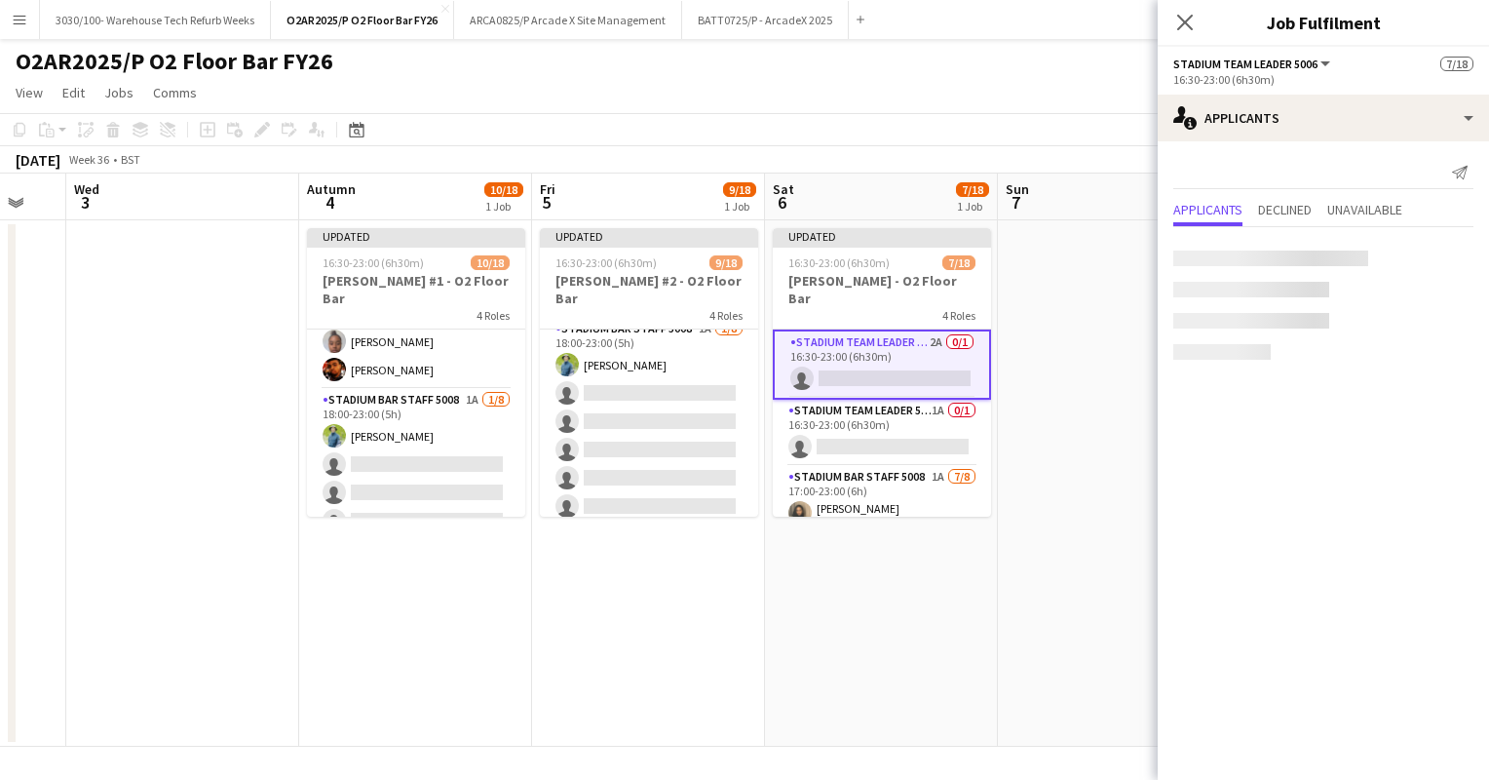
scroll to position [413, 0]
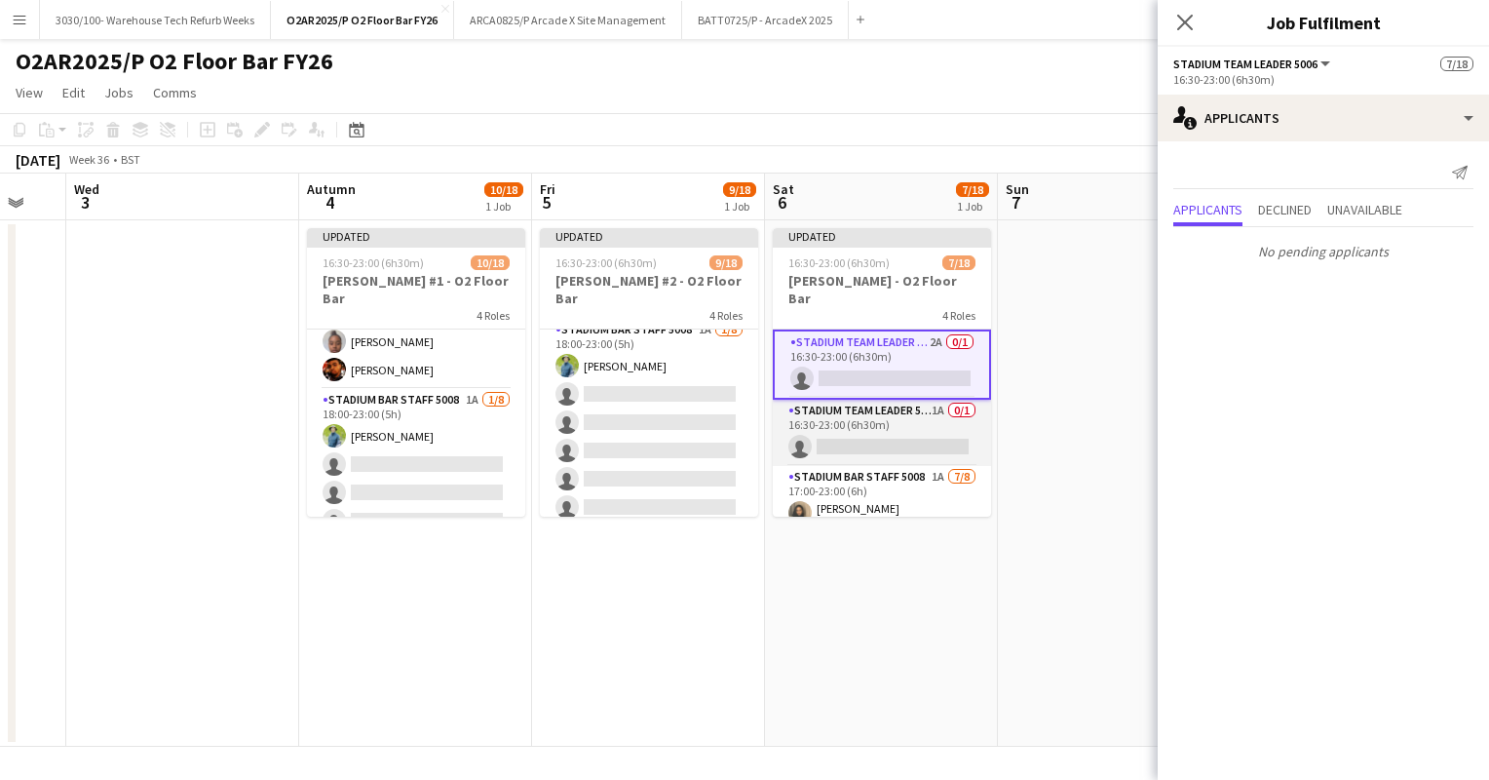
click at [862, 419] on app-card-role "Stadium Team Leader 5006 1A 0/1 16:30-23:00 (6h30m) single-neutral-actions" at bounding box center [882, 433] width 218 height 66
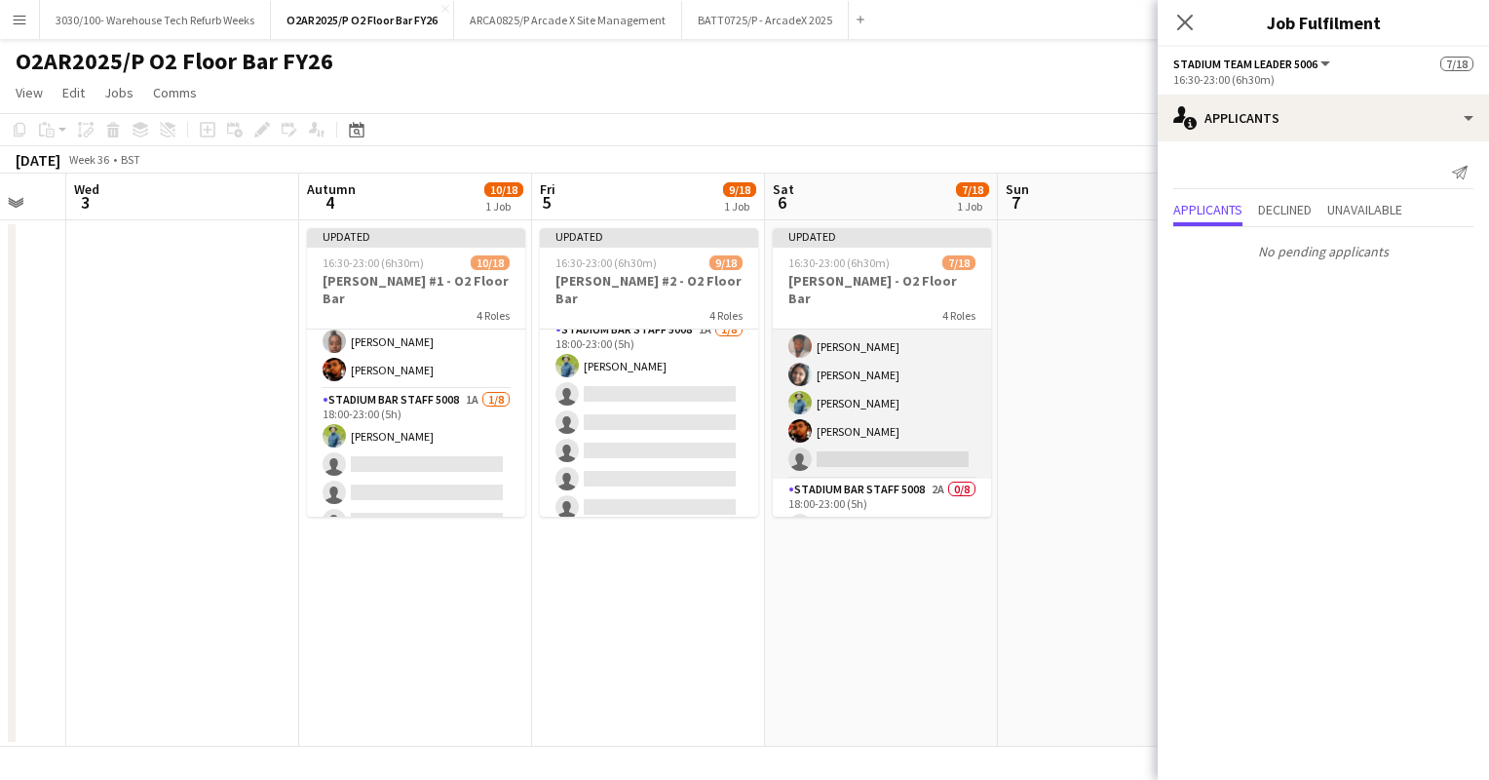
click at [892, 387] on app-card-role "Stadium Bar Staff 5008 1A [DATE] 17:00-23:00 (6h) [PERSON_NAME] [PERSON_NAME] C…" at bounding box center [882, 344] width 218 height 270
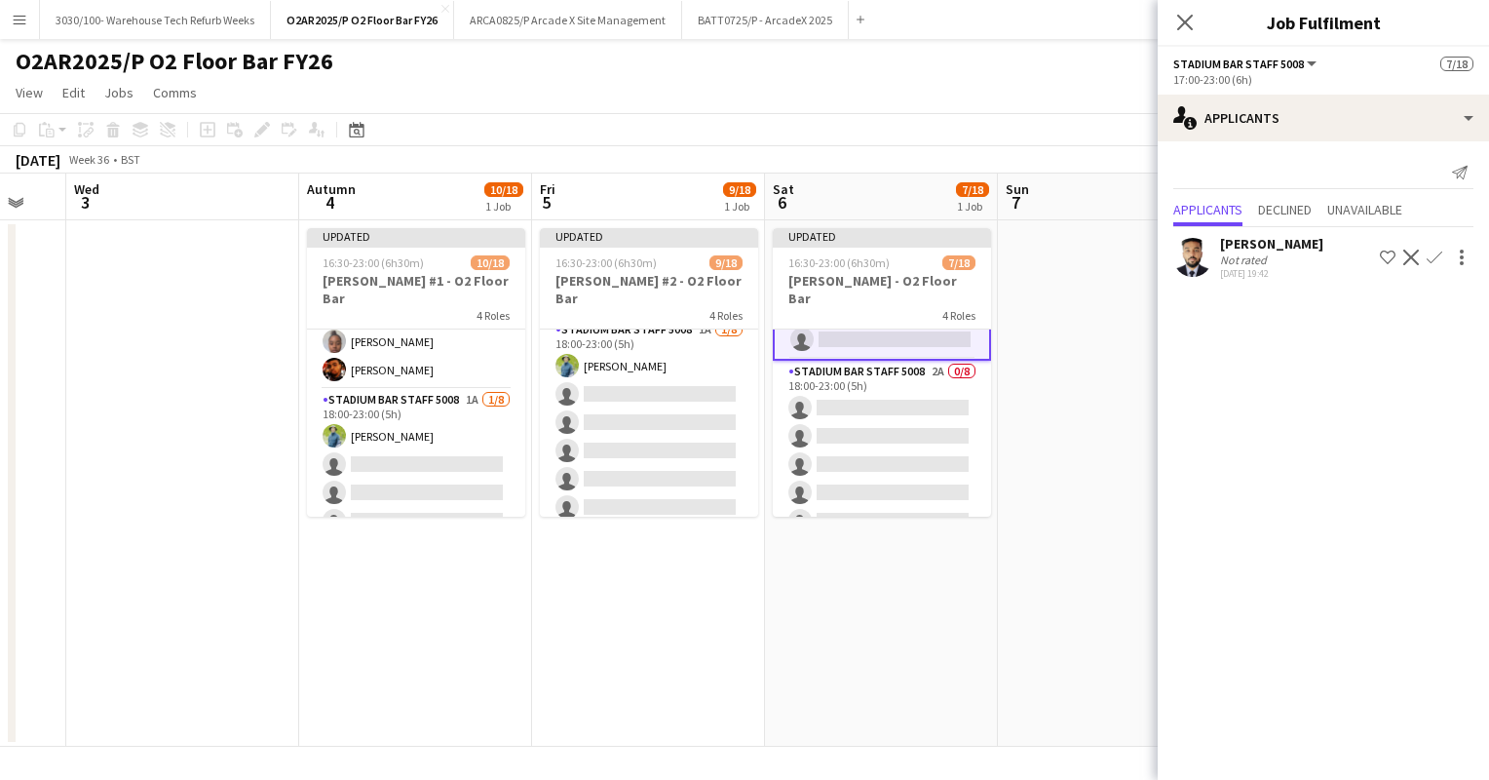
scroll to position [398, 0]
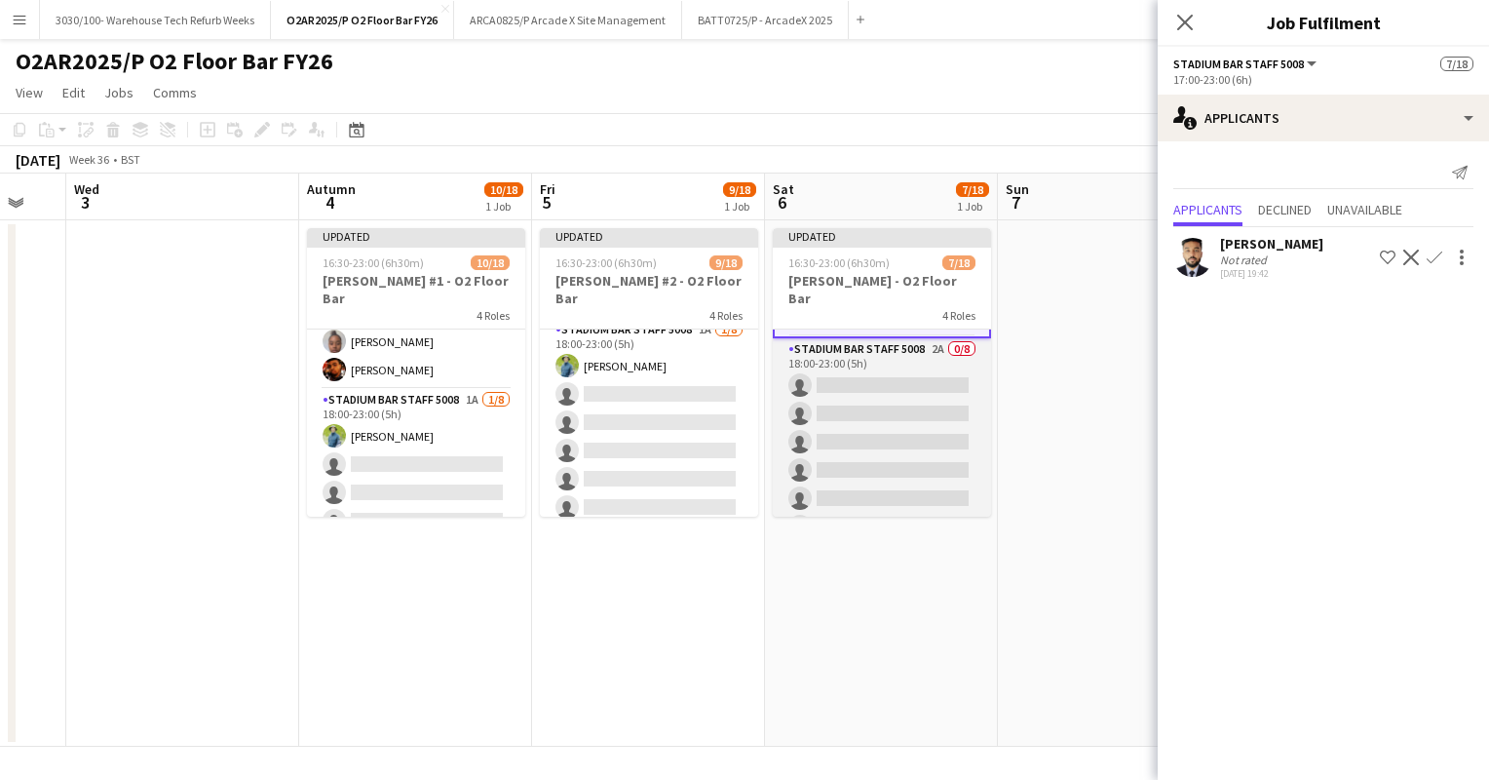
drag, startPoint x: 892, startPoint y: 387, endPoint x: 864, endPoint y: 405, distance: 33.8
click at [864, 405] on app-card-role "Stadium Bar Staff 5008 2A 0/8 18:00-23:00 (5h) single-neutral-actions single-ne…" at bounding box center [882, 470] width 218 height 264
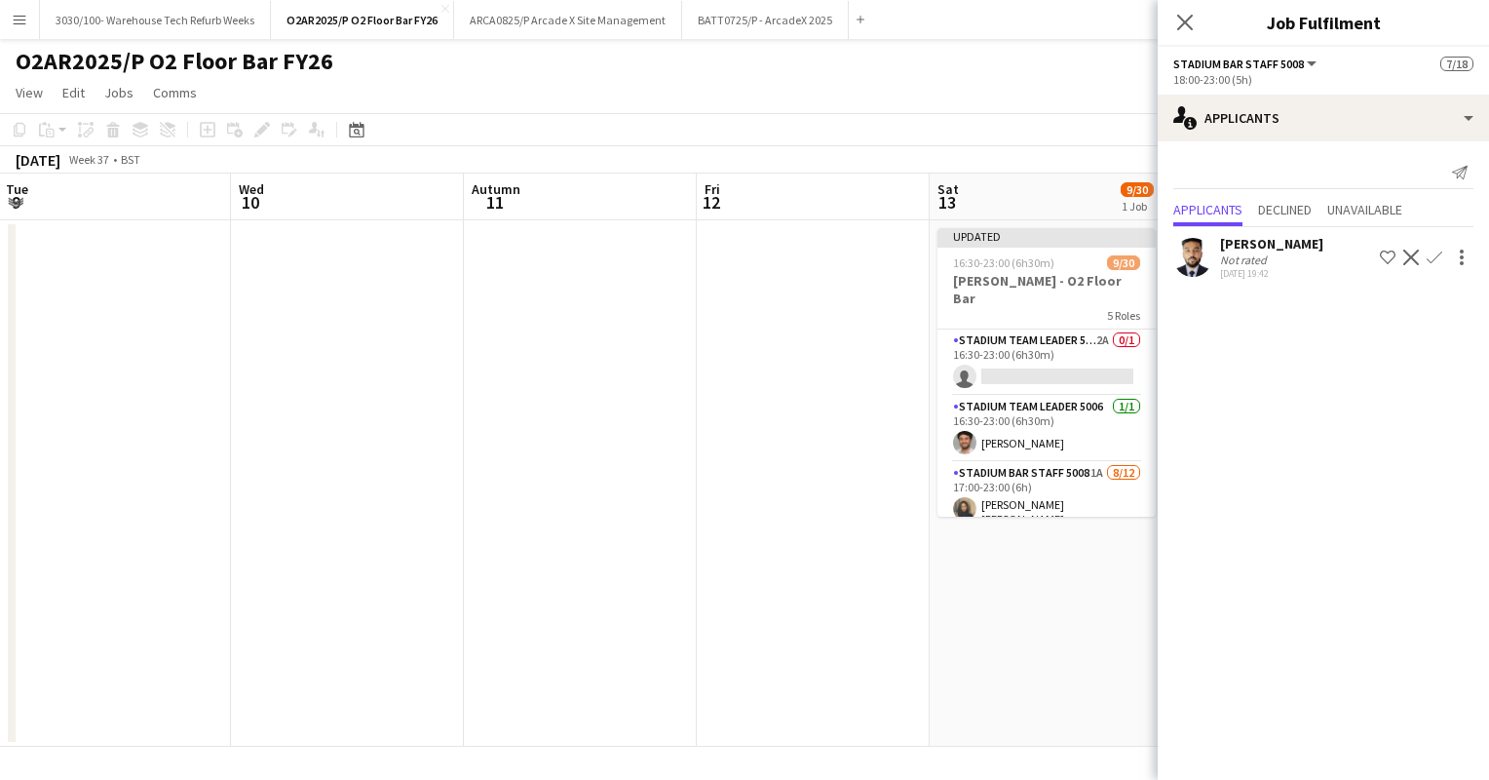
scroll to position [0, 624]
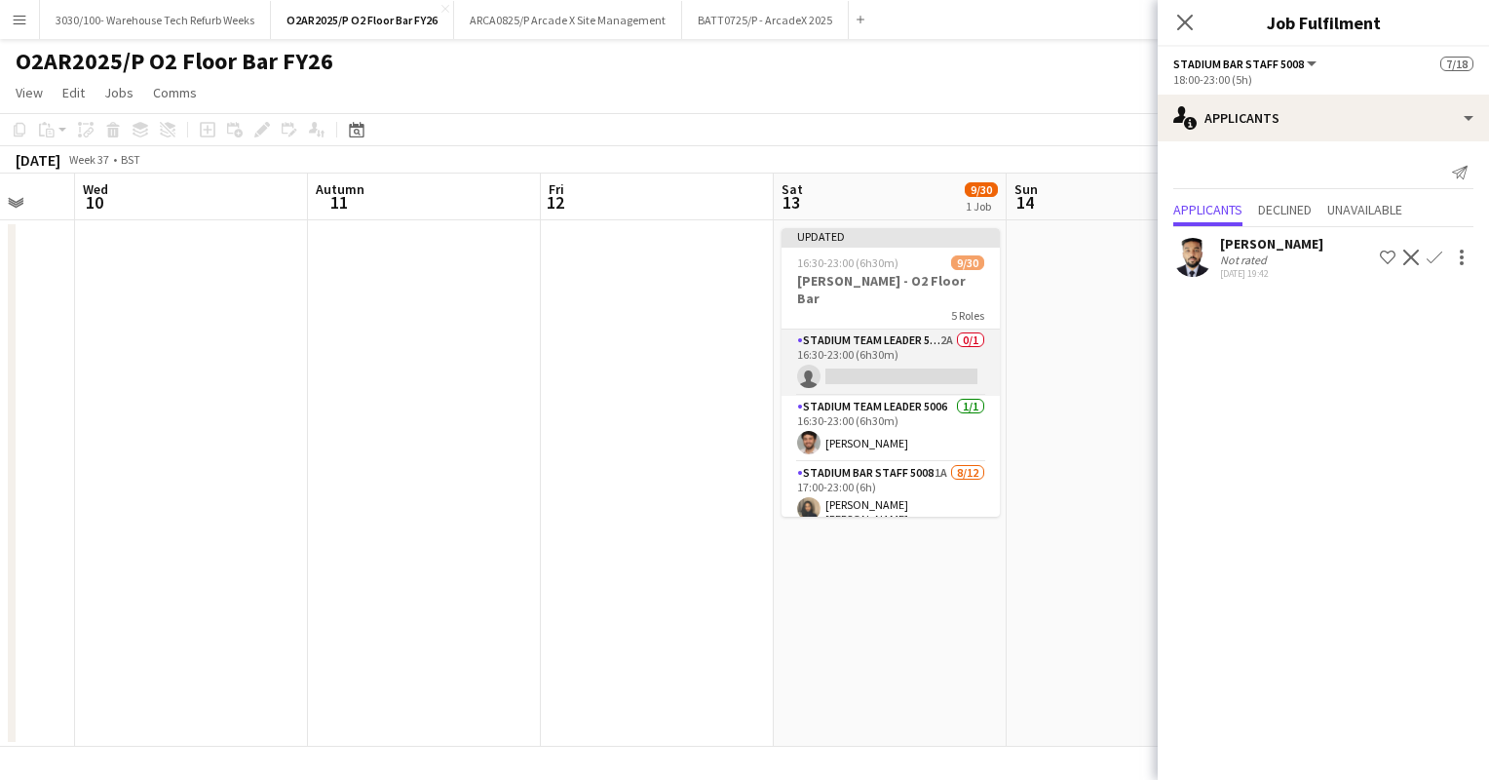
click at [907, 329] on app-card-role "Stadium Team Leader 5006 2A 0/1 16:30-23:00 (6h30m) single-neutral-actions" at bounding box center [891, 362] width 218 height 66
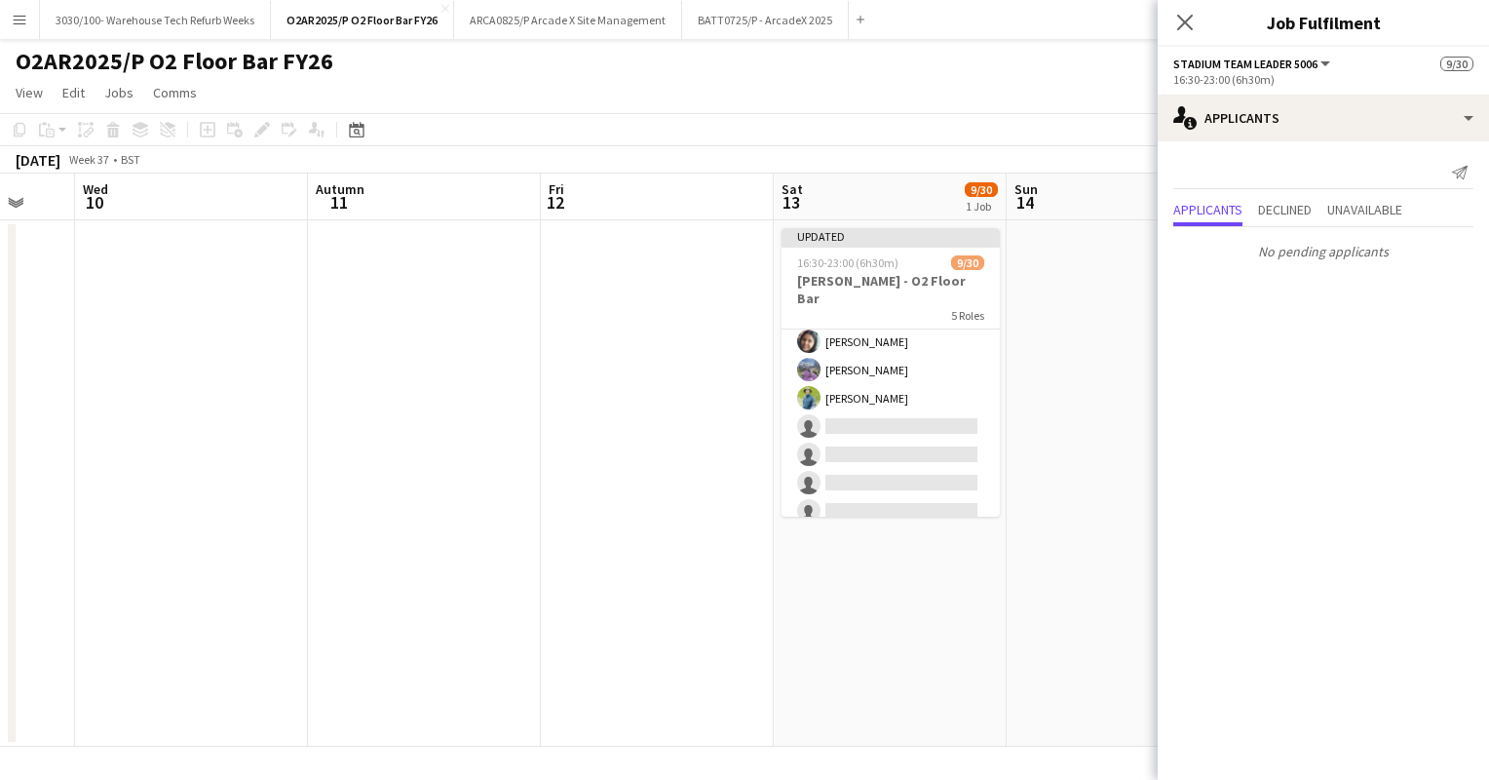
click at [912, 390] on app-card-role "Stadium Bar Staff 5008 1A [DATE] 17:00-23:00 (6h) [PERSON_NAME] [PERSON_NAME] […" at bounding box center [891, 338] width 218 height 383
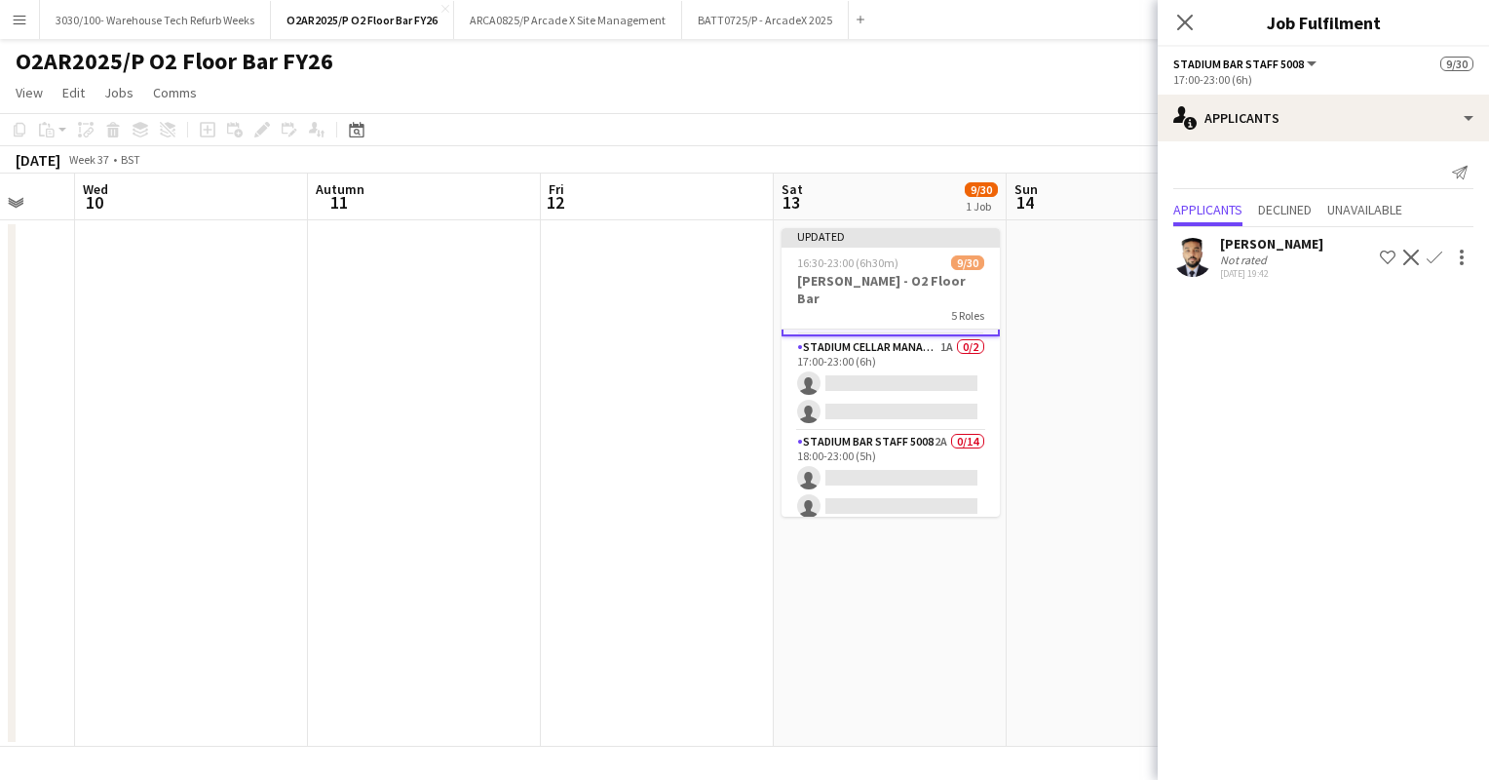
click at [914, 448] on app-card-role "Stadium Bar Staff 5008 2A 0/14 18:00-23:00 (5h) single-neutral-actions single-n…" at bounding box center [891, 648] width 218 height 434
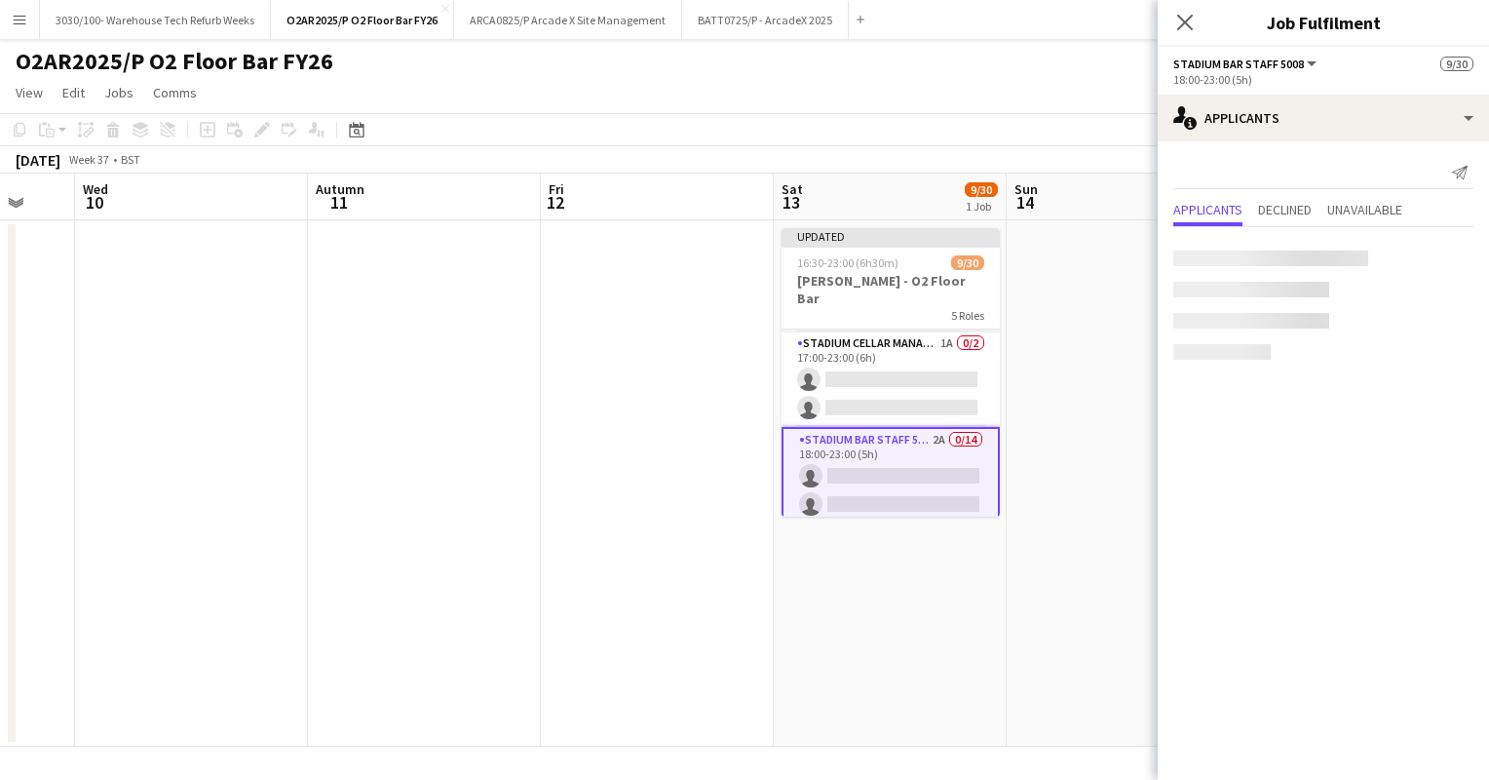
scroll to position [510, 0]
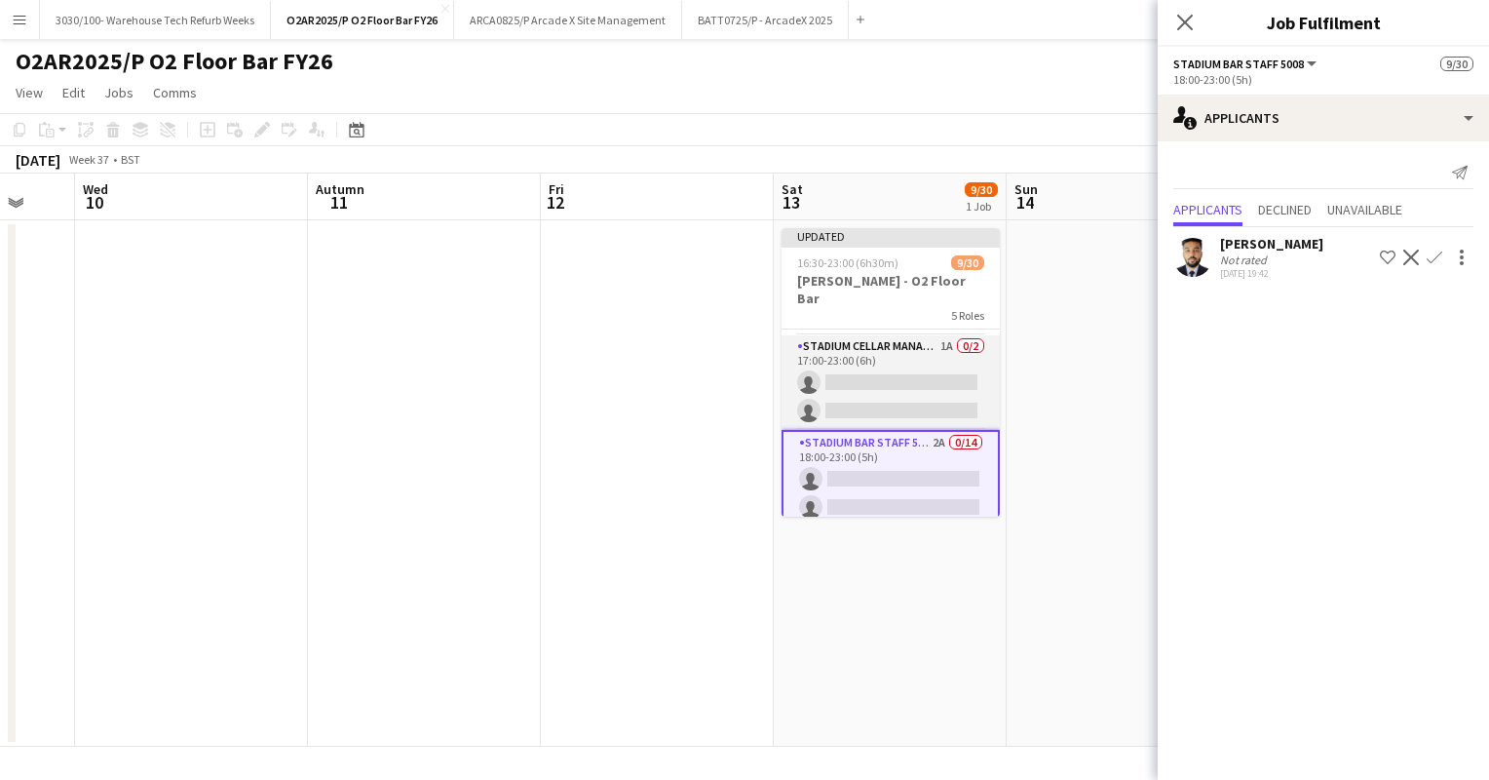
click at [916, 355] on app-card-role "Stadium Cellar Manager 5006 1A 0/2 17:00-23:00 (6h) single-neutral-actions sing…" at bounding box center [891, 382] width 218 height 95
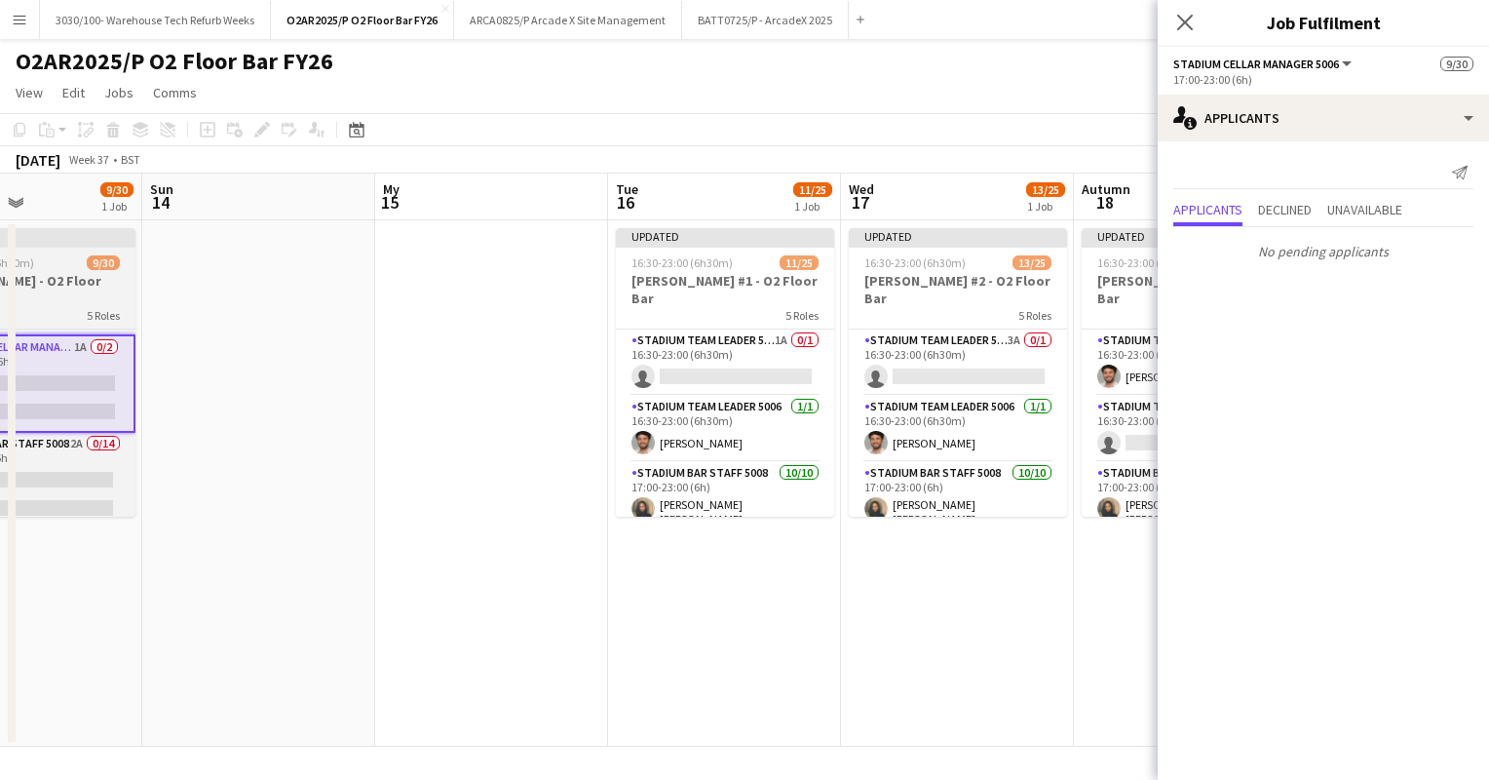
scroll to position [0, 560]
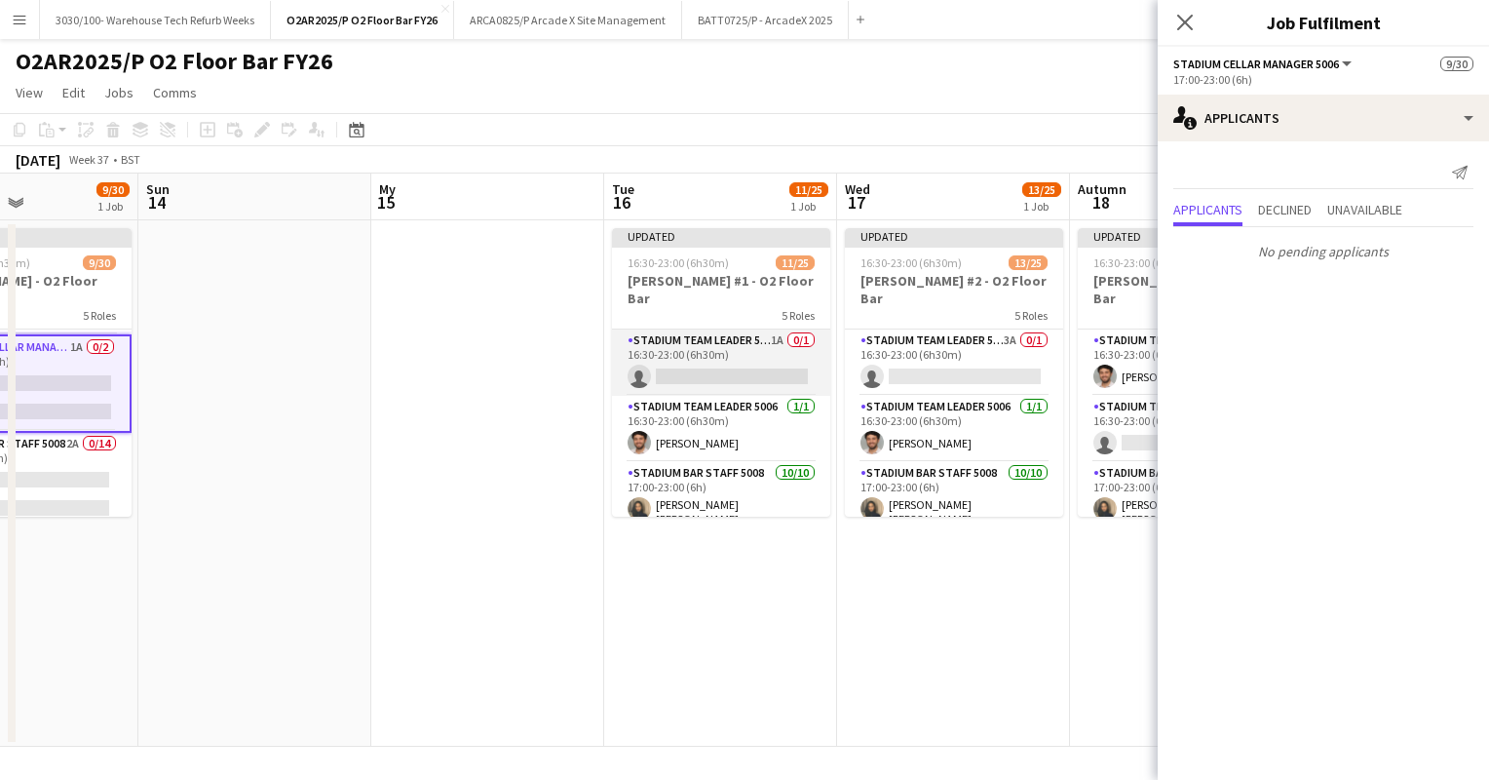
click at [743, 343] on app-card-role "Stadium Team Leader 5006 1A 0/1 16:30-23:00 (6h30m) single-neutral-actions" at bounding box center [721, 362] width 218 height 66
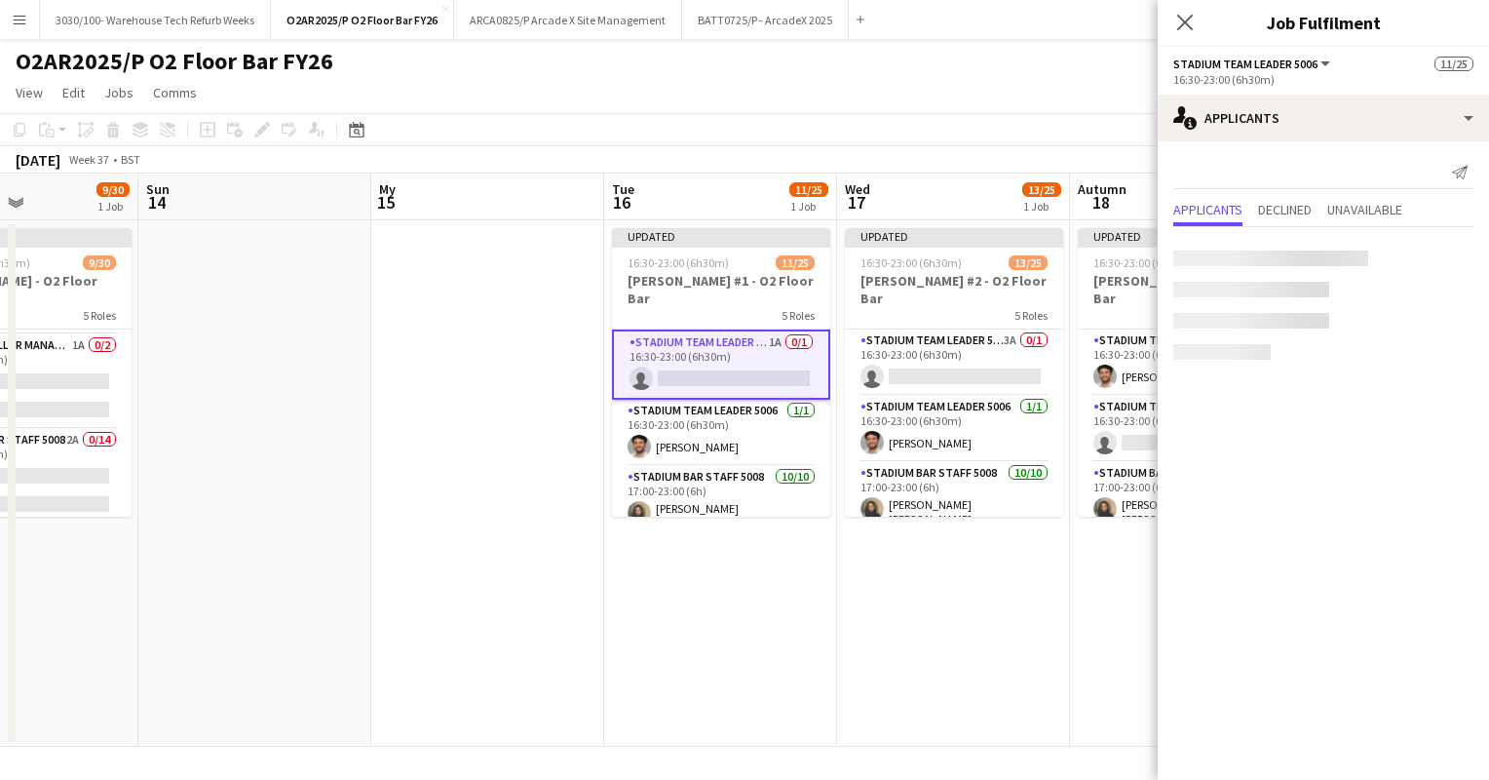
scroll to position [510, 0]
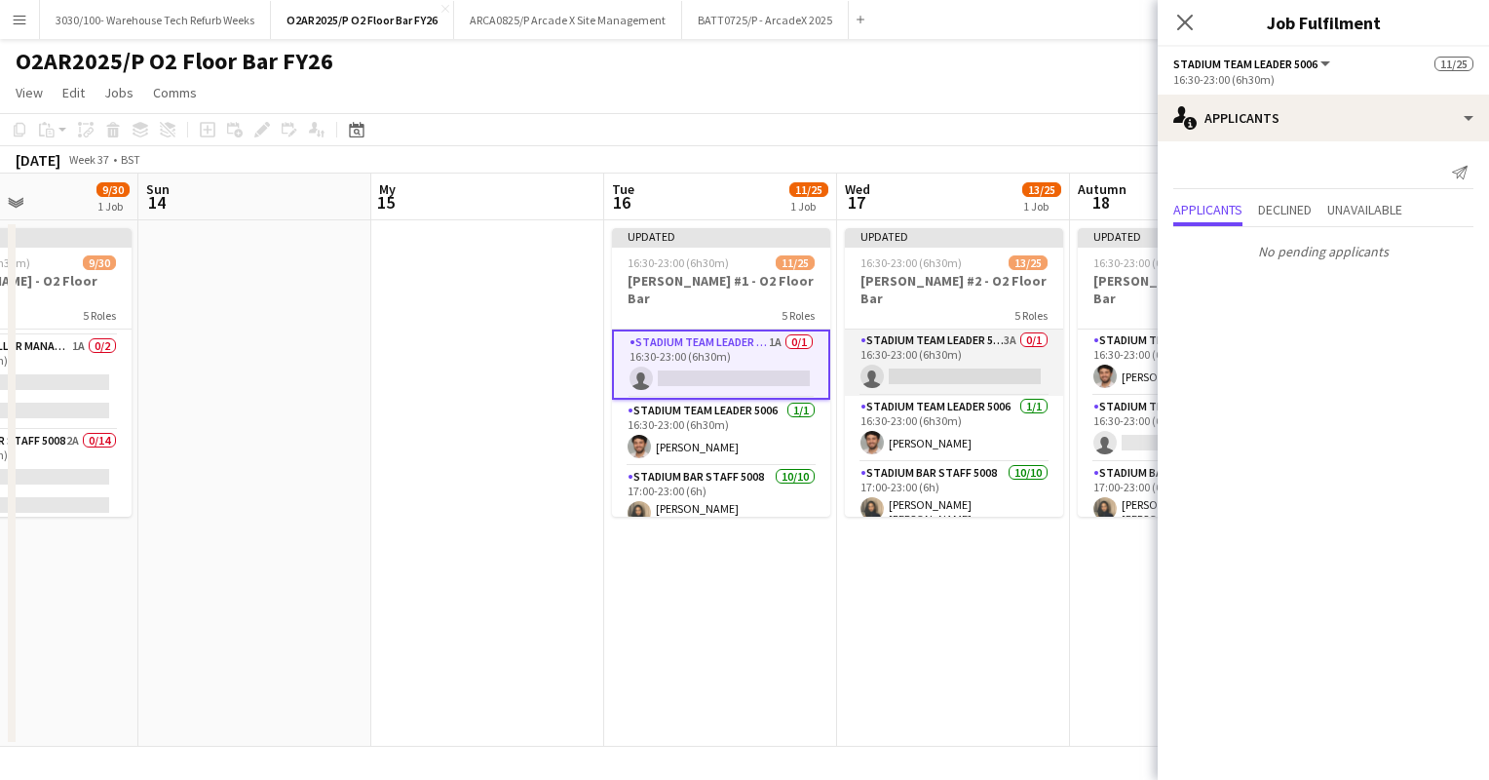
click at [896, 349] on app-card-role "Stadium Team Leader 5006 3A 0/1 16:30-23:00 (6h30m) single-neutral-actions" at bounding box center [954, 362] width 218 height 66
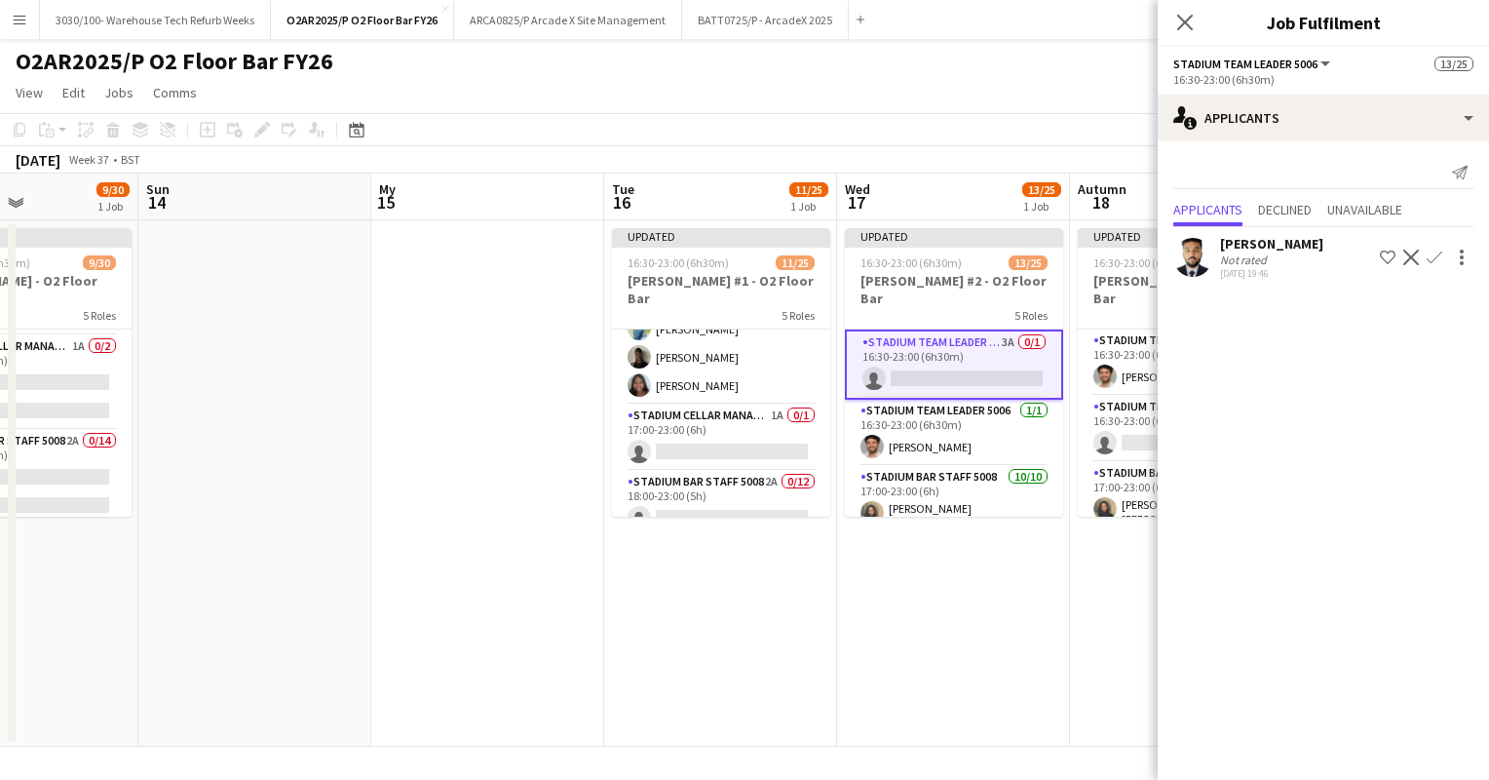
scroll to position [405, 0]
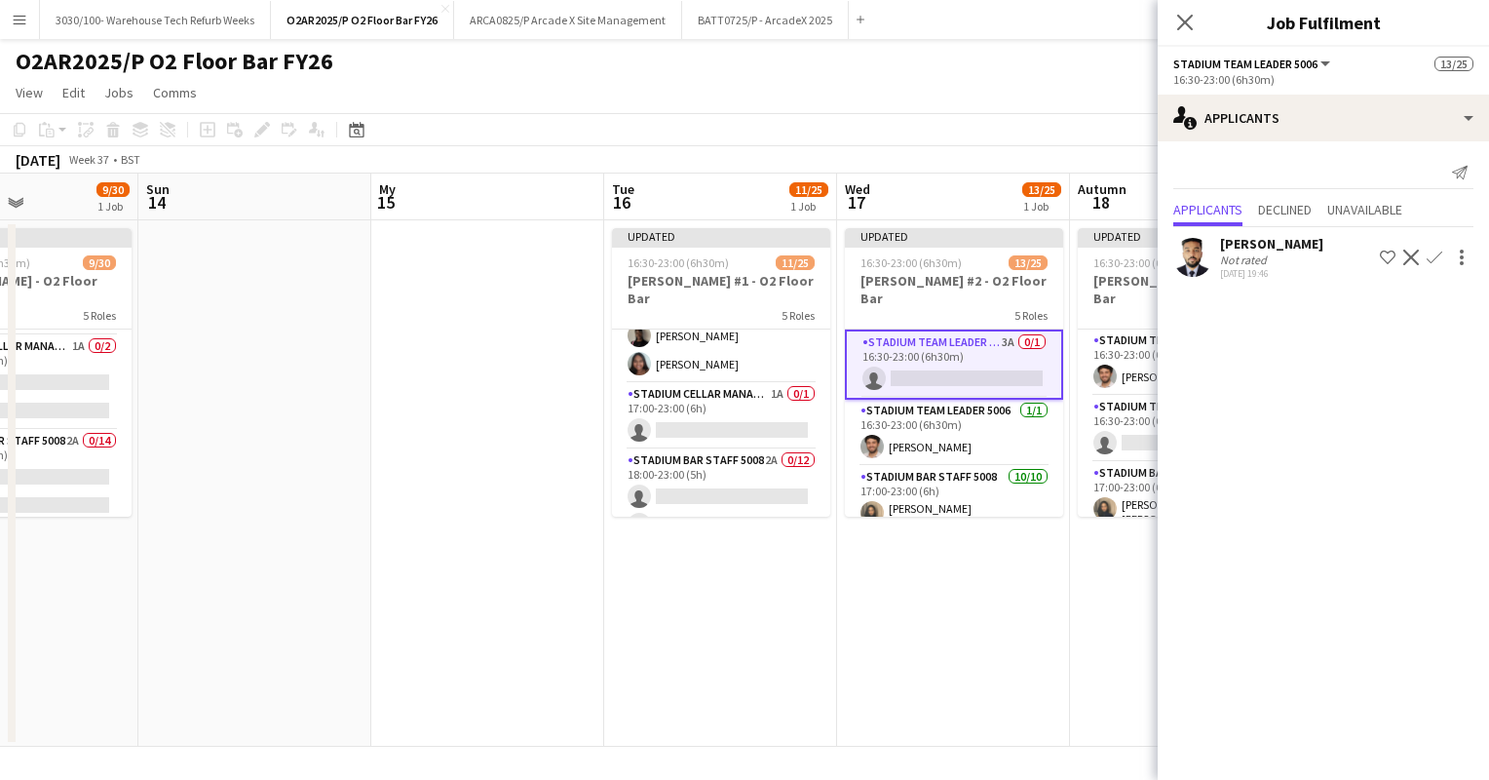
click at [734, 390] on app-card-role "Stadium Cellar Manager 5006 1A 0/1 17:00-23:00 (6h) single-neutral-actions" at bounding box center [721, 416] width 218 height 66
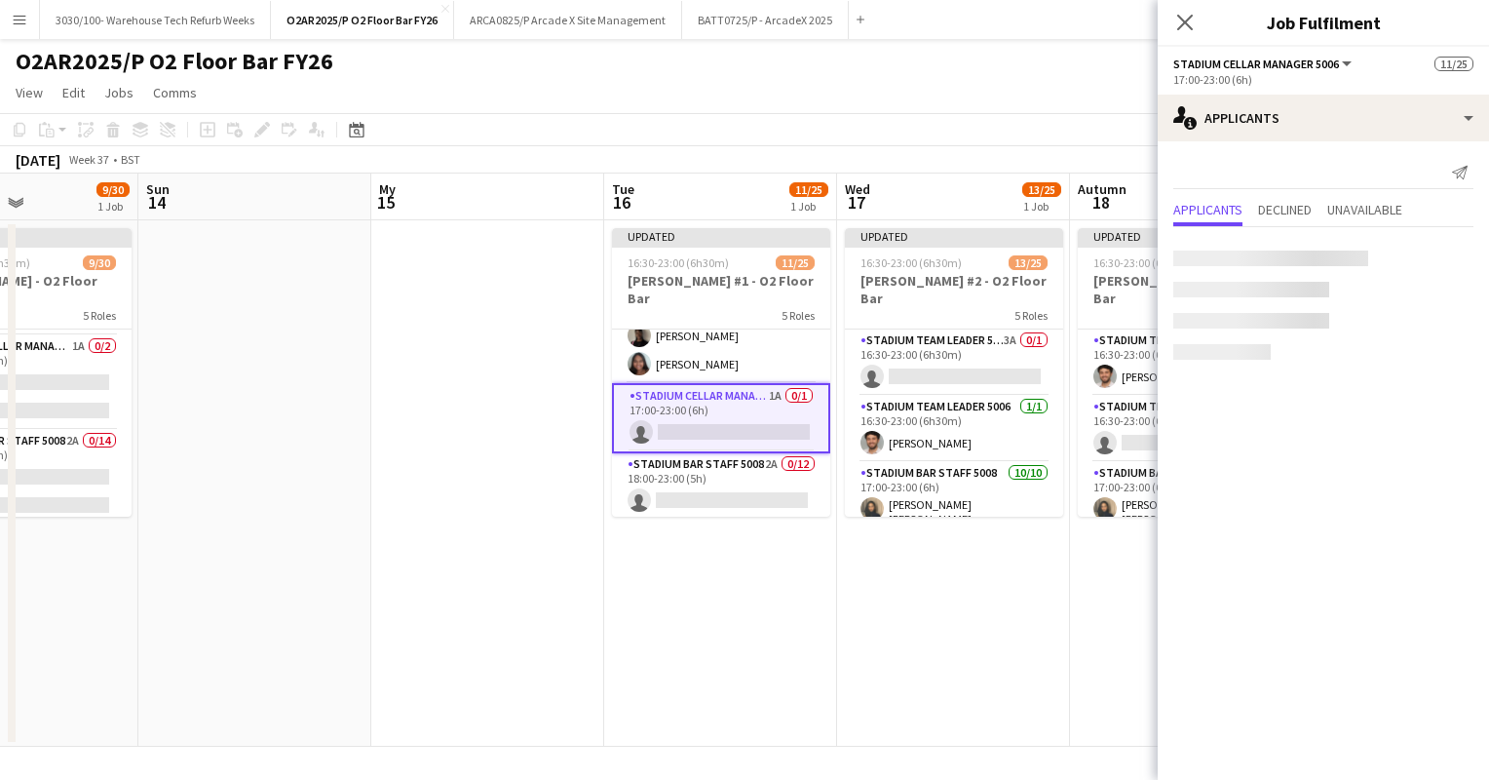
click at [734, 390] on app-card-role "Stadium Cellar Manager 5006 1A 0/1 17:00-23:00 (6h) single-neutral-actions" at bounding box center [721, 418] width 218 height 70
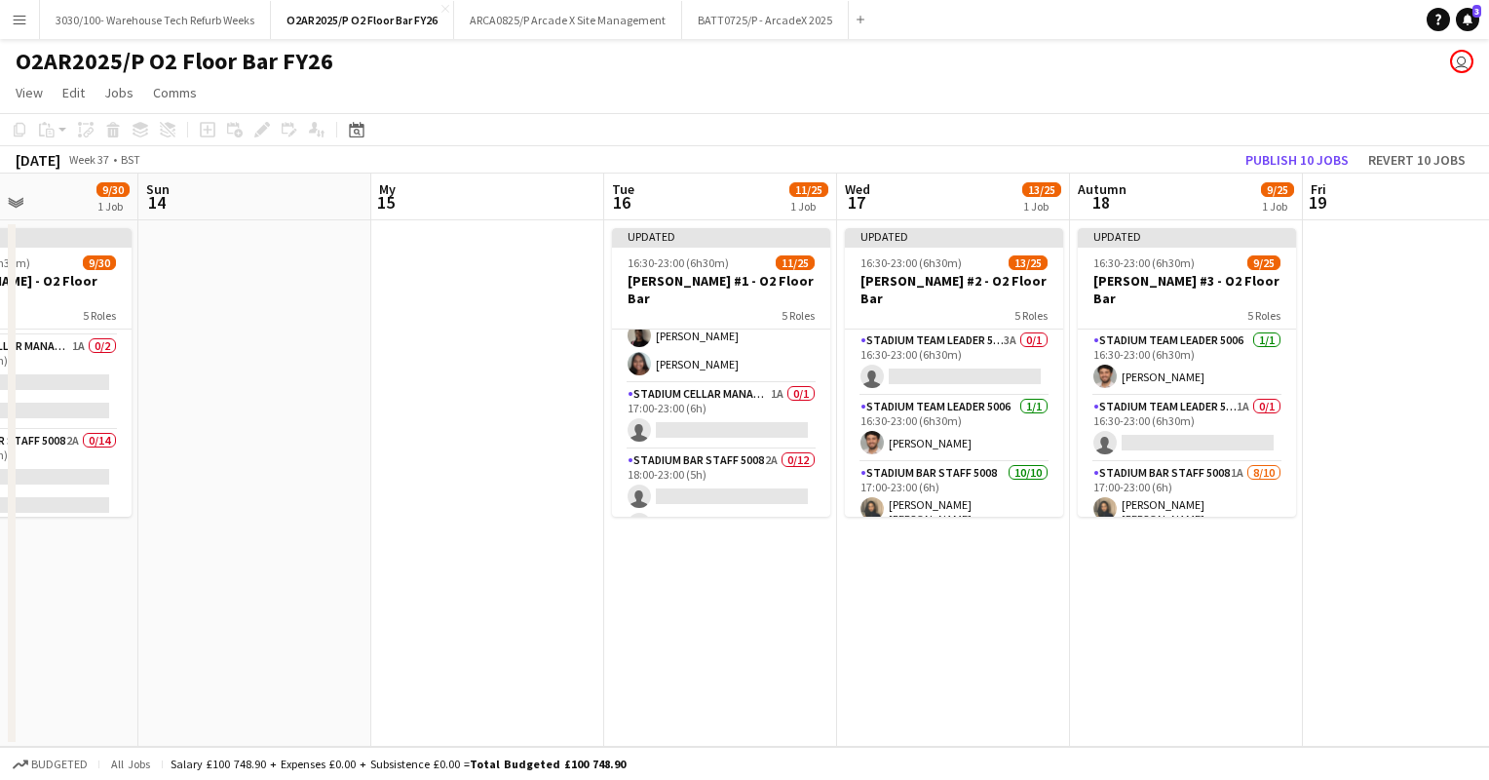
click at [734, 390] on app-card-role "Stadium Cellar Manager 5006 1A 0/1 17:00-23:00 (6h) single-neutral-actions" at bounding box center [721, 416] width 218 height 66
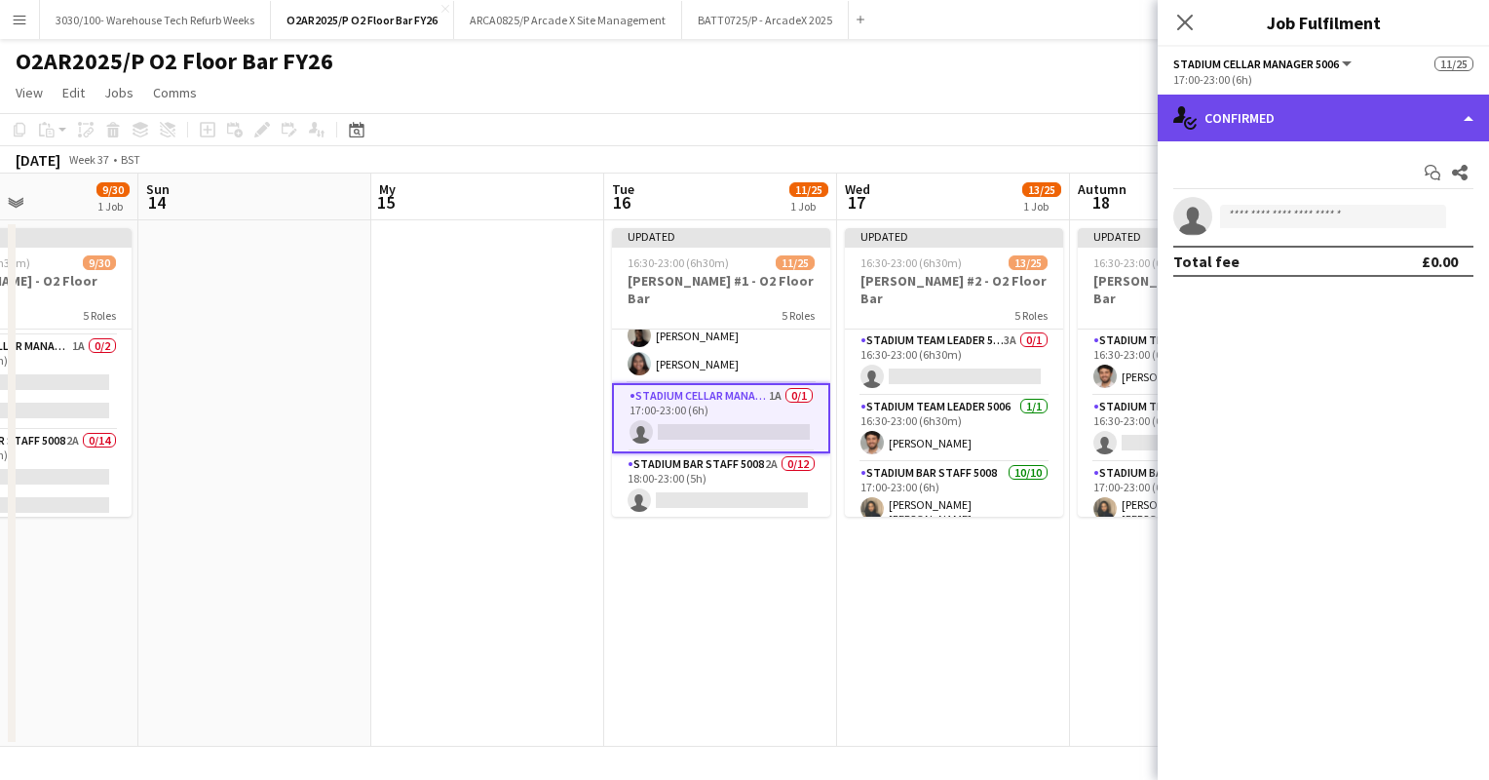
click at [1321, 136] on div "single-neutral-actions-check-2 Confirmed" at bounding box center [1323, 118] width 331 height 47
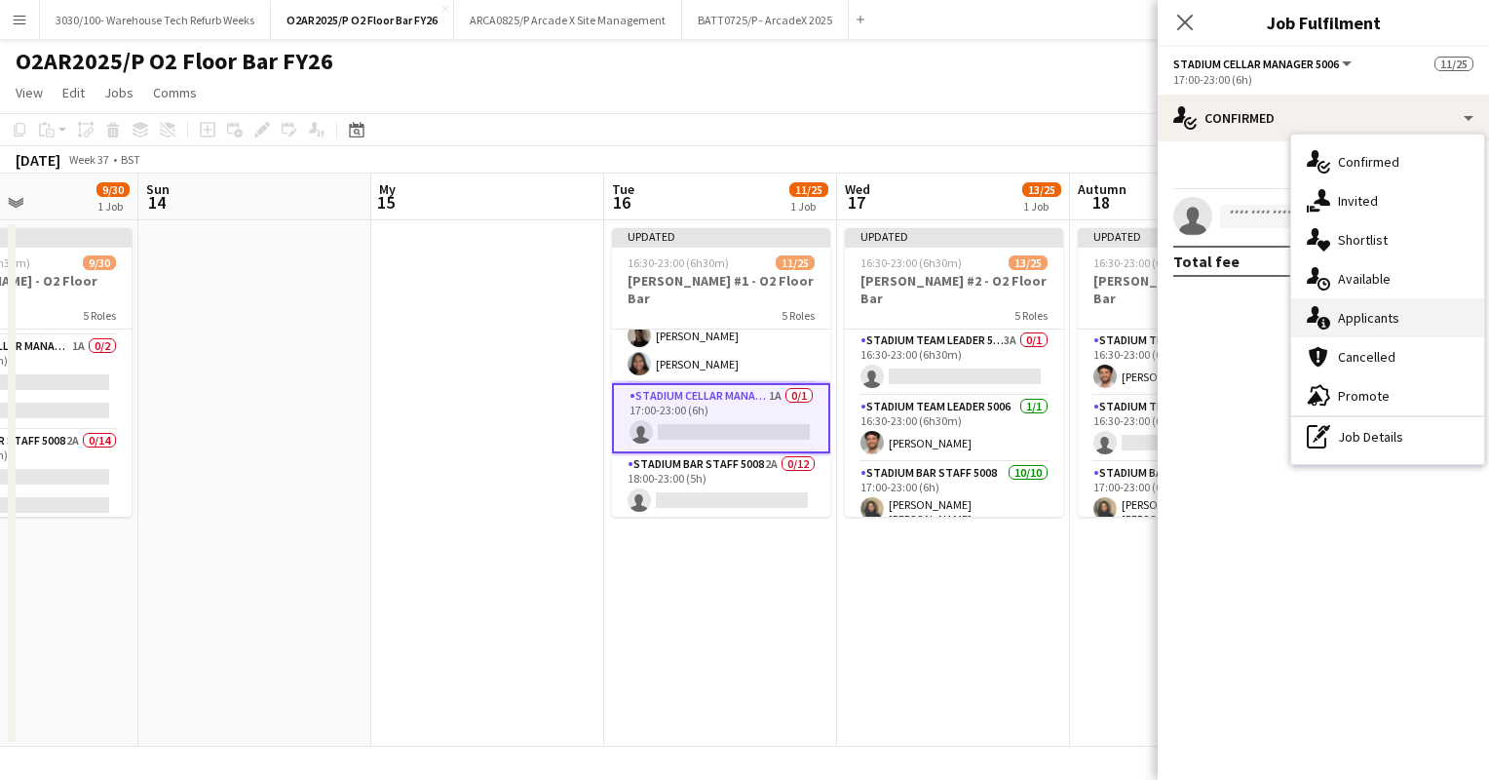
click at [1357, 314] on font "Applicants" at bounding box center [1368, 318] width 61 height 18
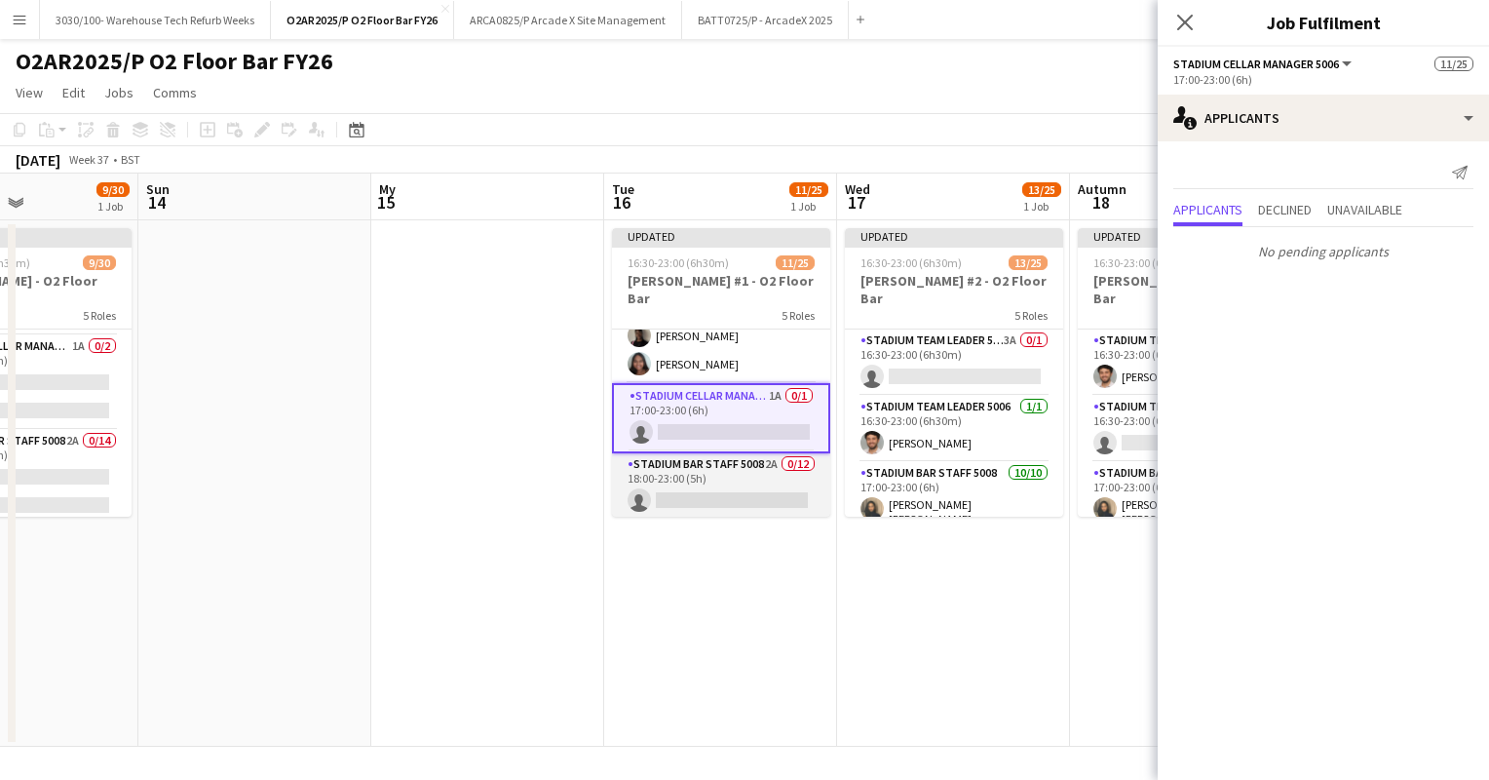
click at [765, 453] on app-card-role "Stadium Bar Staff 5008 2A 0/12 18:00-23:00 (5h) single-neutral-actions single-n…" at bounding box center [721, 641] width 218 height 377
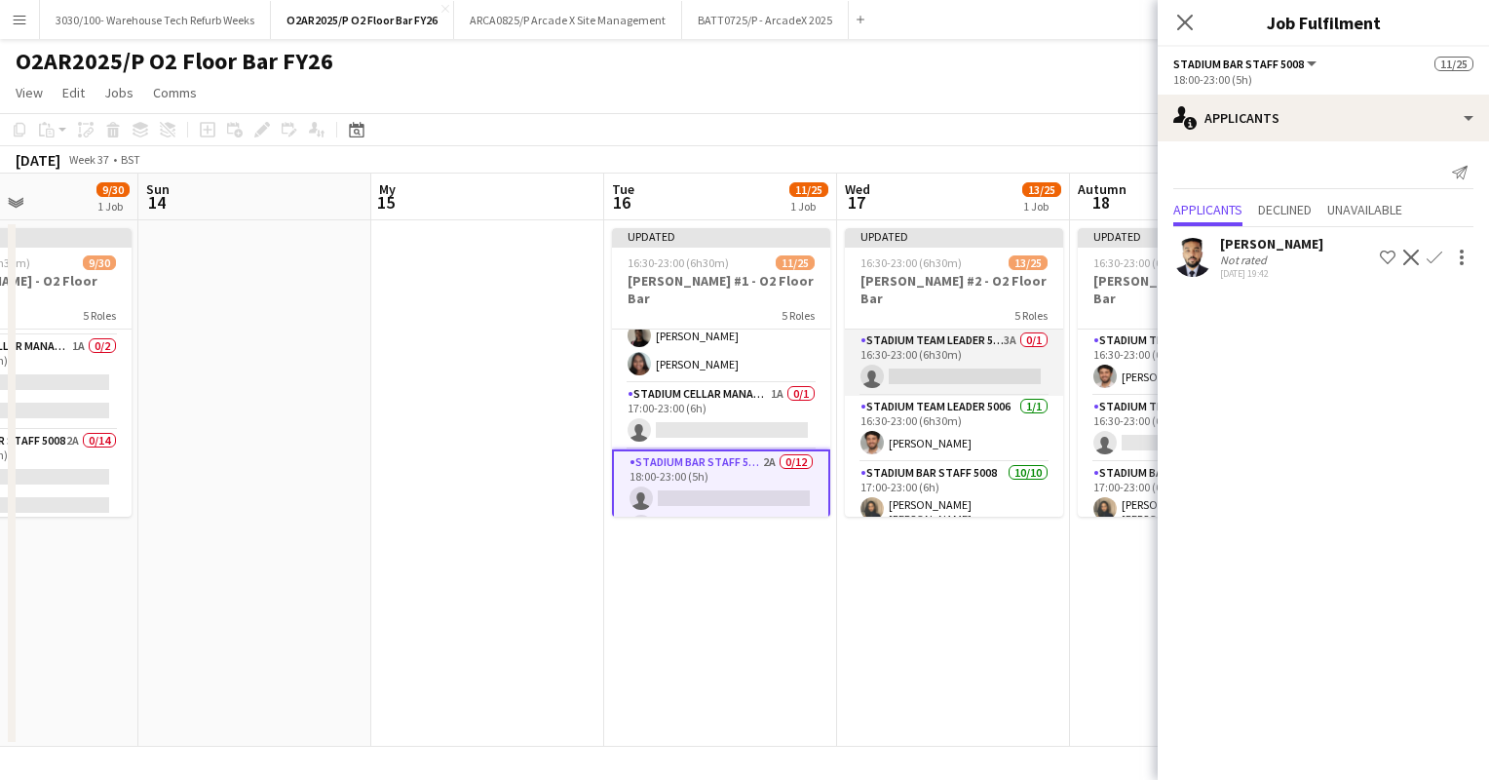
click at [980, 339] on app-card-role "Stadium Team Leader 5006 3A 0/1 16:30-23:00 (6h30m) single-neutral-actions" at bounding box center [954, 362] width 218 height 66
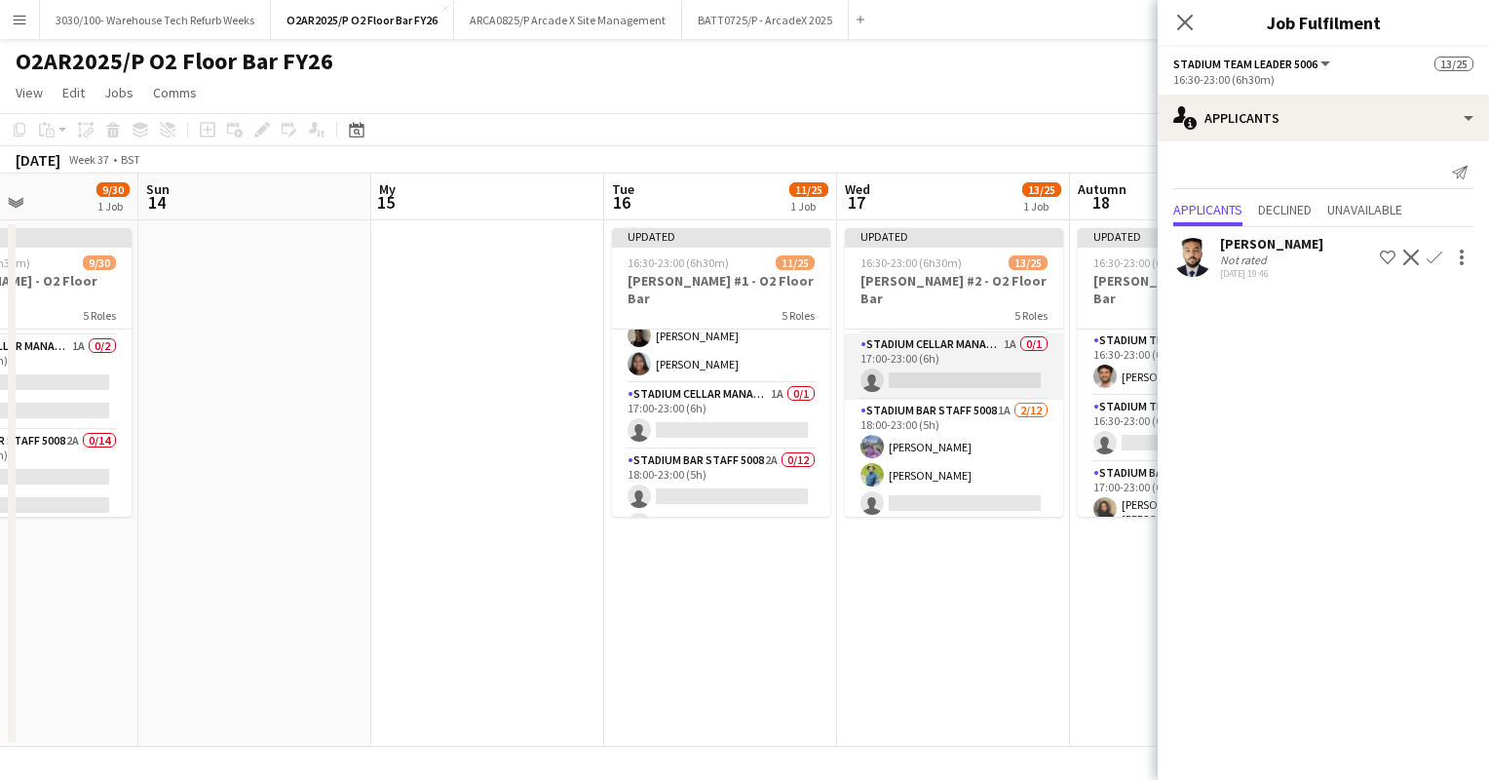
click at [967, 355] on app-card-role "Stadium Cellar Manager 5006 1A 0/1 17:00-23:00 (6h) single-neutral-actions" at bounding box center [954, 366] width 218 height 66
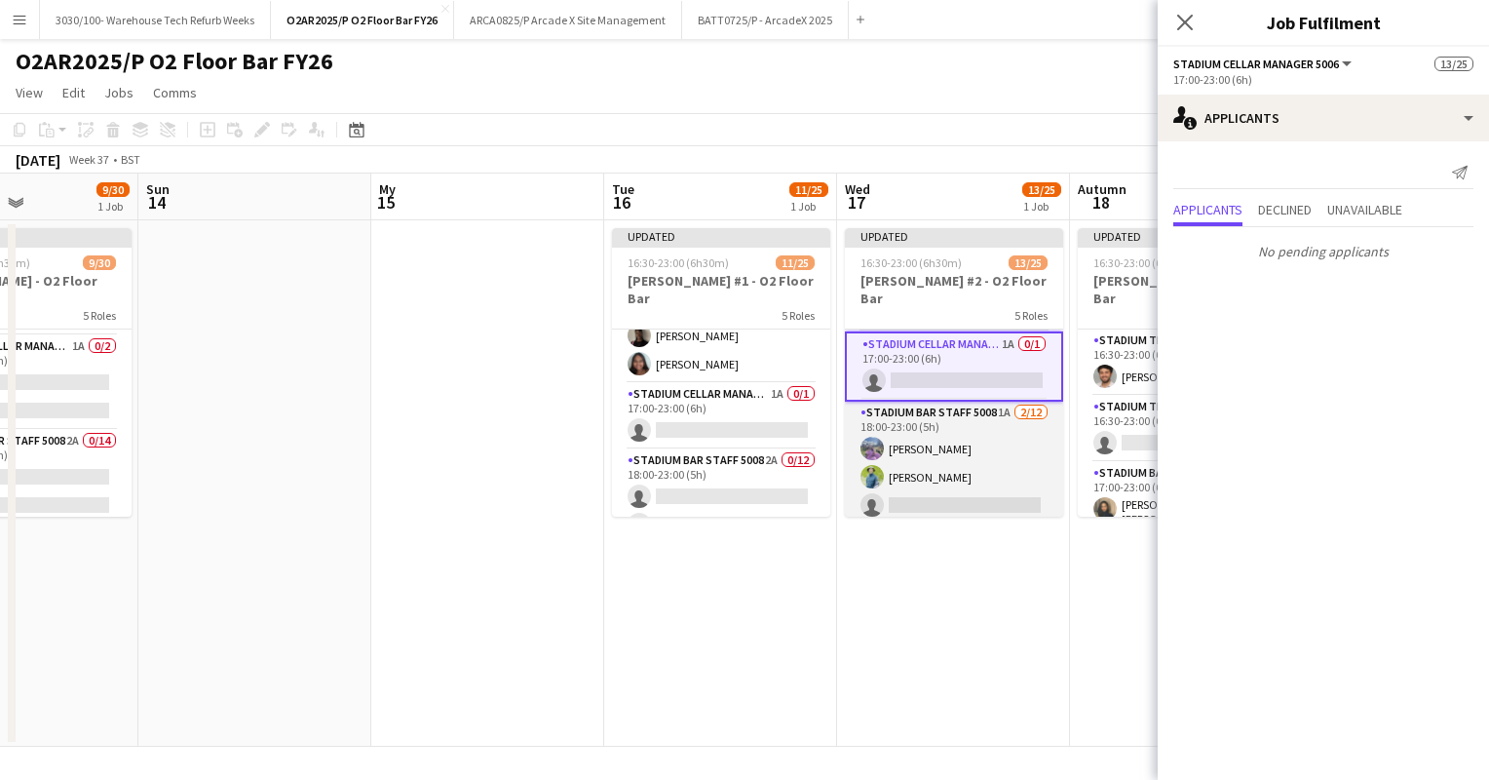
click at [963, 424] on app-card-role "Stadium Bar Staff 5008 1A [DATE] 18:00-23:00 (5h) Bec [PERSON_NAME] single-neut…" at bounding box center [954, 590] width 218 height 377
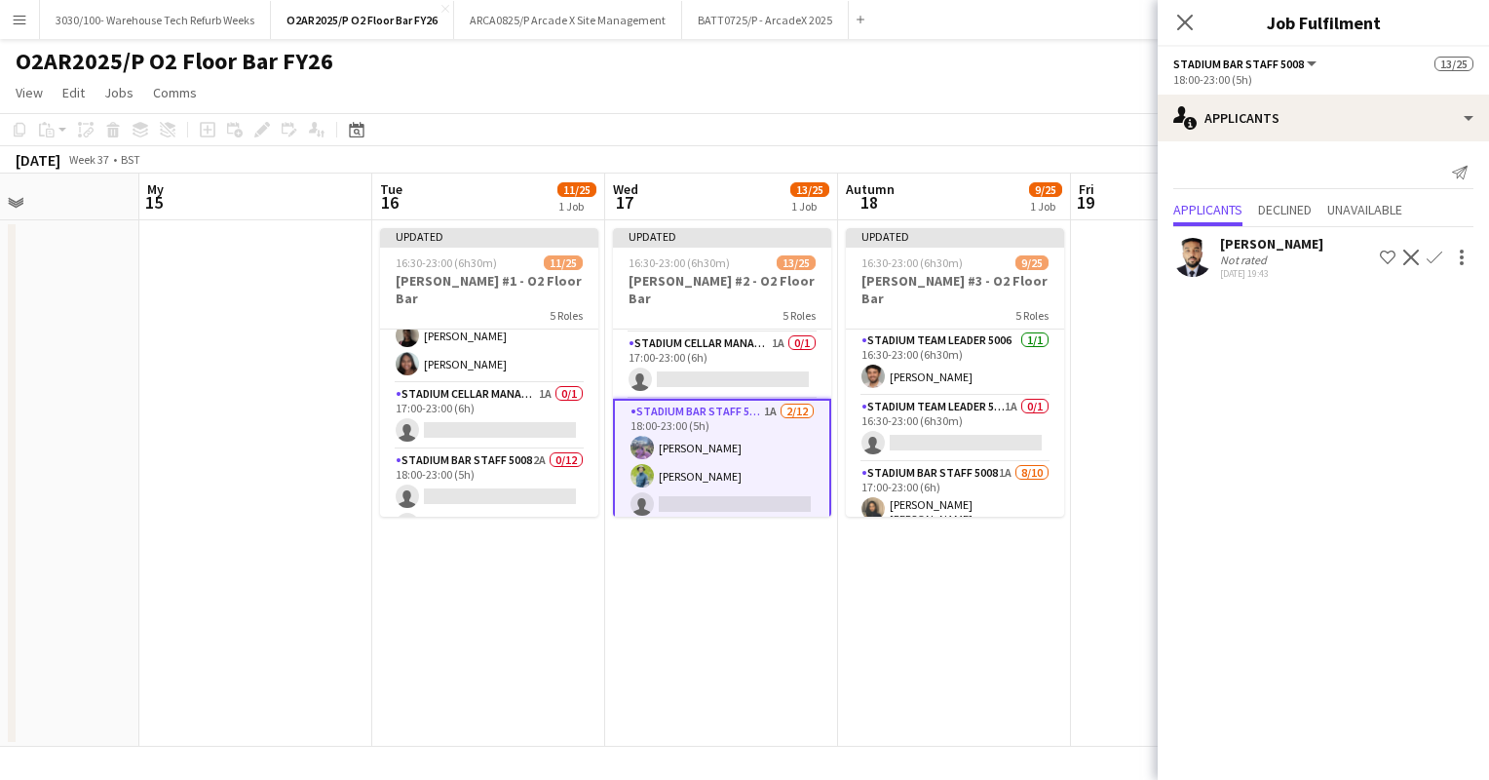
scroll to position [0, 793]
click at [944, 416] on app-card-role "Stadium Team Leader 5006 1A 0/1 16:30-23:00 (6h30m) single-neutral-actions" at bounding box center [954, 429] width 218 height 66
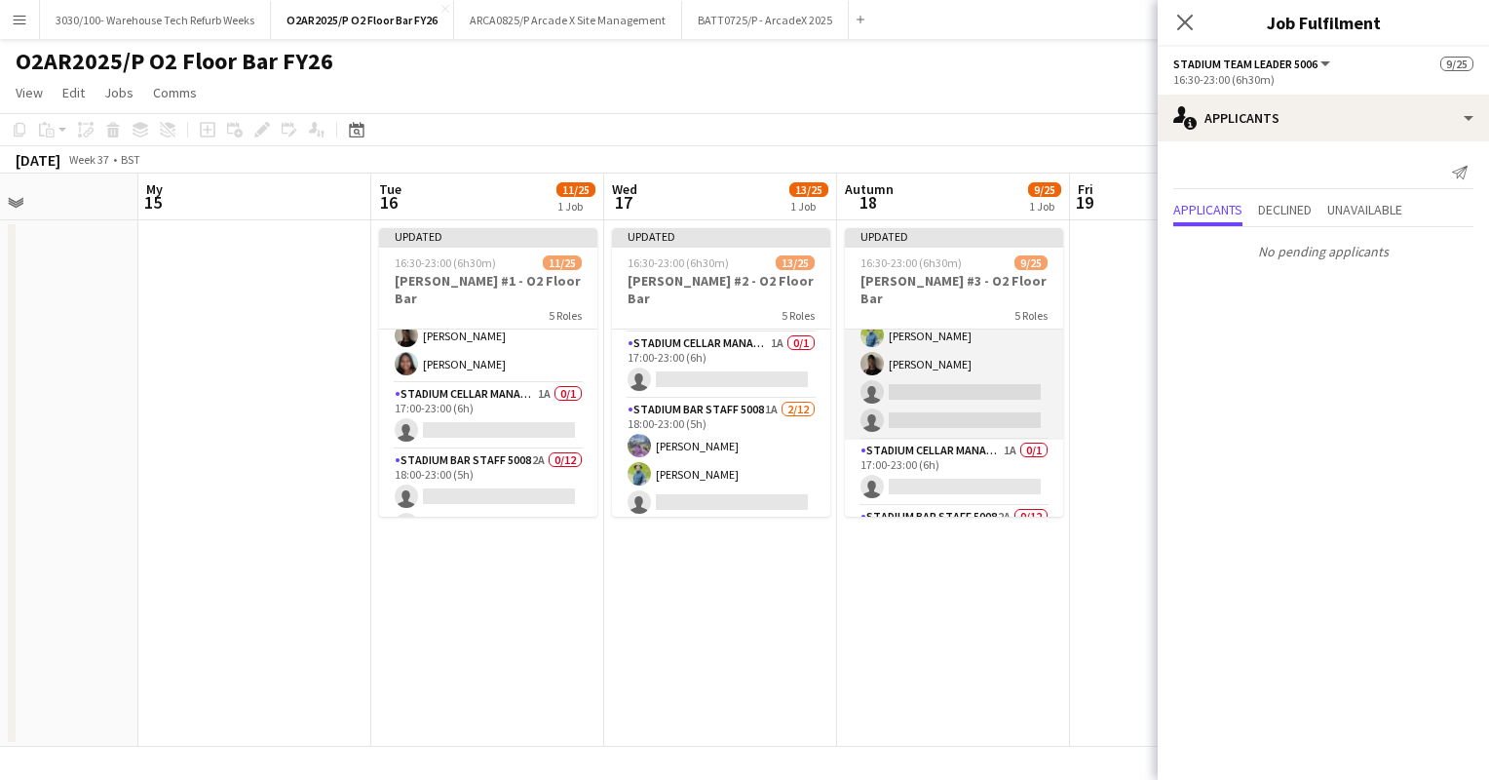
click at [962, 386] on app-card-role "Stadium Bar Staff 5008 1A [DATE] 17:00-23:00 (6h) [PERSON_NAME] [PERSON_NAME] D…" at bounding box center [954, 276] width 218 height 327
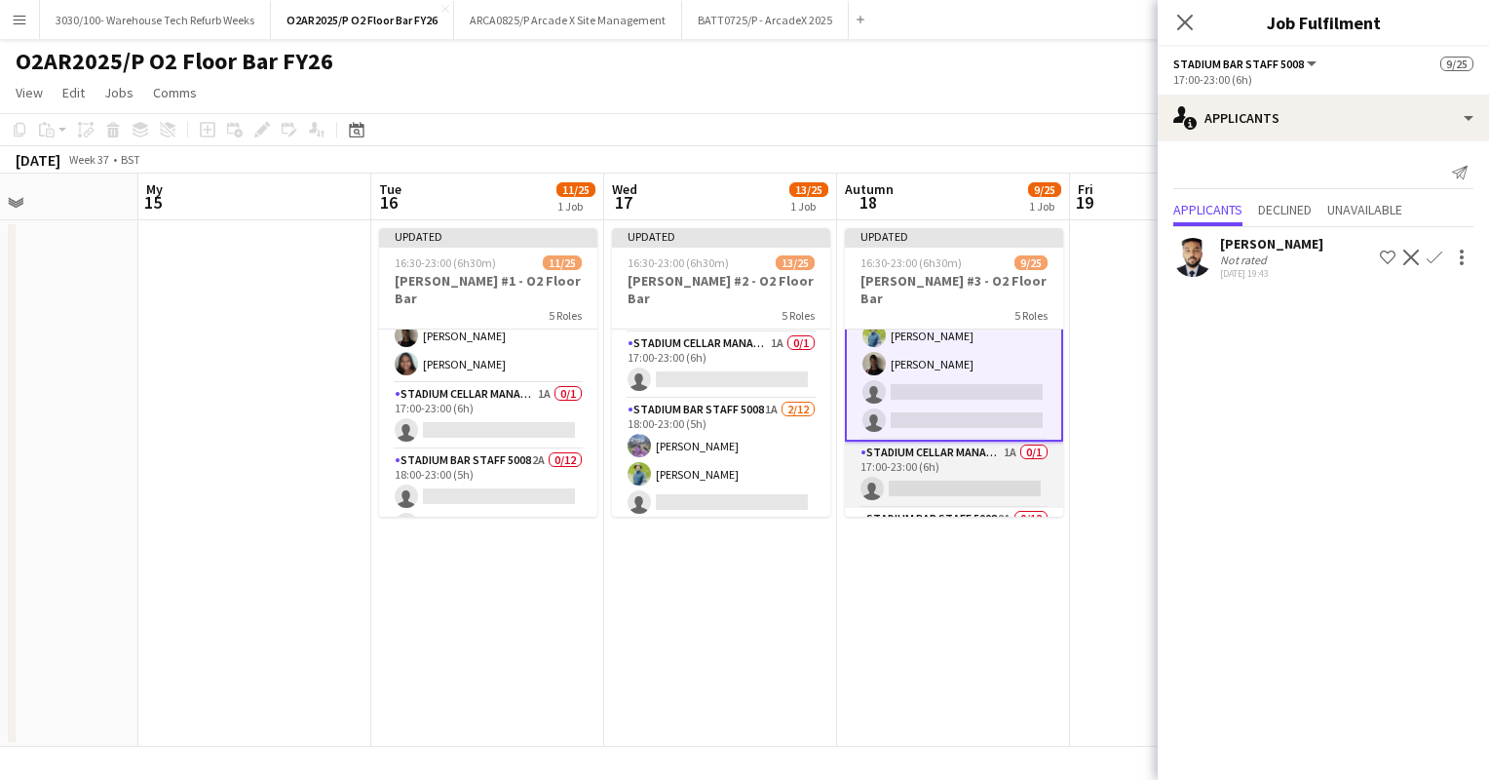
click at [943, 450] on app-card-role "Stadium Cellar Manager 5006 1A 0/1 17:00-23:00 (6h) single-neutral-actions" at bounding box center [954, 475] width 218 height 66
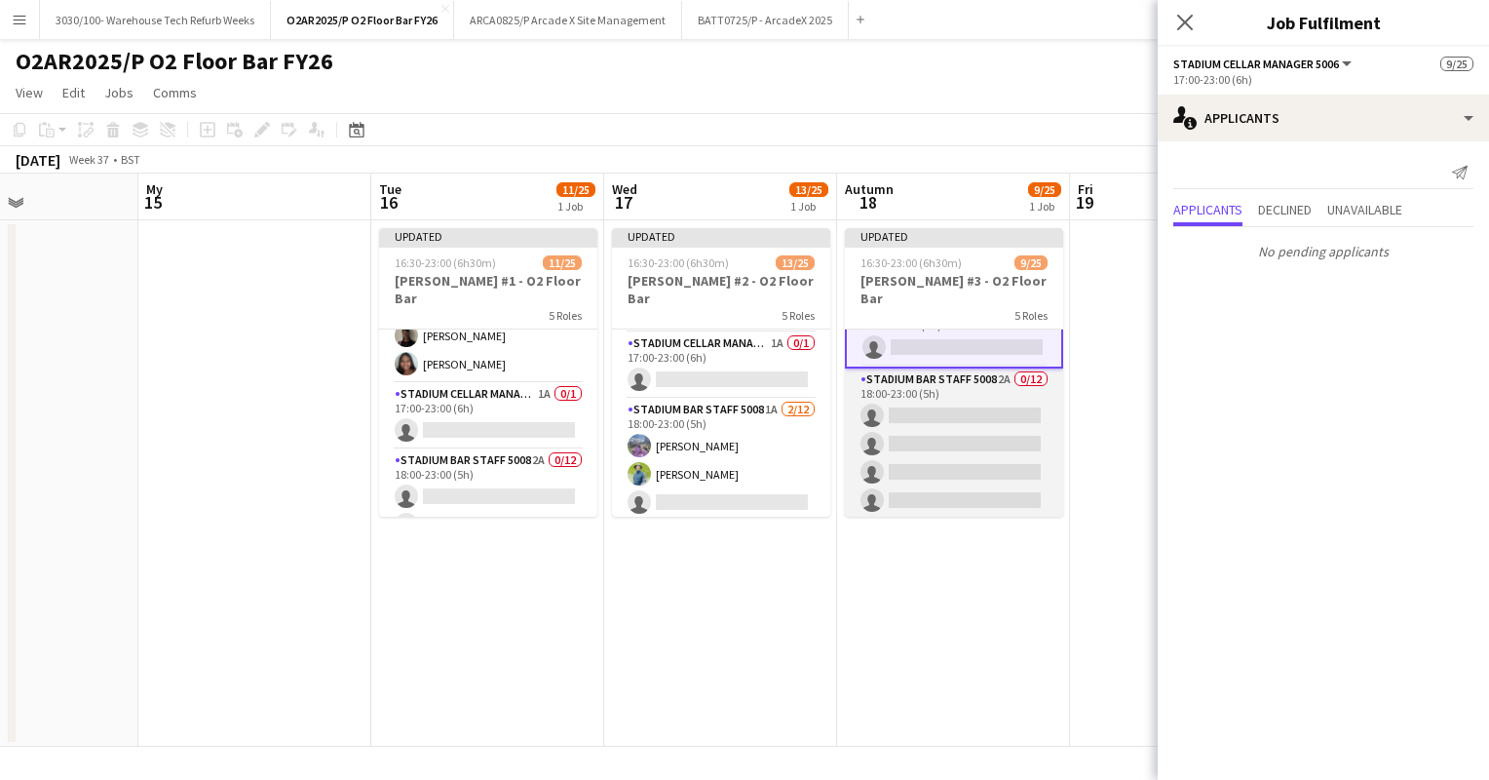
click at [954, 414] on app-card-role "Stadium Bar Staff 5008 2A 0/12 18:00-23:00 (5h) single-neutral-actions single-n…" at bounding box center [954, 556] width 218 height 377
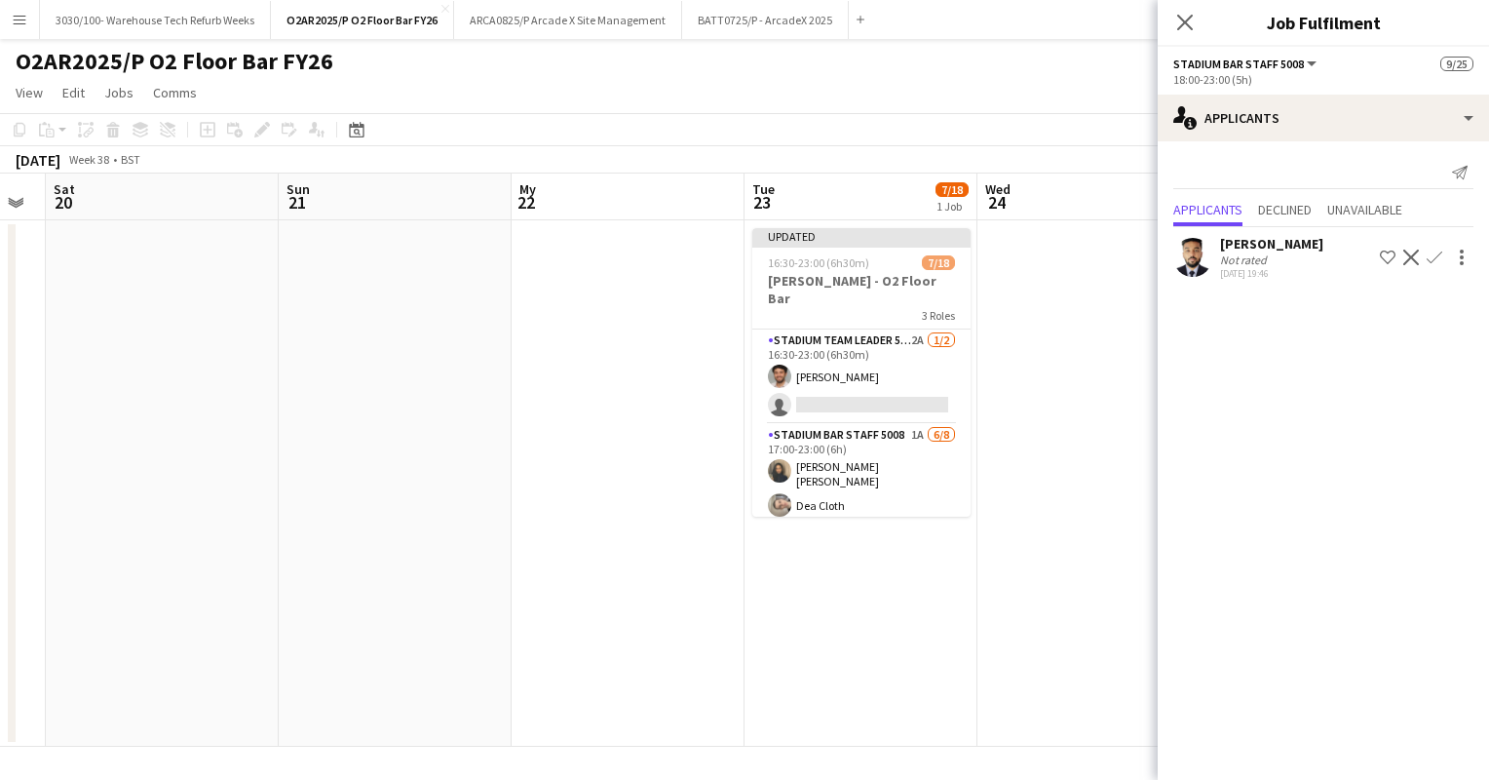
scroll to position [0, 652]
click at [881, 373] on app-card-role "Stadium Team Leader 5006 2A [DATE] 16:30-23:00 (6h30m) [PERSON_NAME] single-neu…" at bounding box center [862, 376] width 218 height 95
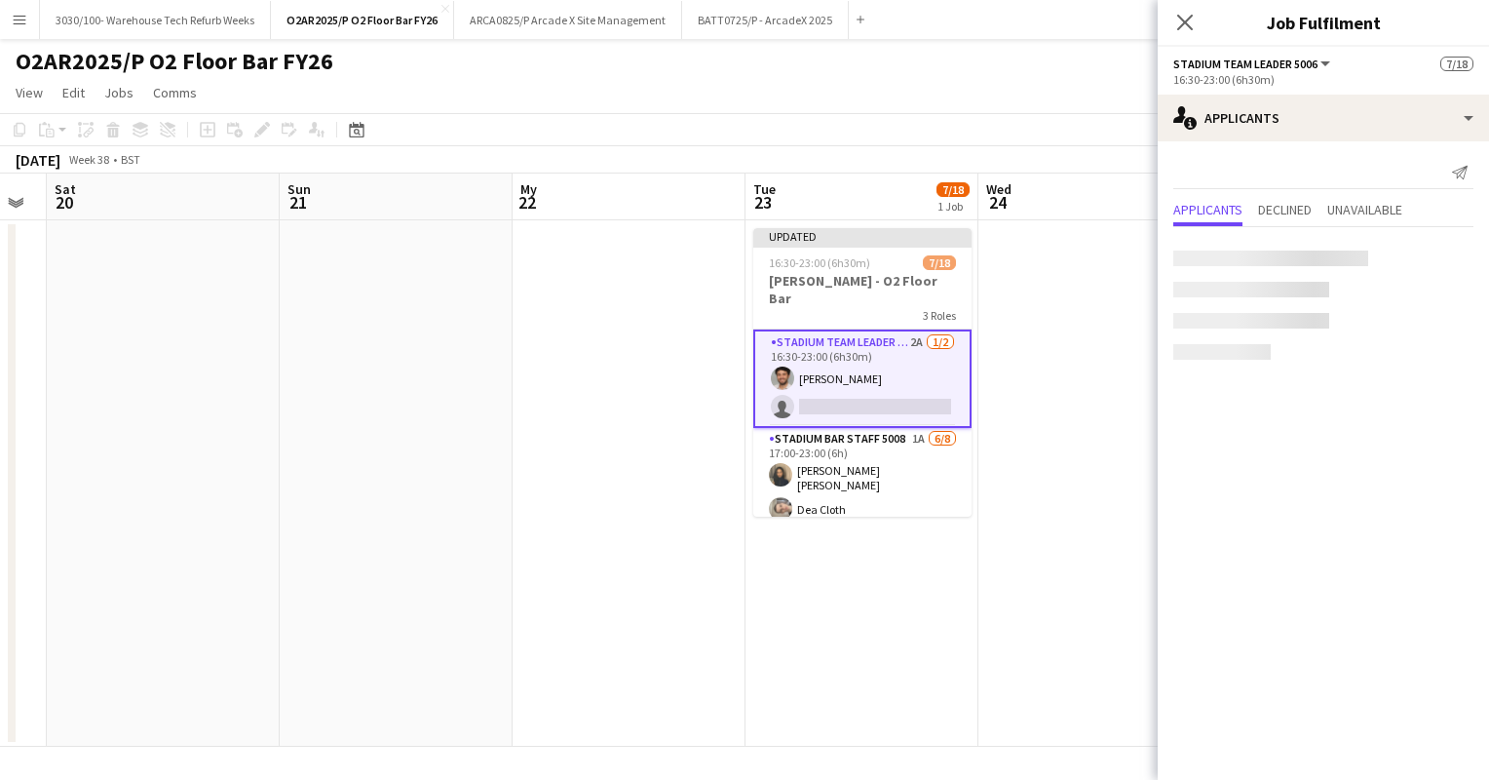
scroll to position [691, 0]
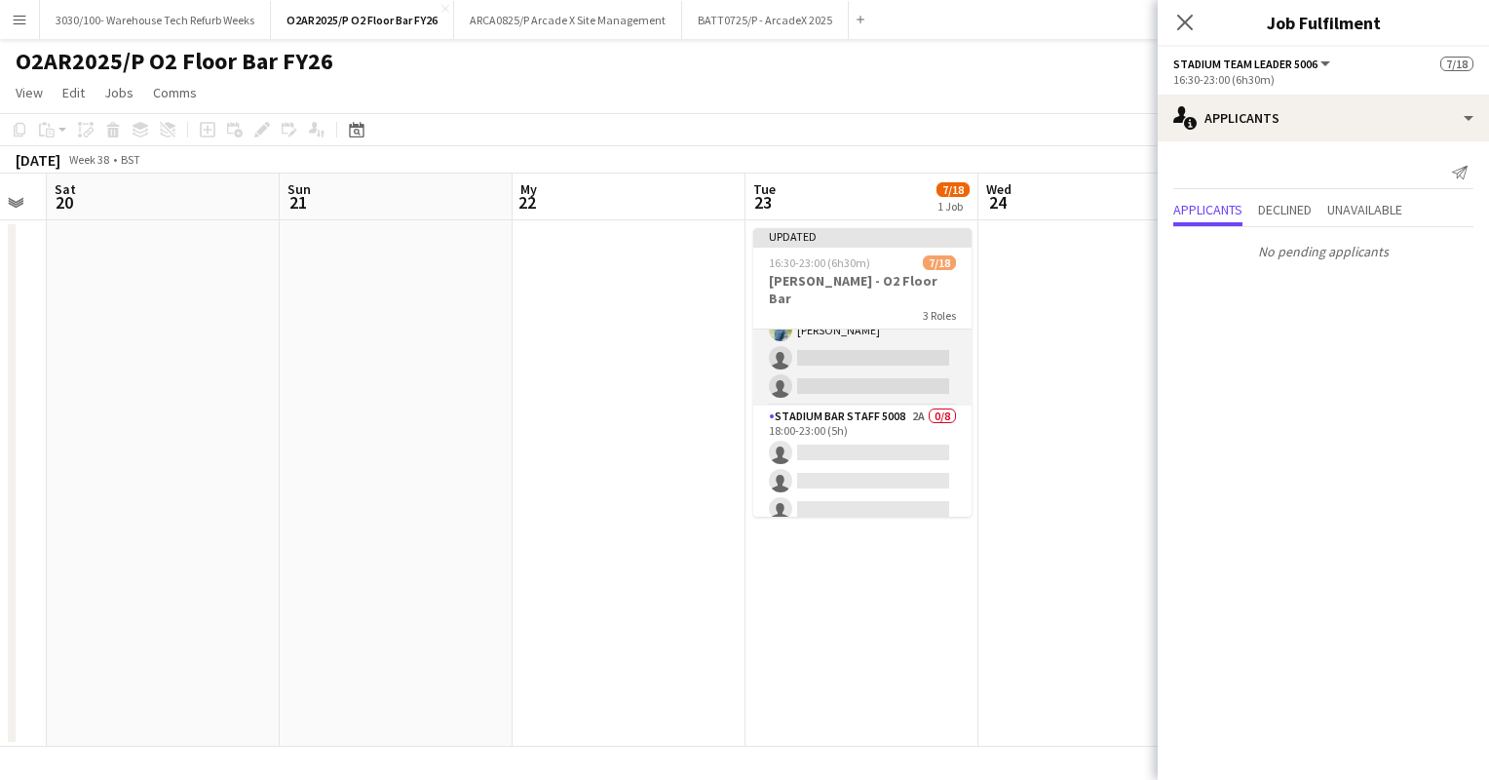
click at [873, 340] on app-card-role "Stadium Bar Staff 5008 1A [DATE] 17:00-23:00 (6h) [PERSON_NAME] [PERSON_NAME] C…" at bounding box center [862, 270] width 218 height 270
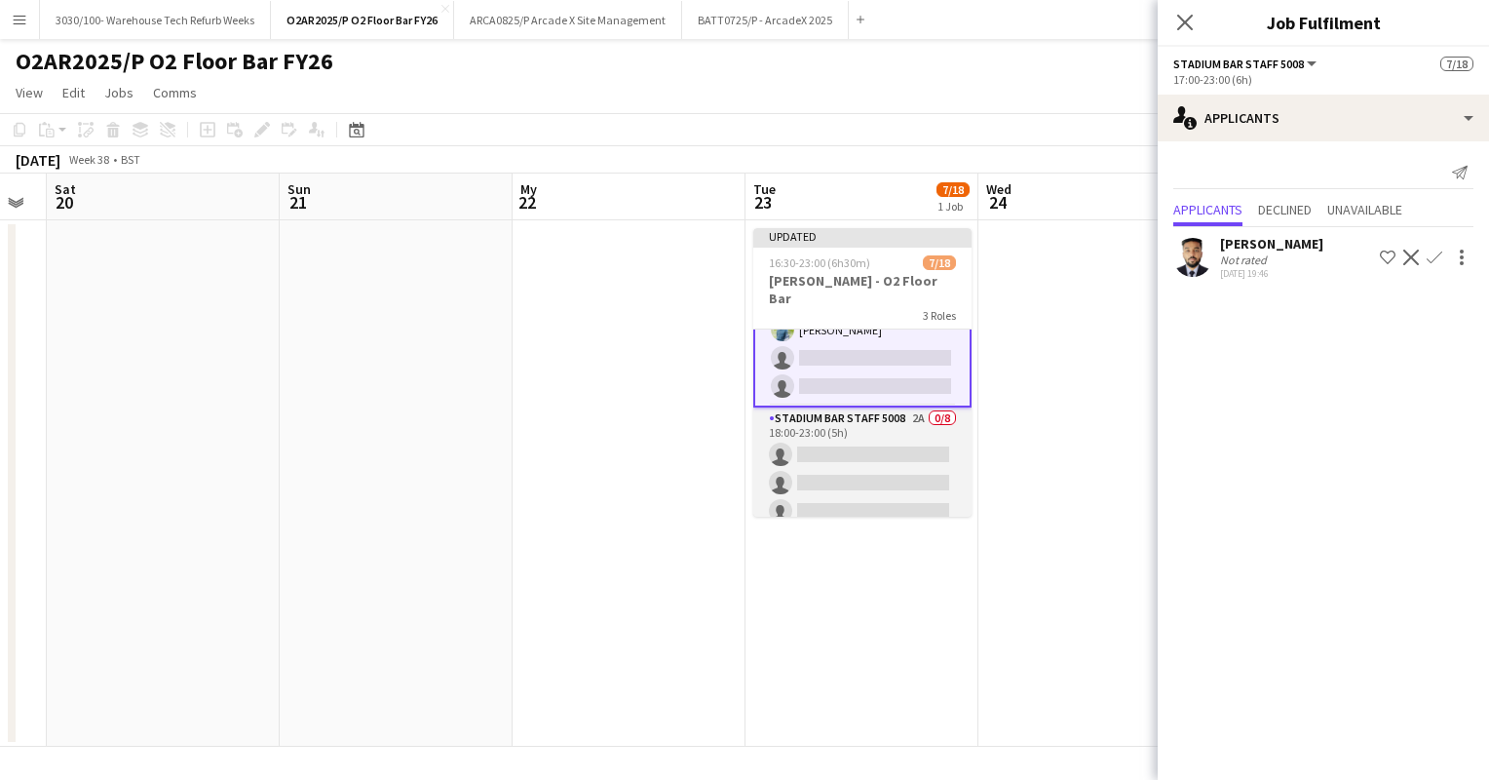
click at [877, 455] on app-card-role "Stadium Bar Staff 5008 2A 0/8 18:00-23:00 (5h) single-neutral-actions single-ne…" at bounding box center [862, 539] width 218 height 264
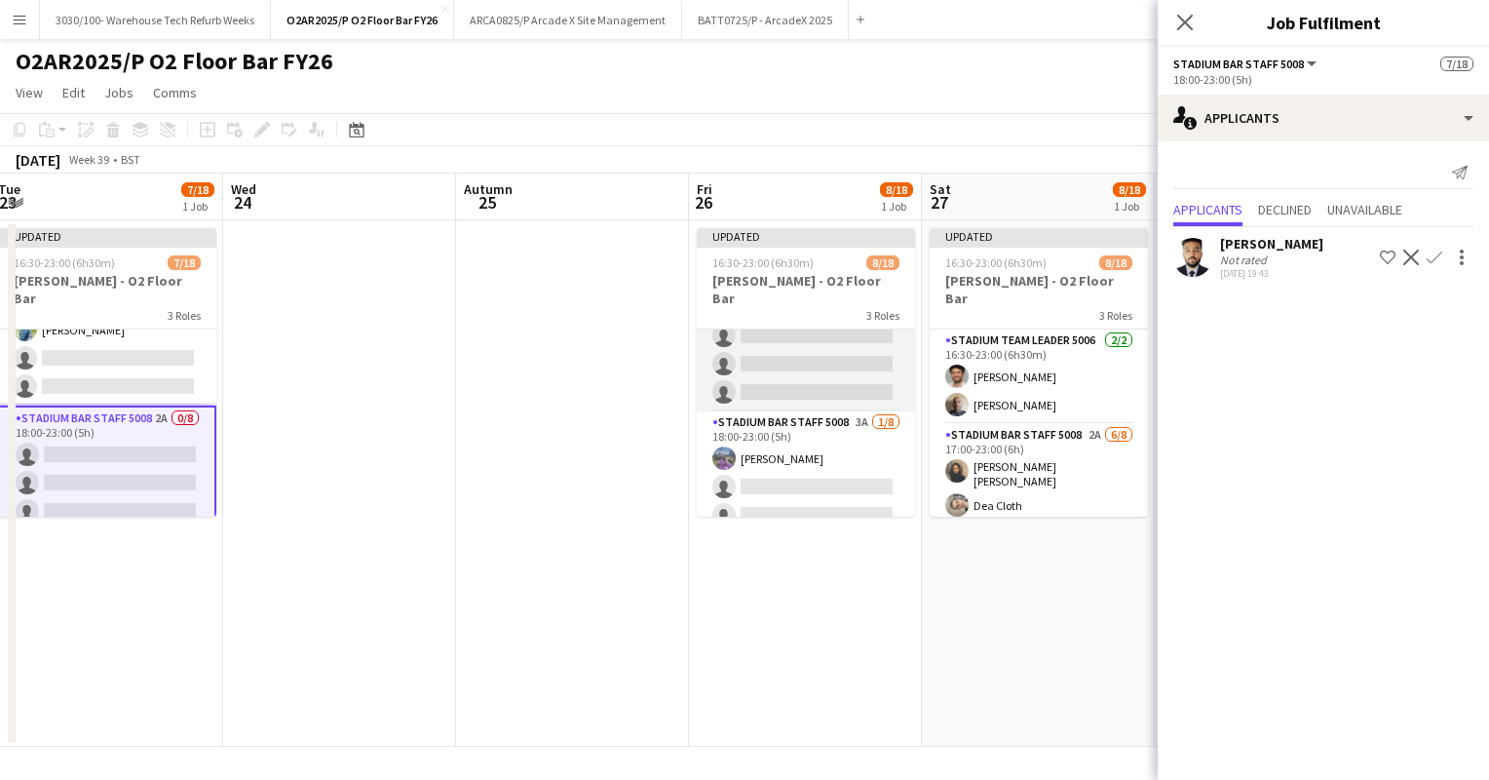
scroll to position [288, 0]
click at [846, 347] on app-card-role "Stadium Bar Staff 5008 2A [DATE] 17:00-23:00 (6h) Dea Cloth [PERSON_NAME] [PERS…" at bounding box center [806, 268] width 218 height 264
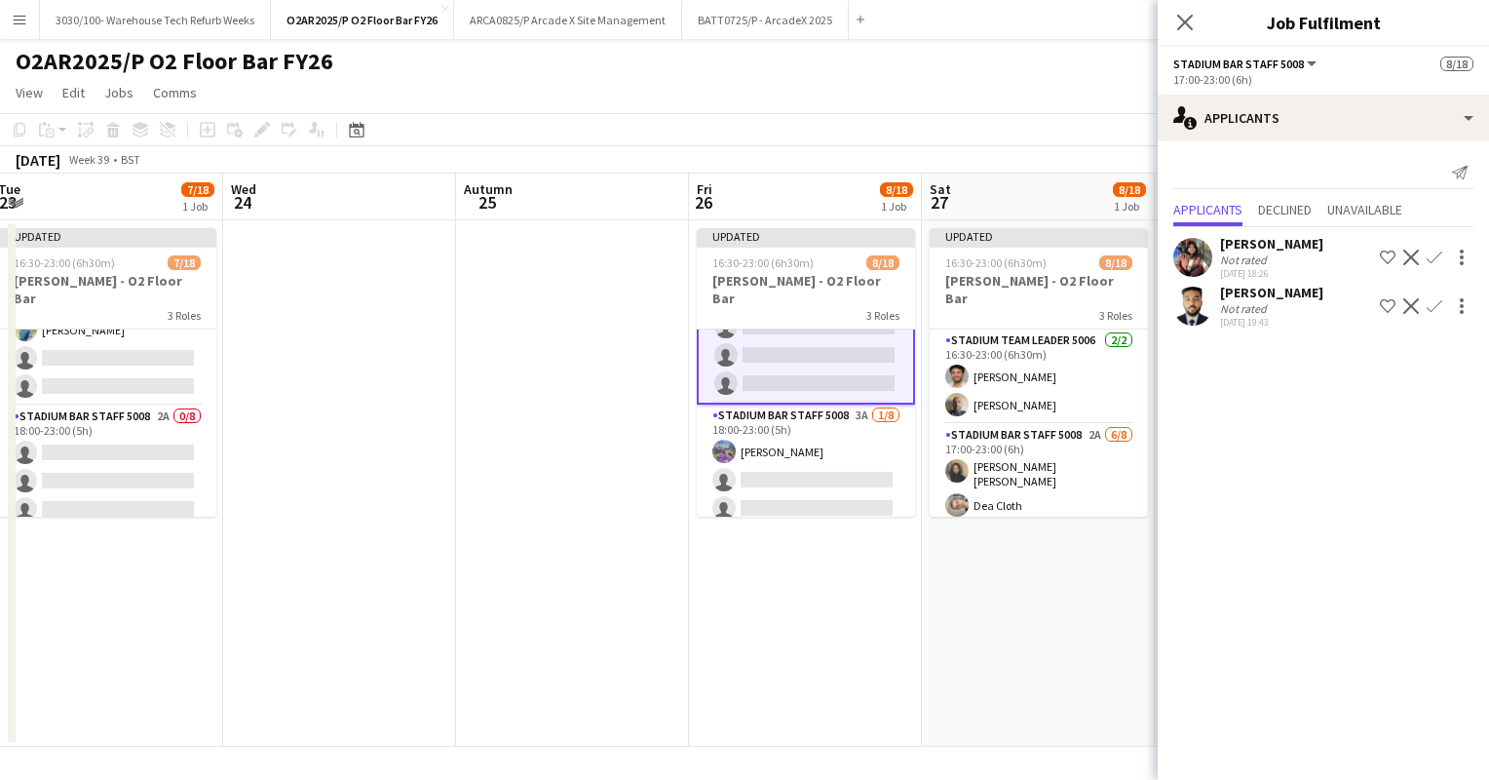
scroll to position [289, 0]
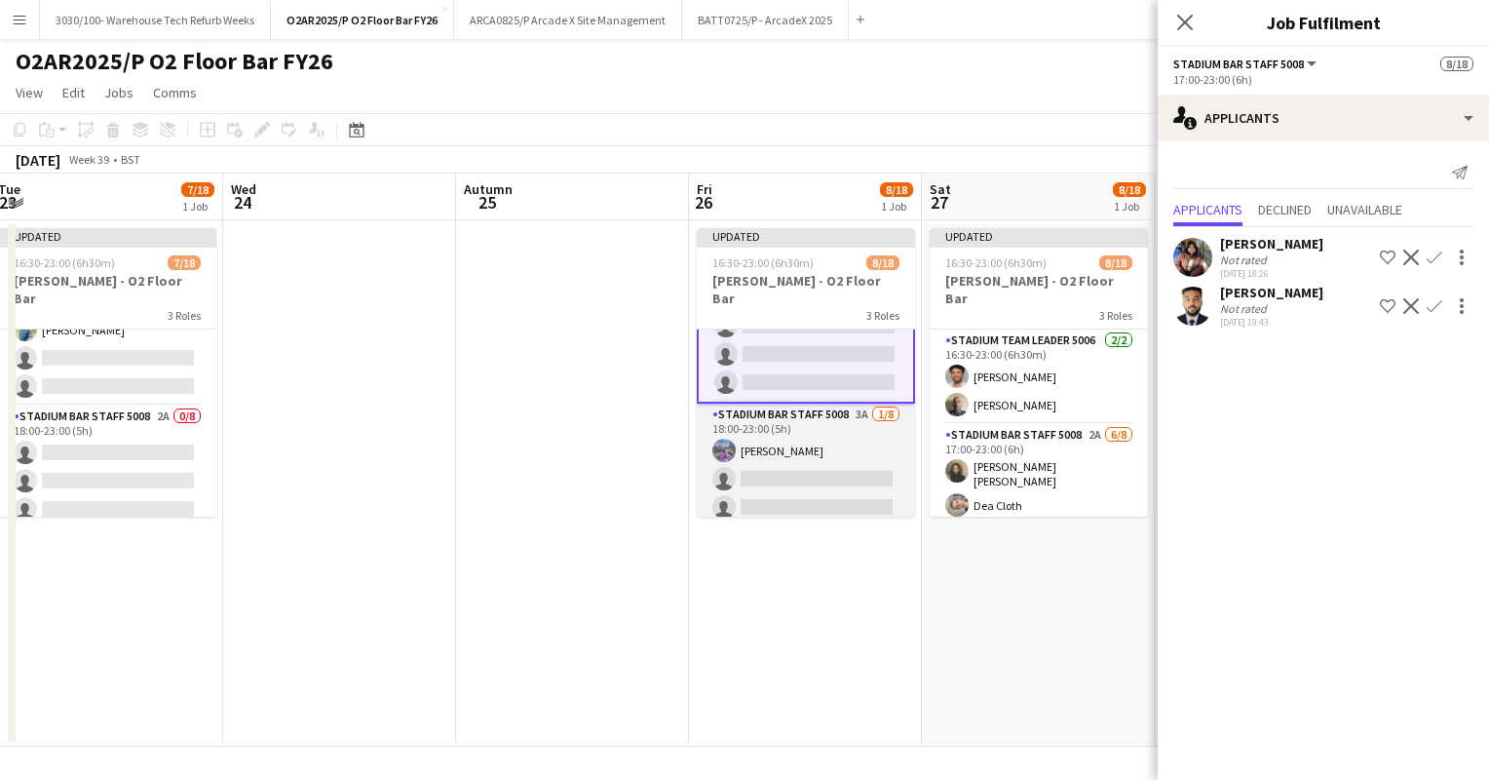
click at [826, 457] on app-card-role "Stadium Bar Staff 5008 3A [DATE] 18:00-23:00 (5h) [PERSON_NAME] single-neutral-…" at bounding box center [806, 536] width 218 height 264
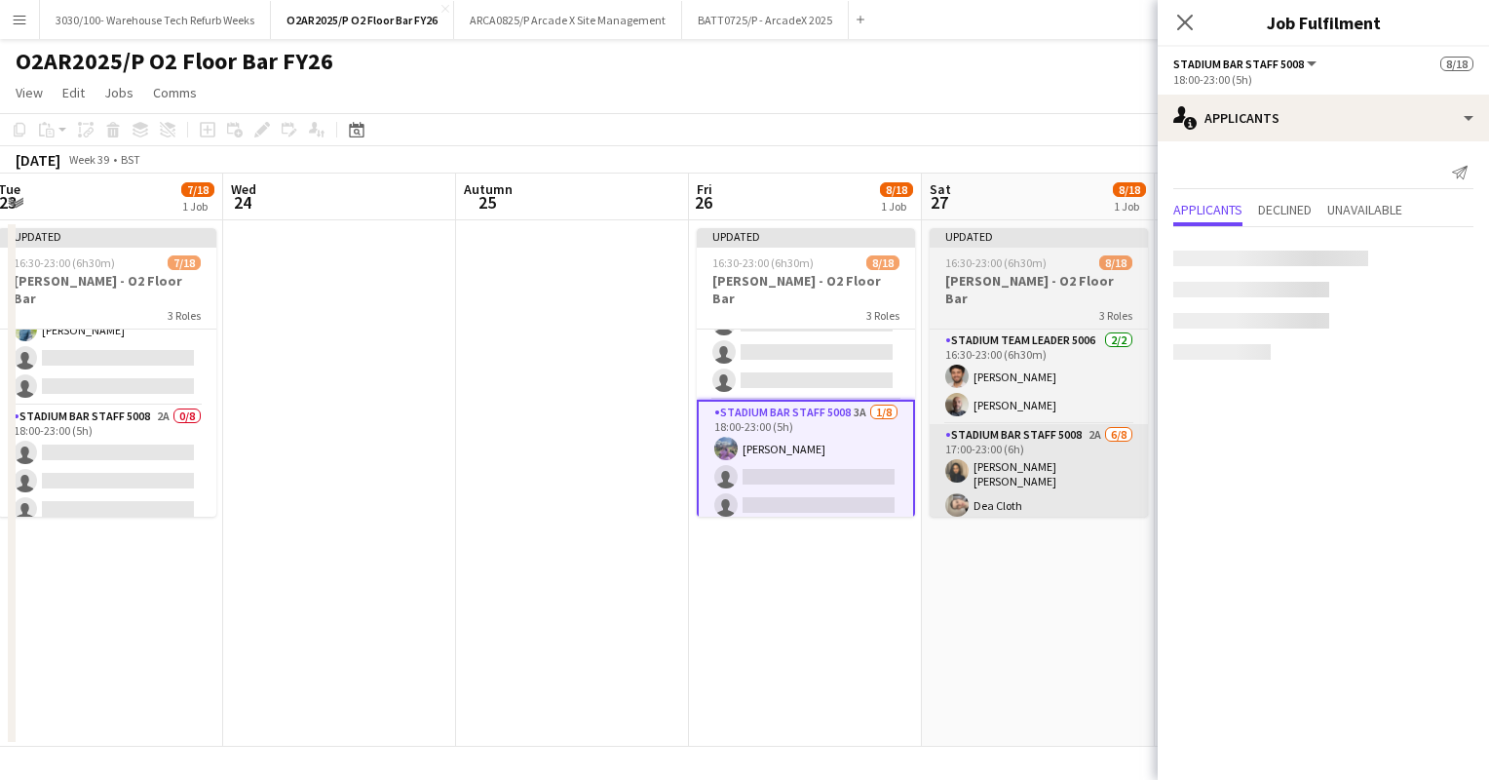
scroll to position [288, 0]
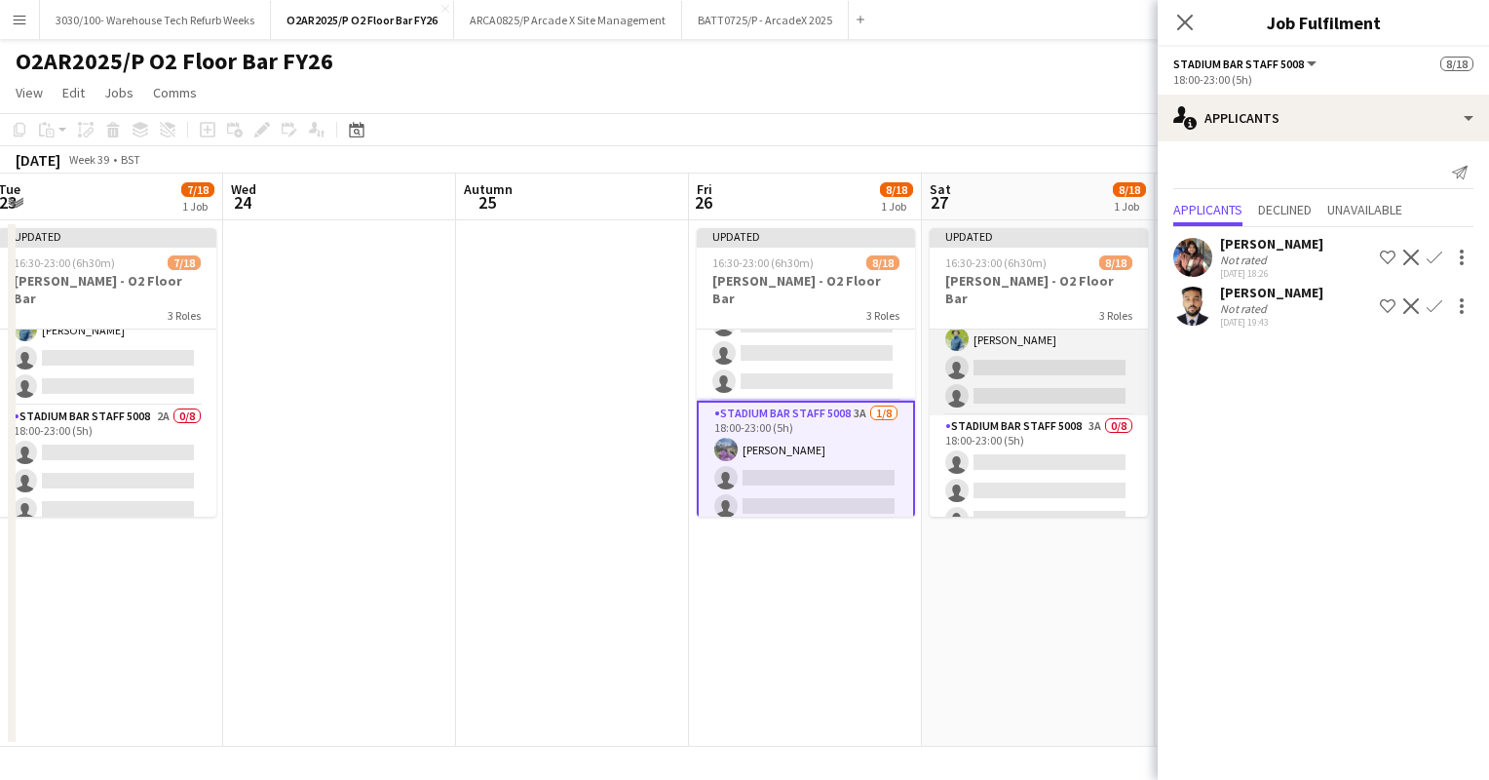
click at [1060, 370] on app-card-role "Stadium Bar Staff 5008 2A [DATE] 17:00-23:00 (6h) [PERSON_NAME] [PERSON_NAME] C…" at bounding box center [1039, 280] width 218 height 270
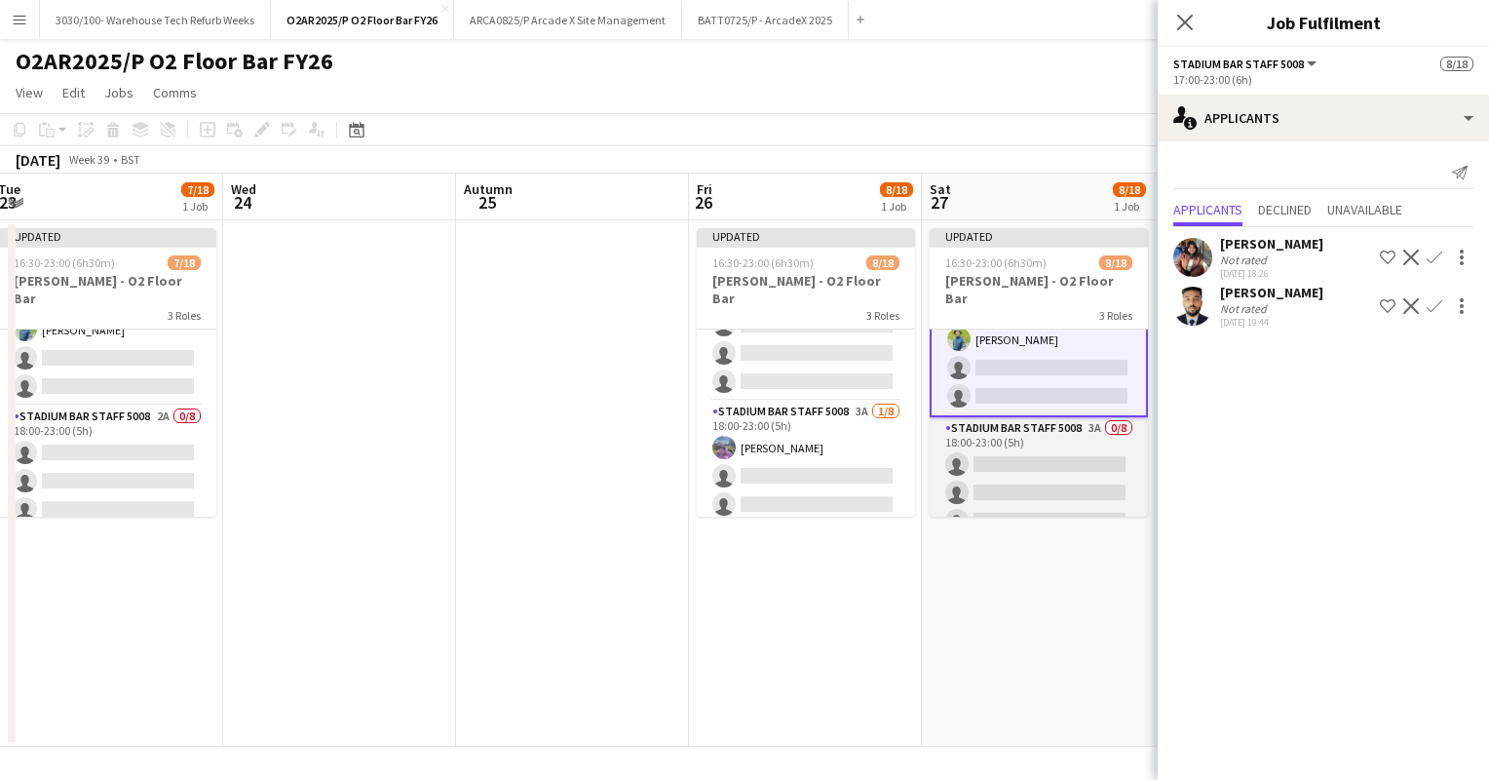
click at [1053, 452] on app-card-role "Stadium Bar Staff 5008 3A 0/8 18:00-23:00 (5h) single-neutral-actions single-ne…" at bounding box center [1039, 549] width 218 height 264
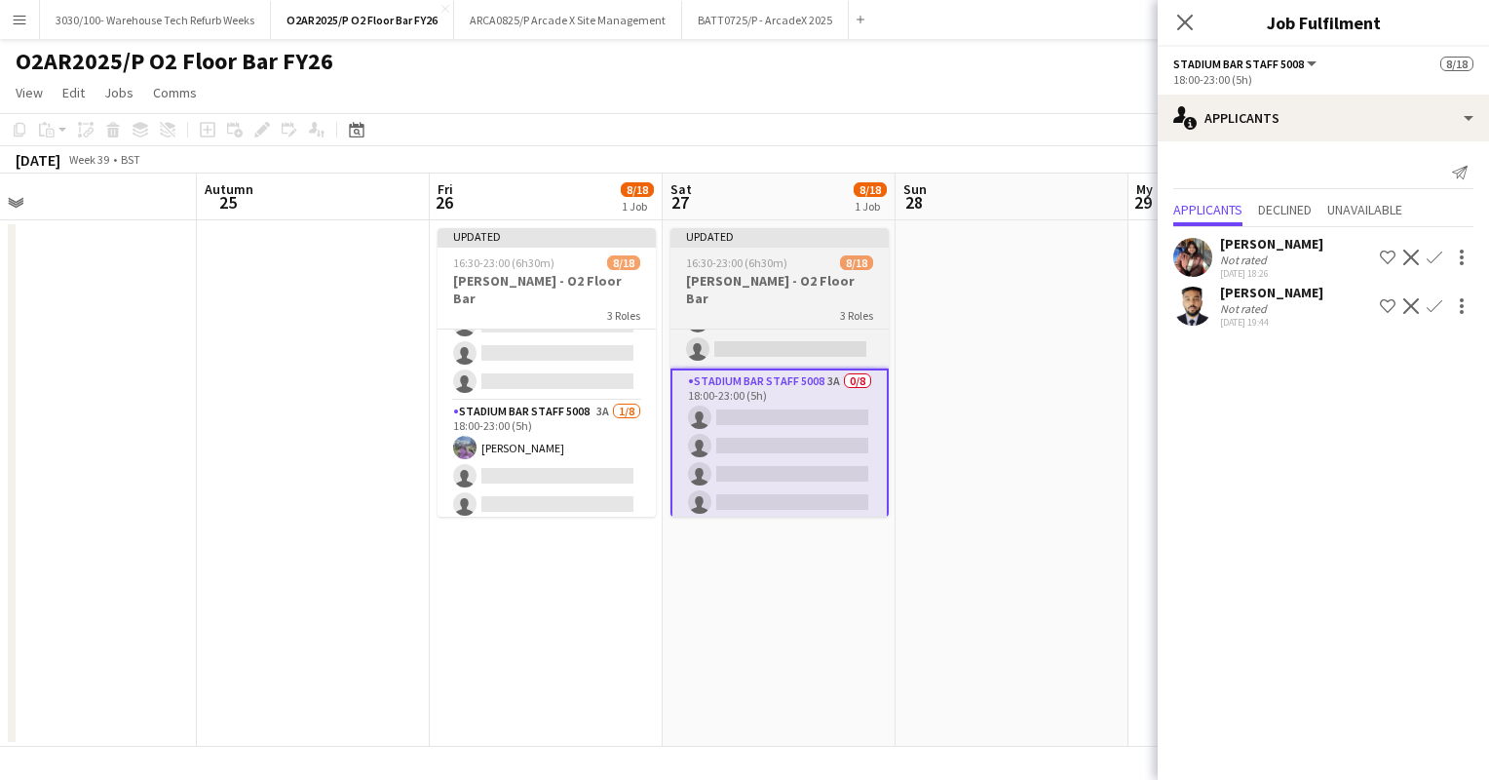
scroll to position [0, 502]
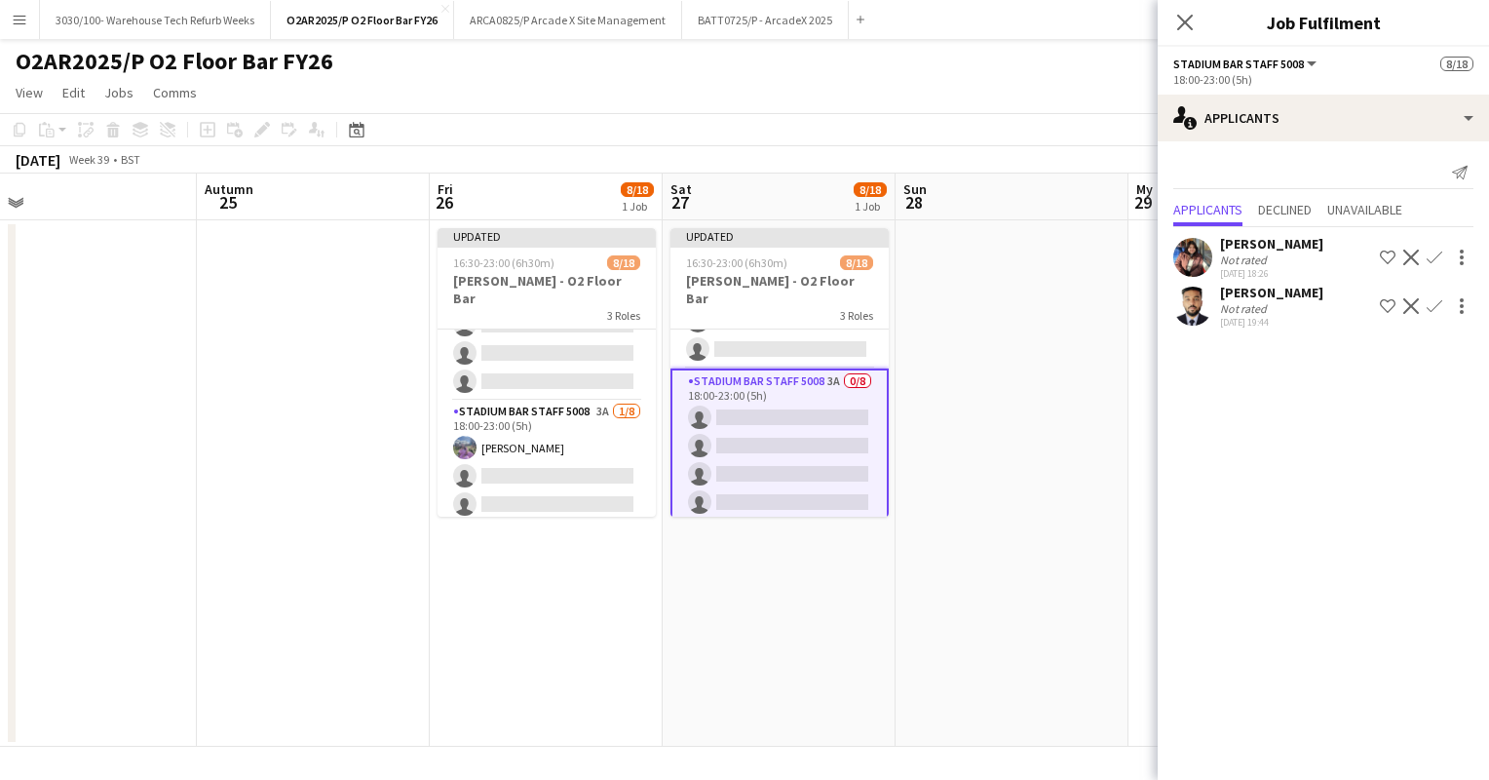
drag, startPoint x: 1053, startPoint y: 452, endPoint x: 963, endPoint y: 187, distance: 279.9
click at [963, 187] on app-board-header-date "Sun 28" at bounding box center [1012, 196] width 233 height 47
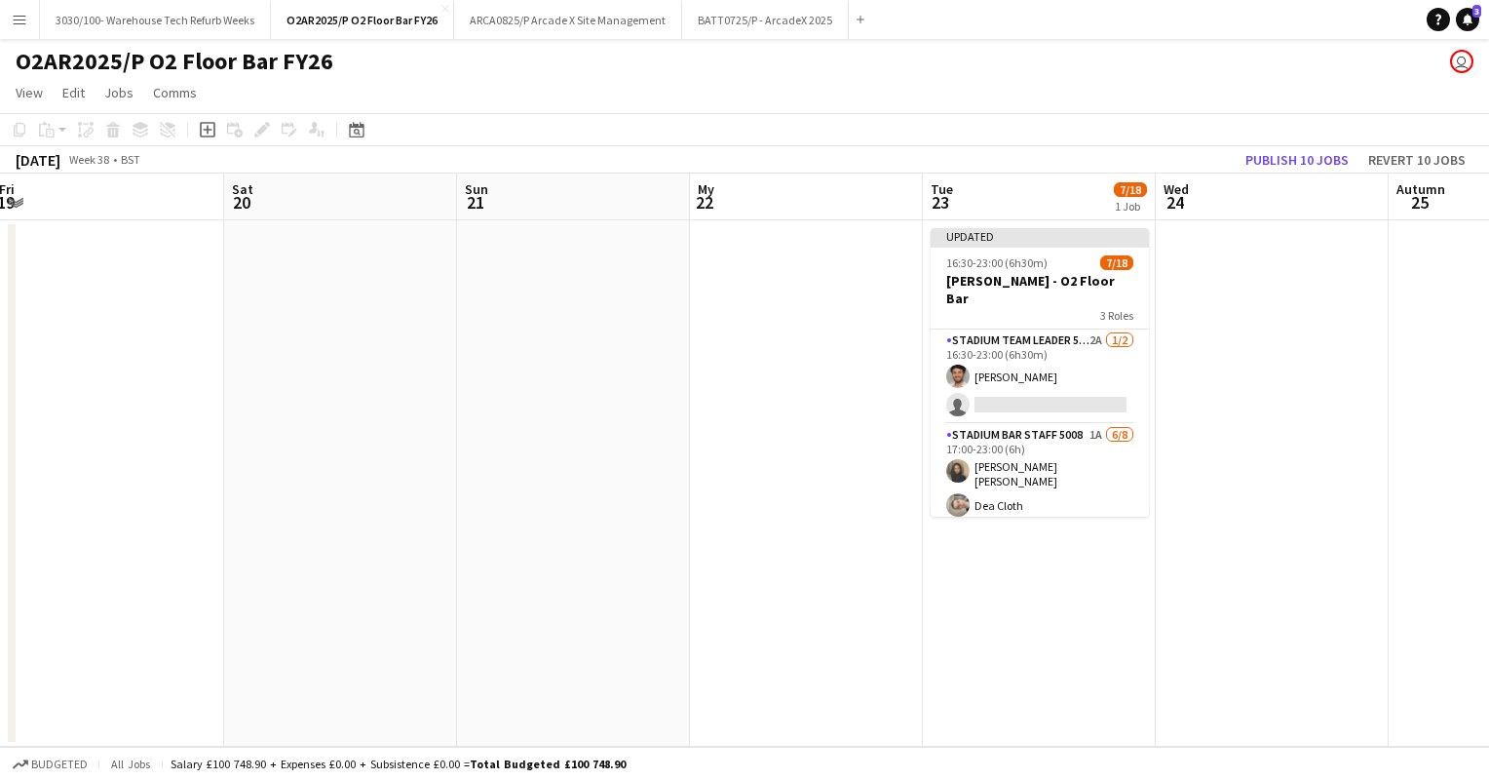
scroll to position [0, 467]
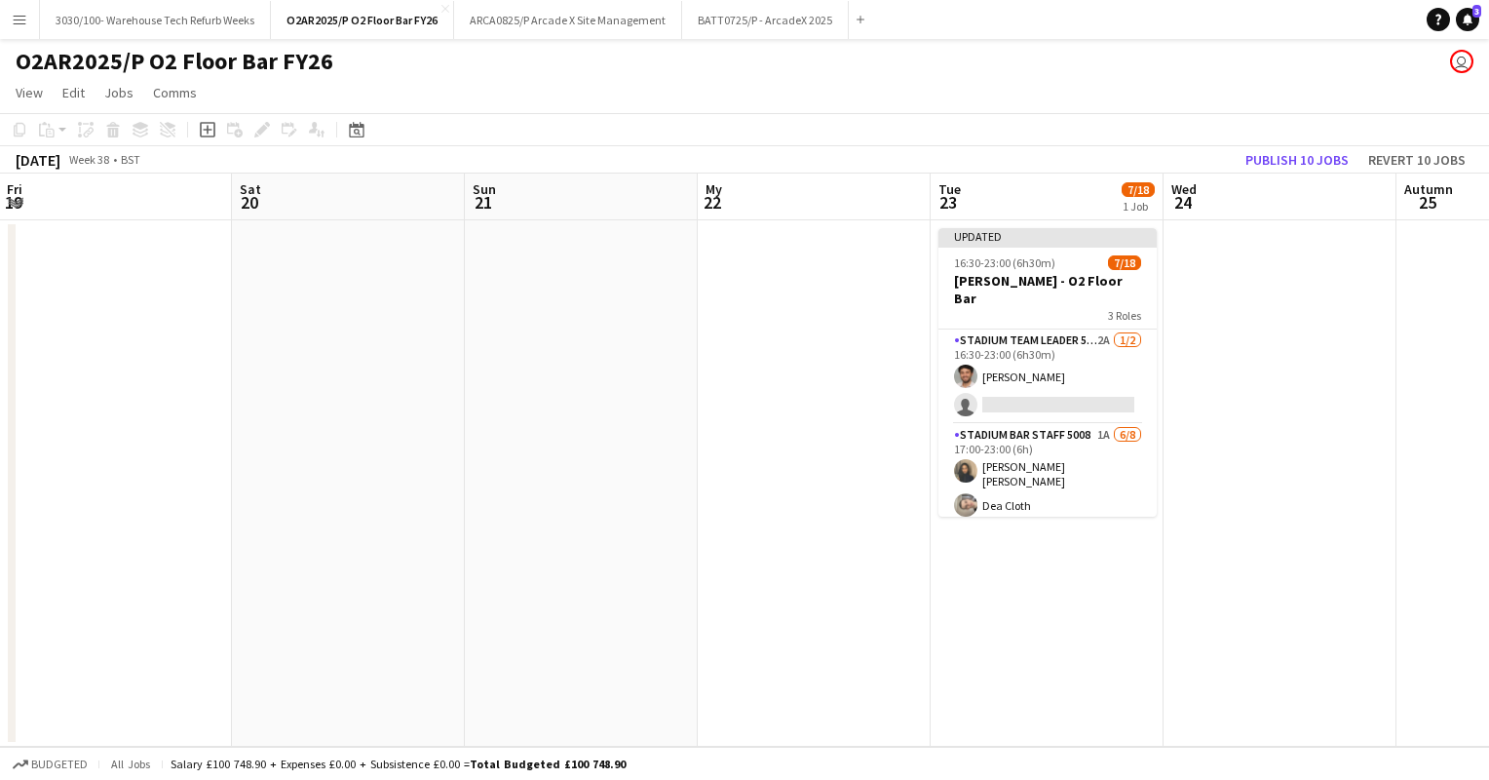
click at [971, 55] on div "O2AR2025/P O2 Floor Bar FY26 user" at bounding box center [744, 57] width 1489 height 37
